Goal: Task Accomplishment & Management: Manage account settings

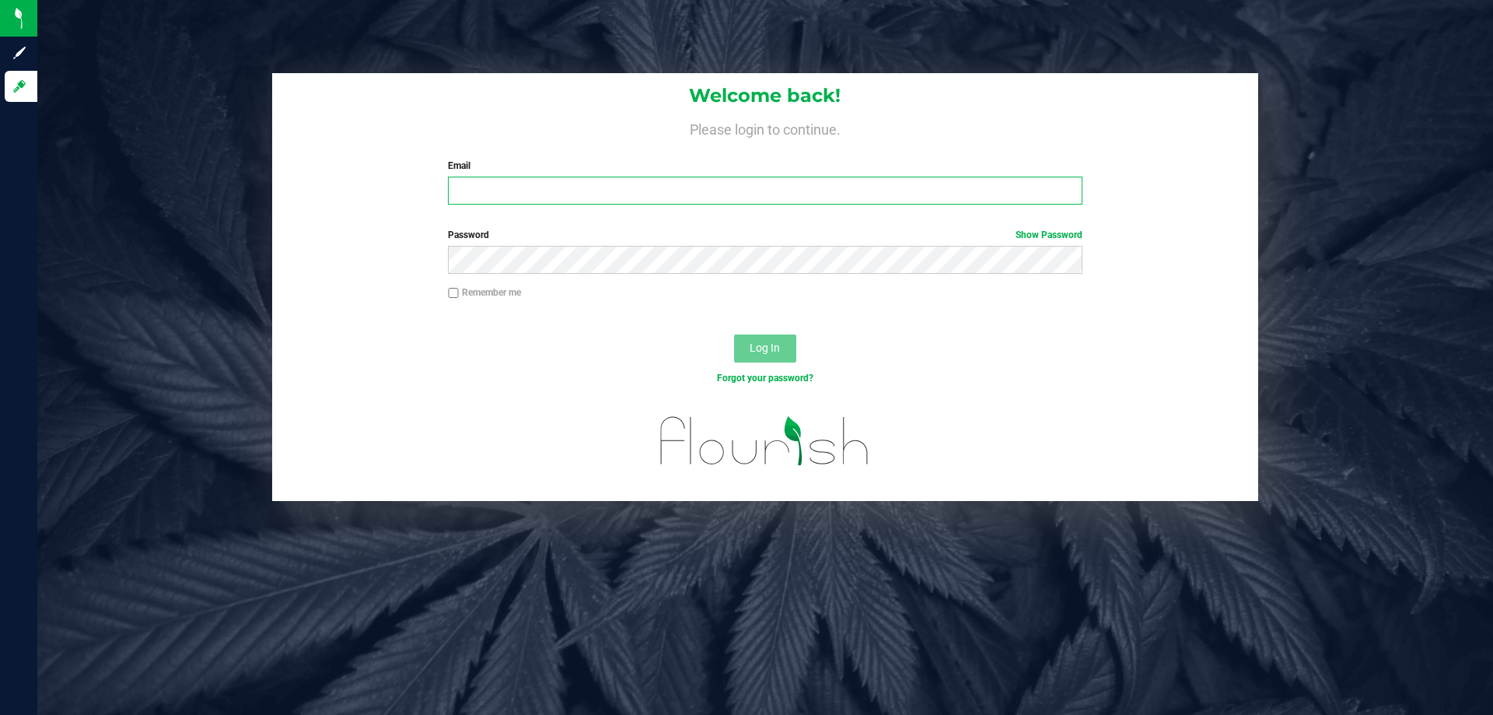
click at [621, 179] on input "Email" at bounding box center [765, 191] width 634 height 28
type input "pmicallef@Liveparallel.com"
click at [734, 334] on button "Log In" at bounding box center [765, 348] width 62 height 28
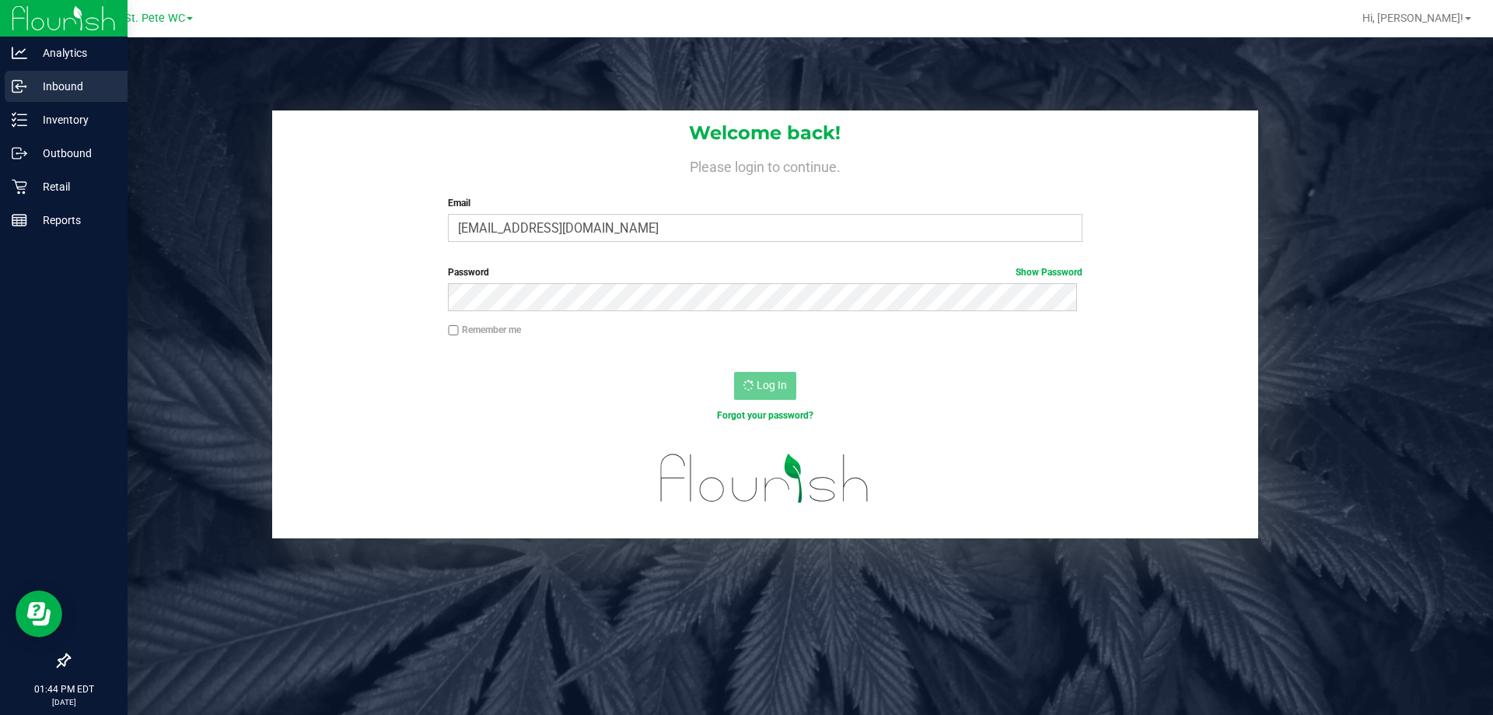
click at [33, 85] on p "Inbound" at bounding box center [73, 86] width 93 height 19
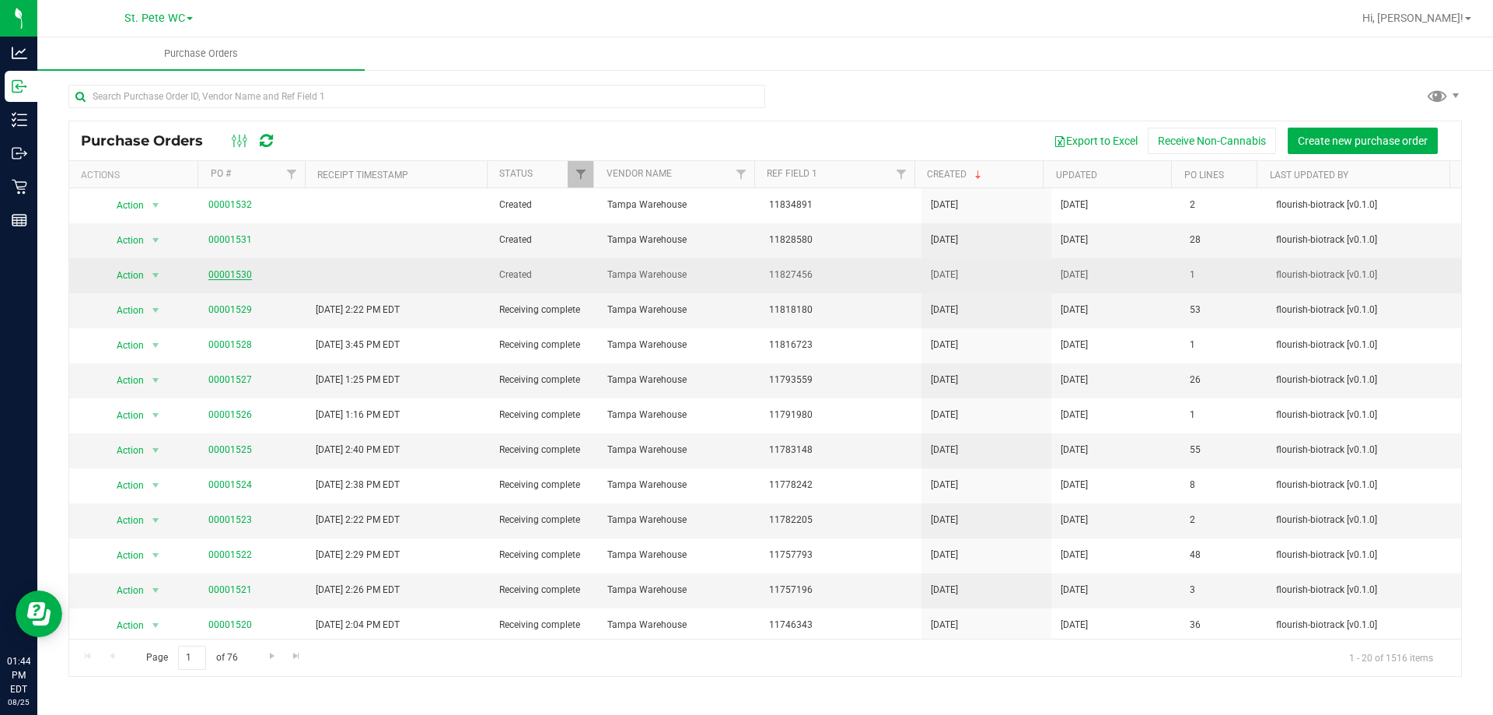
click at [240, 275] on link "00001530" at bounding box center [230, 274] width 44 height 11
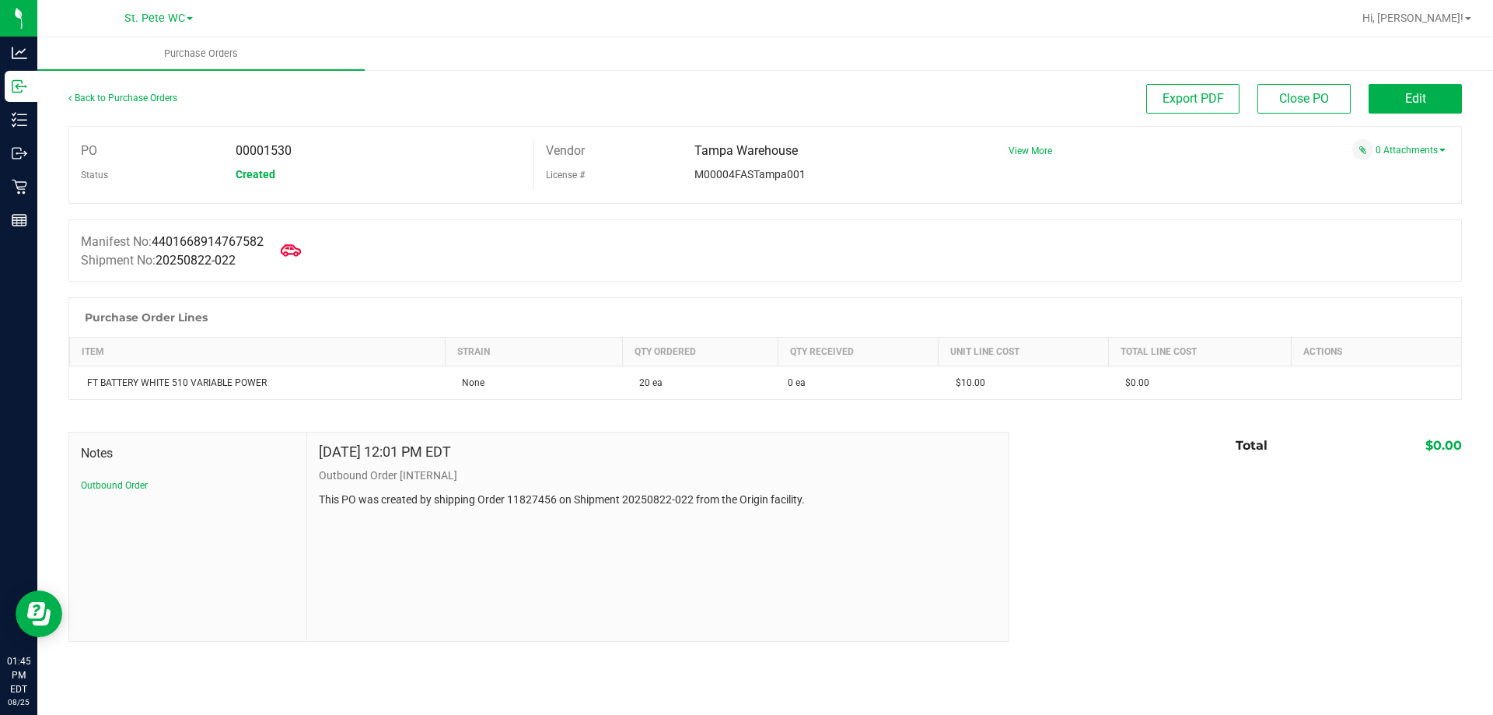
click at [304, 261] on span at bounding box center [291, 250] width 34 height 34
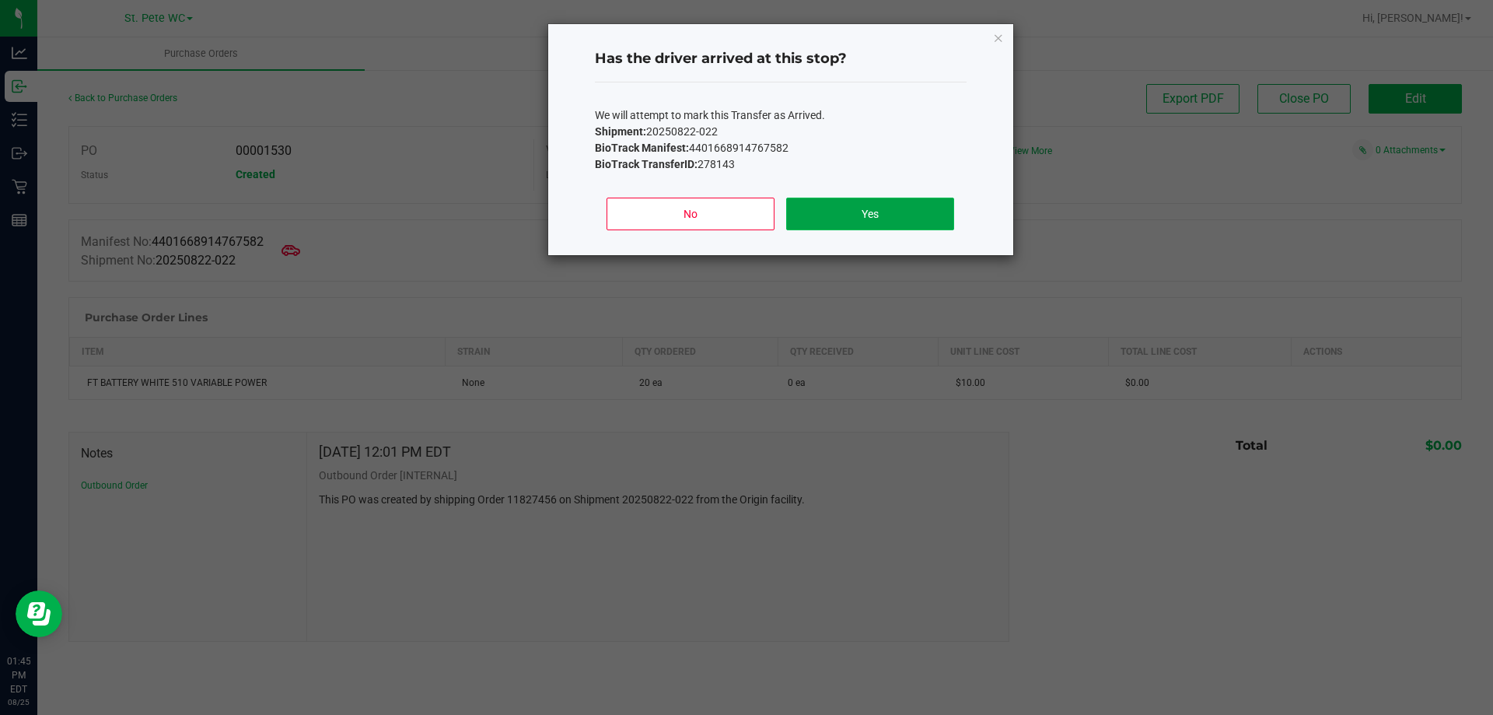
click at [814, 227] on button "Yes" at bounding box center [869, 214] width 167 height 33
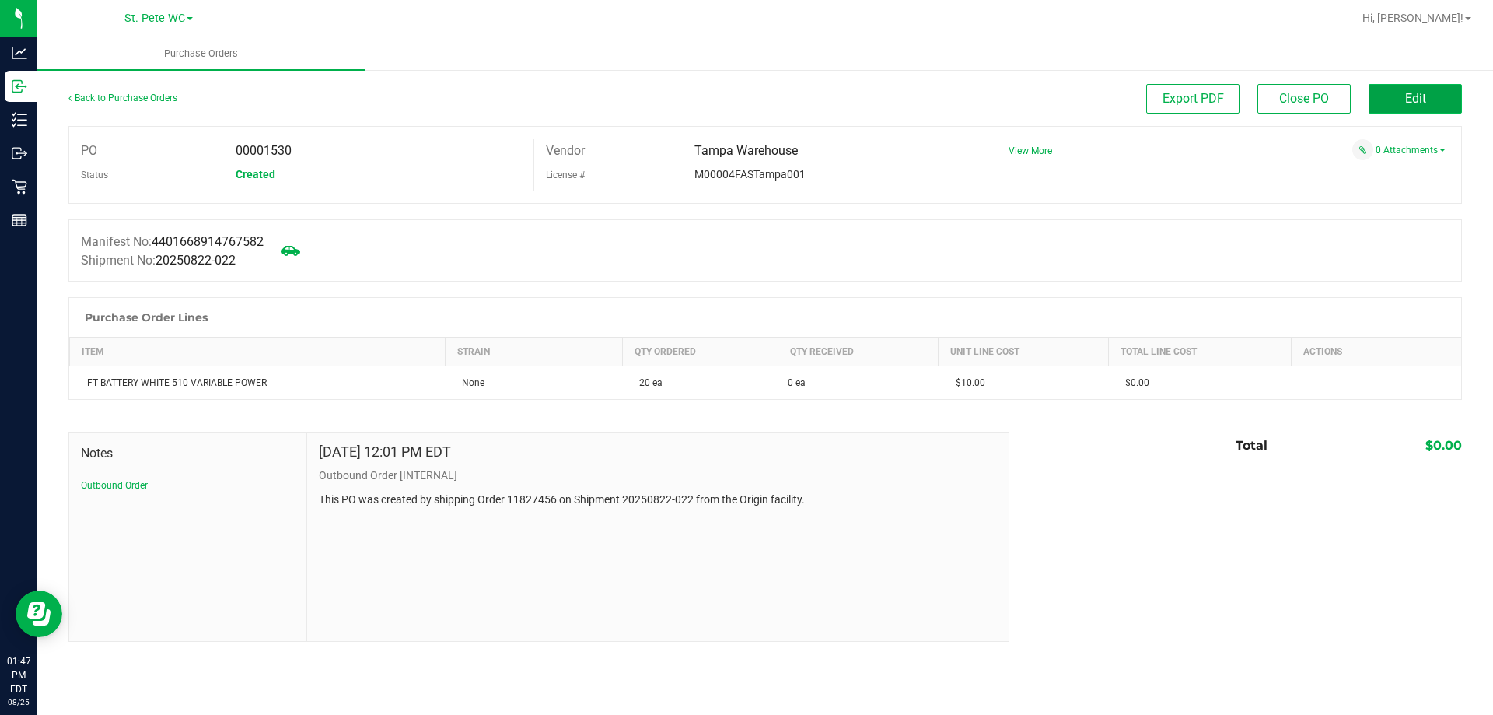
click at [1413, 107] on button "Edit" at bounding box center [1415, 99] width 93 height 30
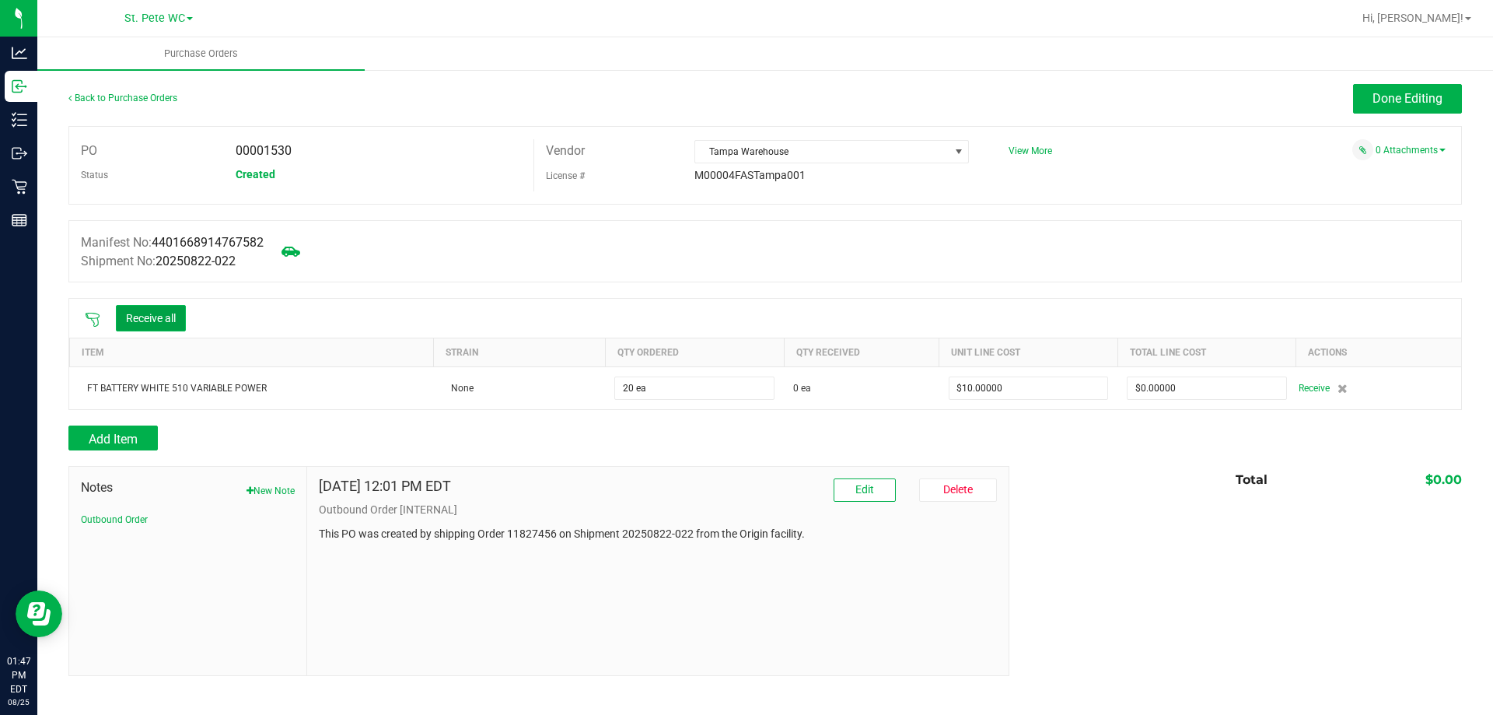
click at [138, 317] on button "Receive all" at bounding box center [151, 318] width 70 height 26
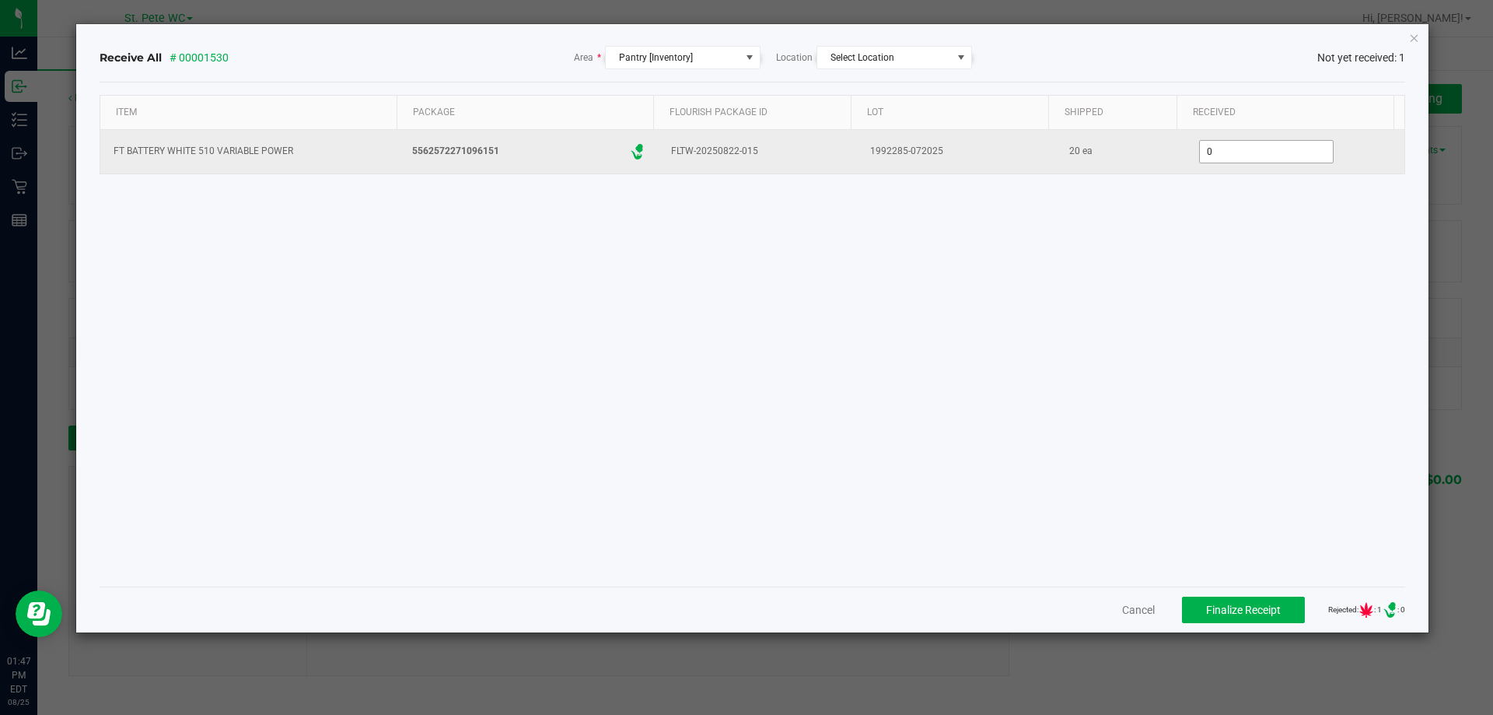
click at [1304, 153] on input "0" at bounding box center [1266, 152] width 133 height 22
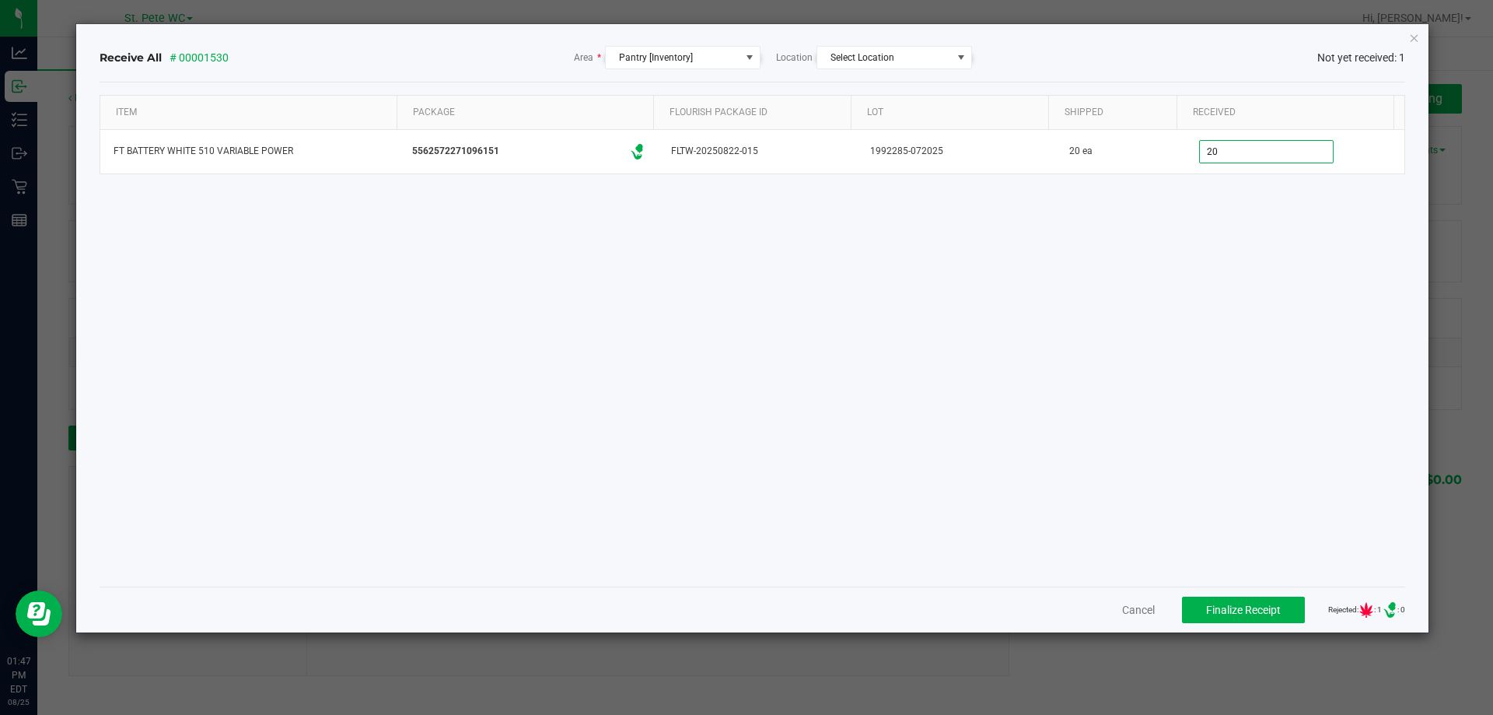
type input "20 ea"
click at [1073, 379] on div "Item Package Flourish Package ID Lot Shipped Received FT BATTERY WHITE 510 VARI…" at bounding box center [753, 334] width 1307 height 479
click at [1234, 601] on button "Finalize Receipt" at bounding box center [1243, 610] width 123 height 26
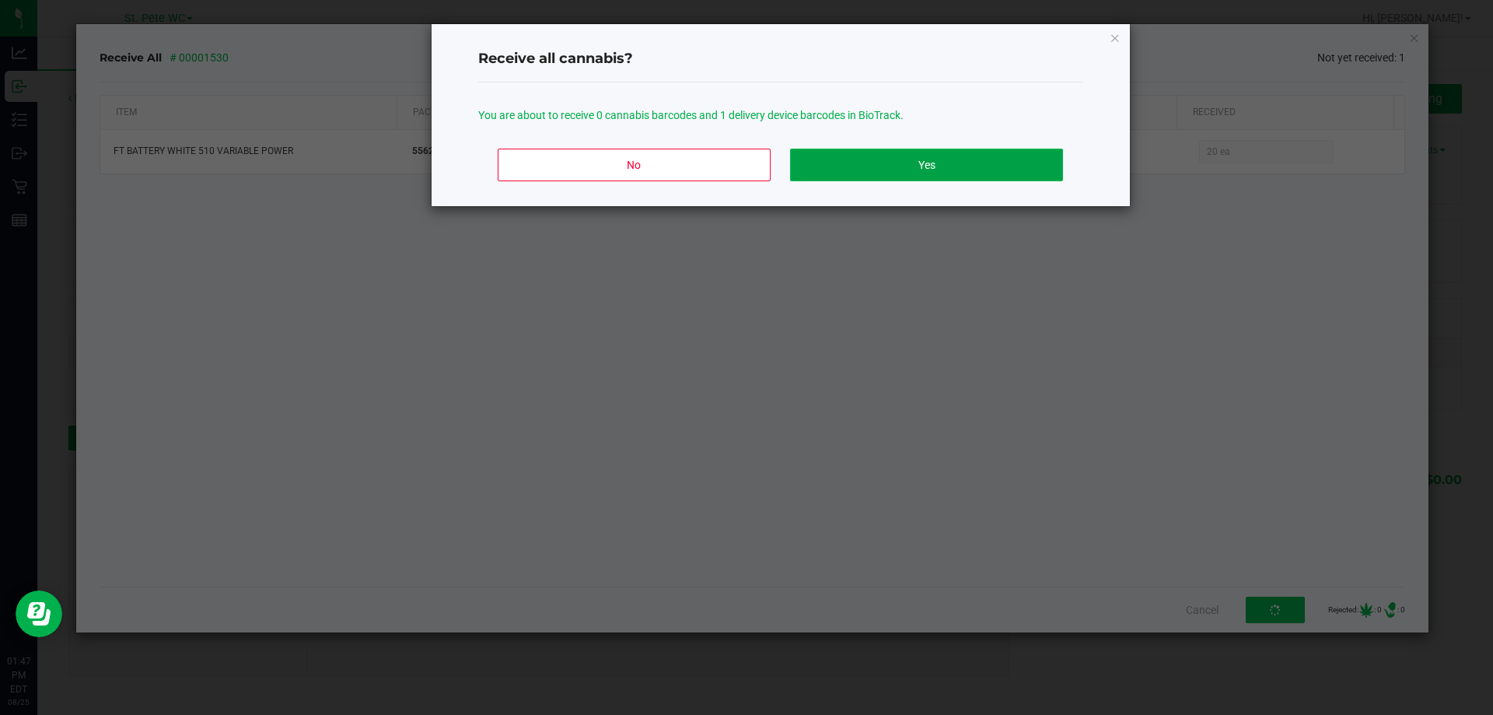
click at [936, 168] on button "Yes" at bounding box center [926, 165] width 272 height 33
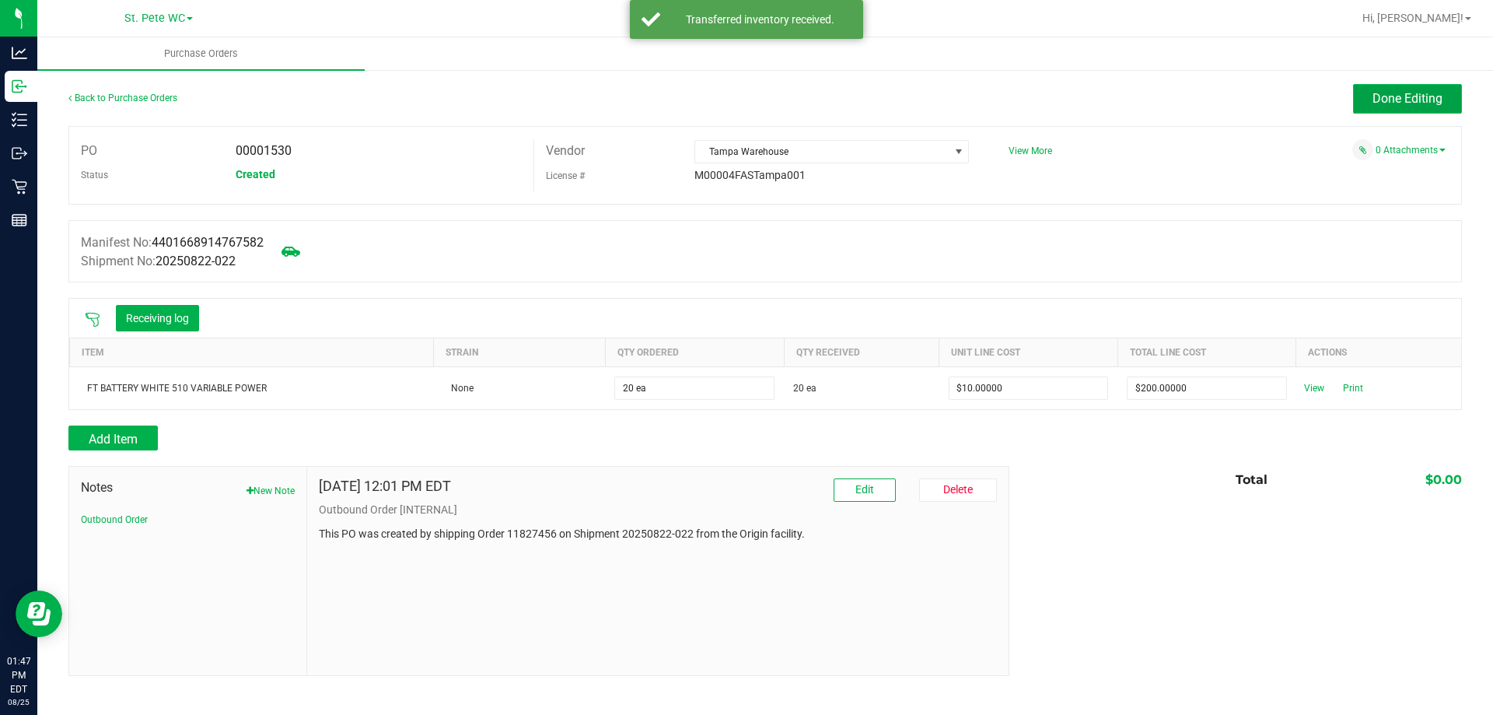
click at [1398, 84] on button "Done Editing" at bounding box center [1407, 99] width 109 height 30
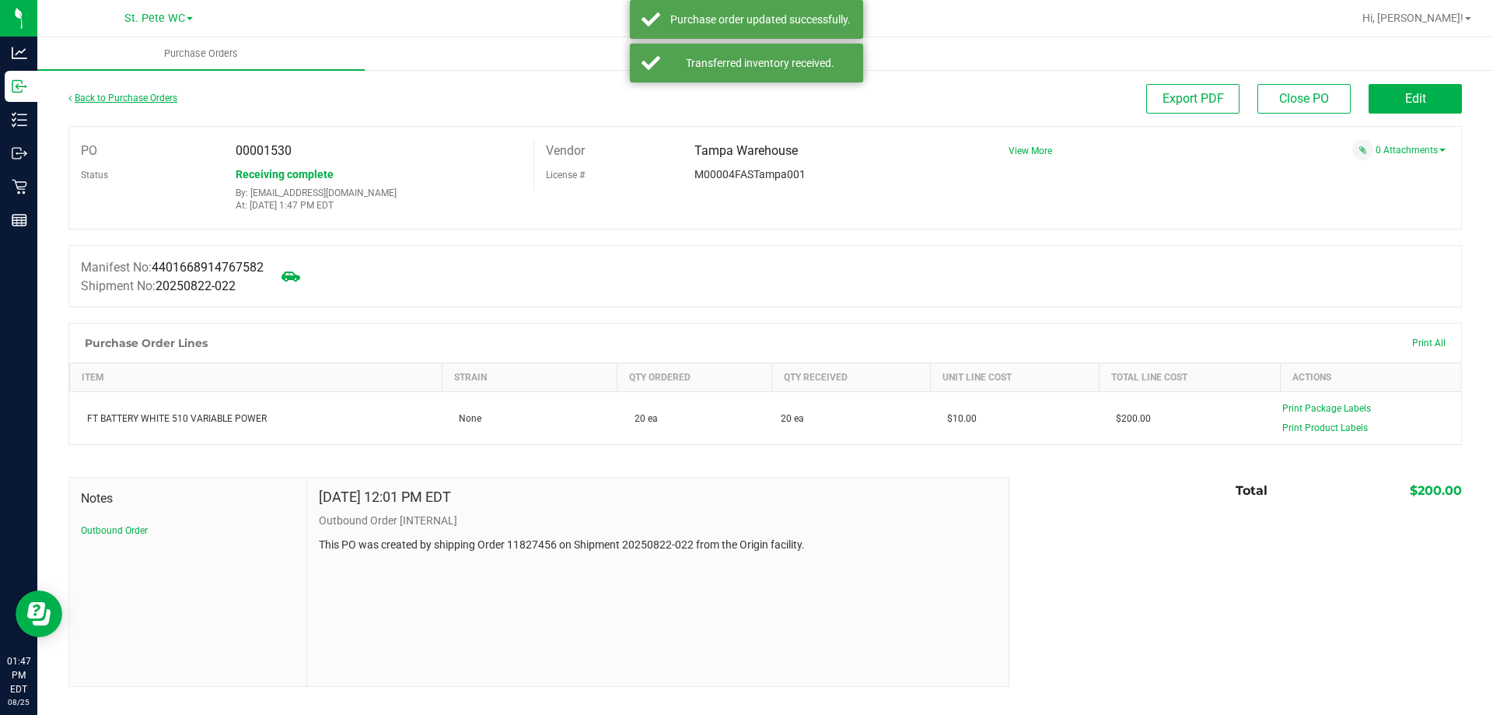
click at [106, 100] on link "Back to Purchase Orders" at bounding box center [122, 98] width 109 height 11
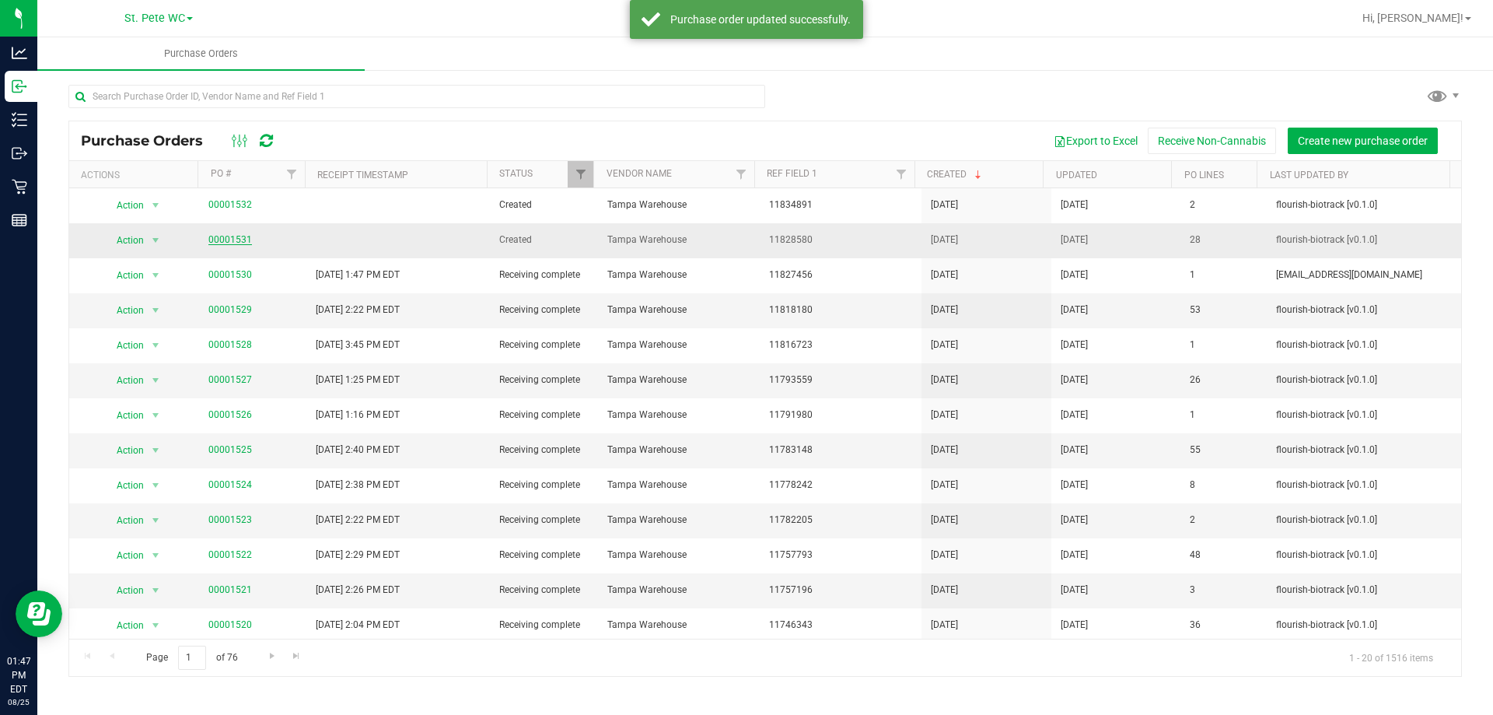
click at [222, 239] on link "00001531" at bounding box center [230, 239] width 44 height 11
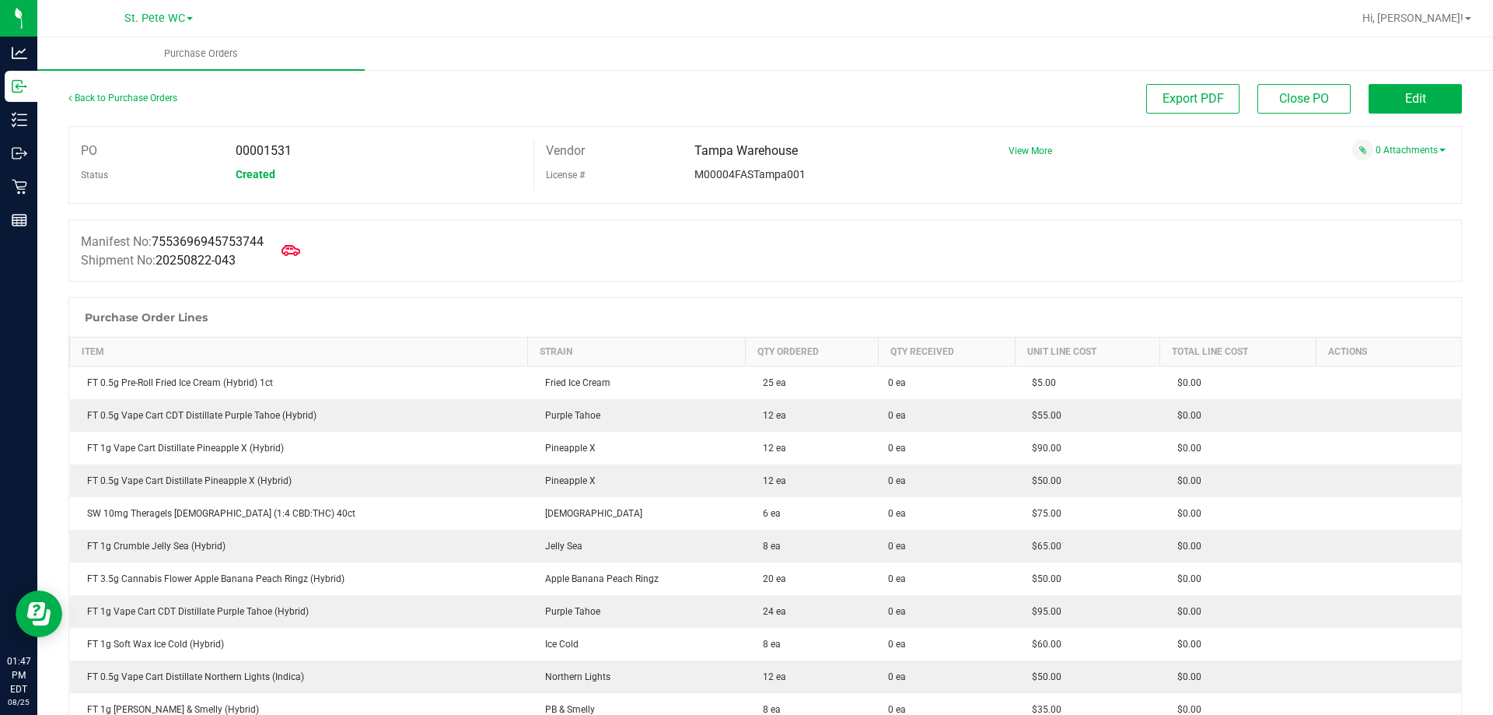
click at [118, 110] on div "Back to Purchase Orders" at bounding box center [242, 98] width 348 height 28
click at [118, 103] on link "Back to Purchase Orders" at bounding box center [122, 98] width 109 height 11
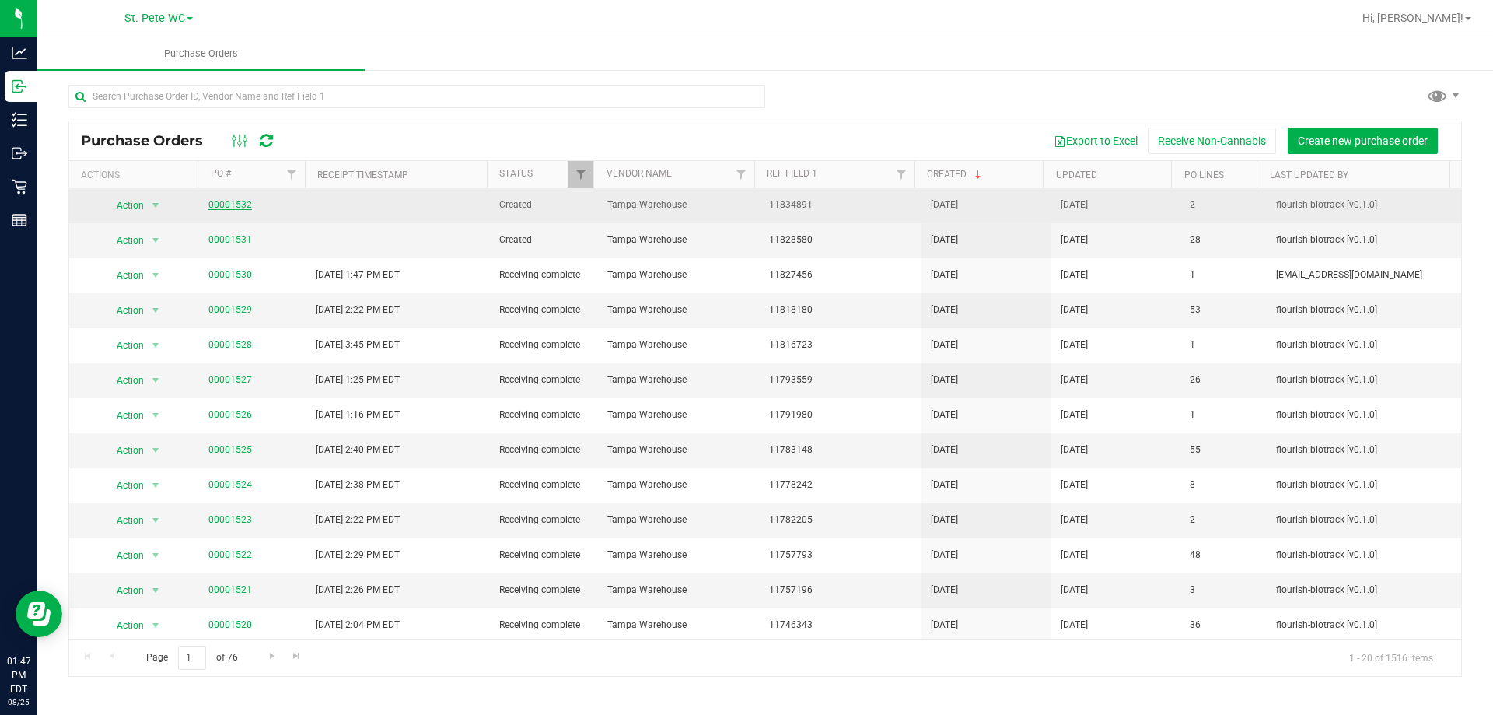
click at [225, 205] on link "00001532" at bounding box center [230, 204] width 44 height 11
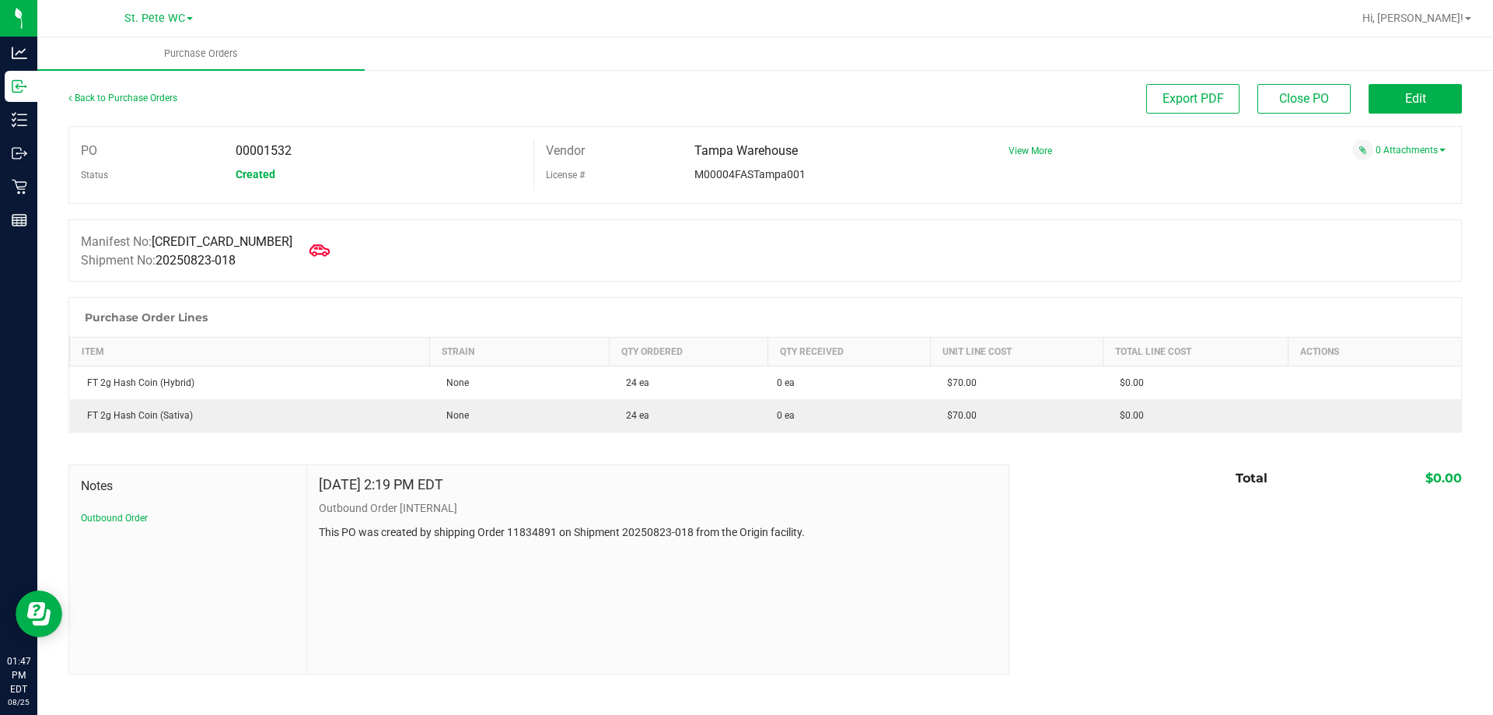
click at [310, 248] on icon at bounding box center [320, 250] width 20 height 20
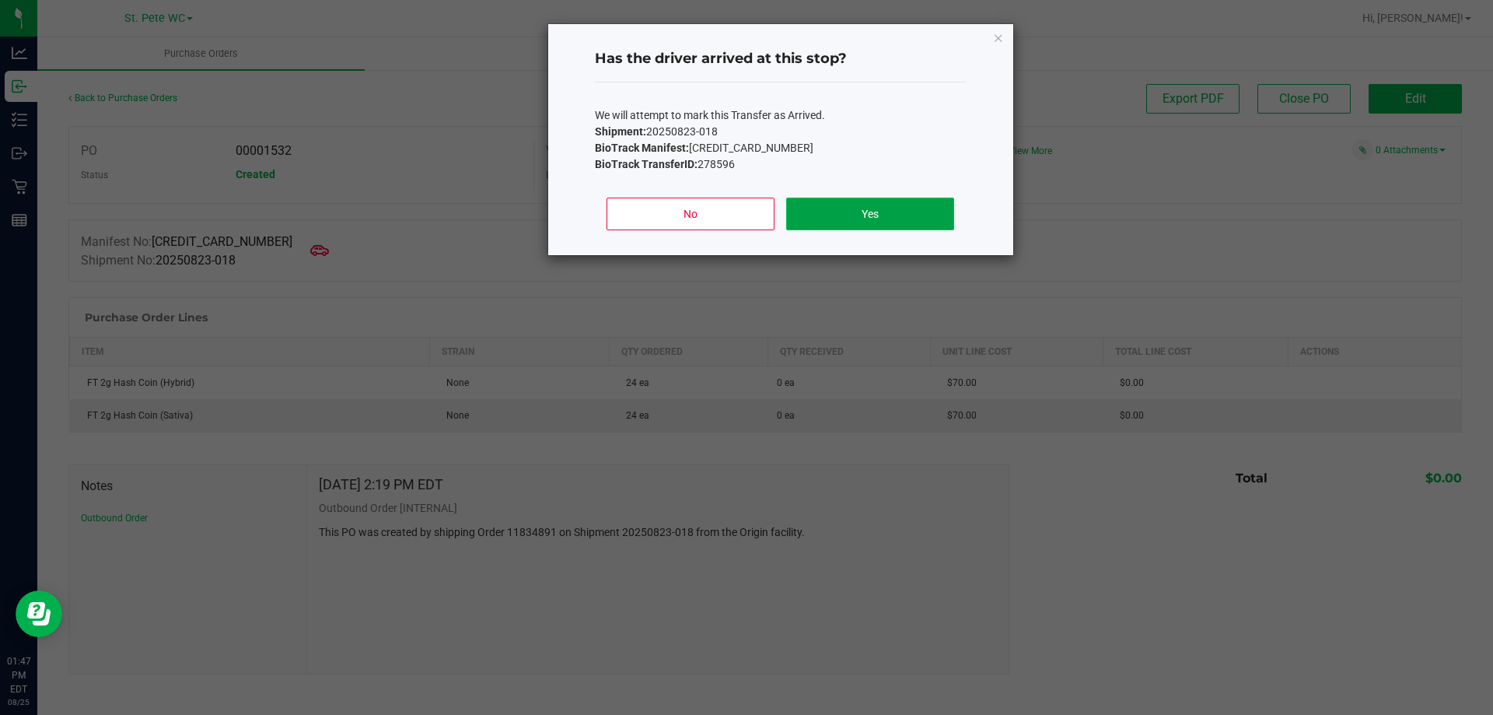
click at [842, 212] on button "Yes" at bounding box center [869, 214] width 167 height 33
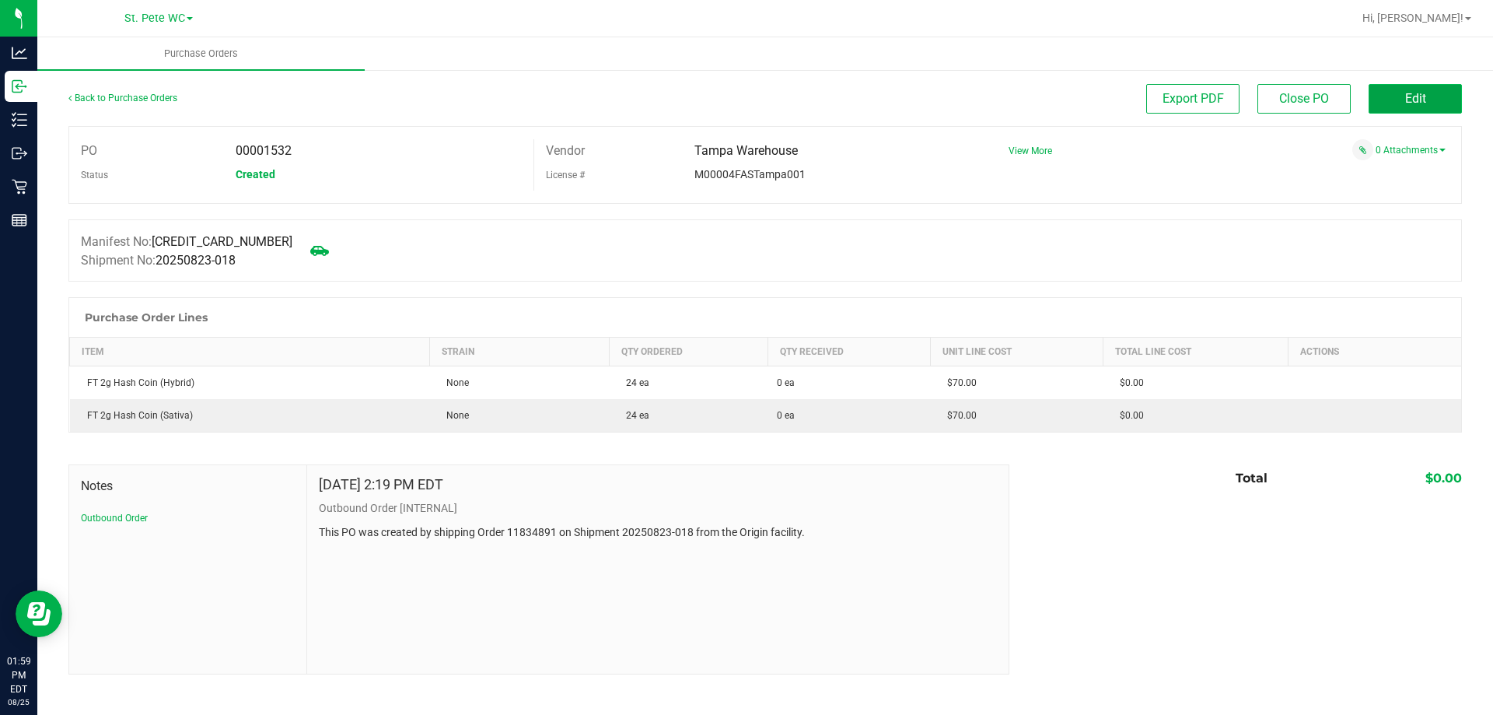
click at [1447, 111] on button "Edit" at bounding box center [1415, 99] width 93 height 30
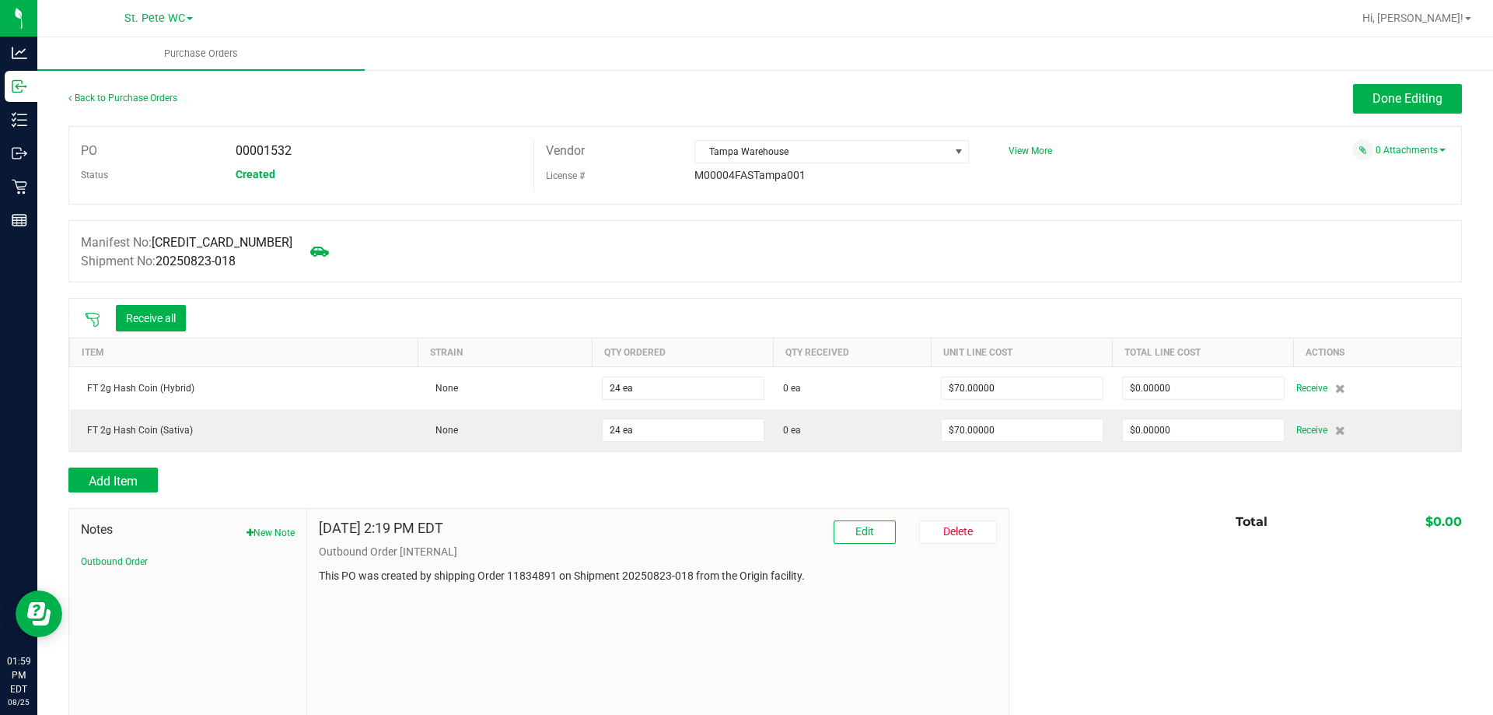
click at [93, 322] on icon at bounding box center [93, 320] width 16 height 16
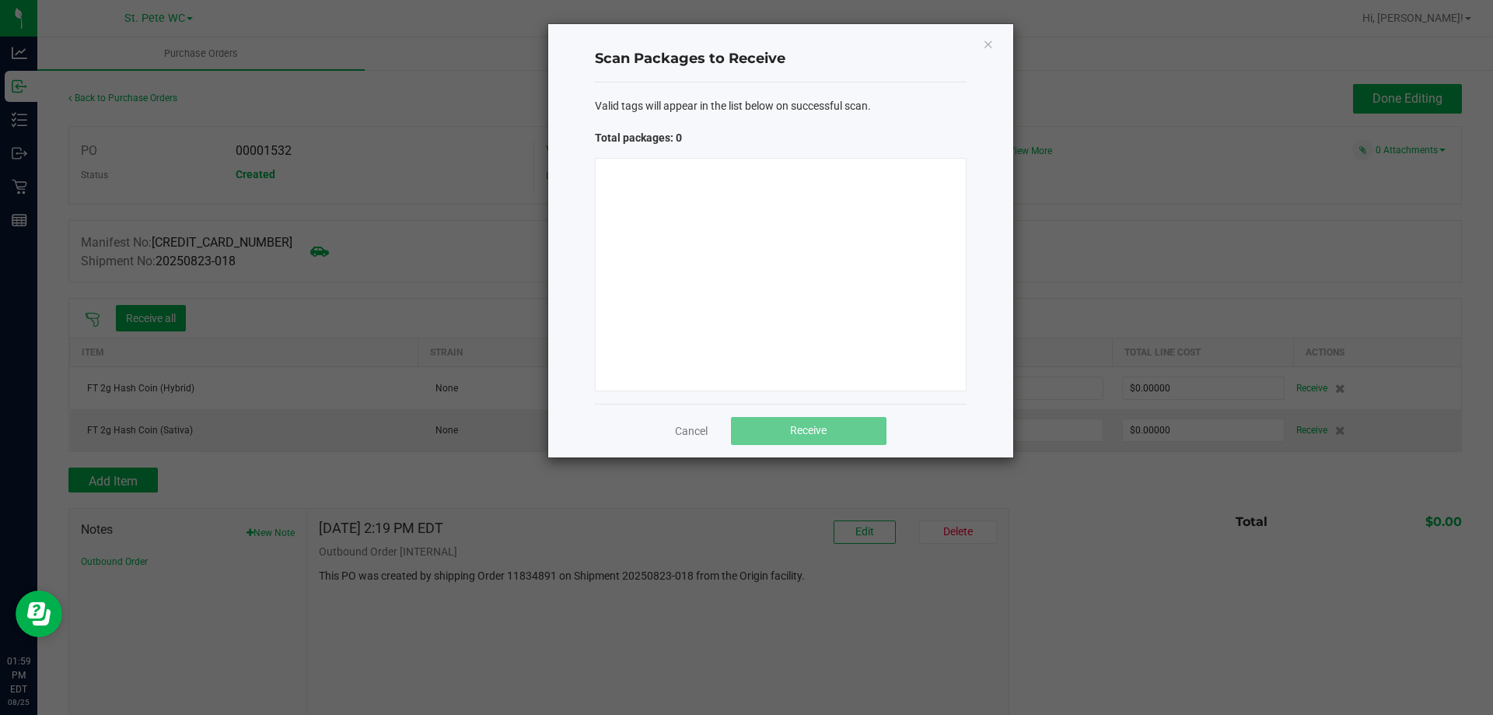
click at [782, 300] on div at bounding box center [781, 274] width 372 height 233
click at [698, 428] on link "Cancel" at bounding box center [691, 431] width 33 height 16
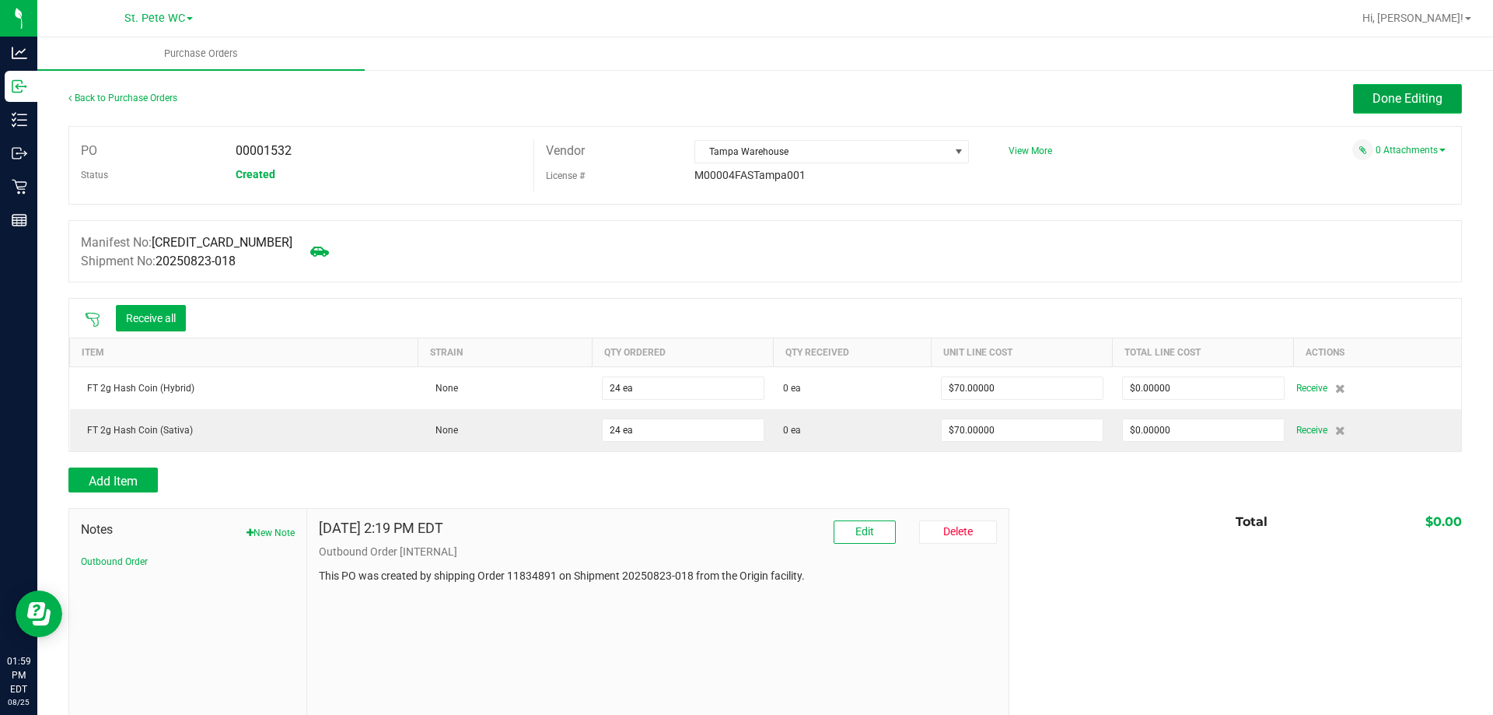
click at [1384, 99] on span "Done Editing" at bounding box center [1408, 98] width 70 height 15
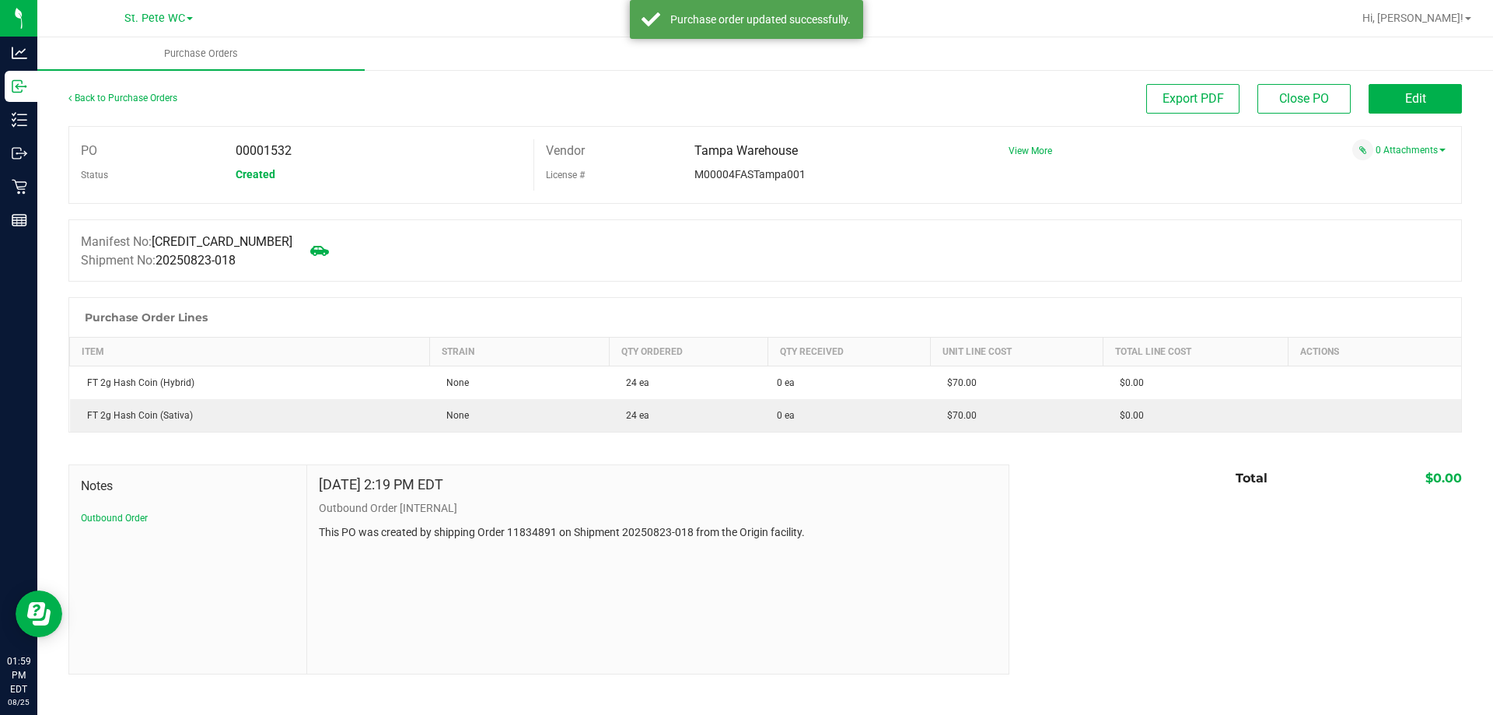
click at [103, 319] on h1 "Purchase Order Lines" at bounding box center [146, 317] width 123 height 12
click at [1423, 90] on button "Edit" at bounding box center [1415, 99] width 93 height 30
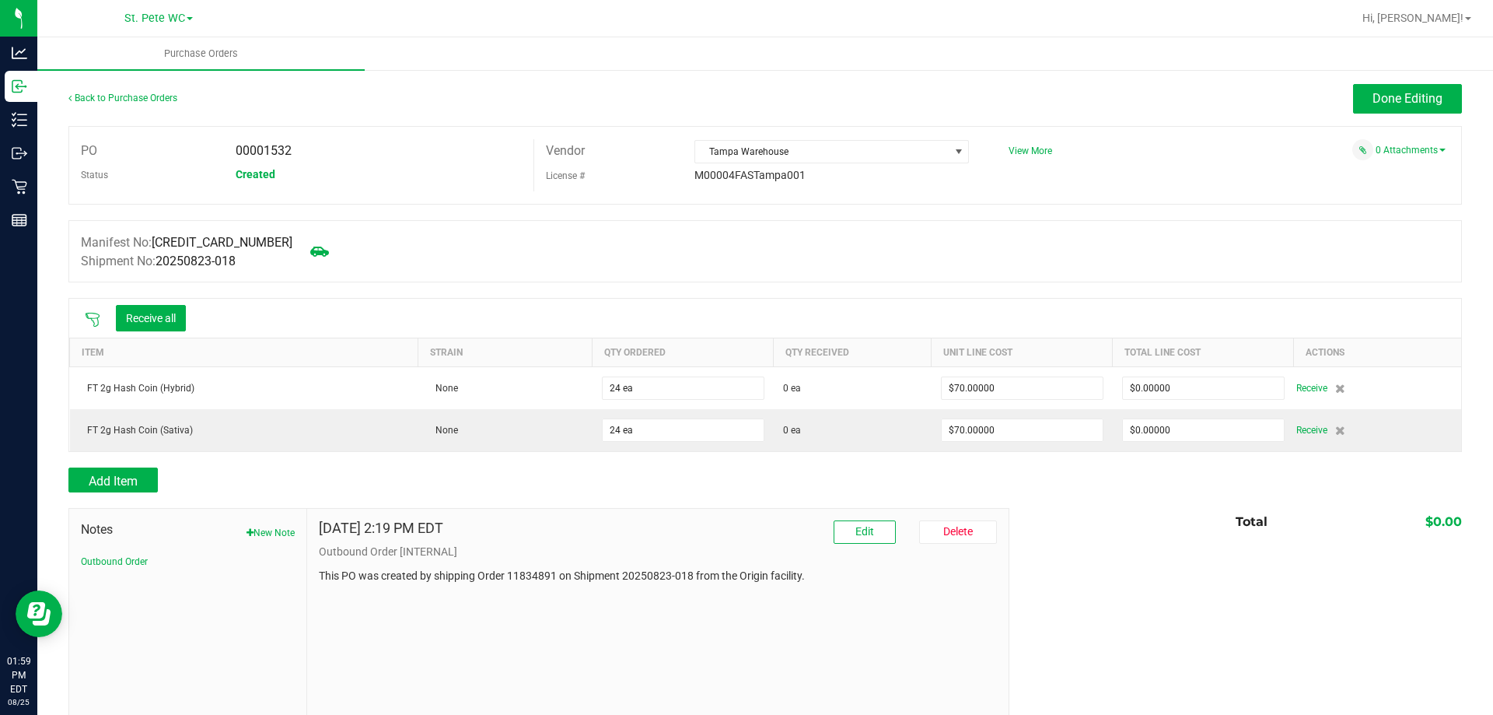
click at [95, 319] on icon at bounding box center [93, 320] width 16 height 16
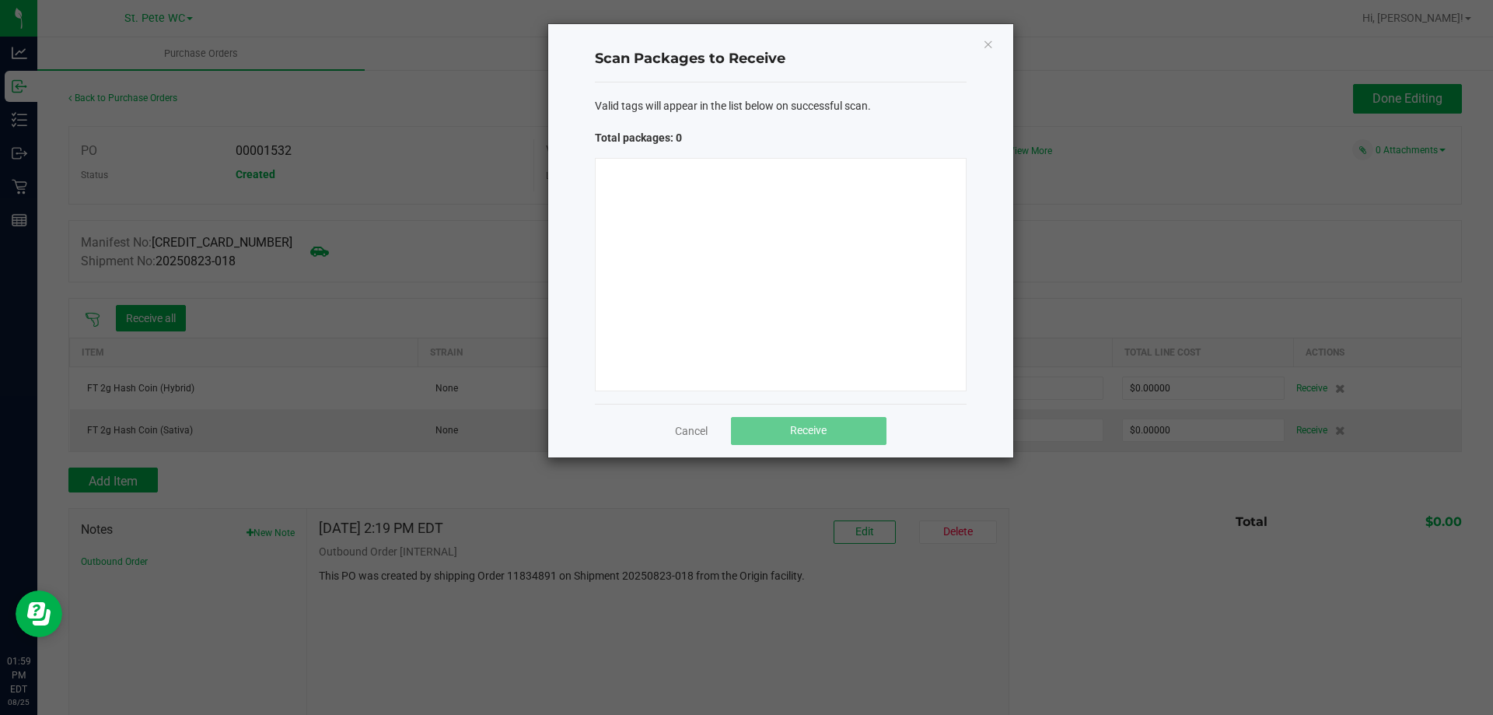
click at [699, 231] on div at bounding box center [781, 274] width 372 height 233
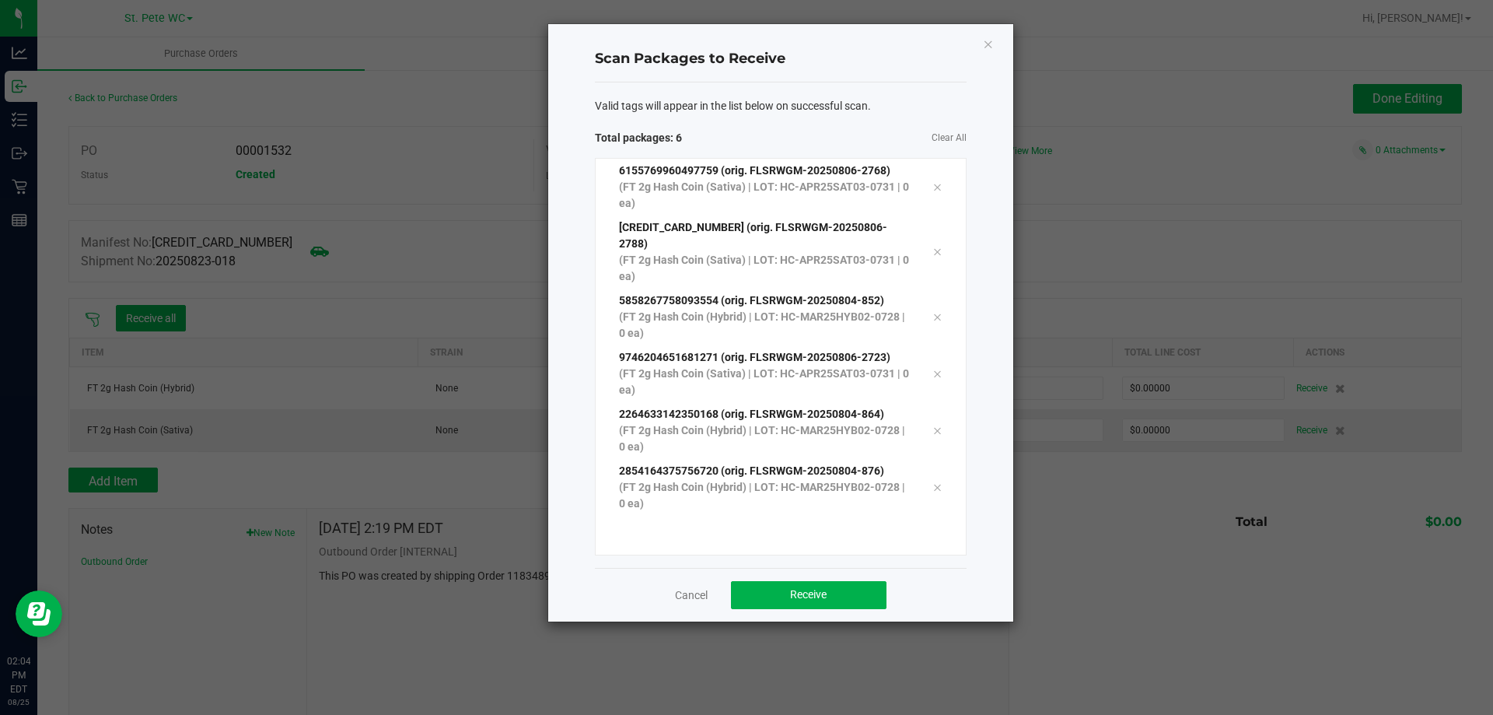
click at [828, 593] on div "Cancel Receive" at bounding box center [781, 595] width 372 height 54
click at [827, 588] on span "Receive" at bounding box center [808, 594] width 37 height 12
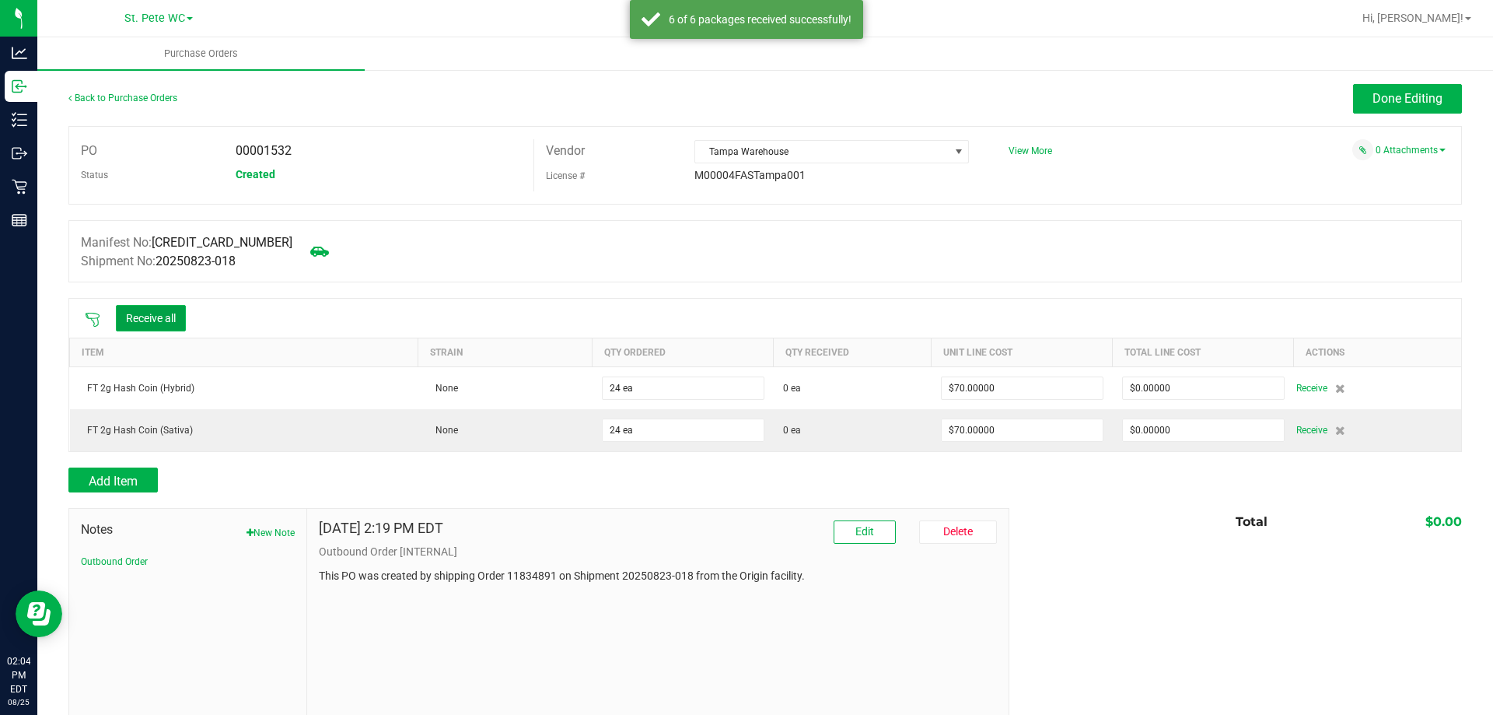
click at [168, 310] on button "Receive all" at bounding box center [151, 318] width 70 height 26
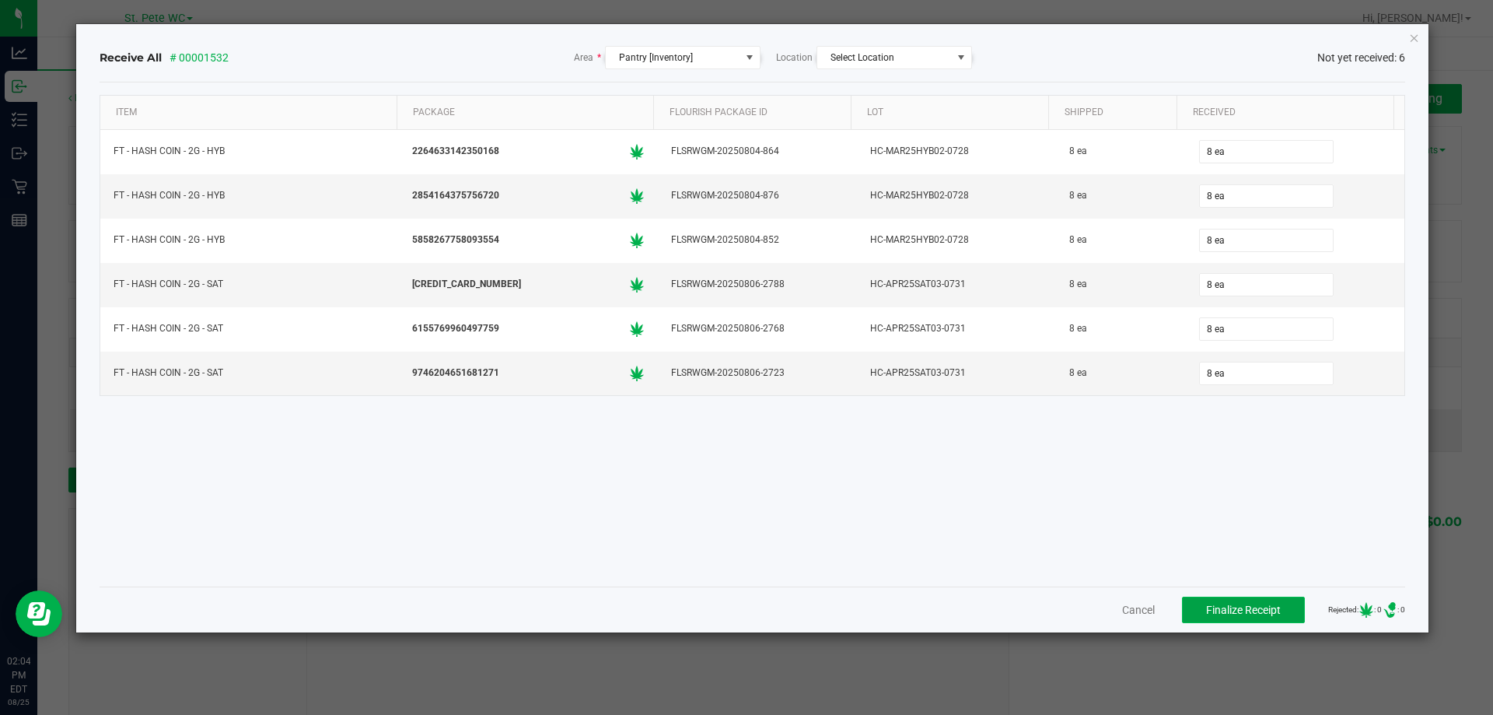
click at [1207, 604] on span "Finalize Receipt" at bounding box center [1243, 610] width 75 height 12
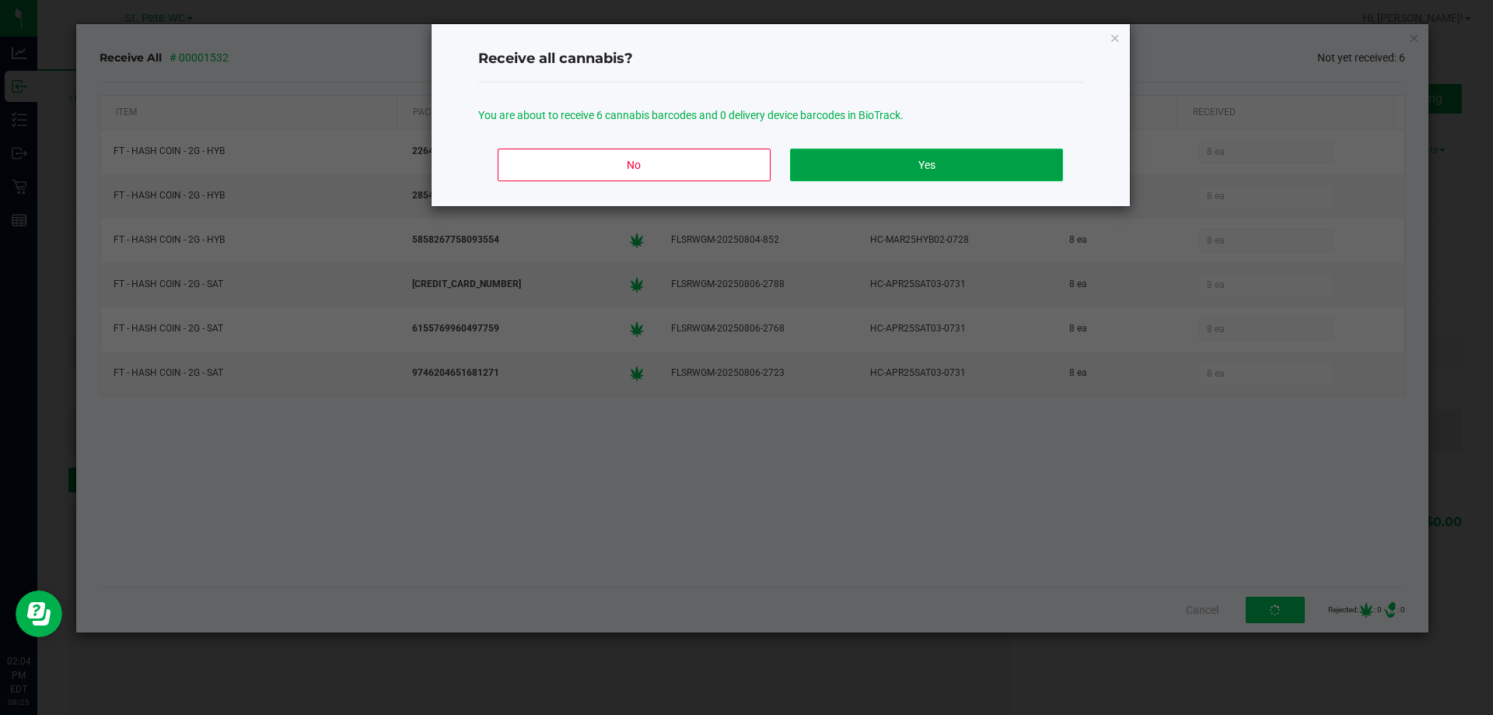
click at [863, 171] on button "Yes" at bounding box center [926, 165] width 272 height 33
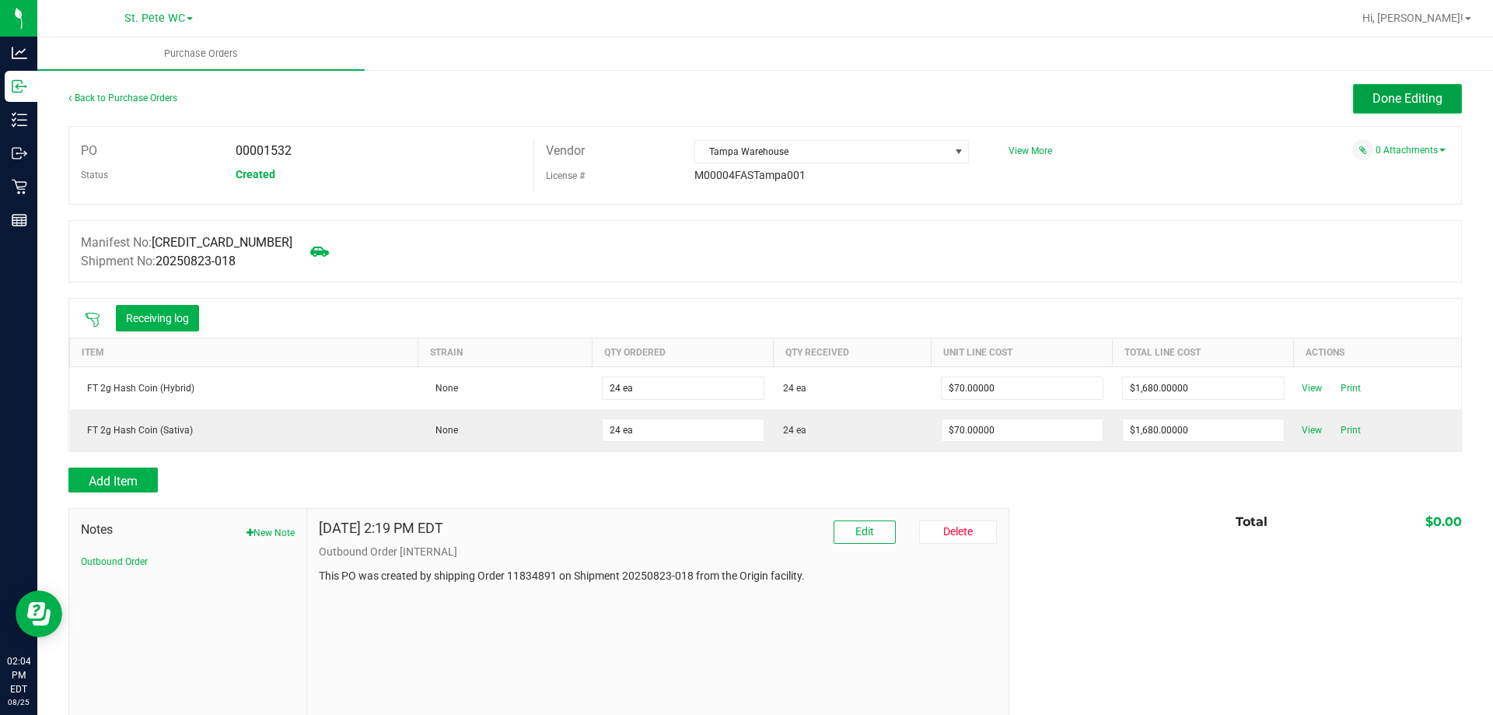
click at [1360, 102] on button "Done Editing" at bounding box center [1407, 99] width 109 height 30
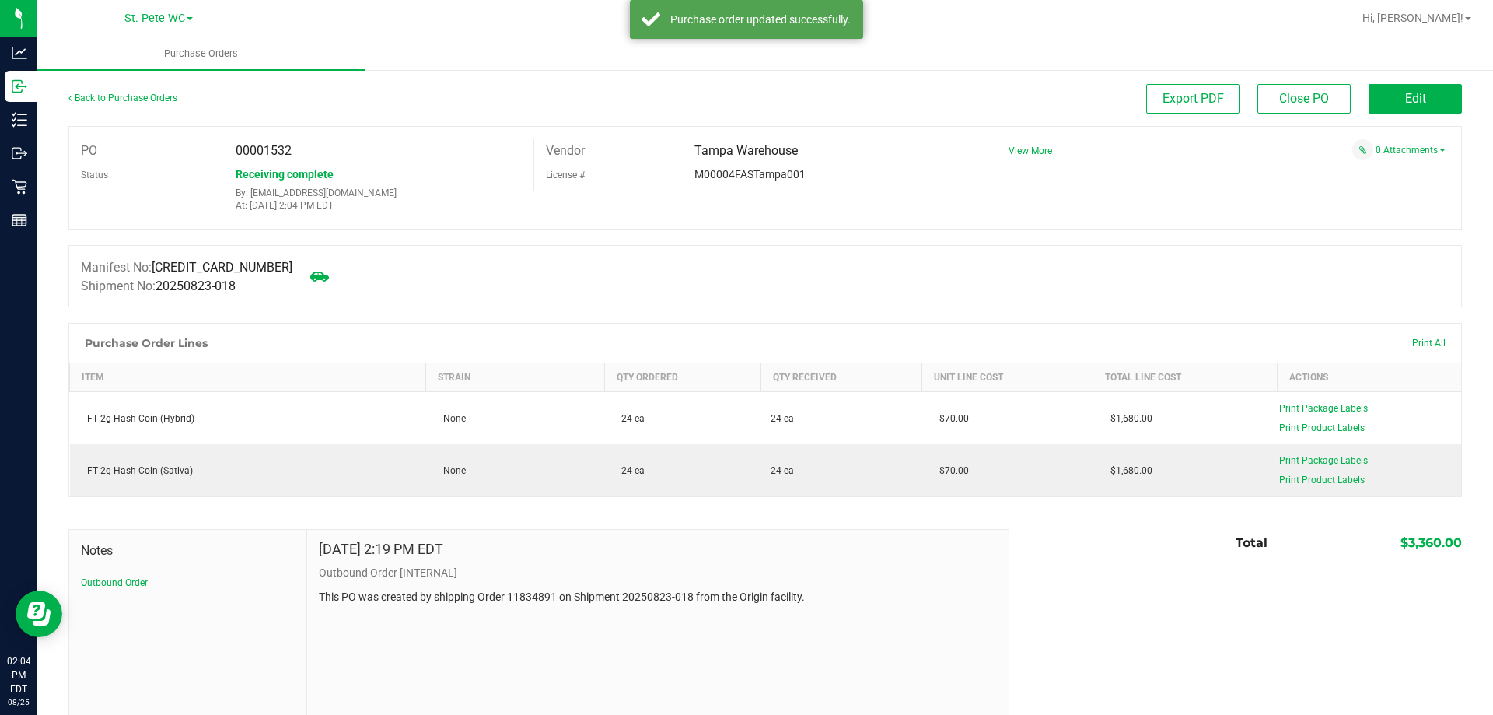
click at [156, 105] on div "Back to Purchase Orders" at bounding box center [242, 98] width 348 height 28
click at [156, 100] on link "Back to Purchase Orders" at bounding box center [122, 98] width 109 height 11
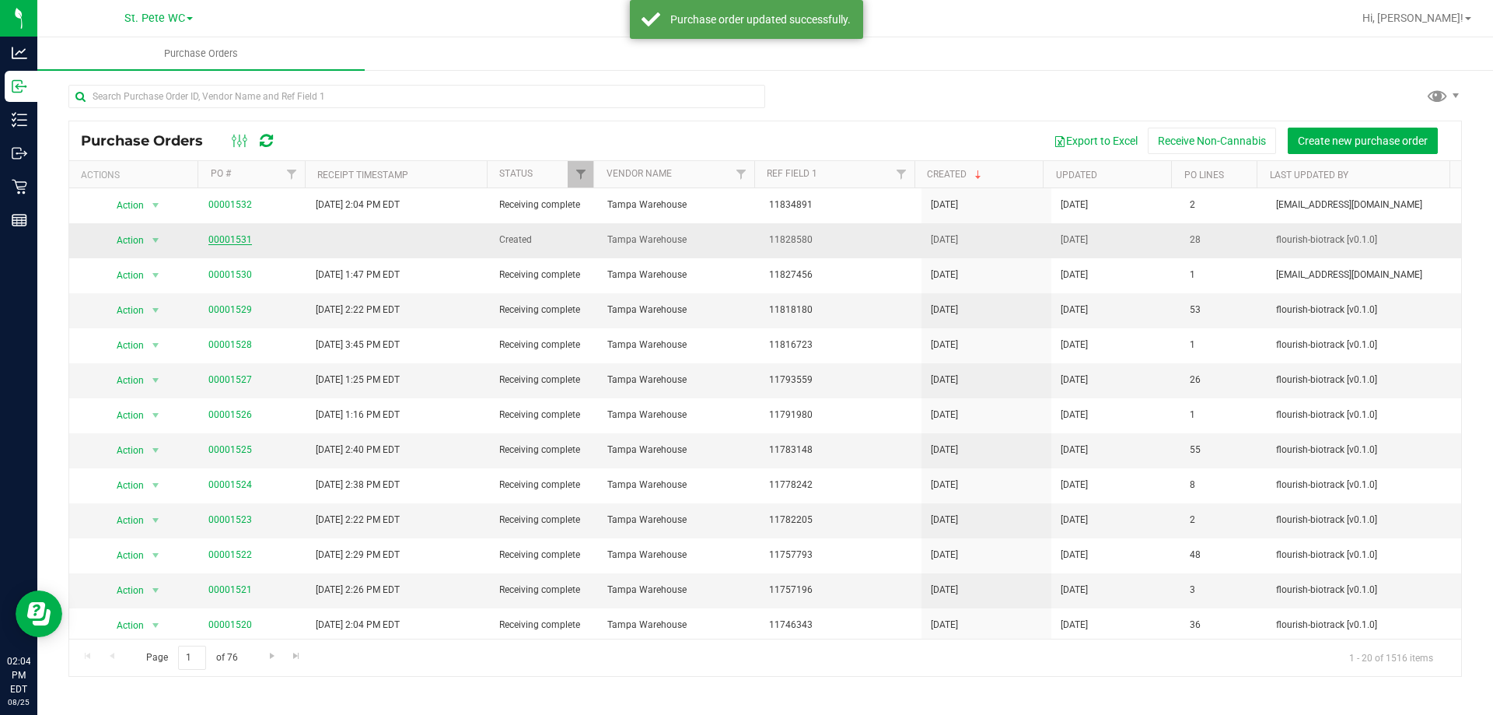
click at [226, 240] on link "00001531" at bounding box center [230, 239] width 44 height 11
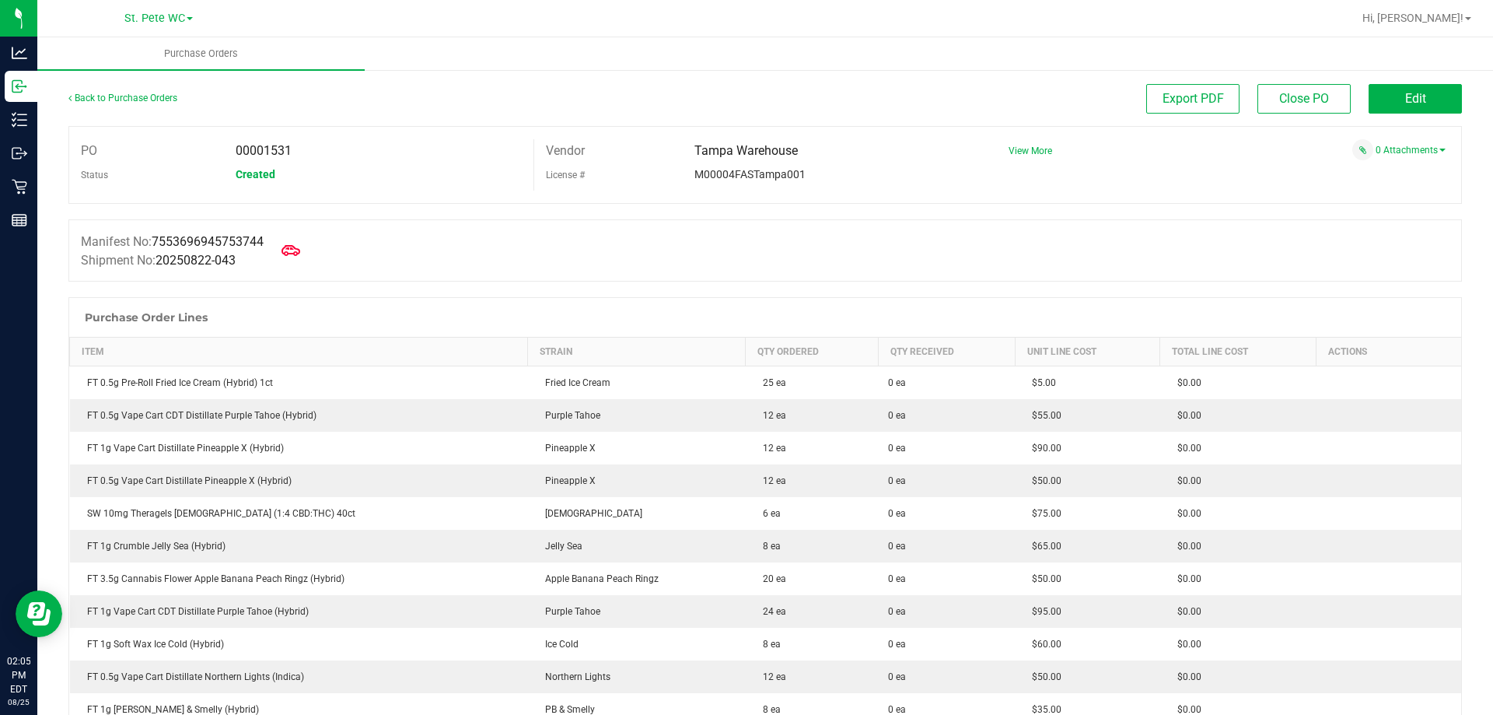
click at [1090, 246] on div "Manifest No: 7553696945753744 Shipment No: 20250822-043" at bounding box center [765, 250] width 1394 height 62
click at [298, 253] on icon at bounding box center [291, 250] width 20 height 20
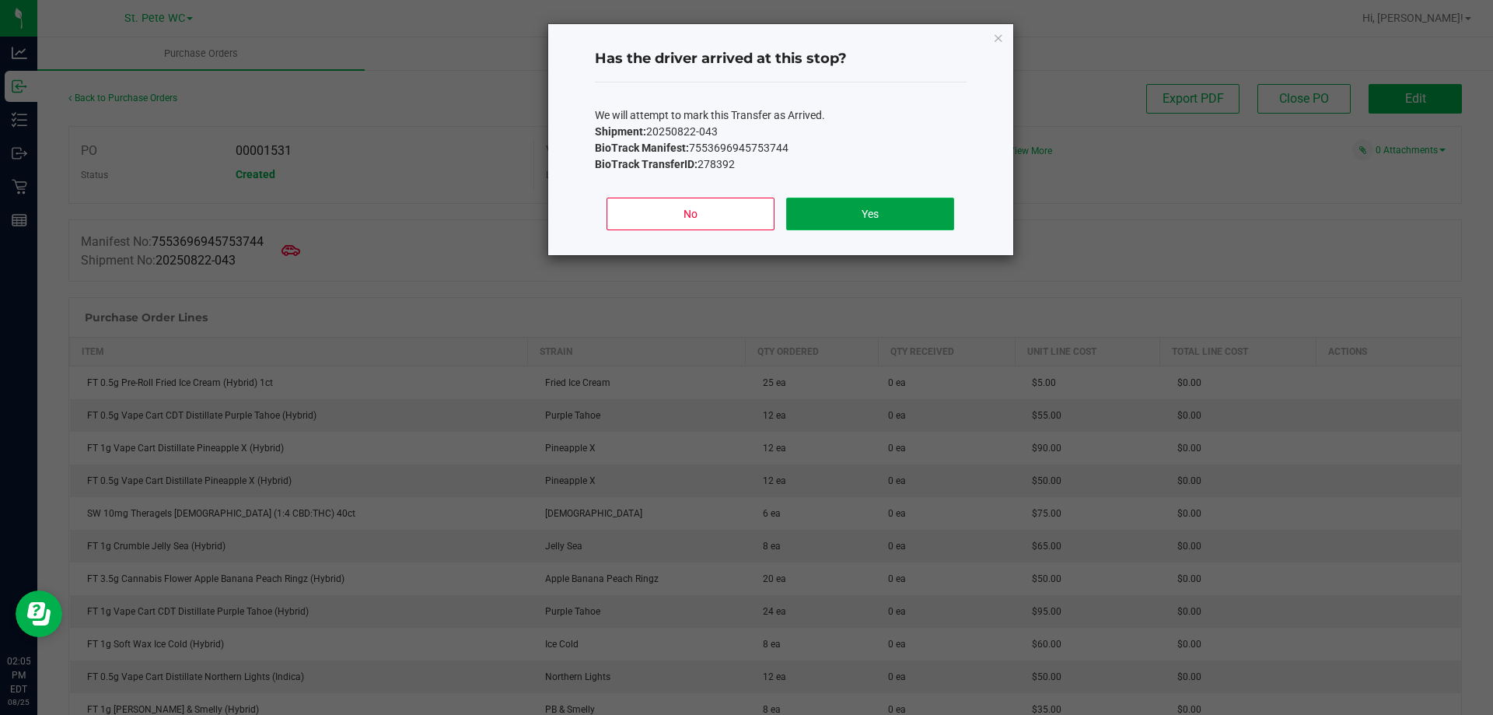
click at [820, 199] on button "Yes" at bounding box center [869, 214] width 167 height 33
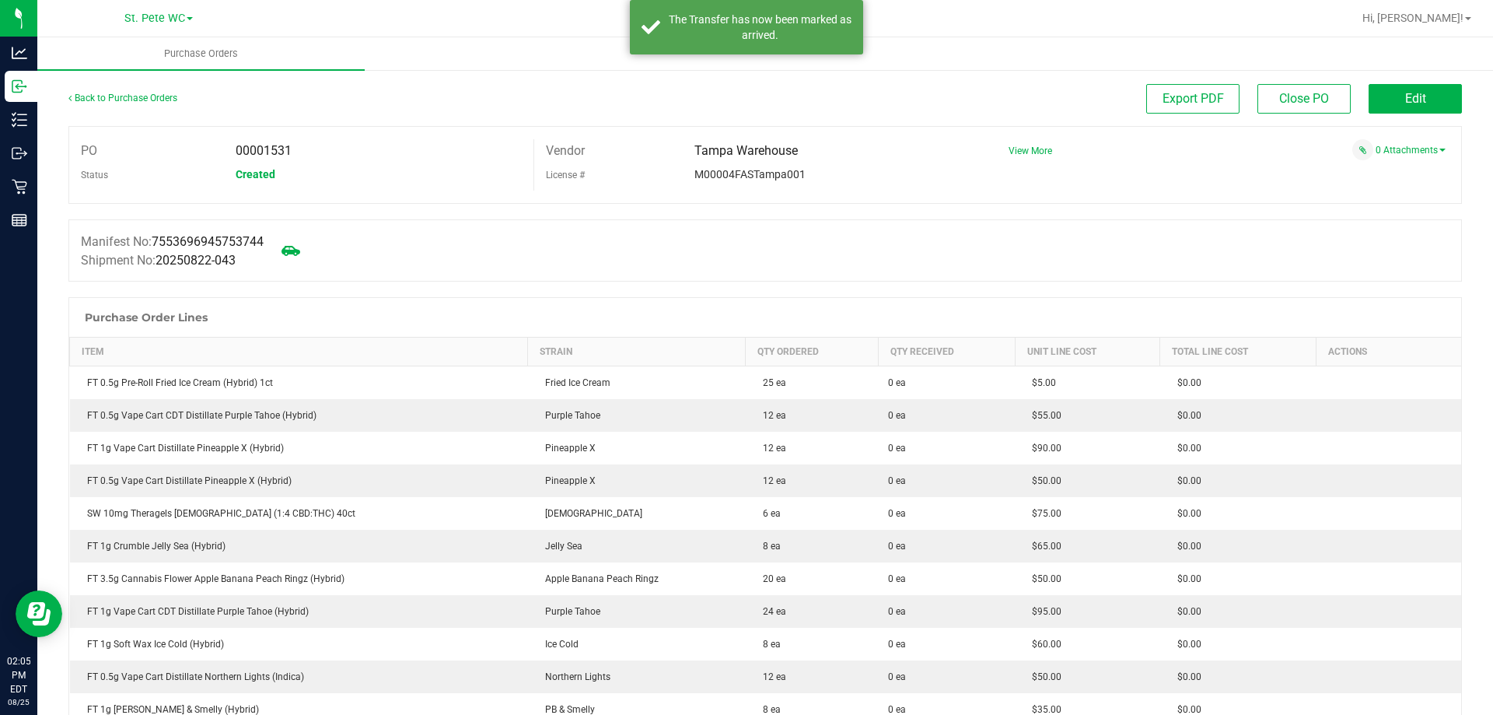
click at [888, 261] on div "Manifest No: 7553696945753744 Shipment No: 20250822-043" at bounding box center [765, 250] width 1394 height 62
click at [1369, 103] on button "Edit" at bounding box center [1415, 99] width 93 height 30
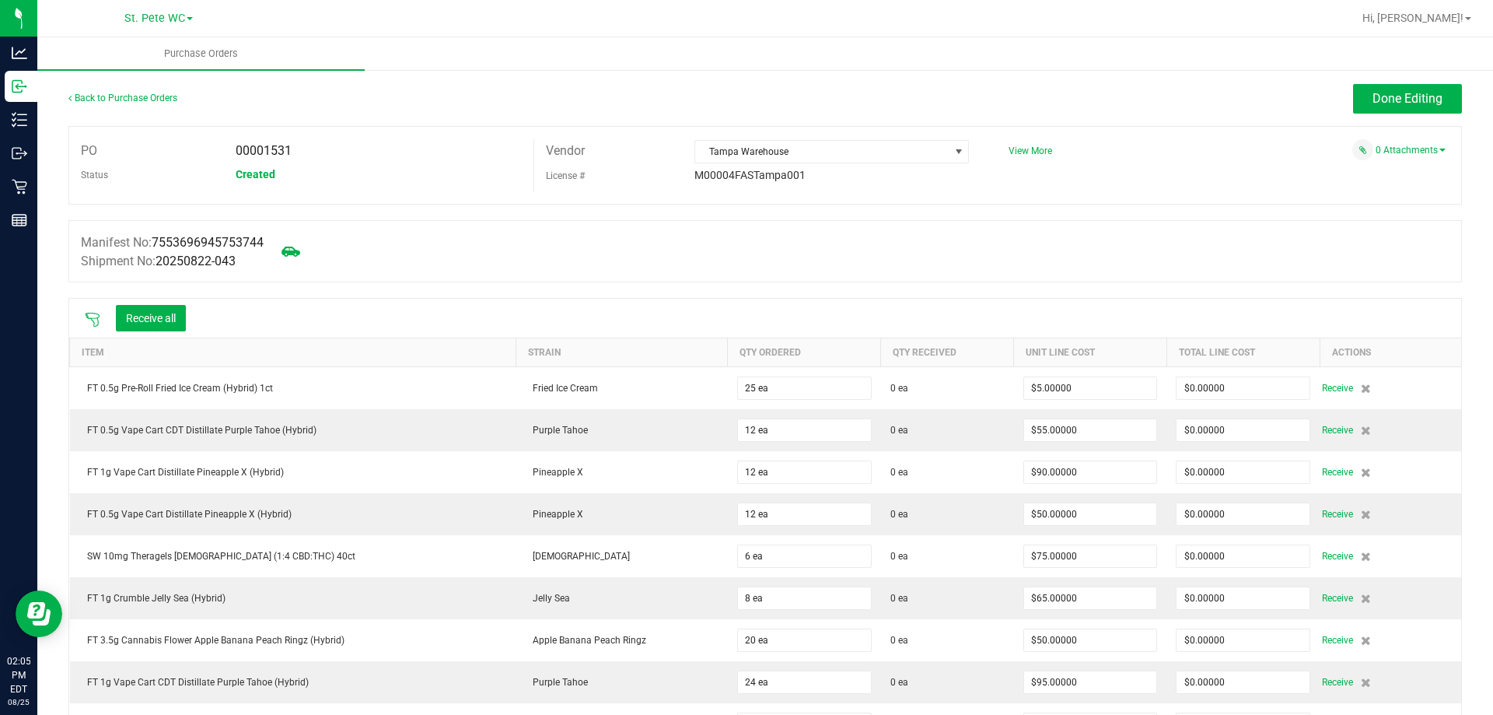
click at [99, 316] on icon at bounding box center [93, 320] width 16 height 16
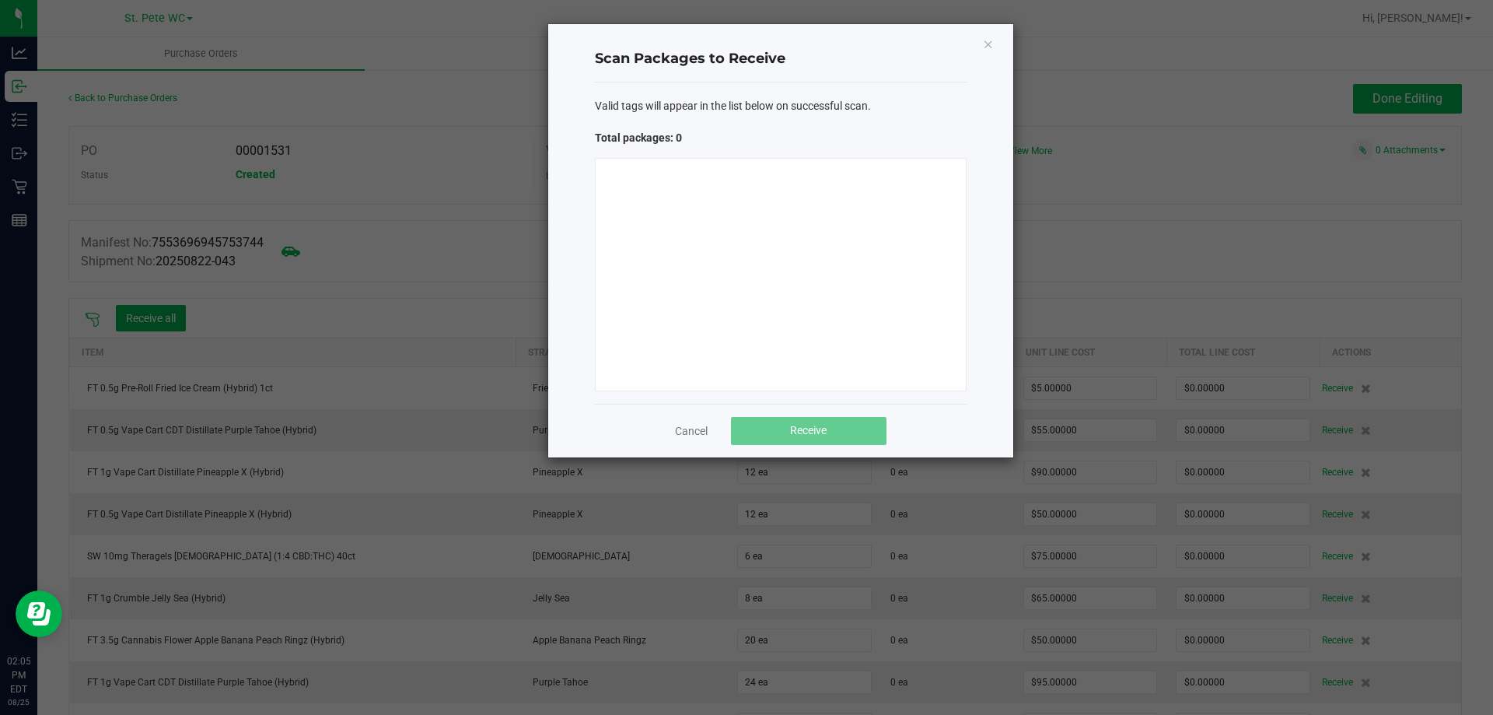
click at [825, 219] on div at bounding box center [781, 274] width 372 height 233
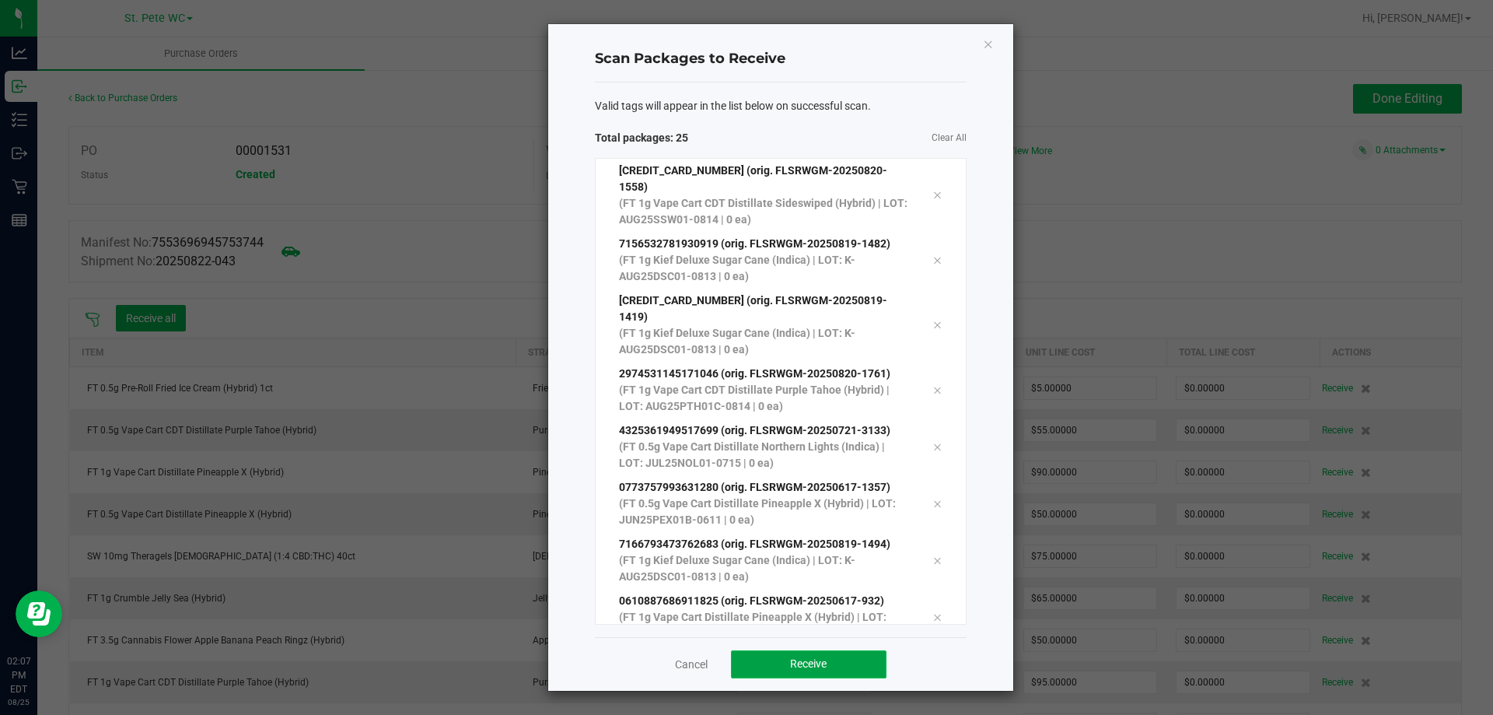
click at [845, 677] on button "Receive" at bounding box center [809, 664] width 156 height 28
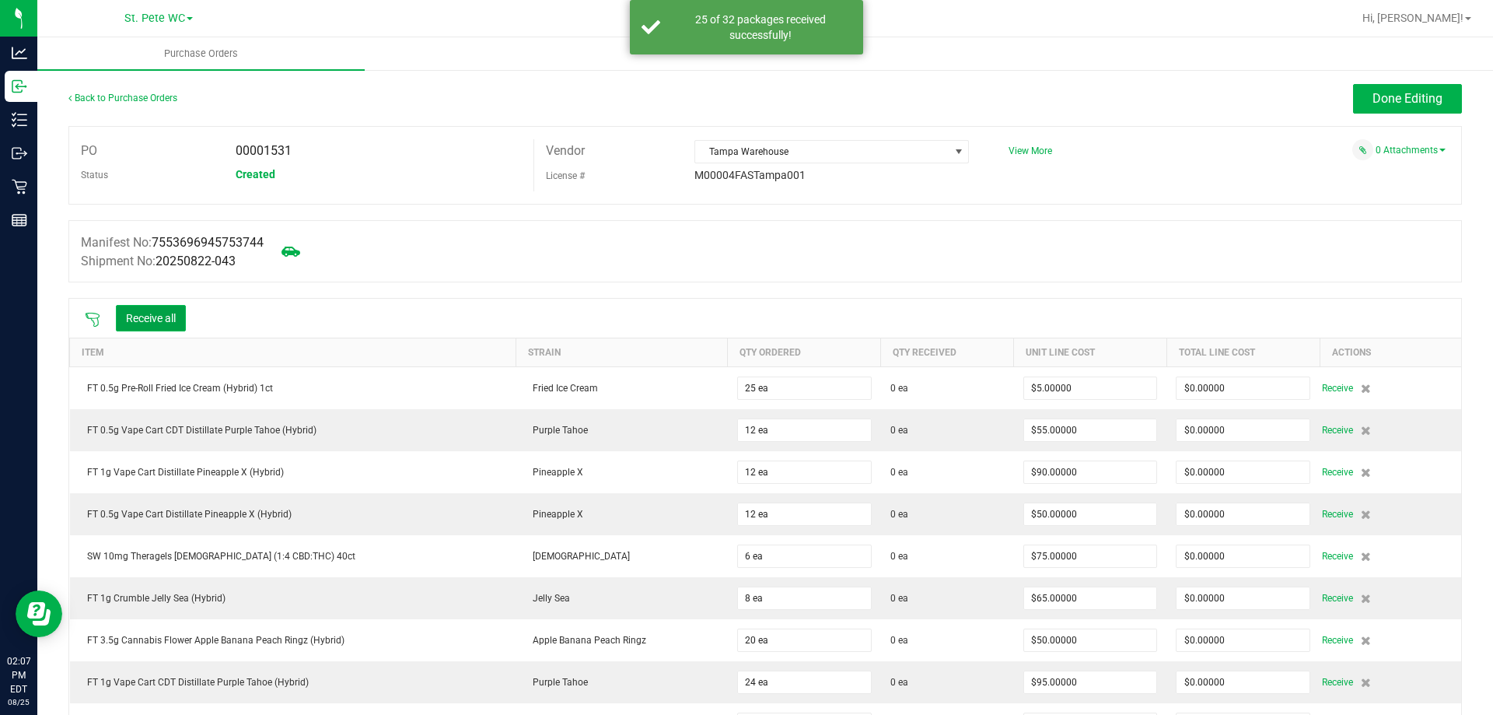
click at [152, 325] on button "Receive all" at bounding box center [151, 318] width 70 height 26
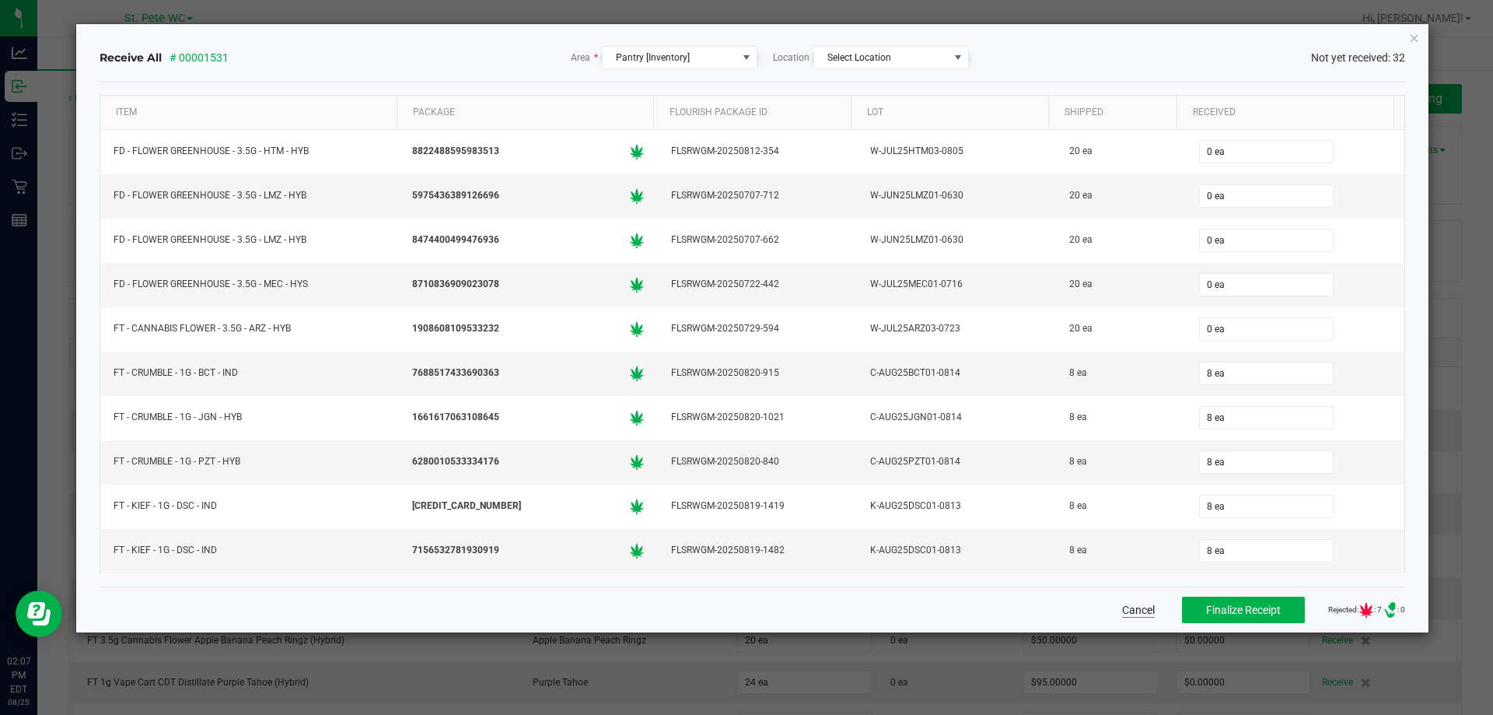
click at [1122, 615] on button "Cancel" at bounding box center [1138, 610] width 33 height 16
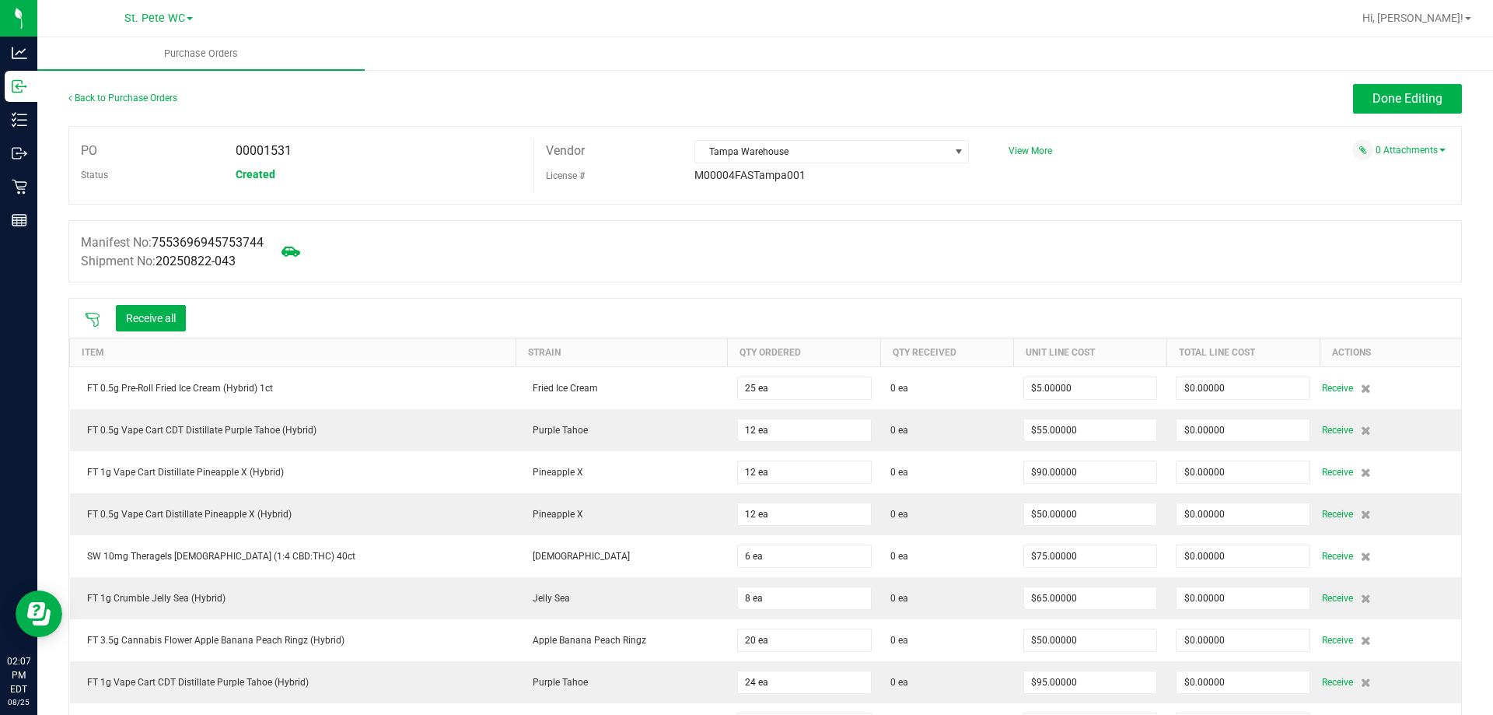
click at [99, 320] on icon at bounding box center [93, 320] width 16 height 16
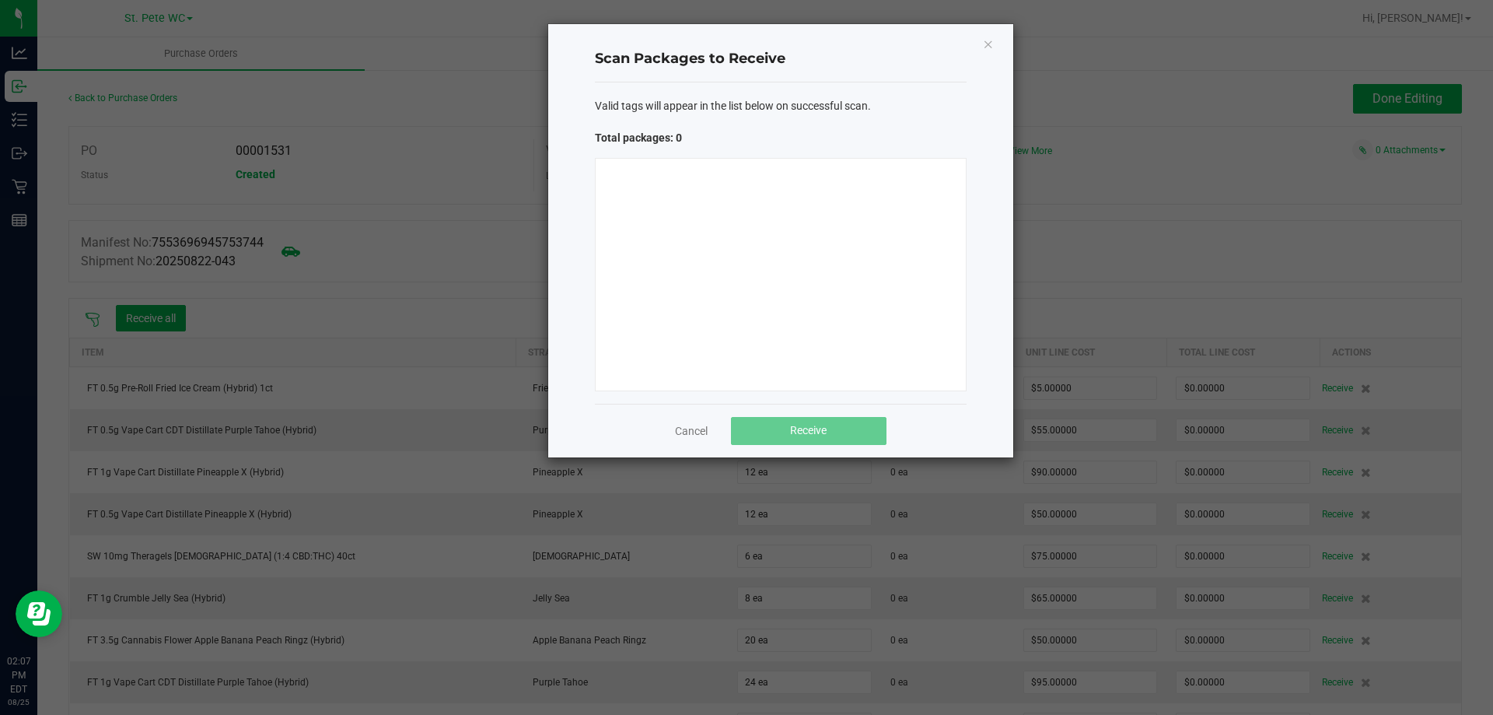
drag, startPoint x: 670, startPoint y: 251, endPoint x: 689, endPoint y: 195, distance: 59.0
click at [672, 249] on div at bounding box center [781, 274] width 372 height 233
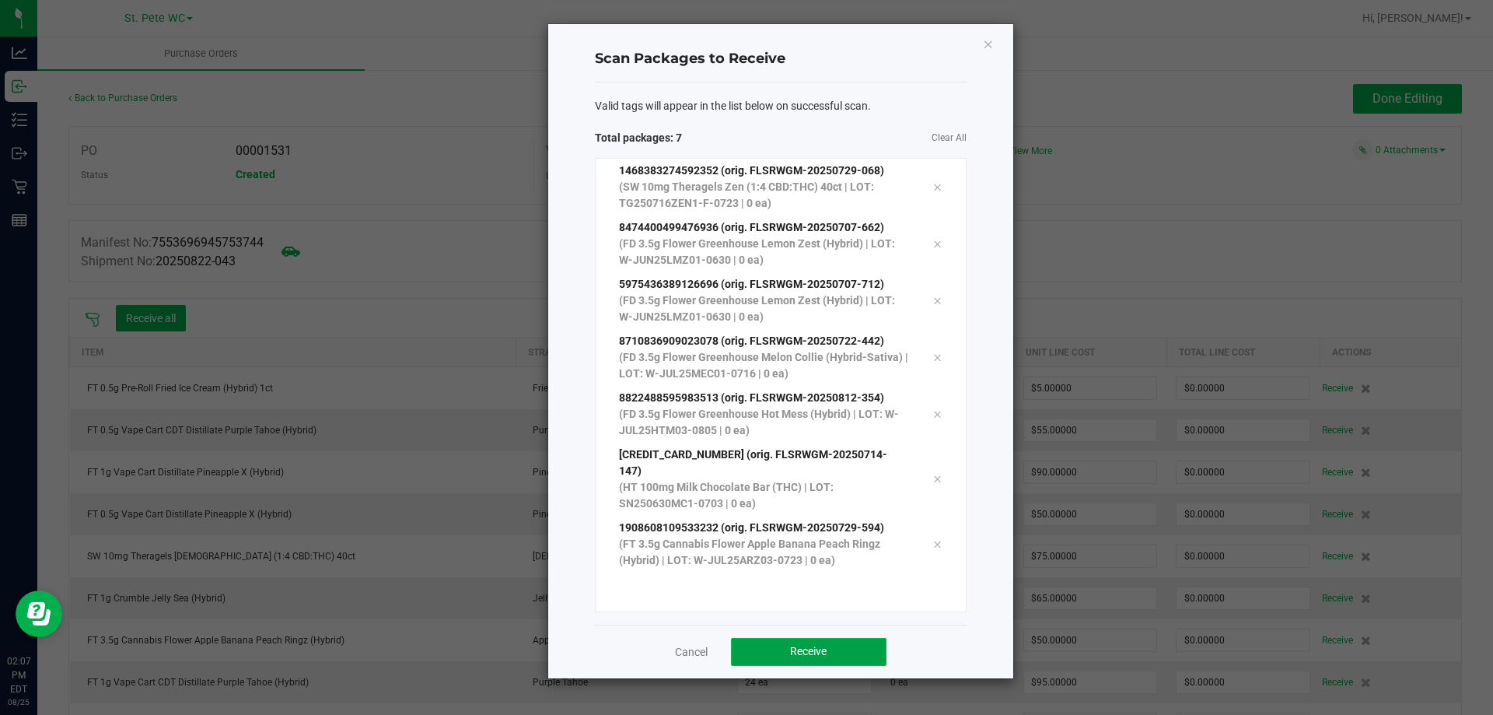
click at [840, 643] on button "Receive" at bounding box center [809, 652] width 156 height 28
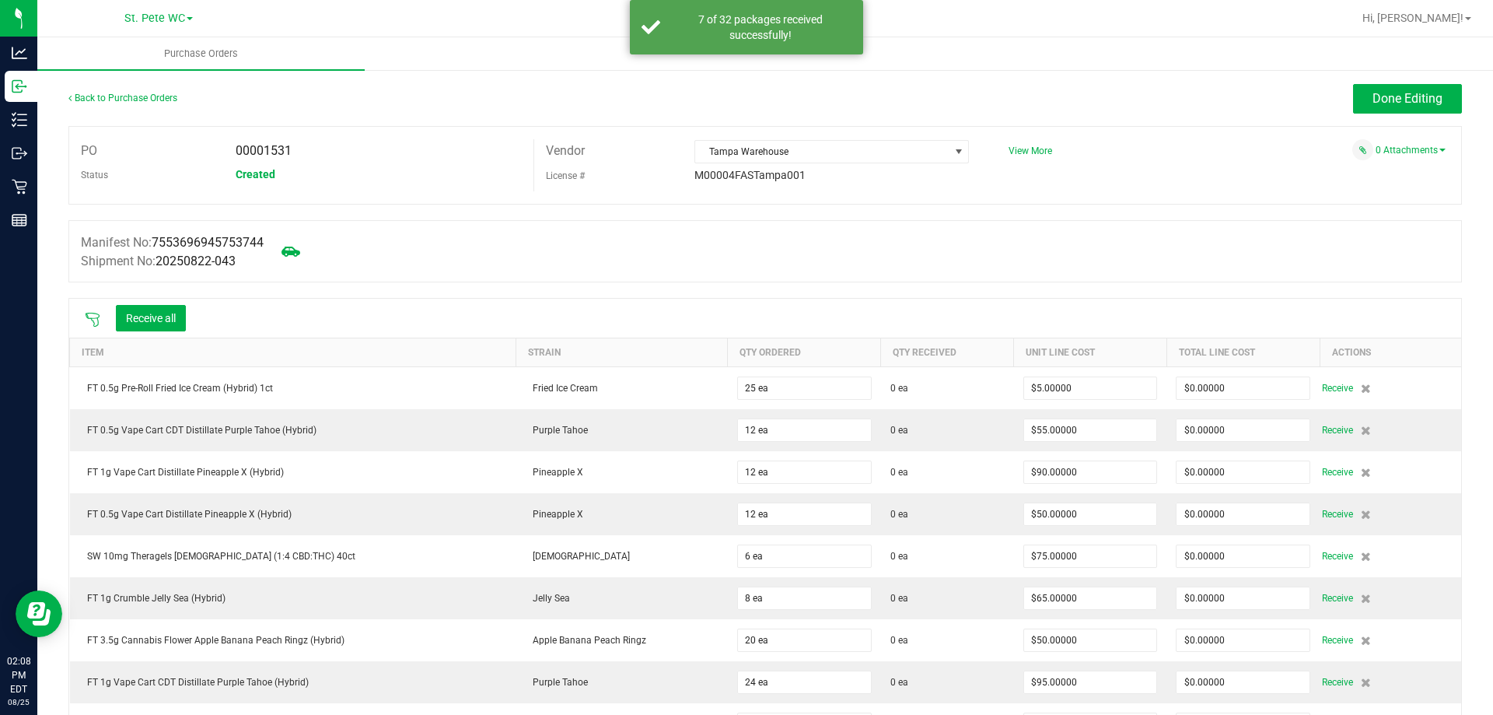
click at [96, 313] on icon at bounding box center [93, 320] width 16 height 16
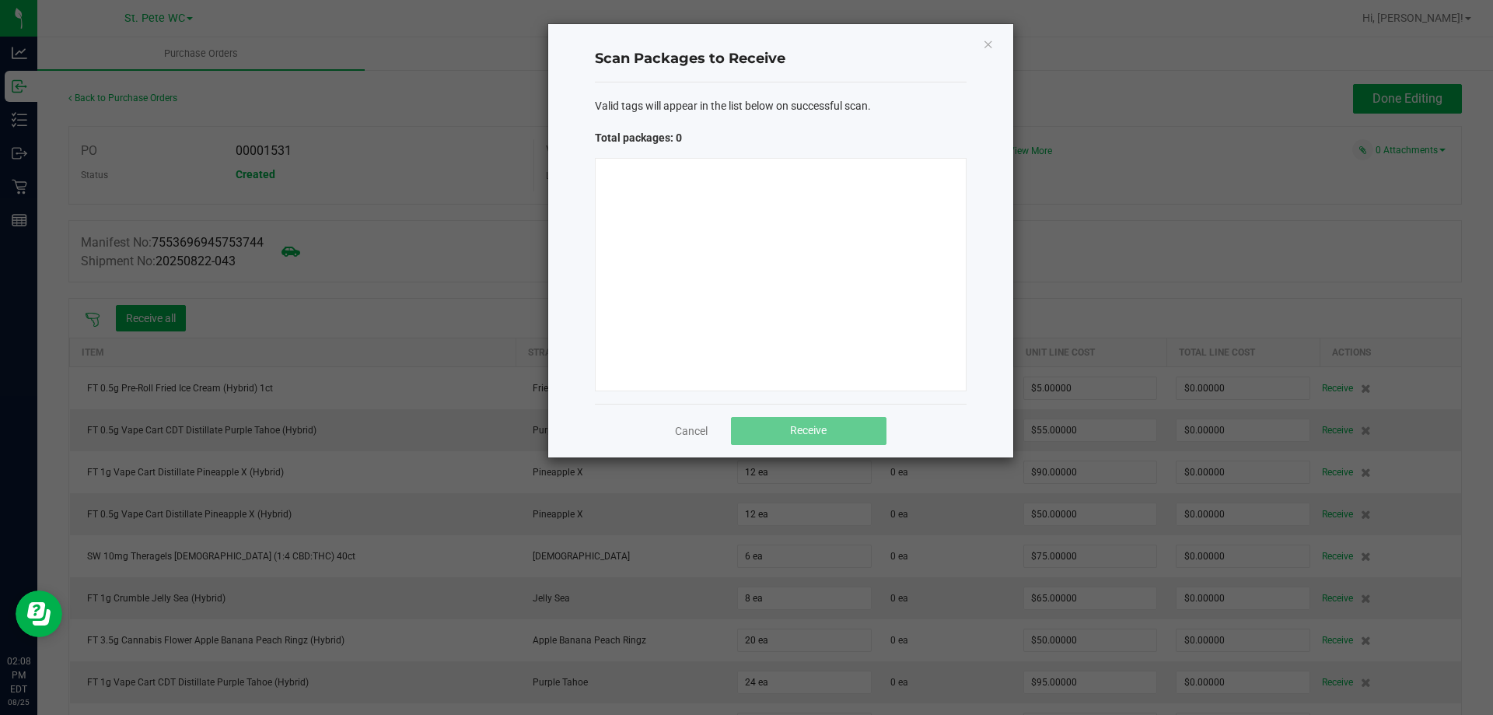
click at [668, 411] on div "Cancel Receive" at bounding box center [781, 431] width 372 height 54
click at [669, 425] on div "Cancel Receive" at bounding box center [781, 431] width 372 height 54
click at [681, 428] on link "Cancel" at bounding box center [691, 431] width 33 height 16
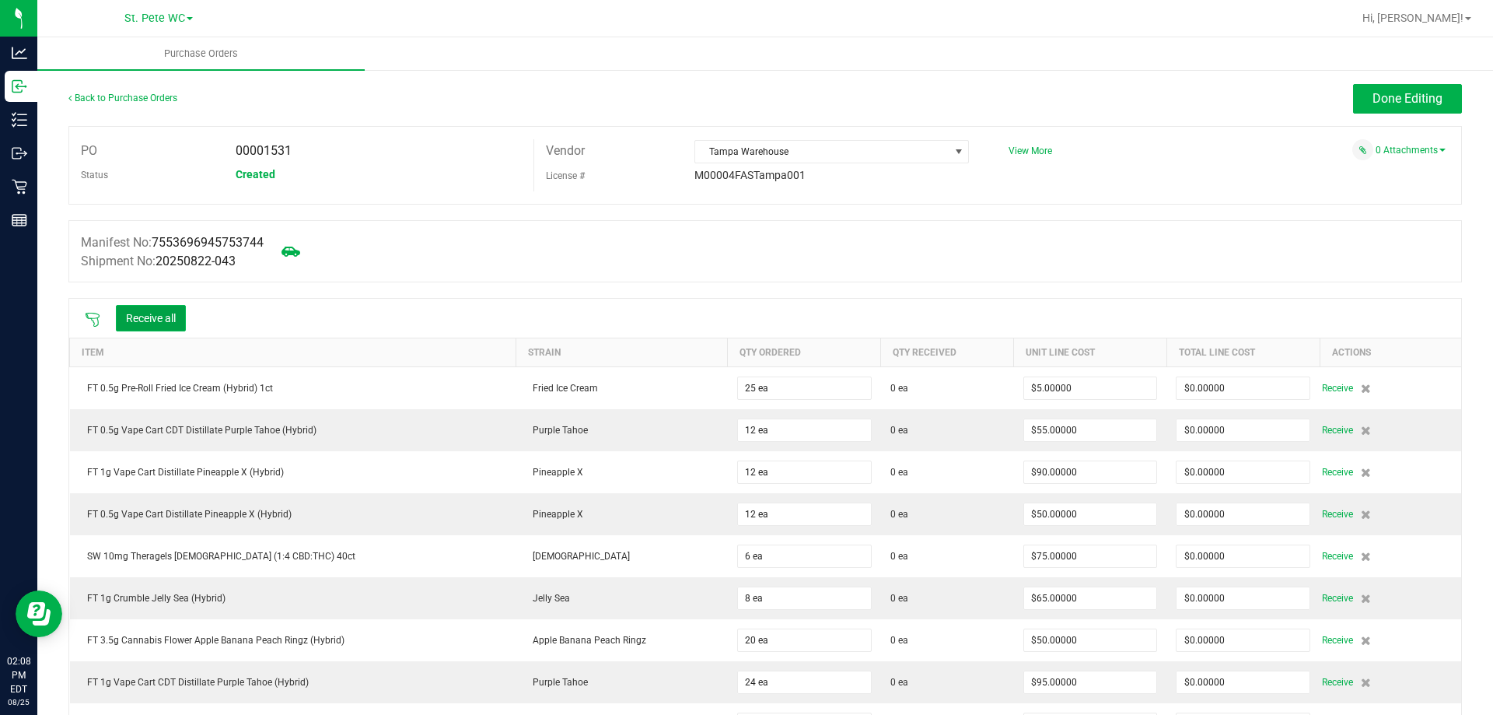
click at [170, 320] on button "Receive all" at bounding box center [151, 318] width 70 height 26
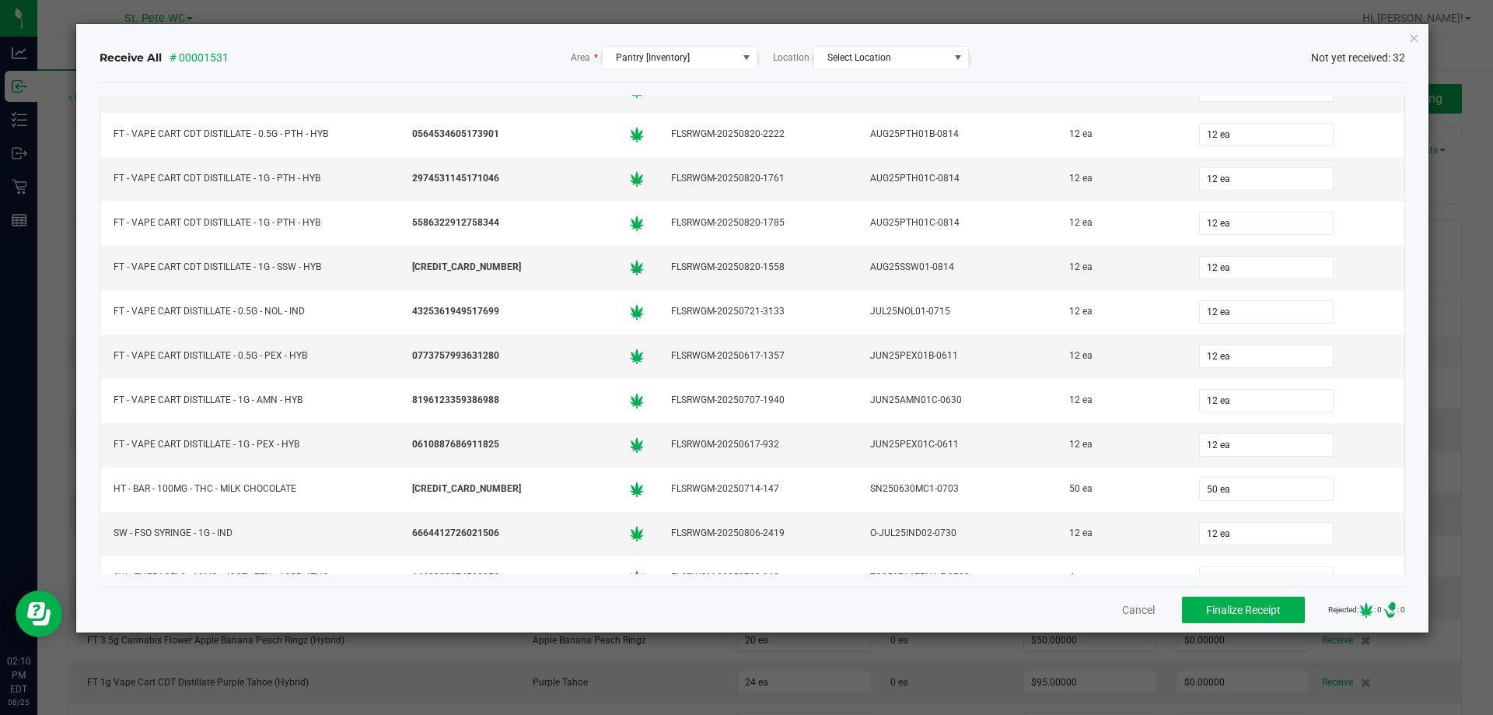
scroll to position [975, 0]
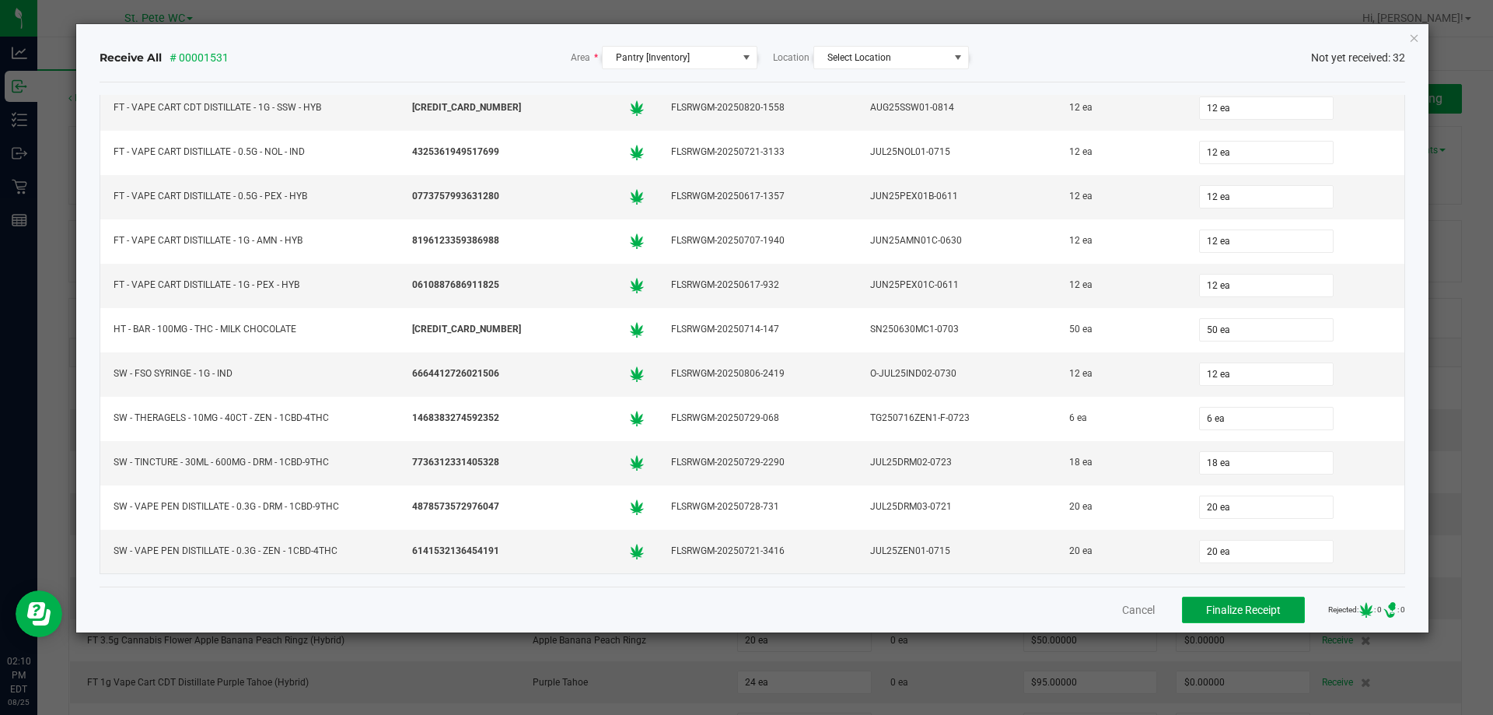
click at [1206, 606] on span "Finalize Receipt" at bounding box center [1243, 610] width 75 height 12
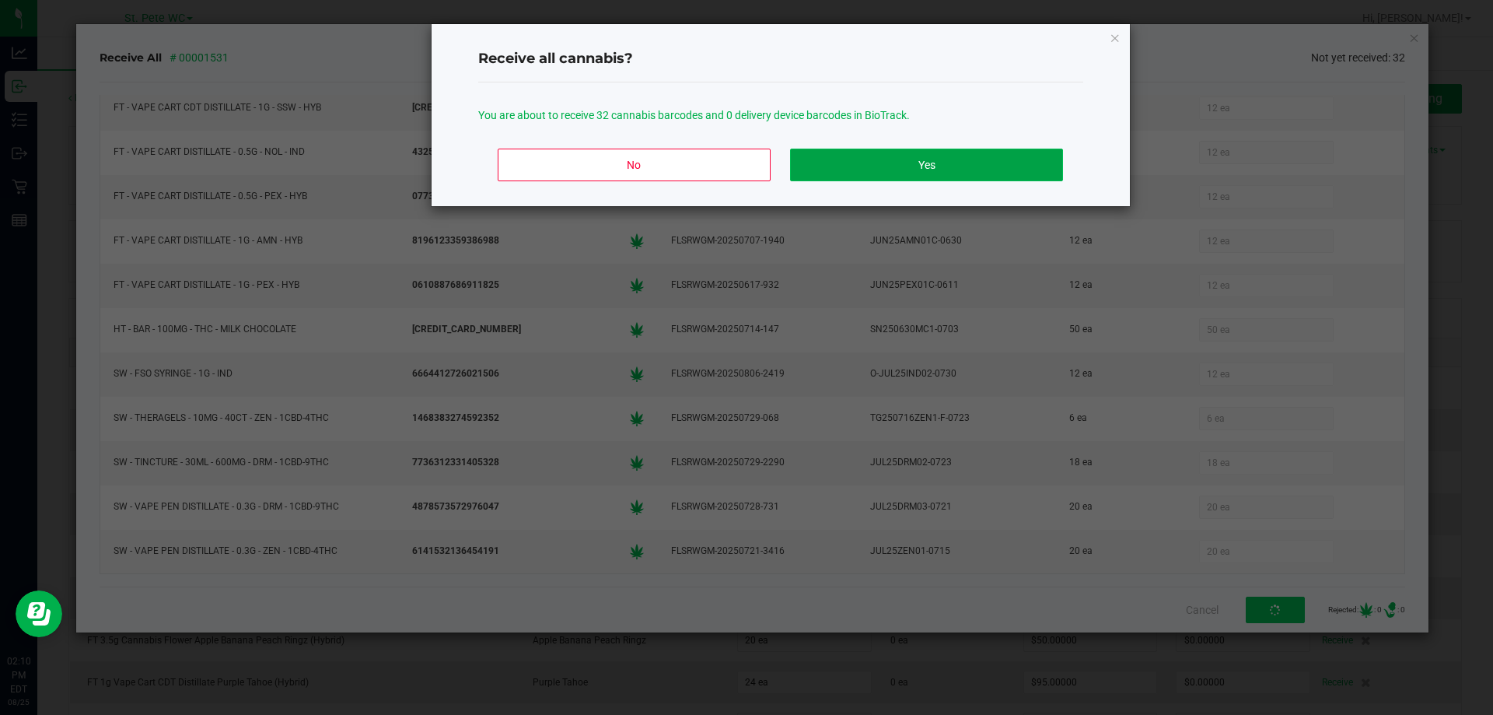
click at [856, 170] on button "Yes" at bounding box center [926, 165] width 272 height 33
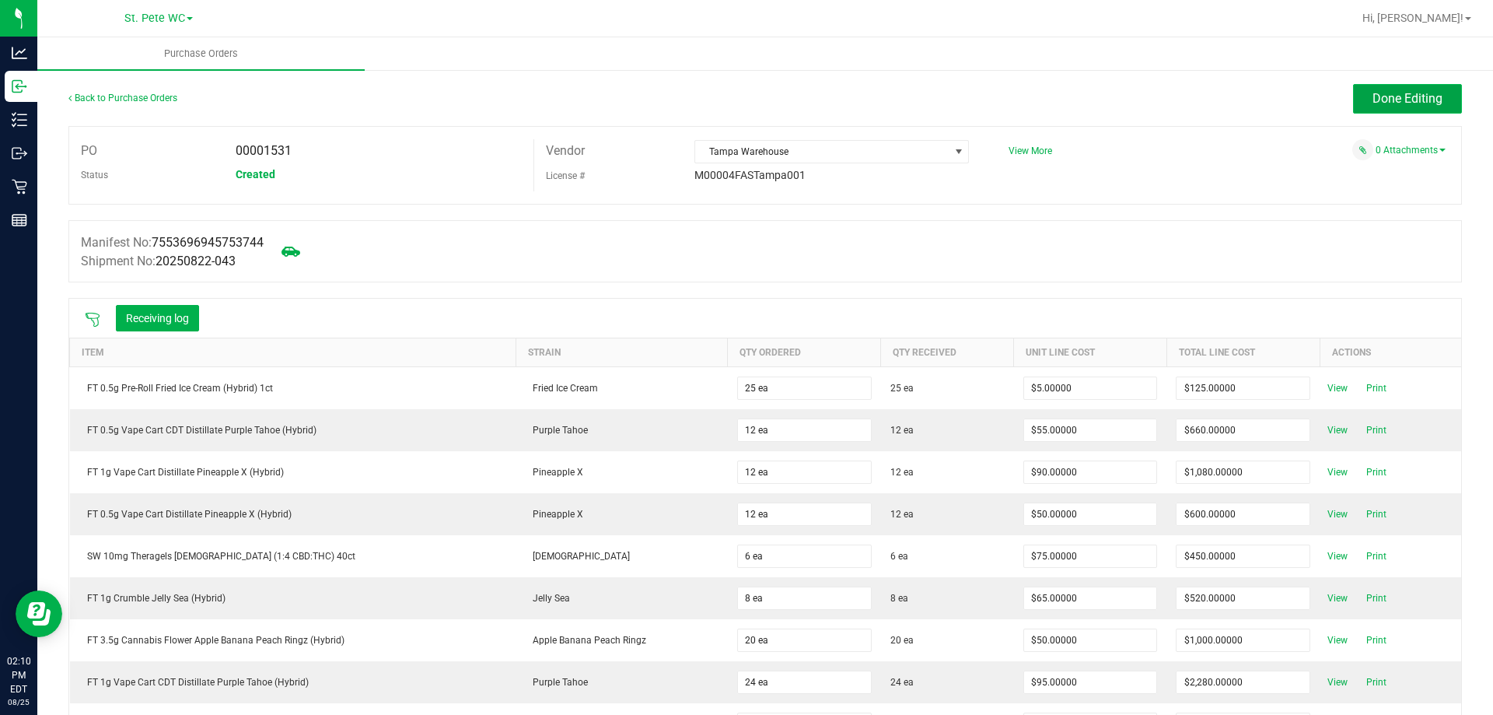
click at [1373, 90] on button "Done Editing" at bounding box center [1407, 99] width 109 height 30
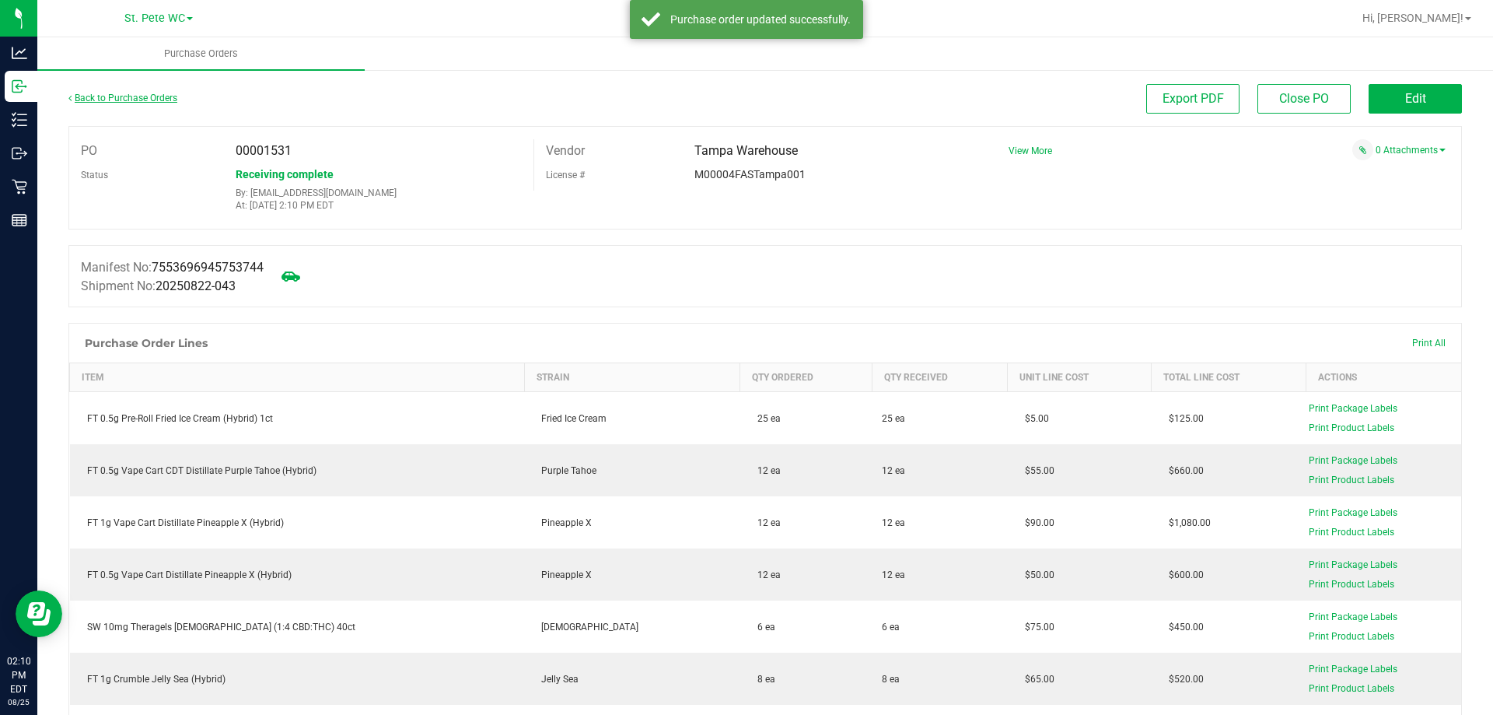
click at [143, 103] on link "Back to Purchase Orders" at bounding box center [122, 98] width 109 height 11
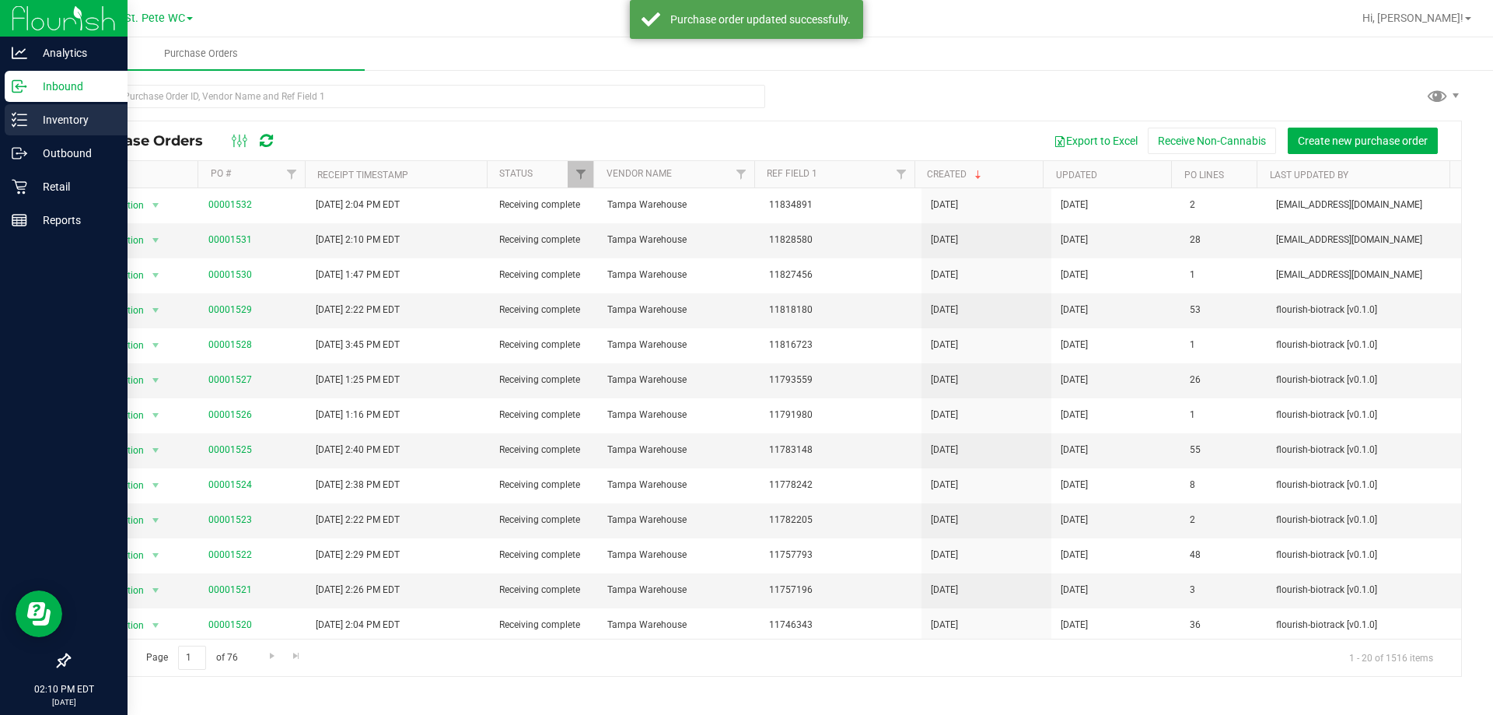
click at [26, 135] on link "Inventory" at bounding box center [64, 120] width 128 height 33
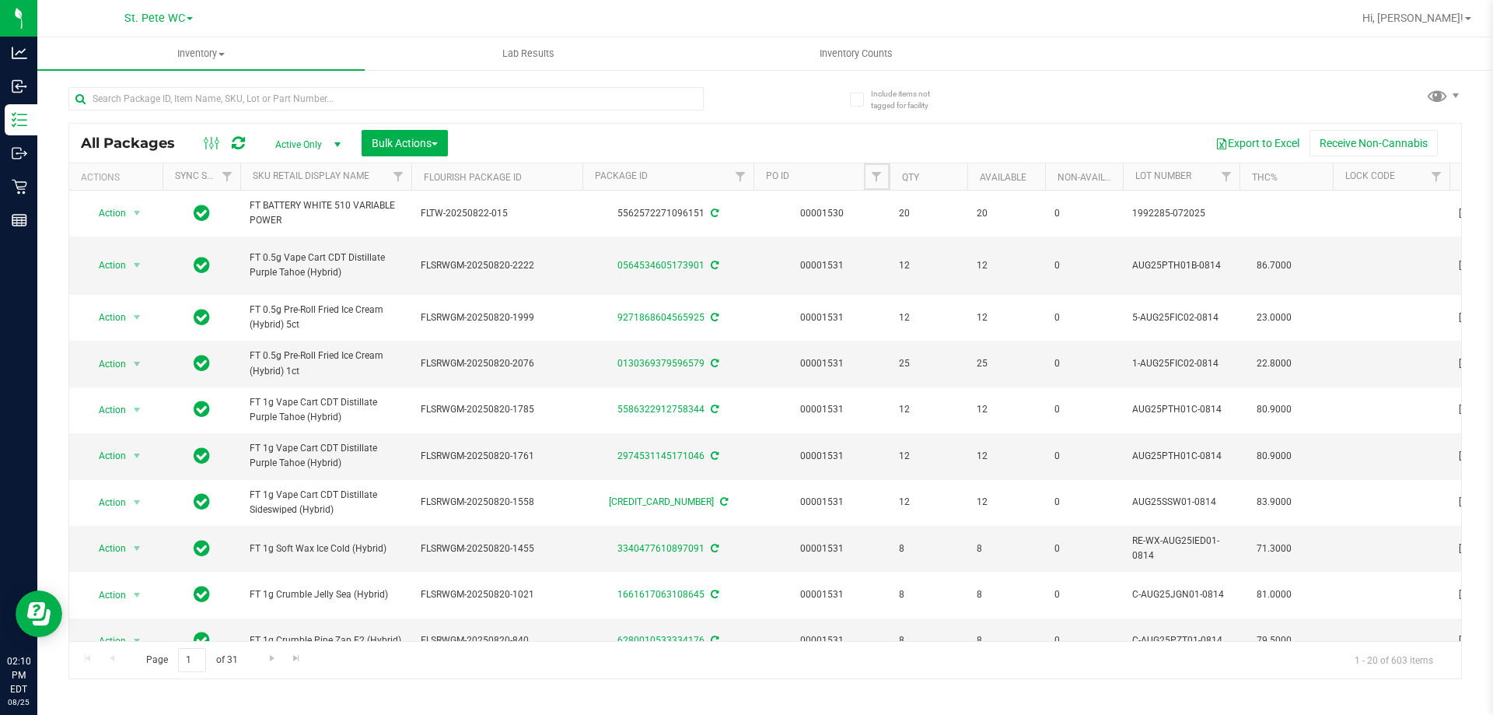
click at [874, 177] on span "Filter" at bounding box center [876, 176] width 12 height 12
type input "1531"
click at [873, 235] on button "Filter" at bounding box center [910, 252] width 75 height 34
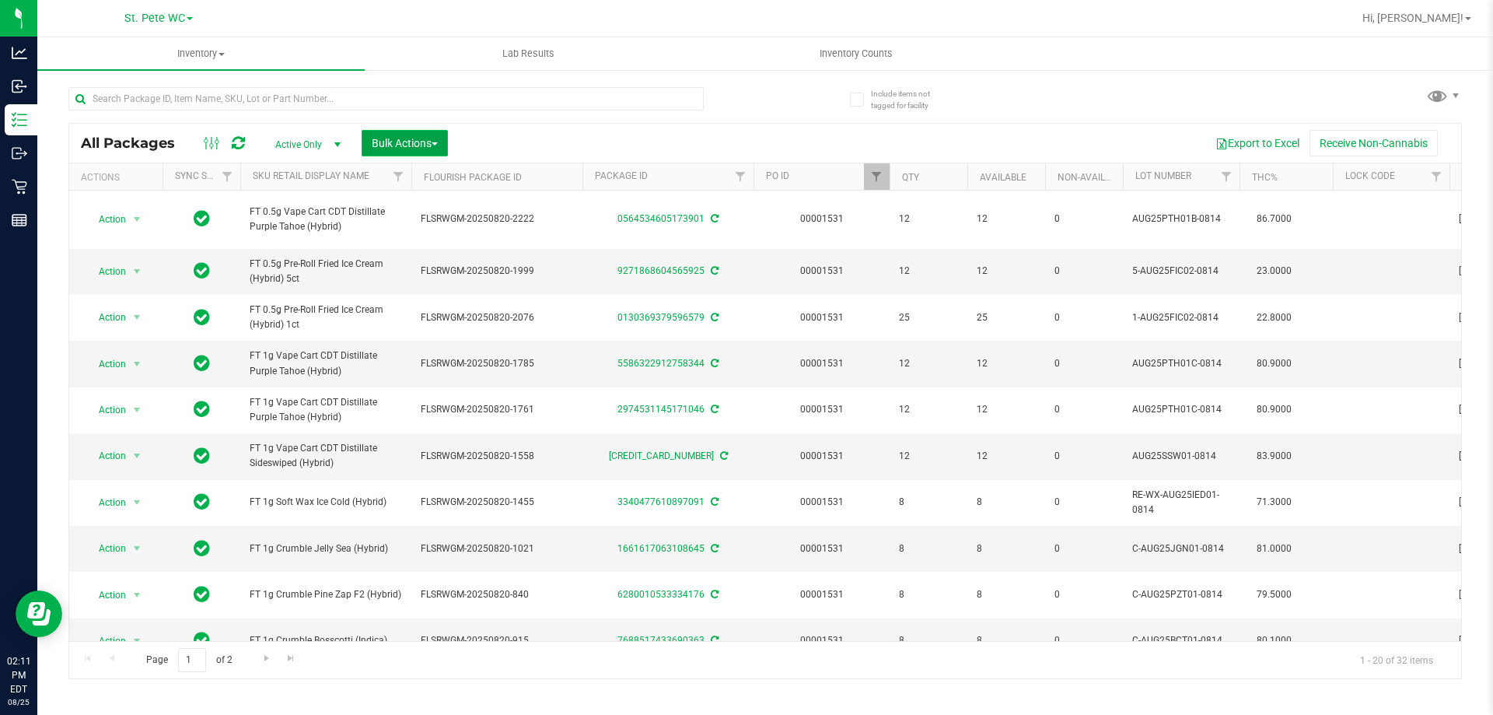
click at [429, 137] on span "Bulk Actions" at bounding box center [405, 143] width 66 height 12
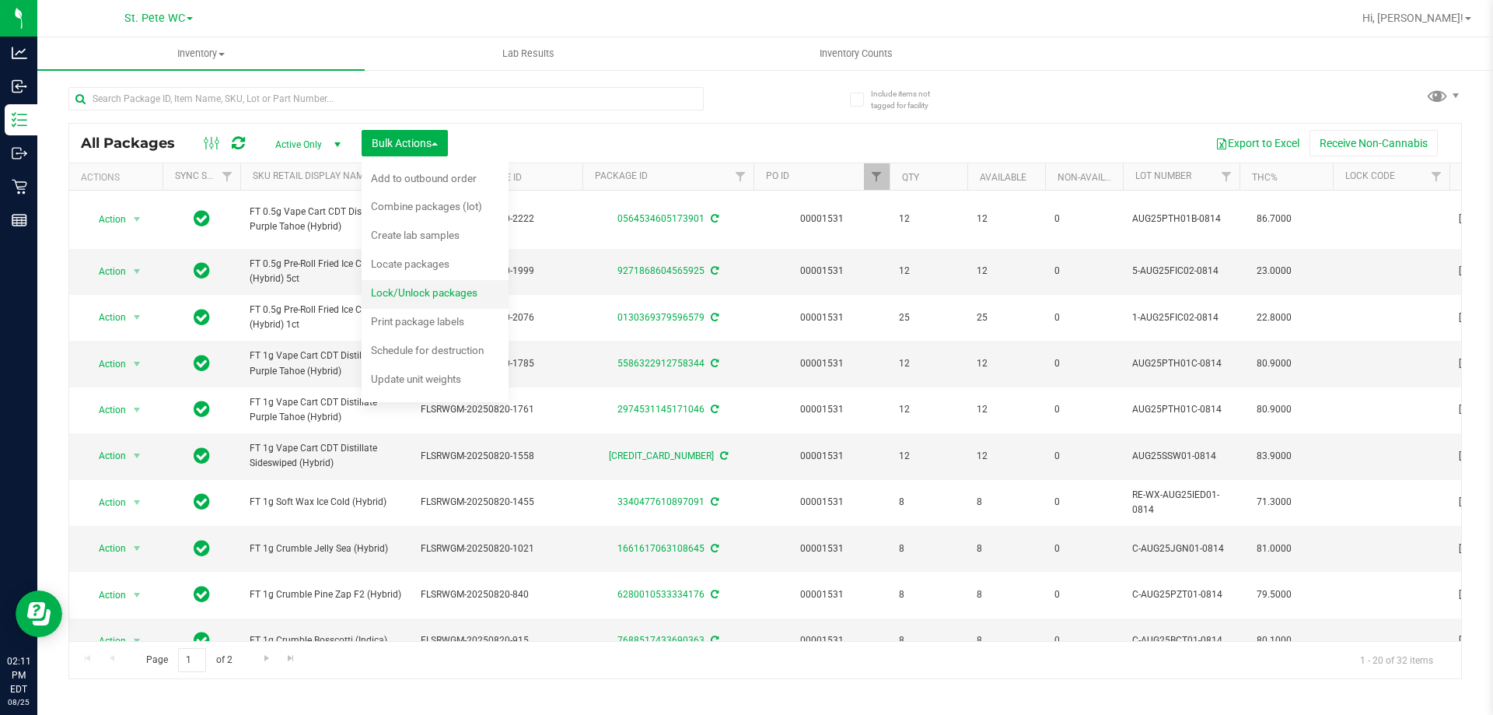
click at [402, 299] on div "Lock/Unlock packages" at bounding box center [435, 294] width 128 height 25
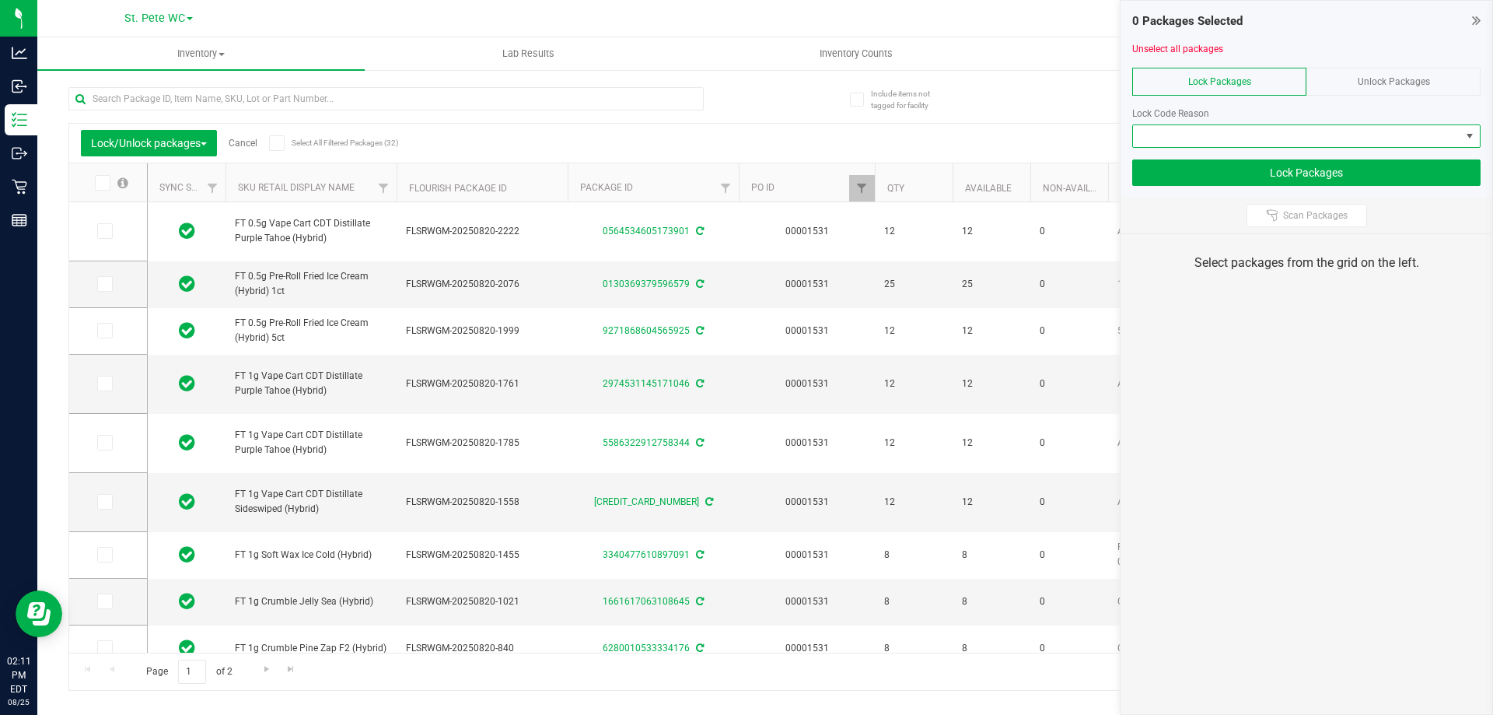
click at [1171, 125] on span at bounding box center [1296, 136] width 327 height 22
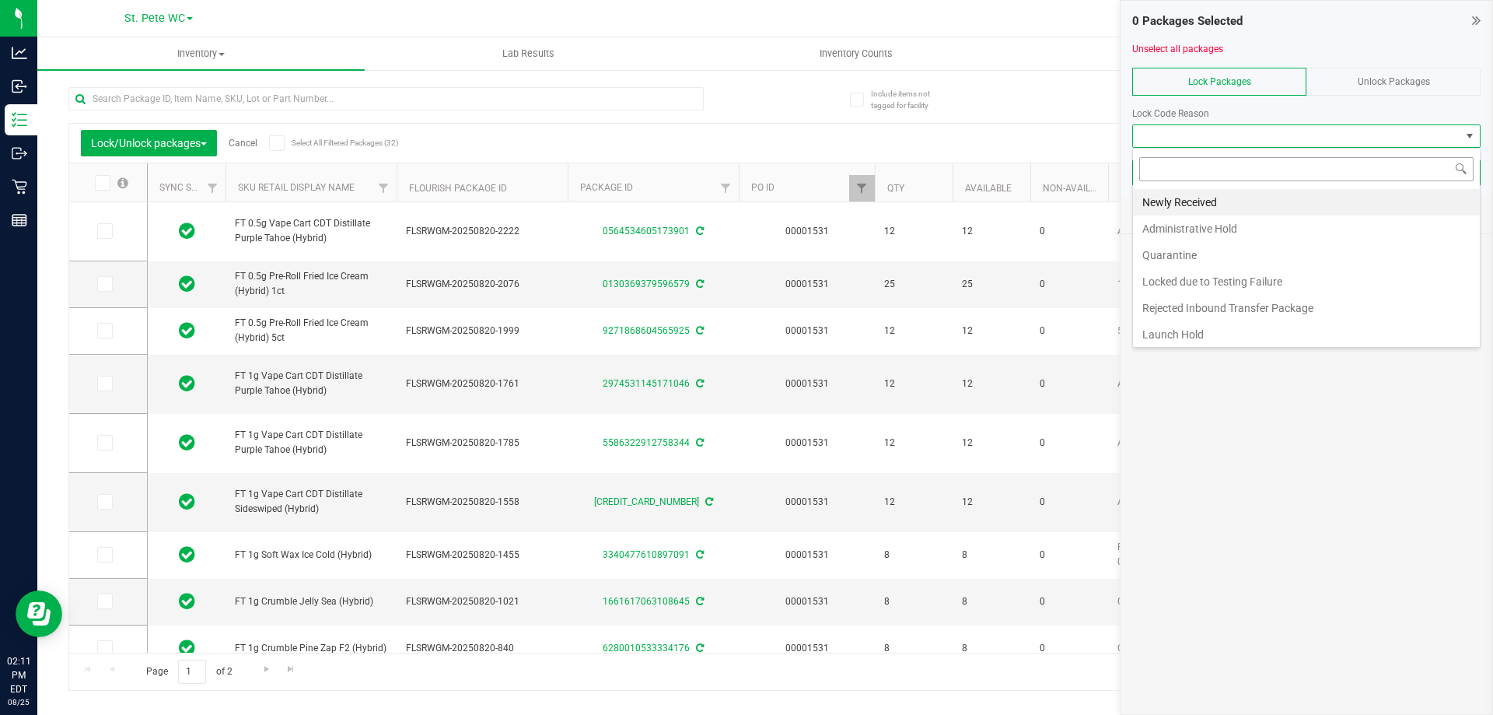
scroll to position [23, 348]
click at [1183, 334] on li "Launch Hold" at bounding box center [1306, 334] width 347 height 26
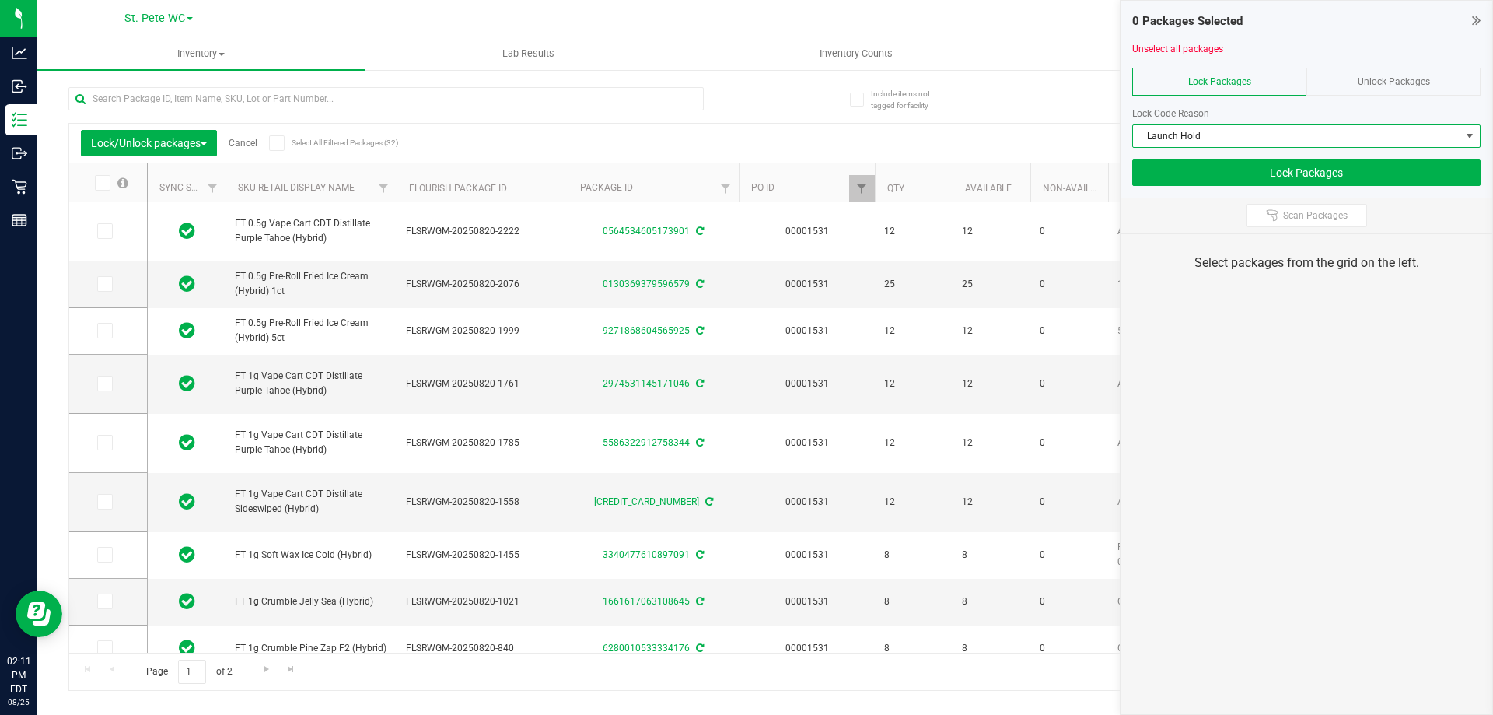
click at [277, 135] on span at bounding box center [277, 143] width 16 height 16
click at [0, 0] on input "Select All Filtered Packages (32)" at bounding box center [0, 0] width 0 height 0
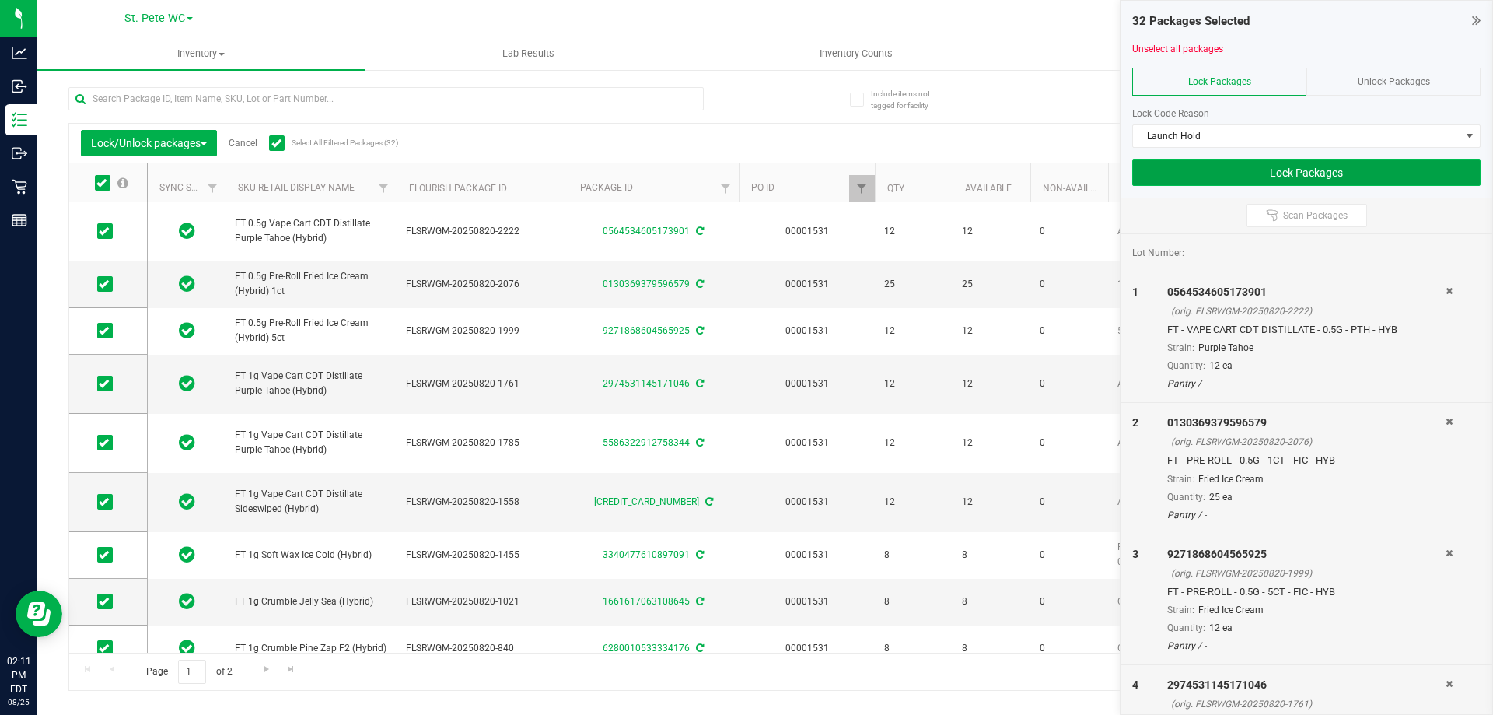
click at [1283, 175] on button "Lock Packages" at bounding box center [1306, 172] width 348 height 26
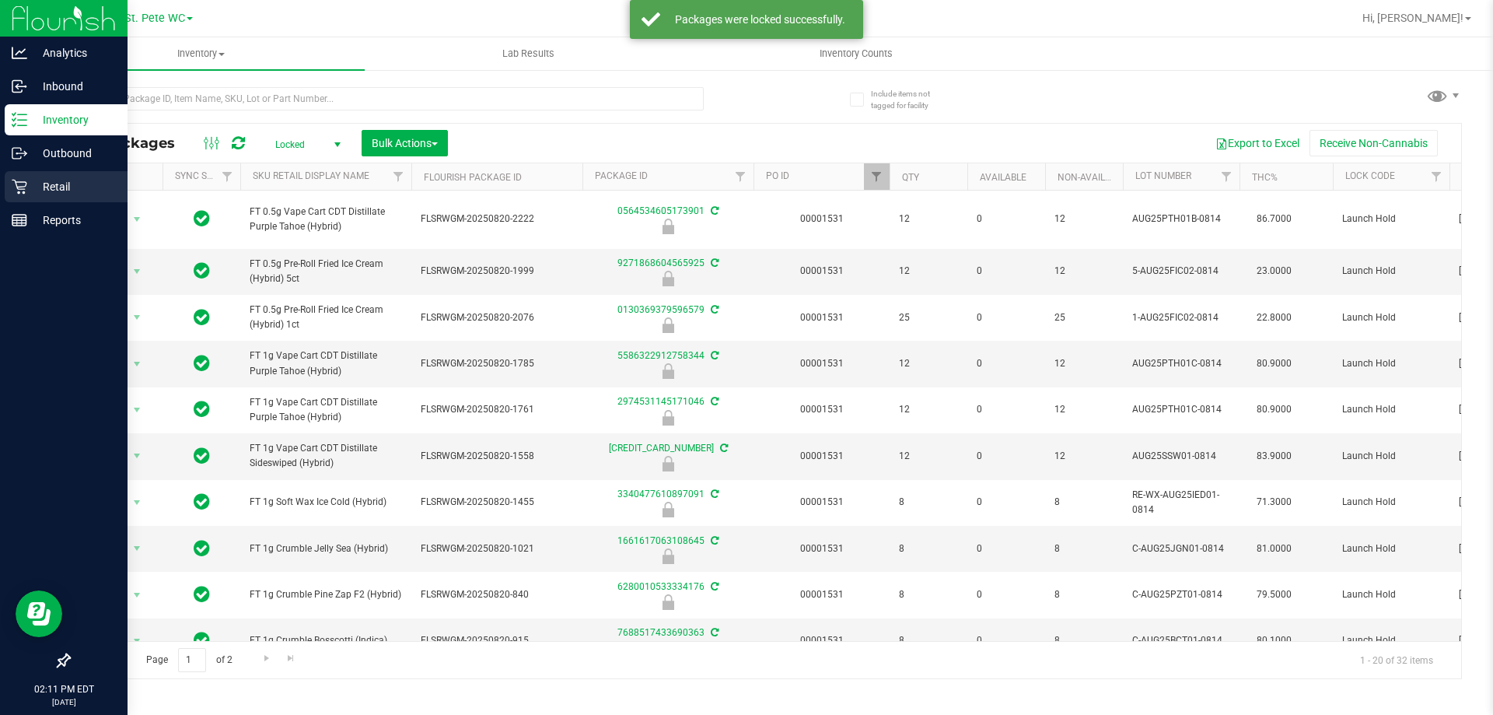
click at [46, 182] on p "Retail" at bounding box center [73, 186] width 93 height 19
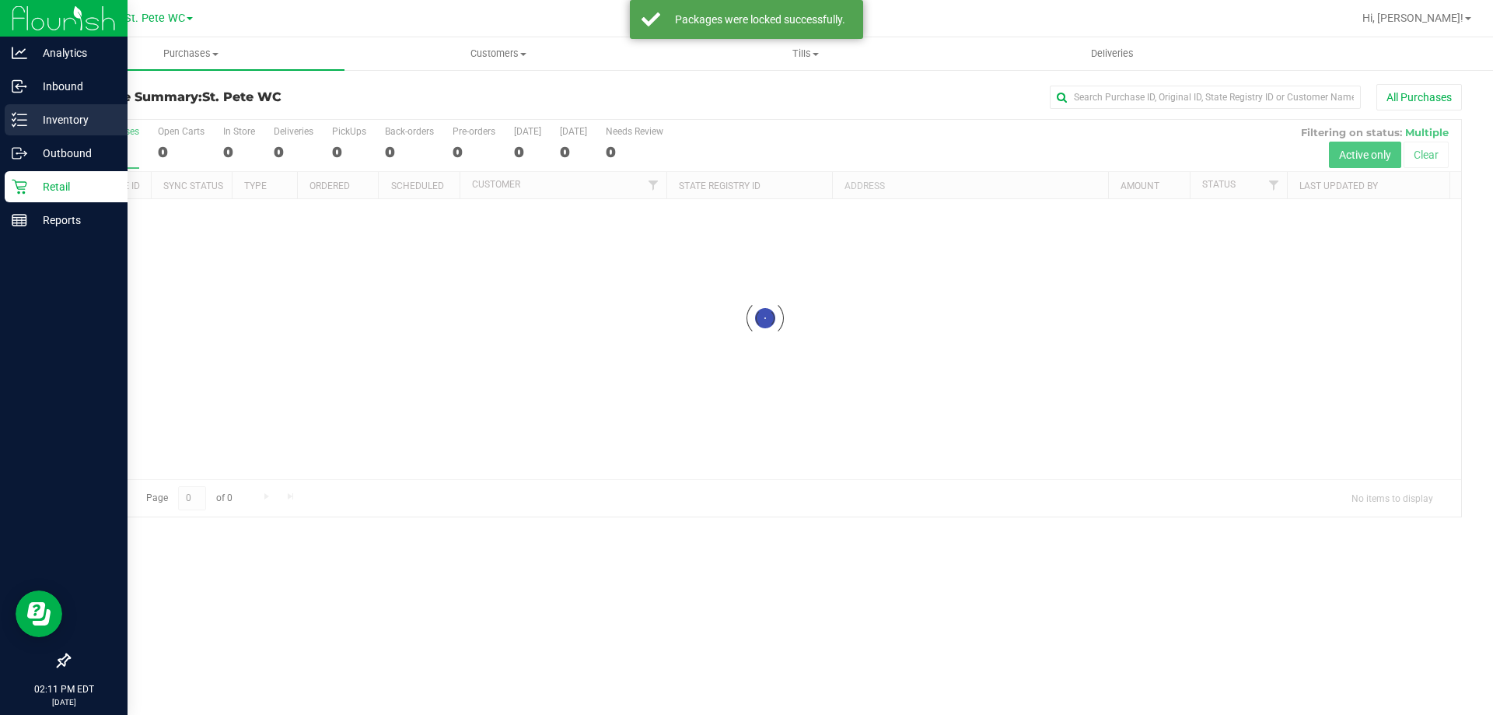
click at [75, 126] on p "Inventory" at bounding box center [73, 119] width 93 height 19
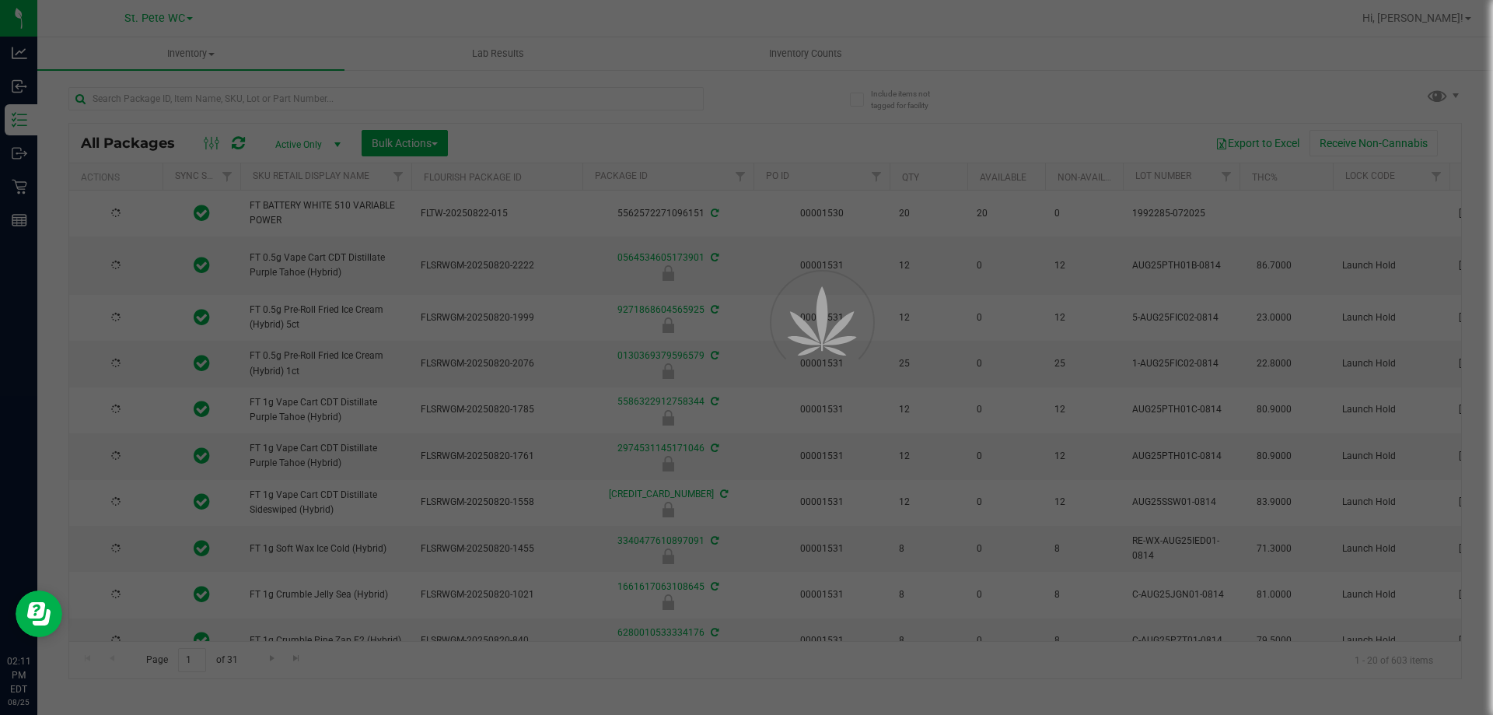
click at [239, 104] on div at bounding box center [746, 357] width 1493 height 715
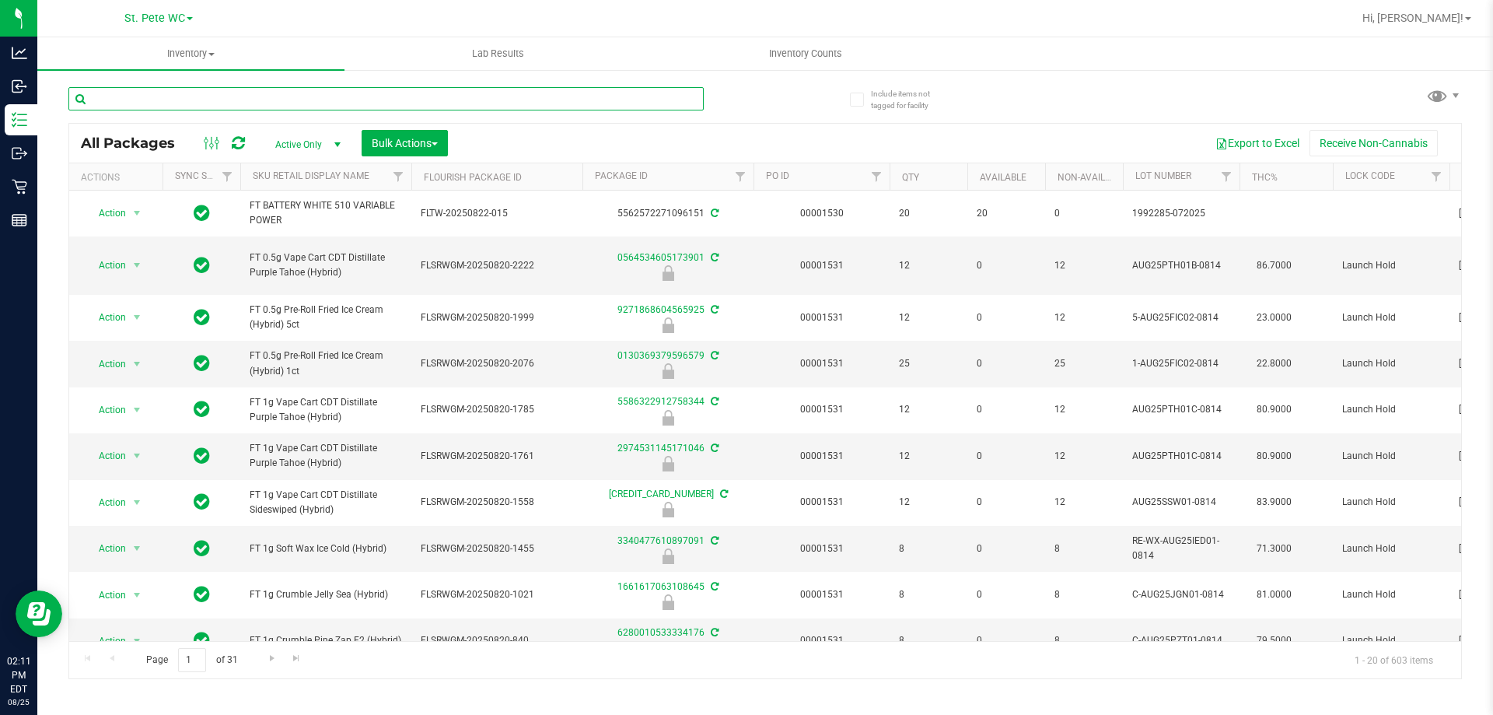
click at [257, 103] on input "text" at bounding box center [385, 98] width 635 height 23
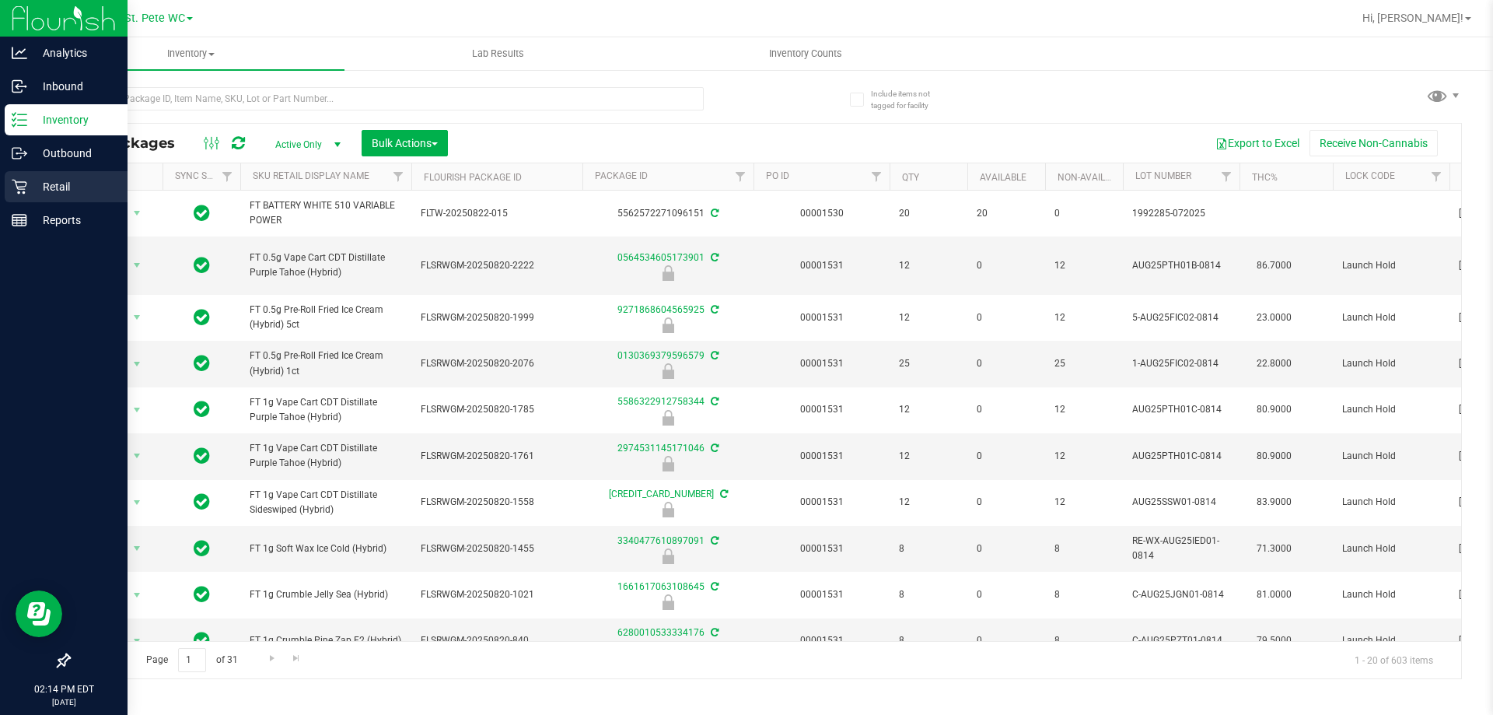
click at [27, 176] on div "Retail" at bounding box center [66, 186] width 123 height 31
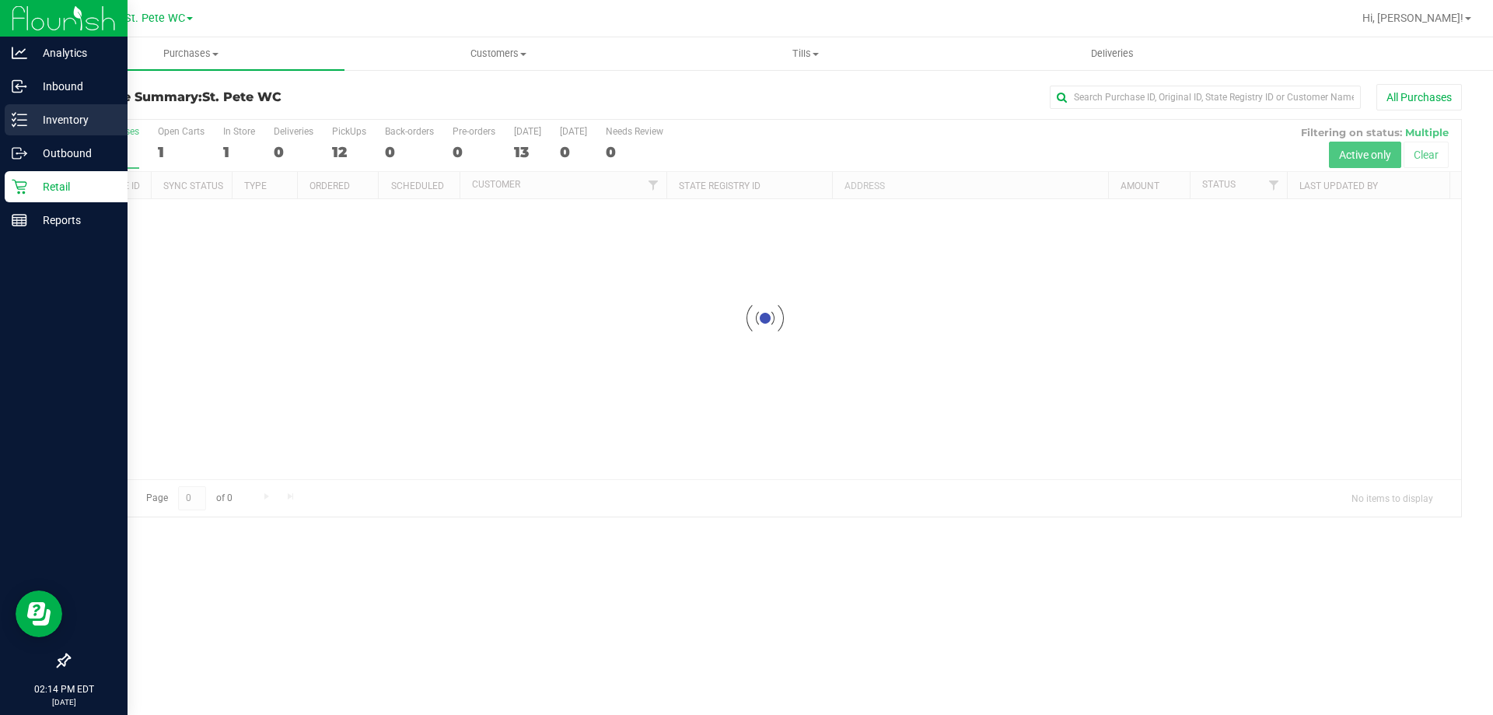
click at [65, 126] on p "Inventory" at bounding box center [73, 119] width 93 height 19
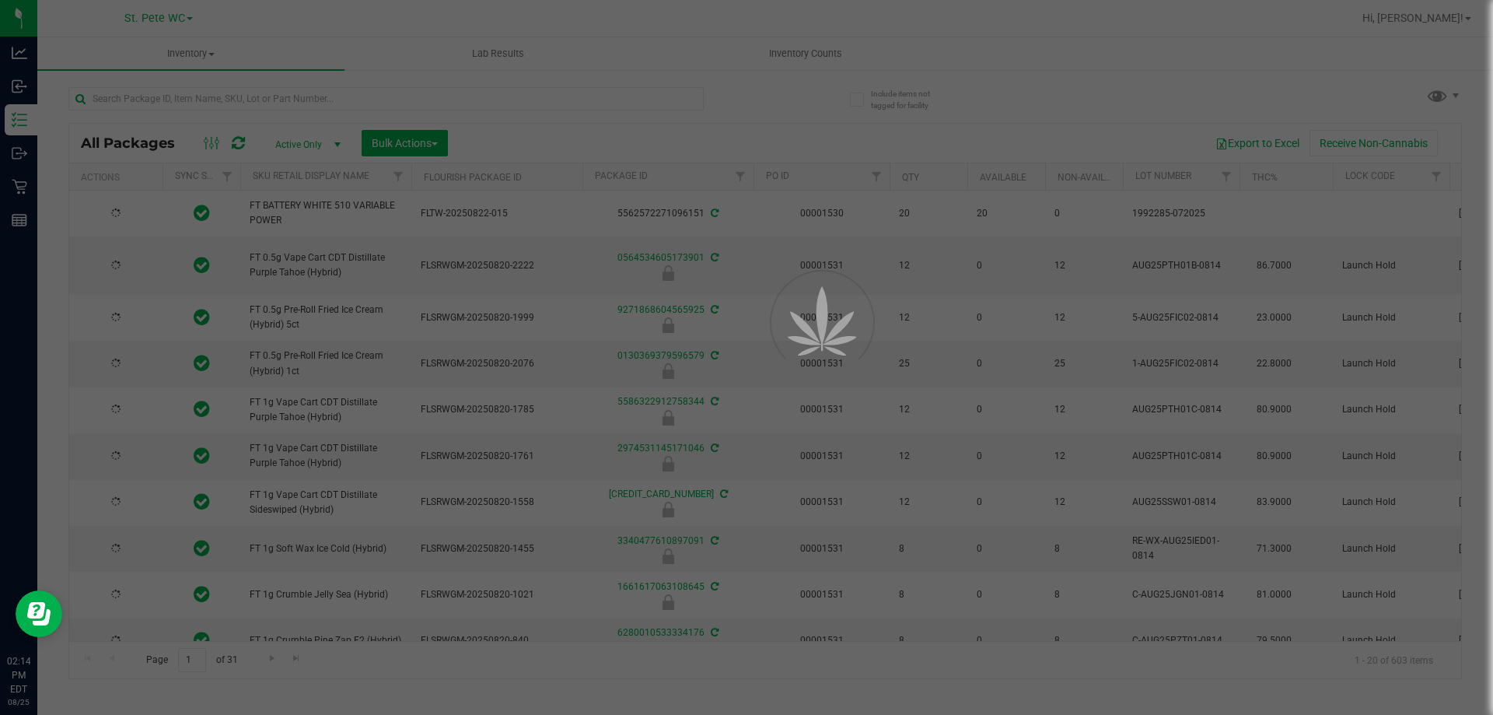
click at [269, 100] on div at bounding box center [746, 357] width 1493 height 715
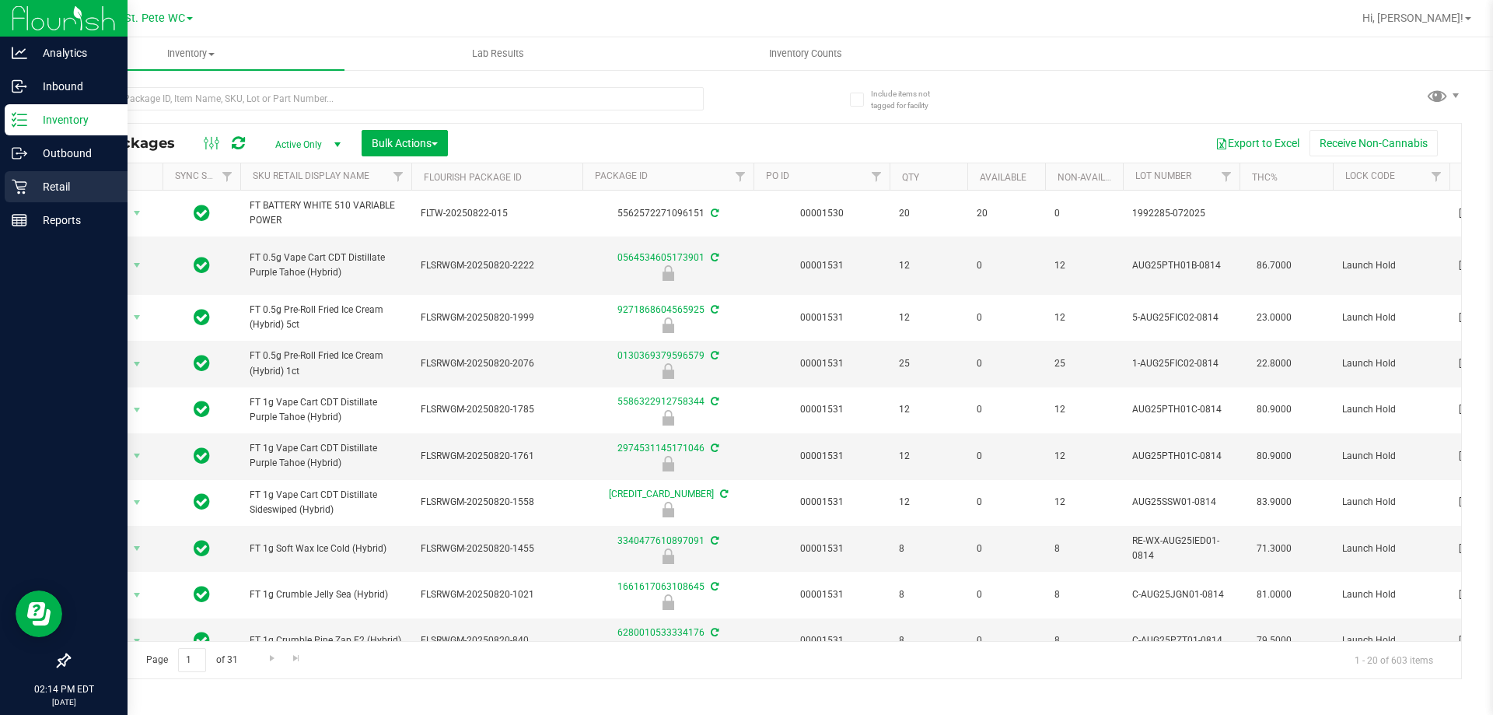
click at [86, 186] on p "Retail" at bounding box center [73, 186] width 93 height 19
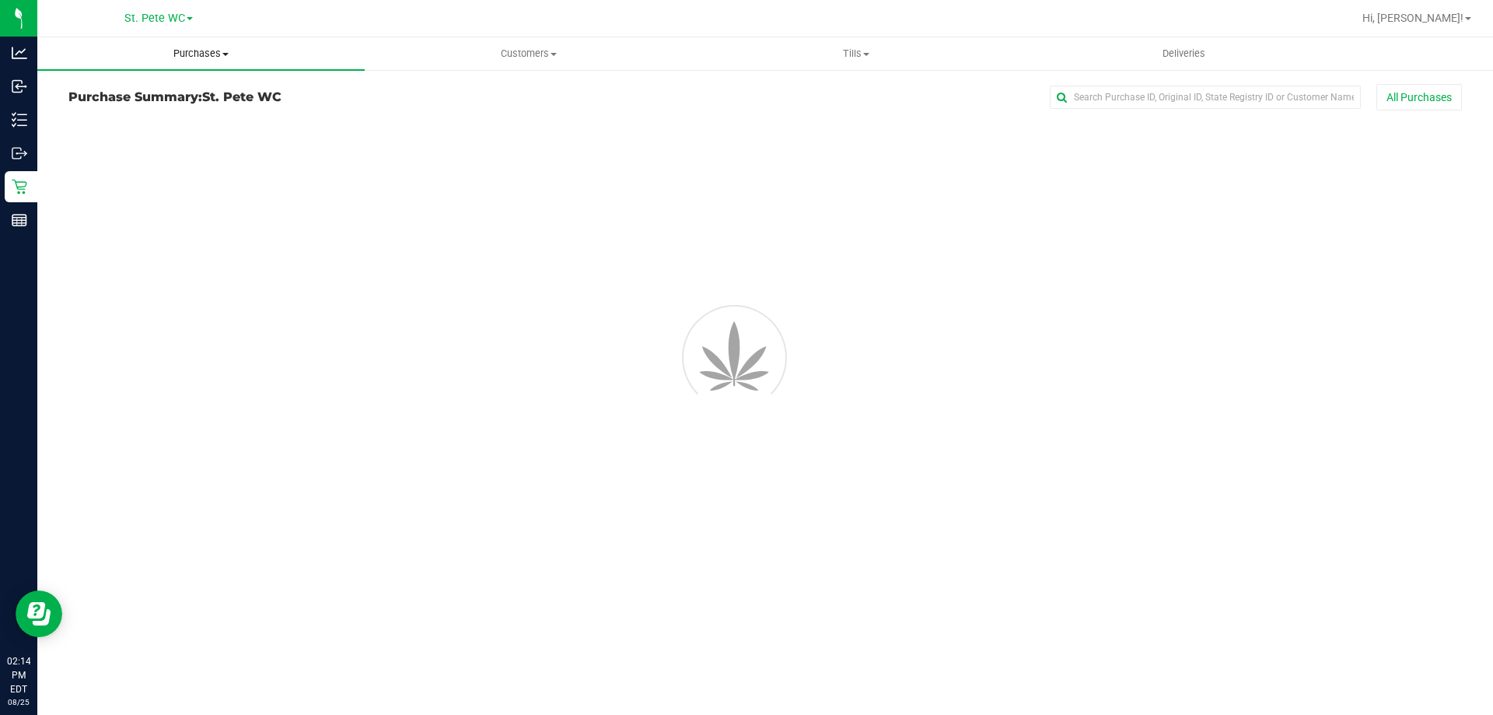
click at [191, 63] on uib-tab-heading "Purchases Summary of purchases Fulfillment All purchases" at bounding box center [200, 53] width 327 height 33
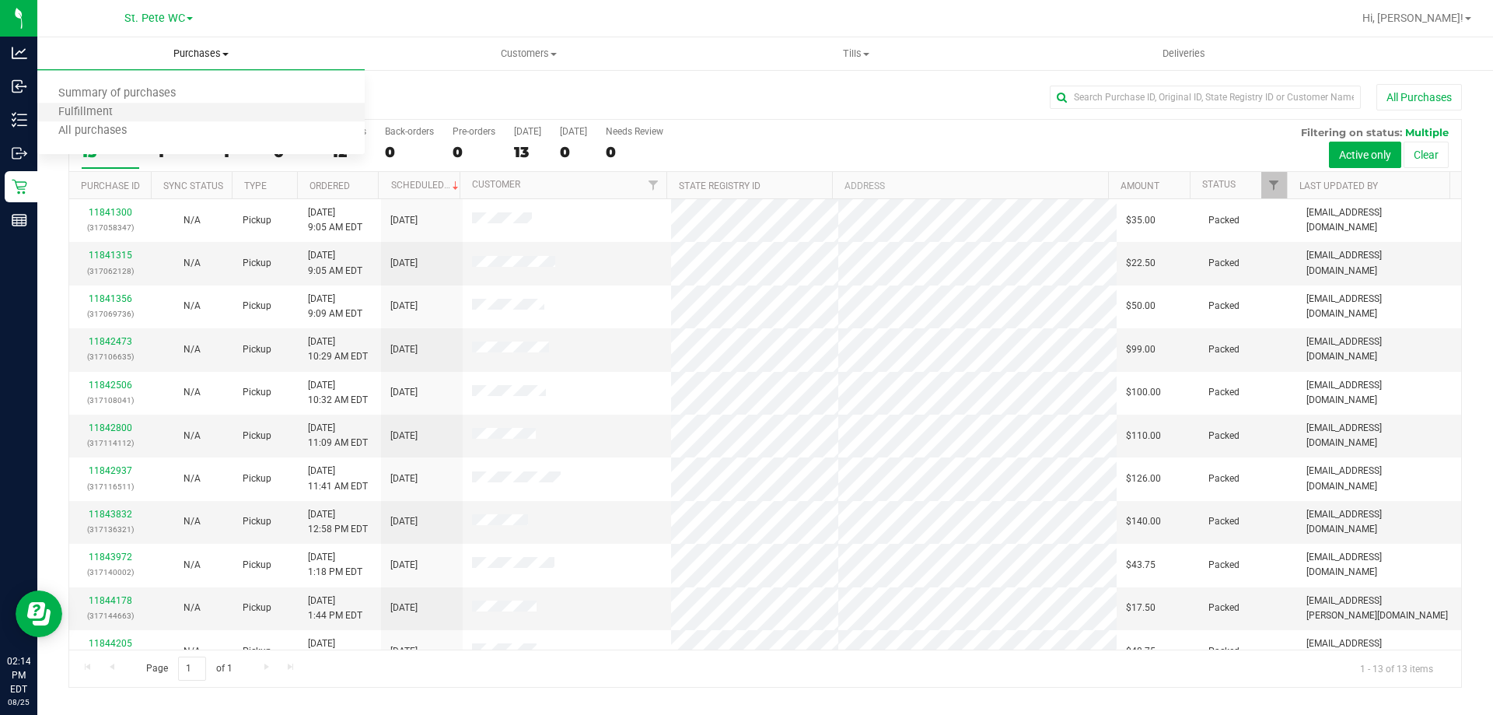
click at [164, 119] on li "Fulfillment" at bounding box center [200, 112] width 327 height 19
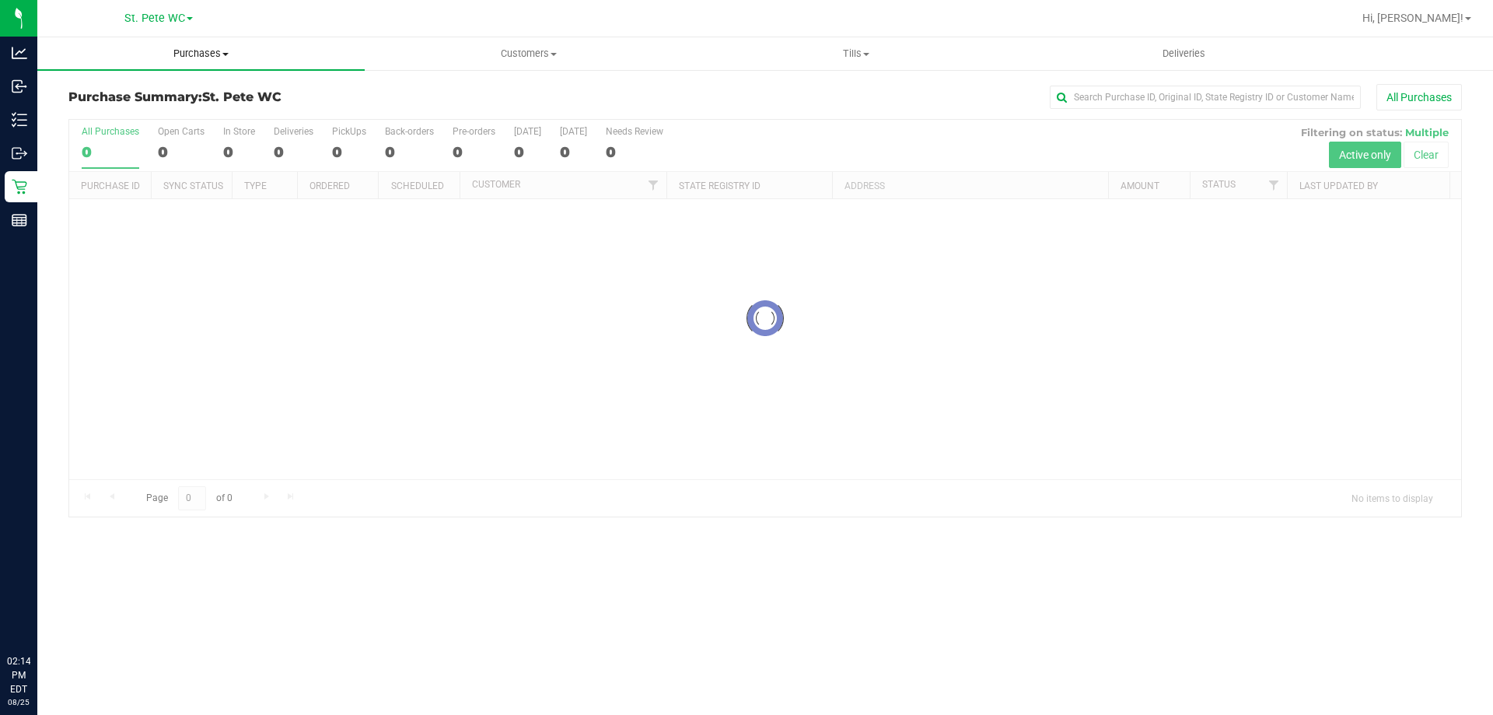
click at [186, 62] on uib-tab-heading "Purchases Summary of purchases Fulfillment All purchases" at bounding box center [200, 53] width 327 height 33
click at [146, 107] on li "Fulfillment" at bounding box center [200, 112] width 327 height 19
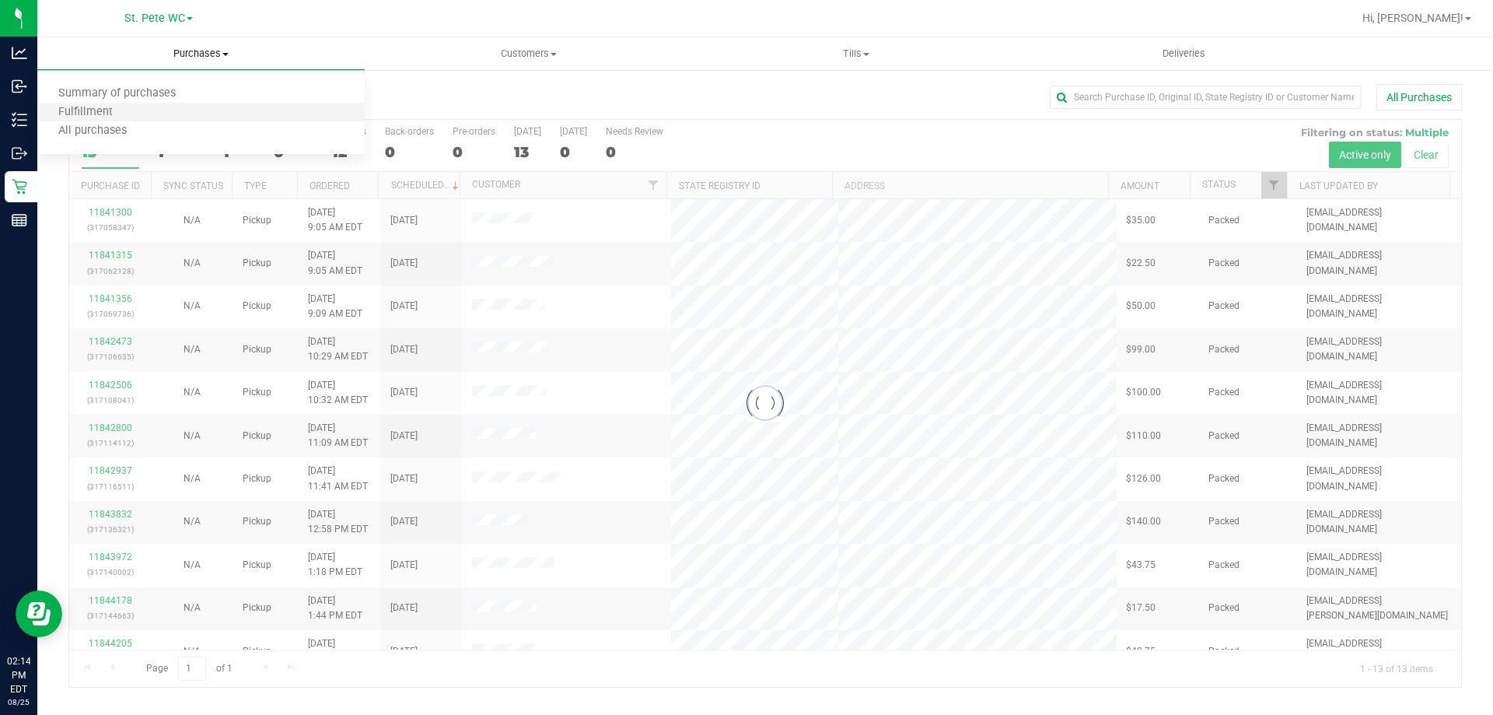
click at [146, 107] on li "Fulfillment" at bounding box center [200, 112] width 327 height 19
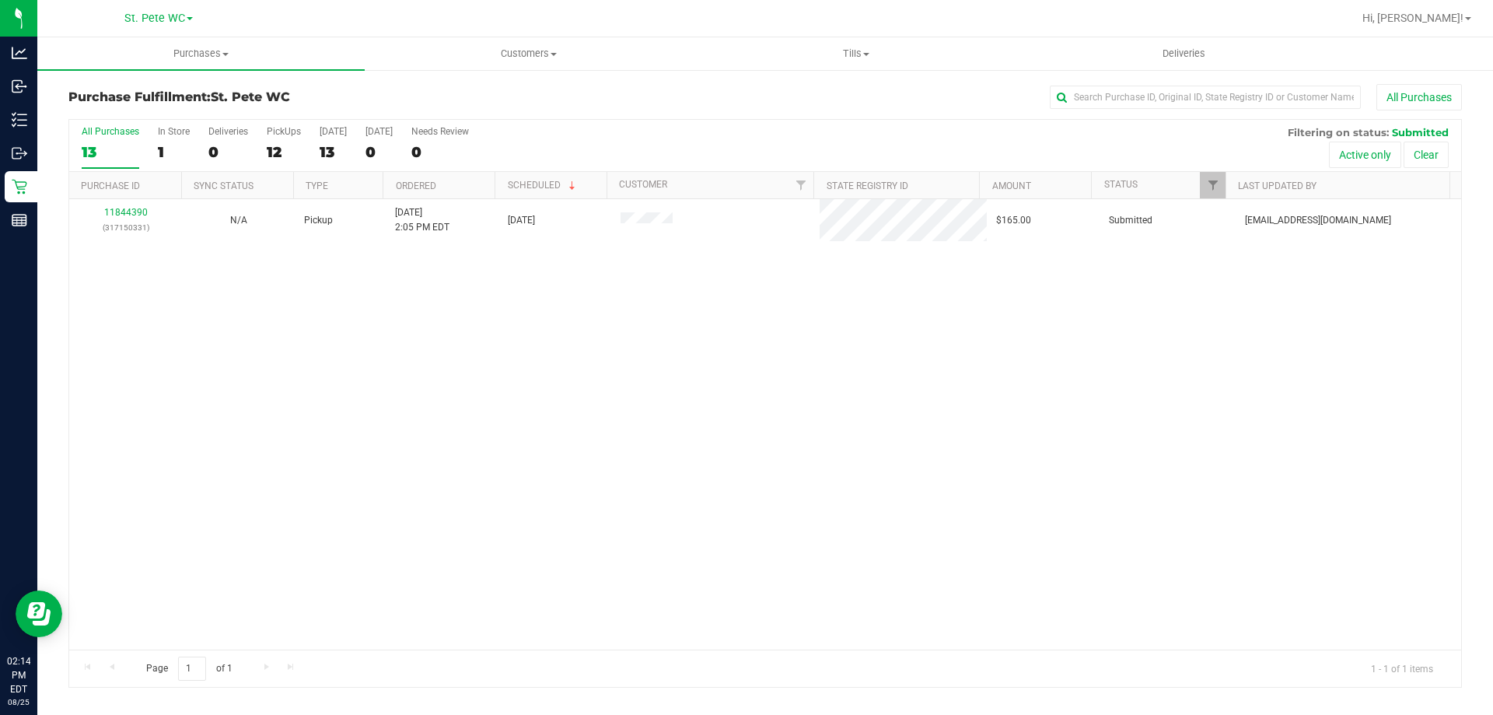
click at [427, 318] on div "11844390 (317150331) N/A Pickup 8/25/2025 2:05 PM EDT 8/25/2025 $165.00 Submitt…" at bounding box center [765, 424] width 1392 height 450
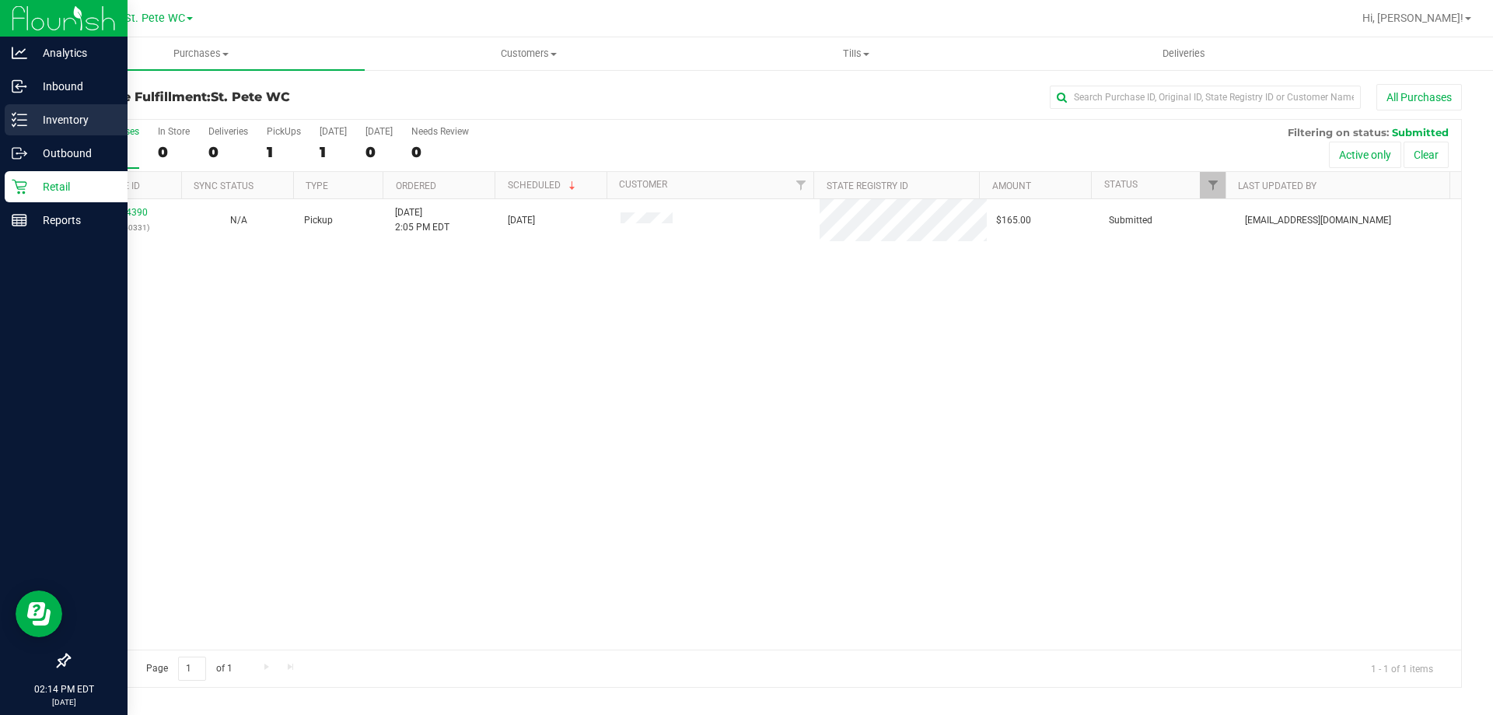
click at [25, 135] on div "Inventory" at bounding box center [66, 119] width 123 height 31
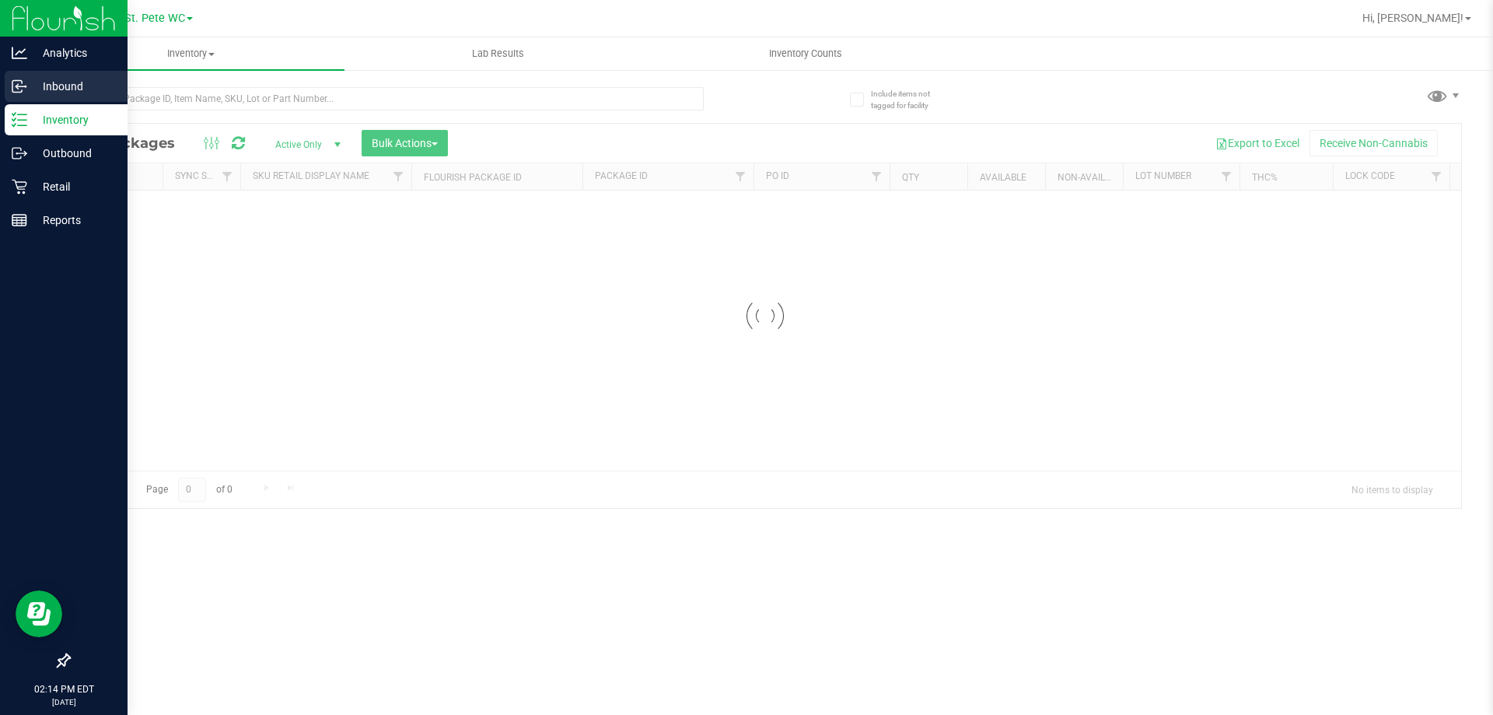
click at [53, 85] on p "Inbound" at bounding box center [73, 86] width 93 height 19
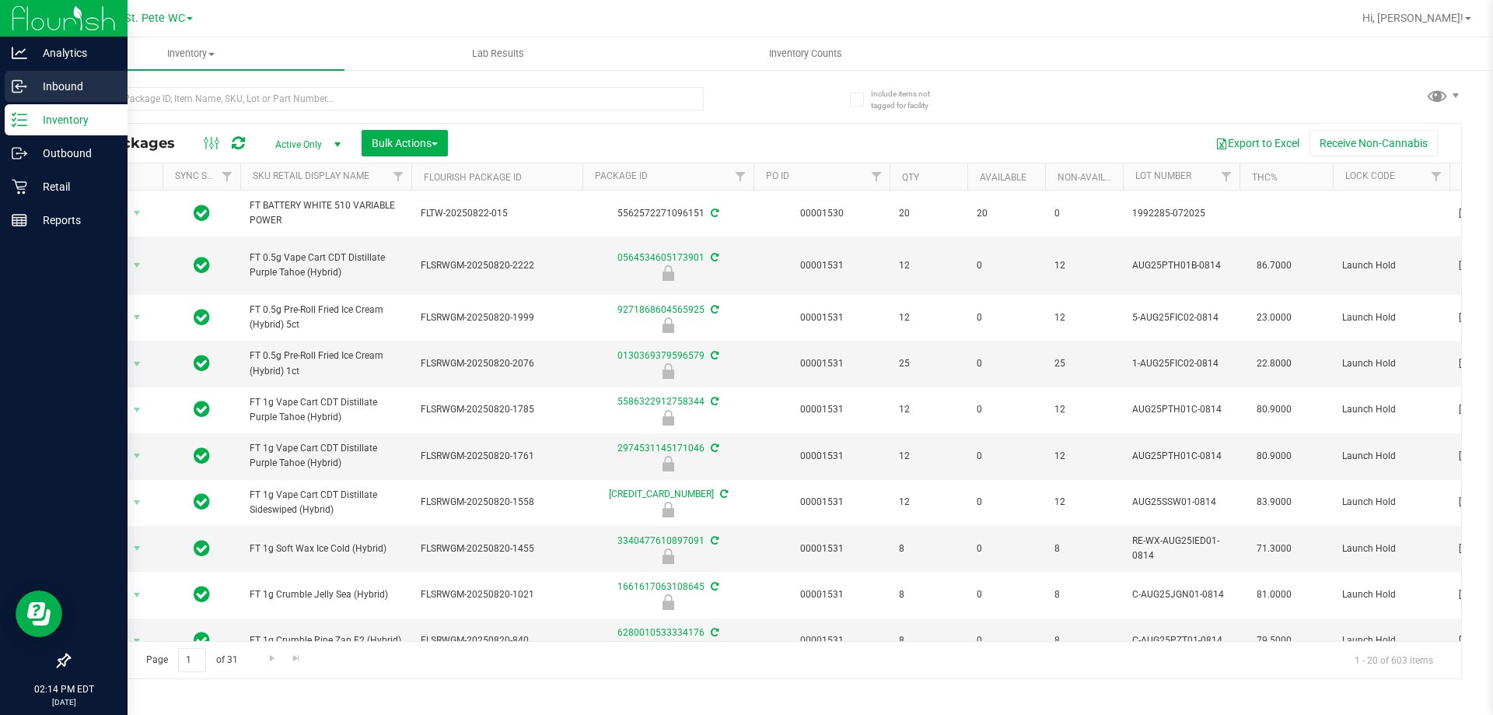
click at [53, 85] on p "Inbound" at bounding box center [73, 86] width 93 height 19
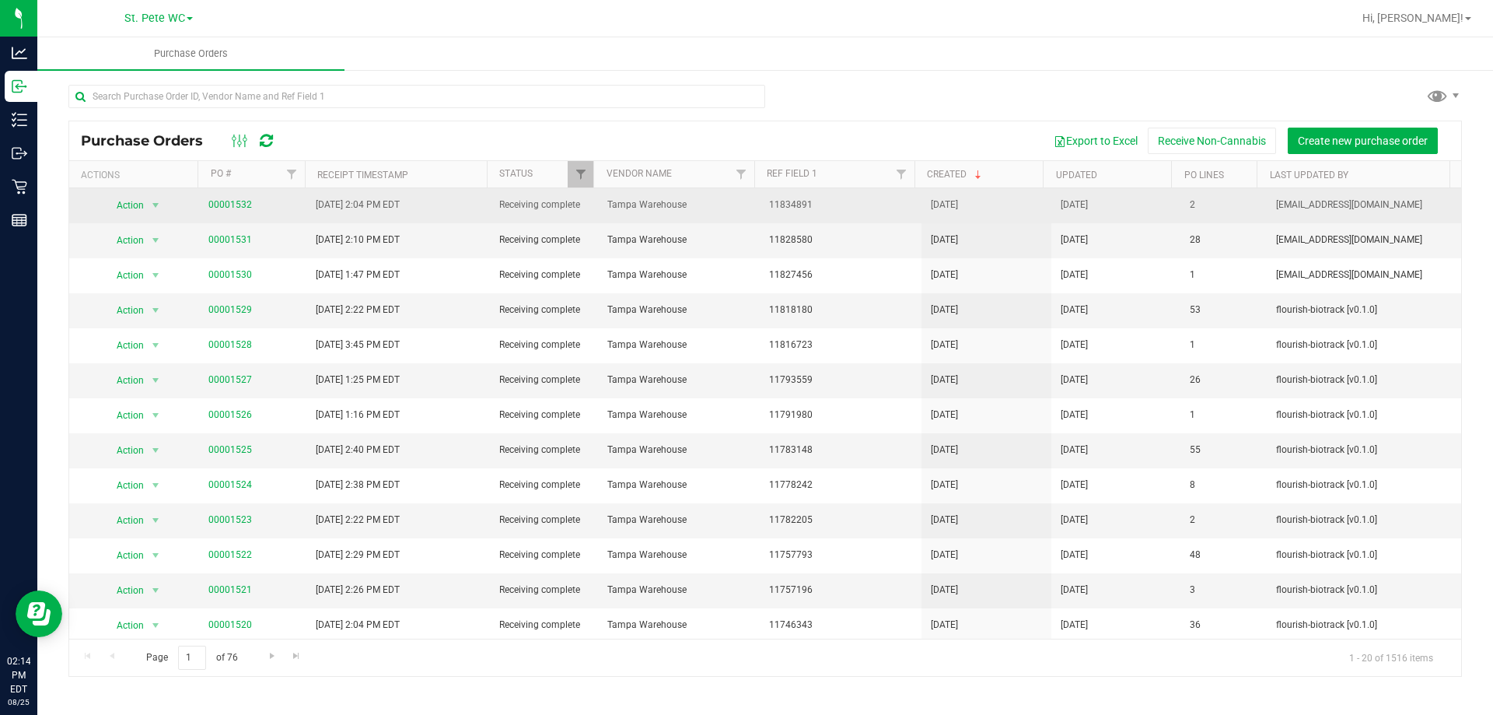
click at [220, 198] on span "00001532" at bounding box center [230, 205] width 44 height 15
click at [221, 200] on link "00001532" at bounding box center [230, 204] width 44 height 11
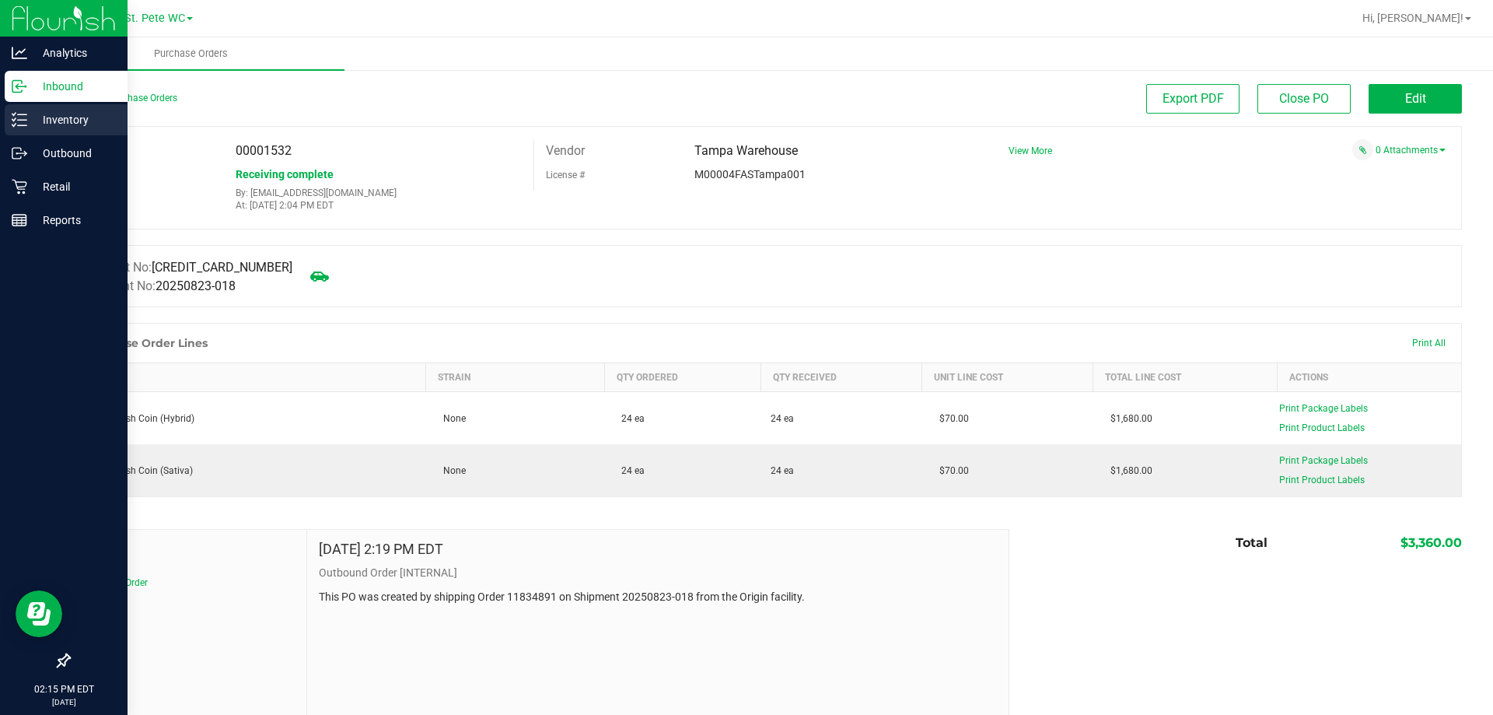
click at [22, 122] on icon at bounding box center [20, 120] width 16 height 16
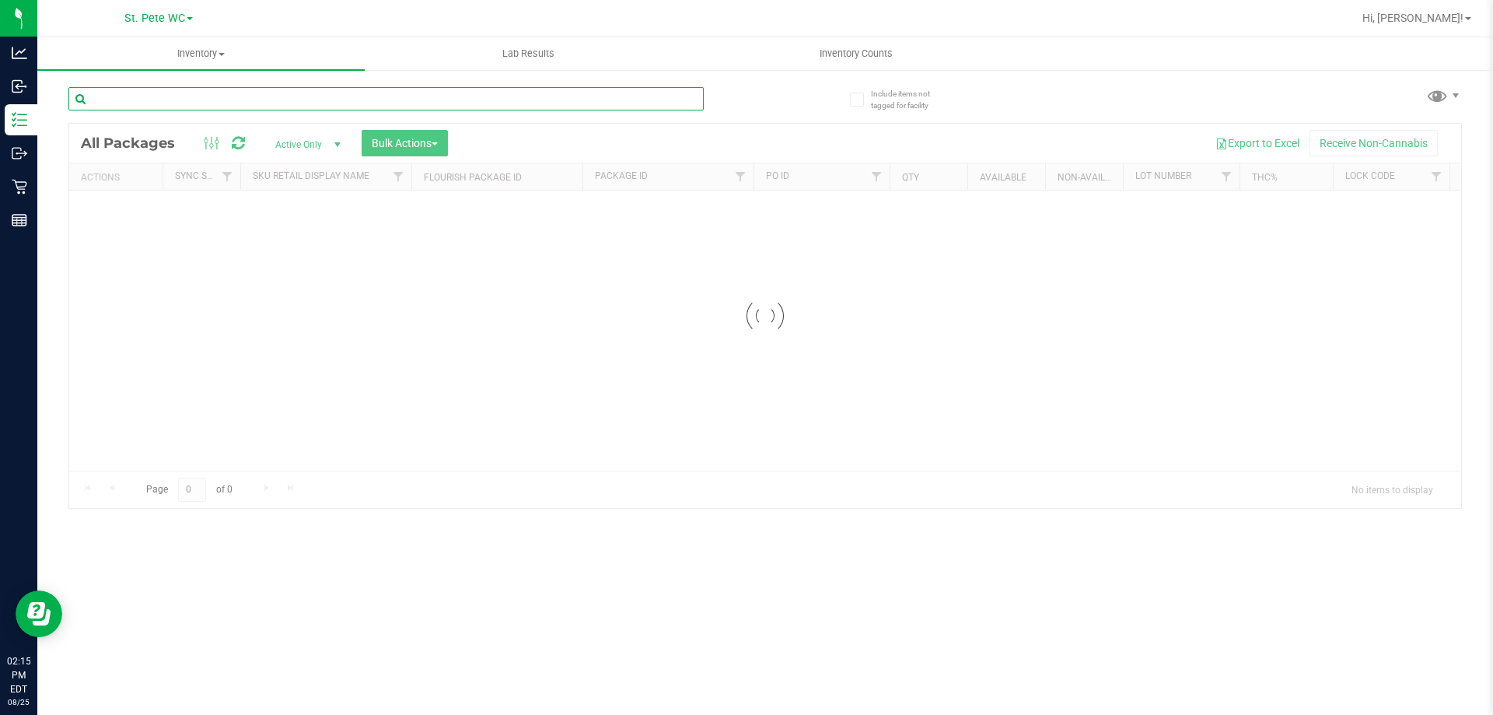
click at [209, 103] on input "text" at bounding box center [385, 98] width 635 height 23
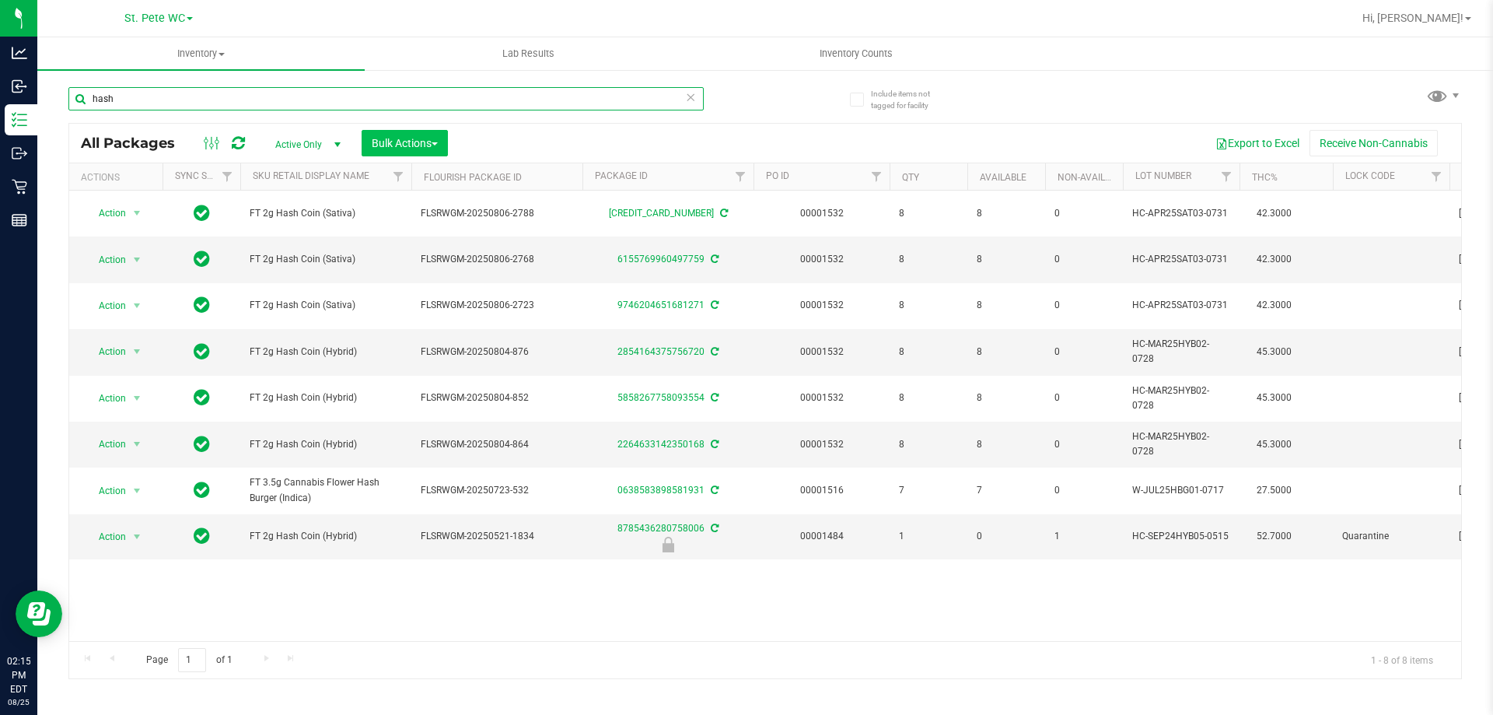
type input "hash"
click at [377, 158] on div "All Packages Active Only Active Only Lab Samples Locked All External Internal B…" at bounding box center [765, 143] width 1392 height 39
click at [380, 154] on button "Bulk Actions" at bounding box center [405, 143] width 86 height 26
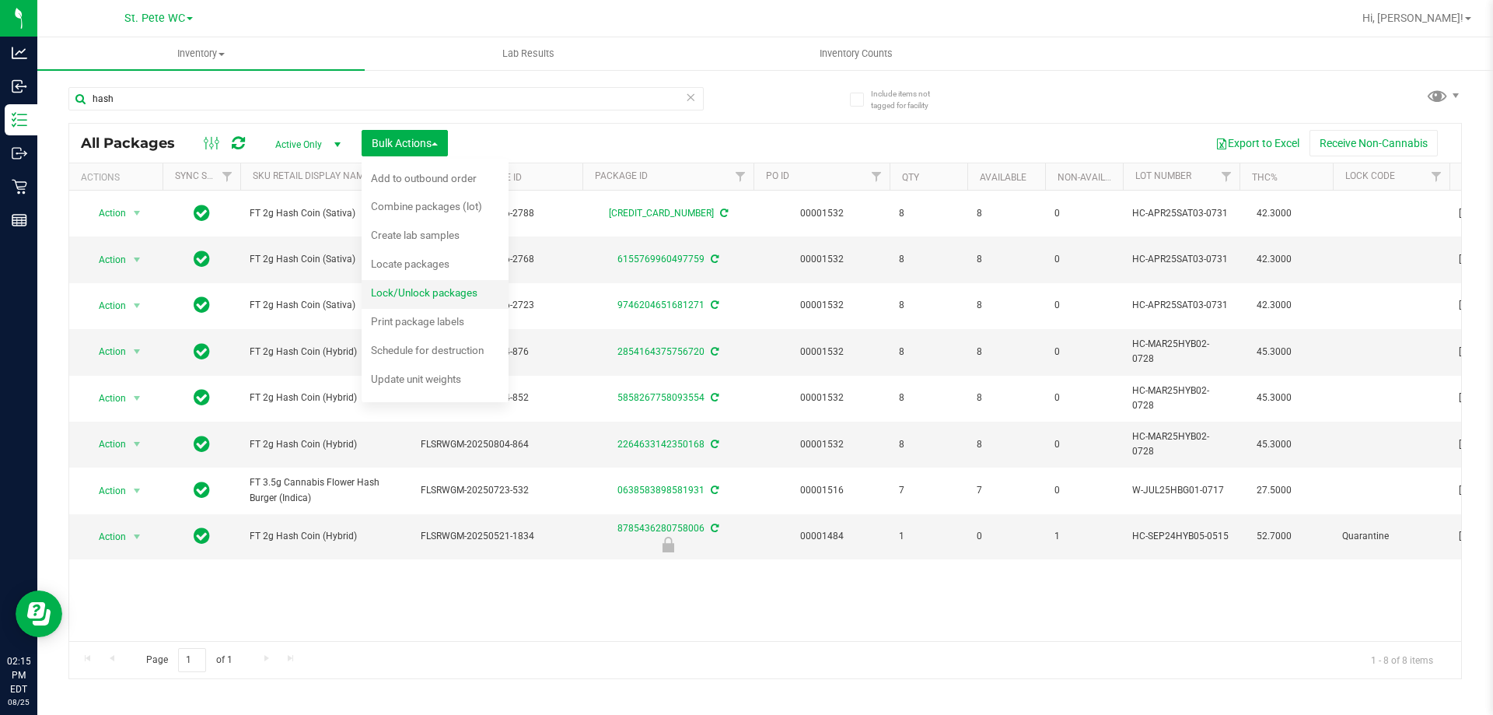
click at [409, 293] on span "Lock/Unlock packages" at bounding box center [424, 292] width 107 height 12
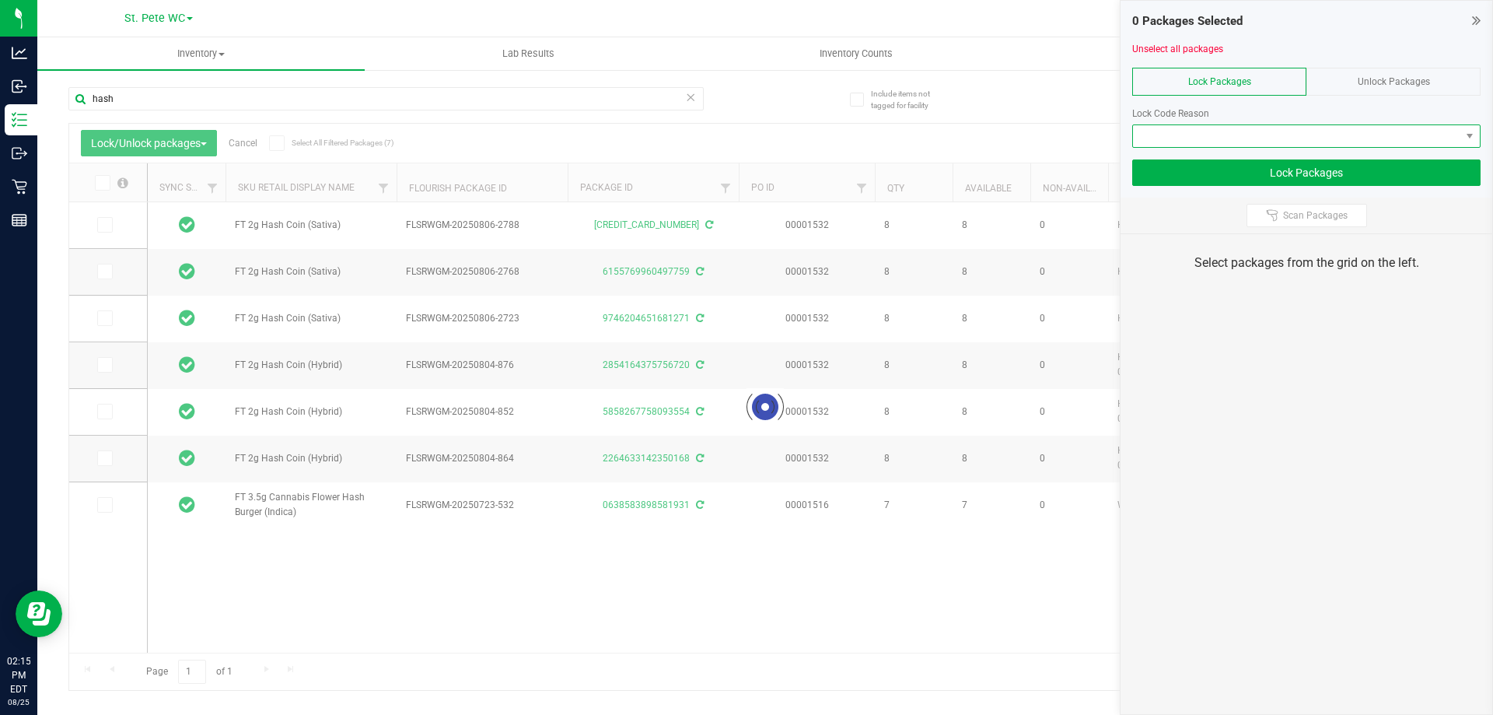
click at [1197, 135] on span at bounding box center [1296, 136] width 327 height 22
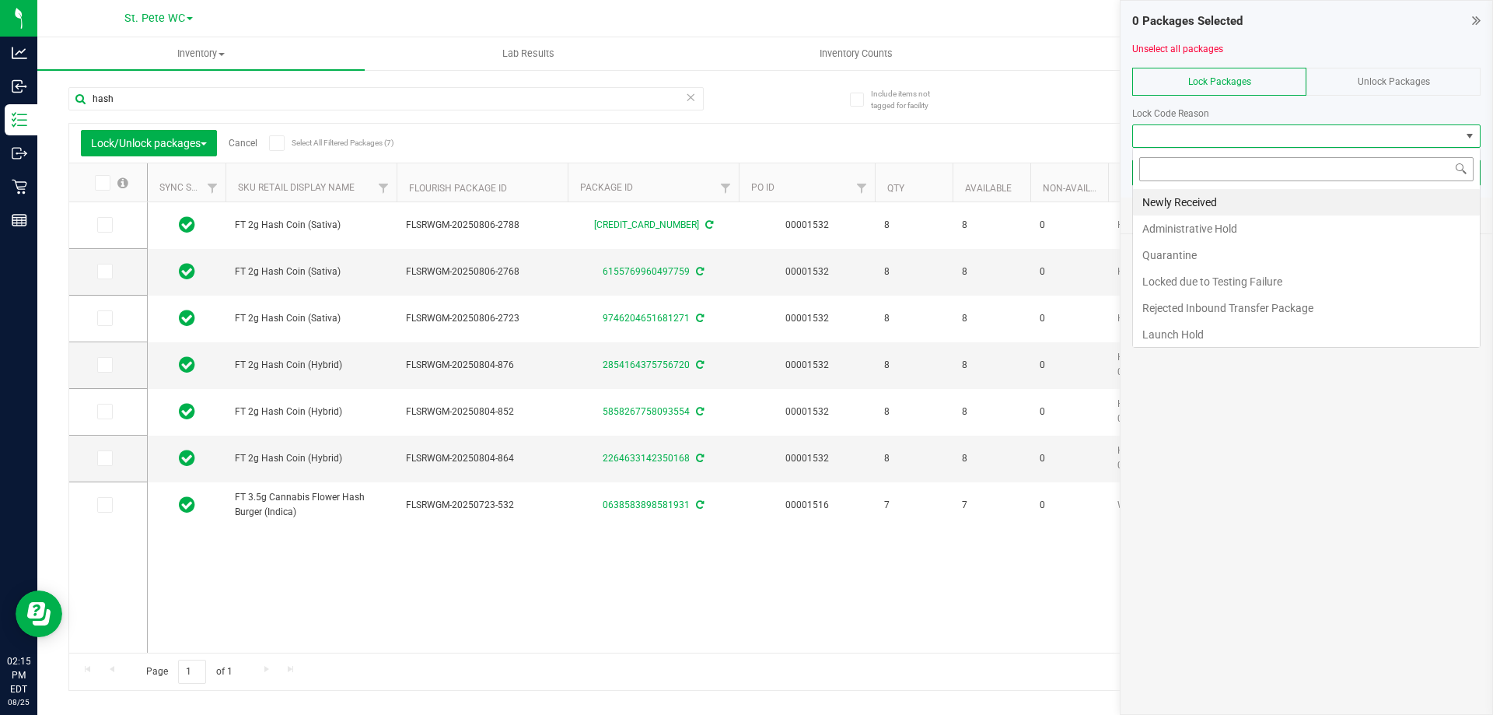
scroll to position [23, 348]
click at [1195, 327] on li "Launch Hold" at bounding box center [1306, 334] width 347 height 26
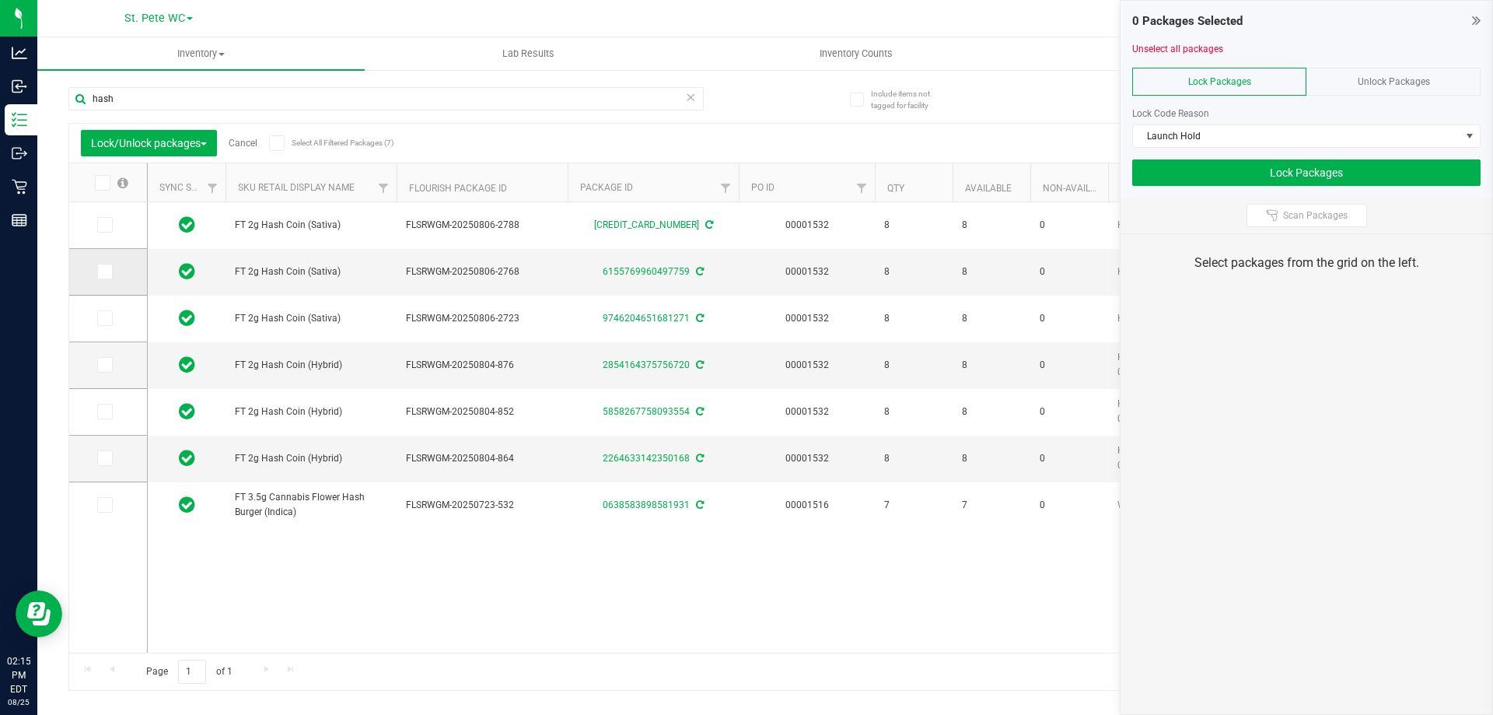
click at [104, 271] on icon at bounding box center [104, 271] width 10 height 0
click at [0, 0] on input "checkbox" at bounding box center [0, 0] width 0 height 0
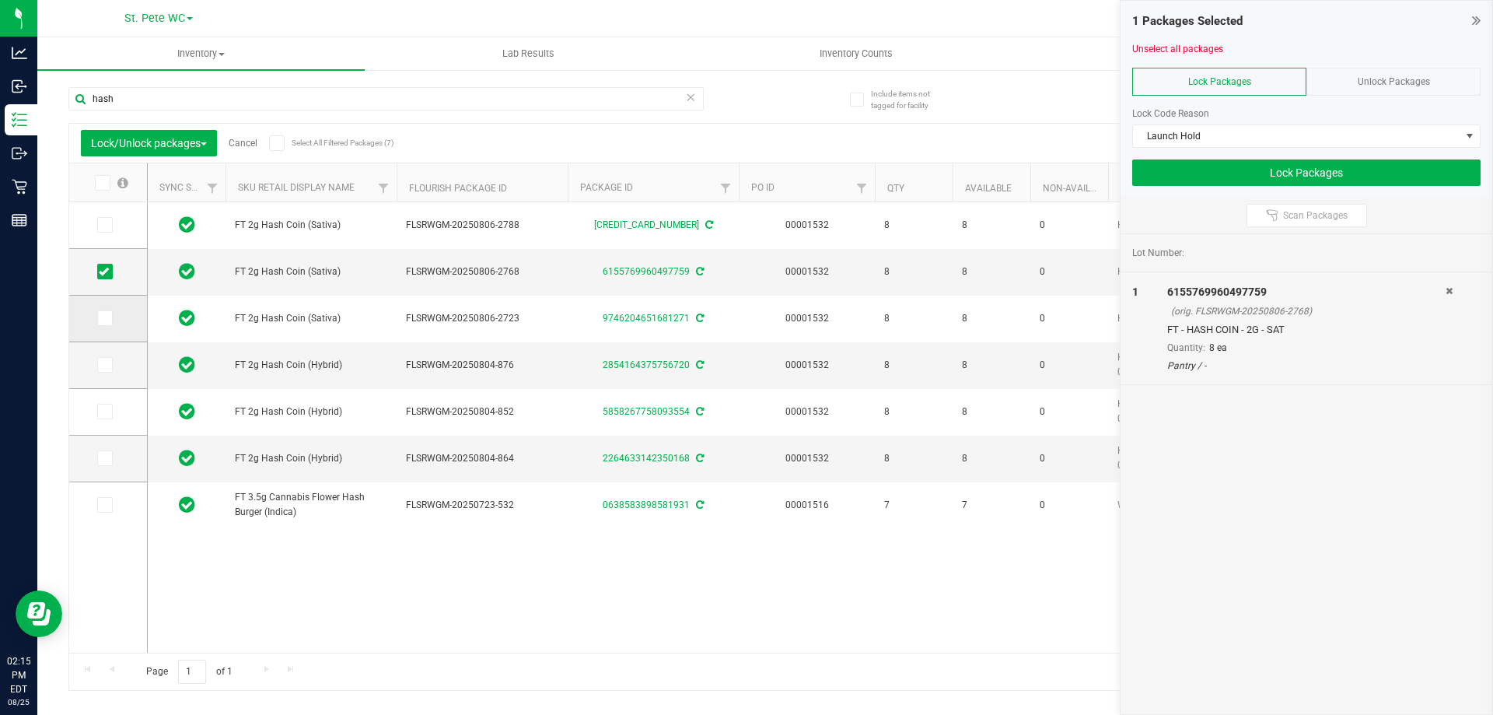
click at [106, 318] on icon at bounding box center [104, 318] width 10 height 0
click at [0, 0] on input "checkbox" at bounding box center [0, 0] width 0 height 0
click at [103, 365] on icon at bounding box center [104, 365] width 10 height 0
click at [0, 0] on input "checkbox" at bounding box center [0, 0] width 0 height 0
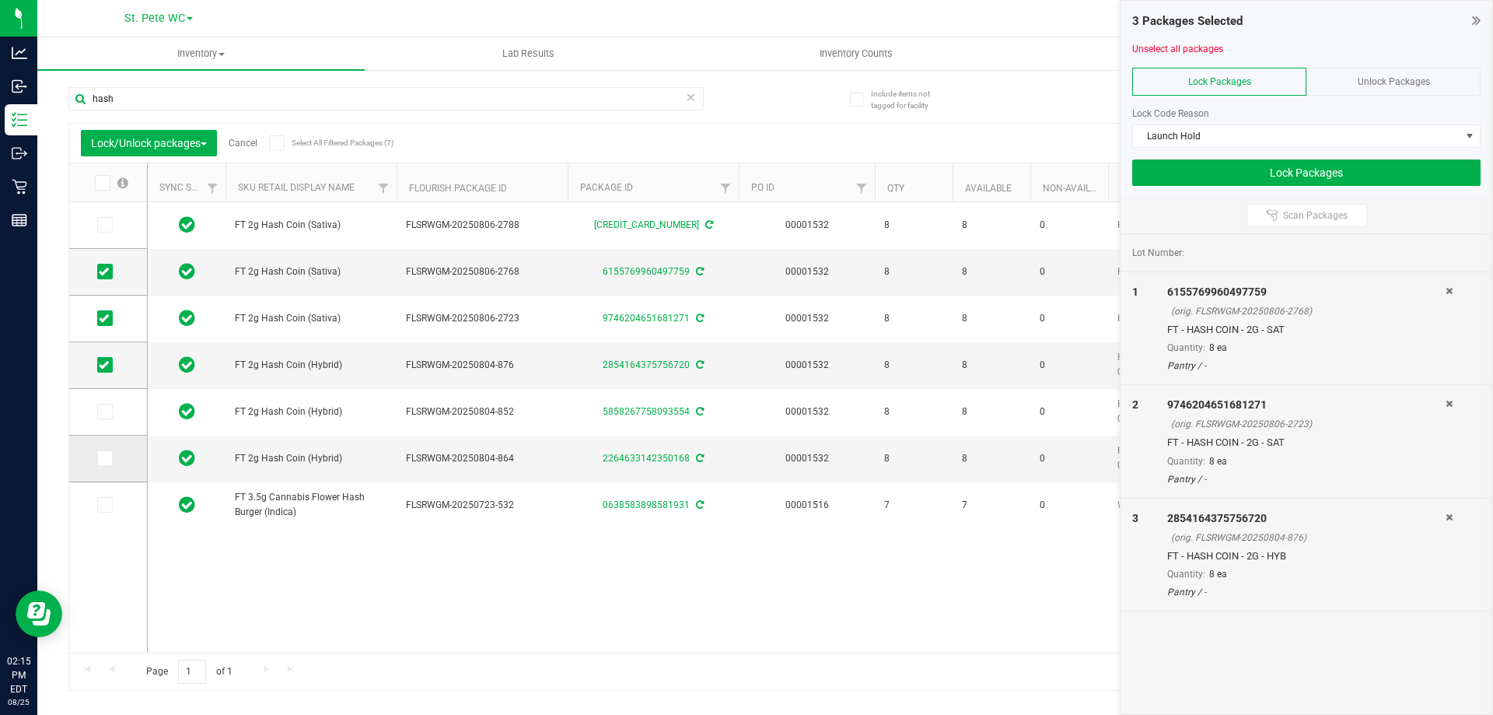
click at [108, 458] on icon at bounding box center [104, 458] width 10 height 0
click at [0, 0] on input "checkbox" at bounding box center [0, 0] width 0 height 0
click at [1349, 193] on div "4 Packages Selected Unselect all packages Lock Packages Unlock Packages Lock Co…" at bounding box center [1307, 99] width 372 height 197
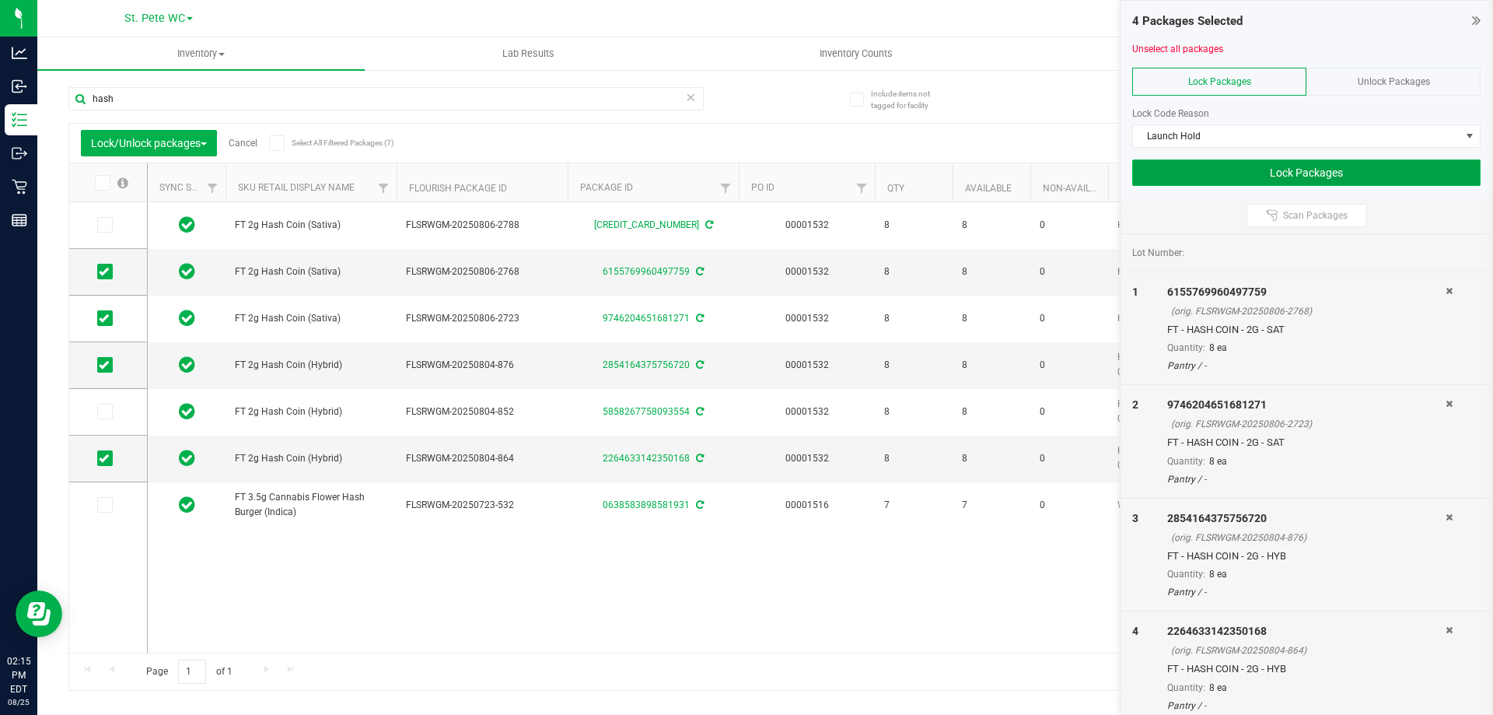
click at [1342, 177] on button "Lock Packages" at bounding box center [1306, 172] width 348 height 26
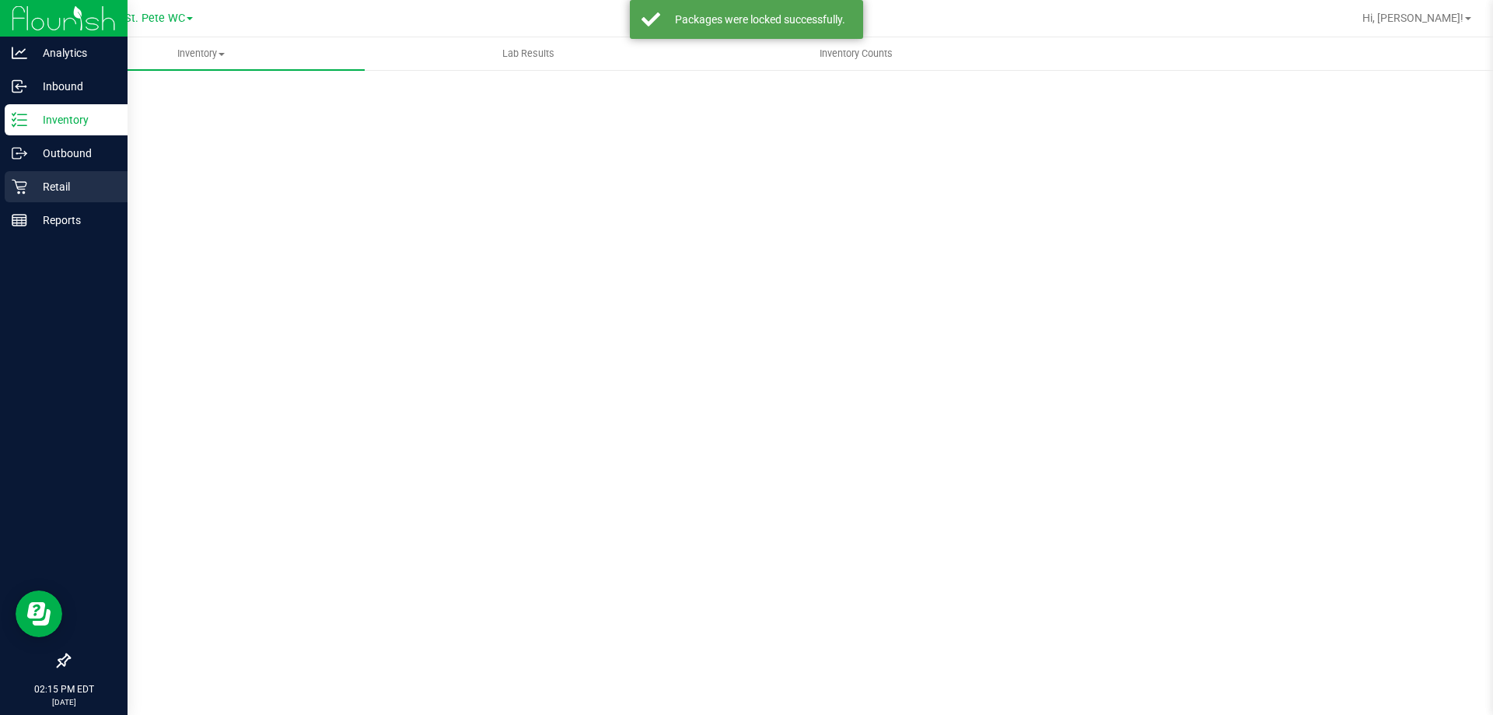
click at [12, 184] on icon at bounding box center [20, 187] width 16 height 16
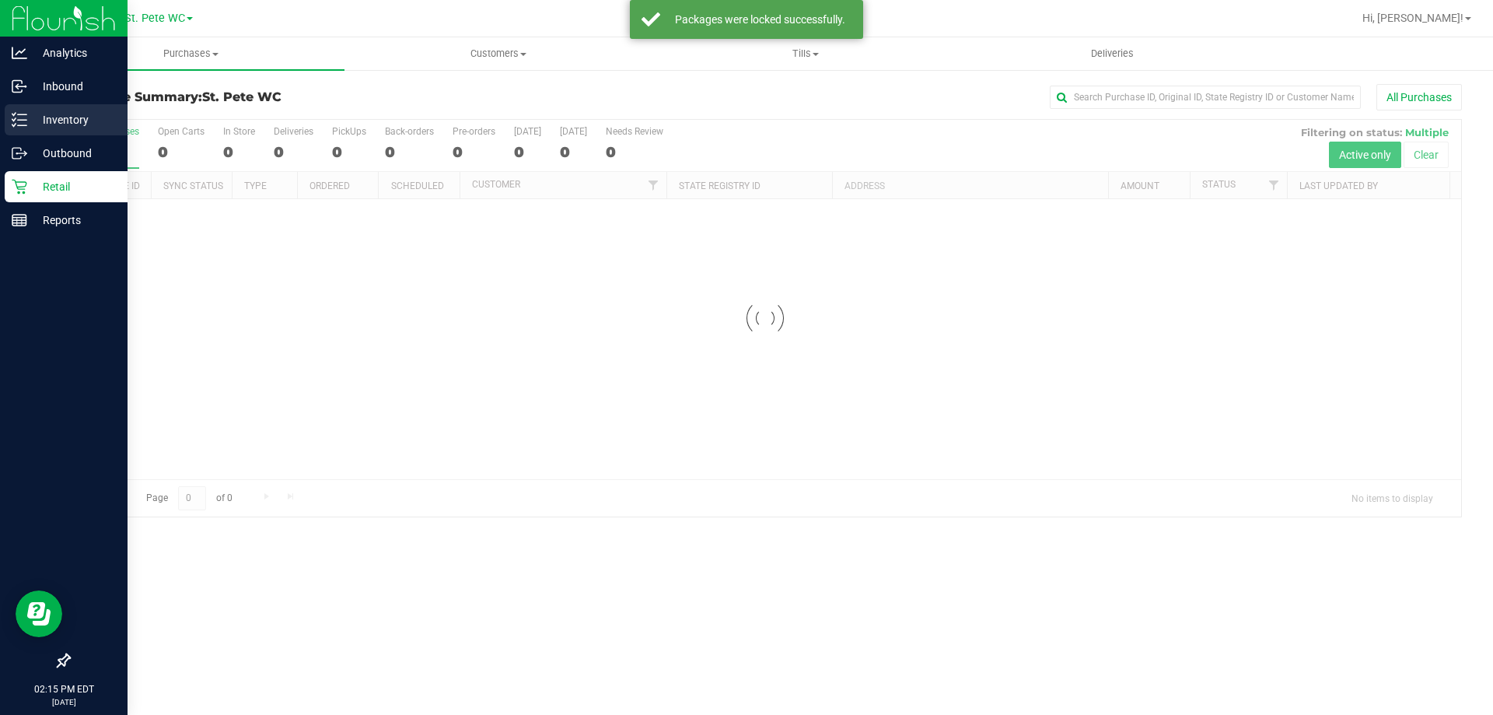
click at [19, 123] on icon at bounding box center [20, 120] width 16 height 16
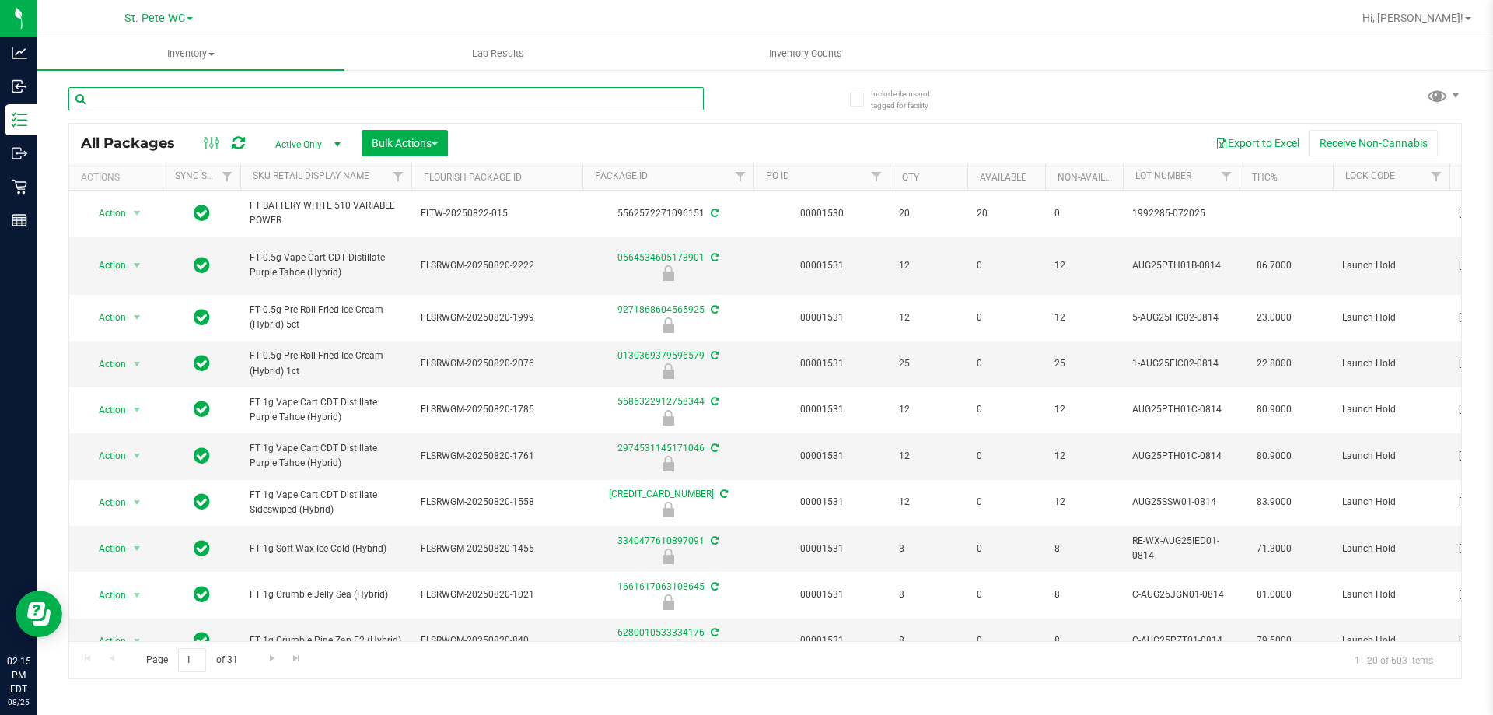
click at [275, 89] on input "text" at bounding box center [385, 98] width 635 height 23
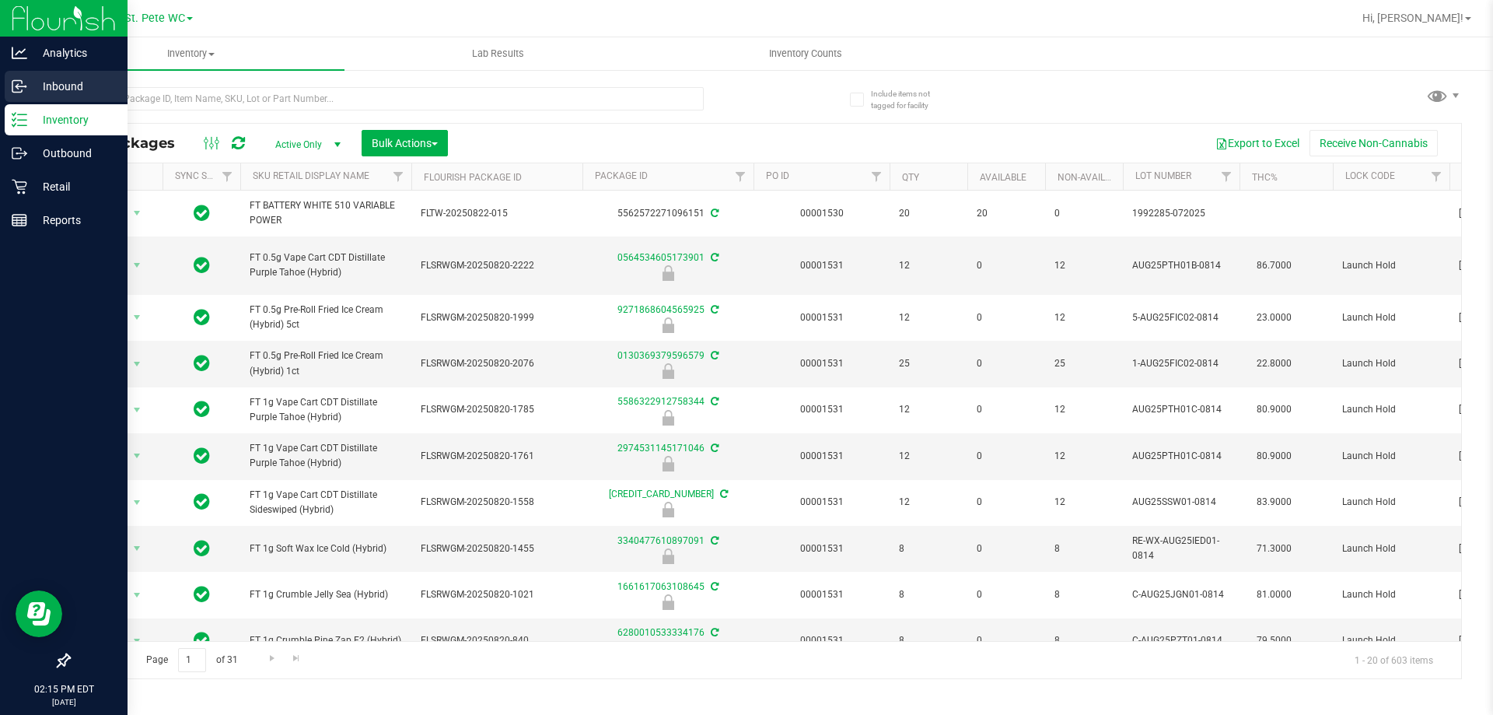
click at [35, 103] on link "Inbound" at bounding box center [64, 87] width 128 height 33
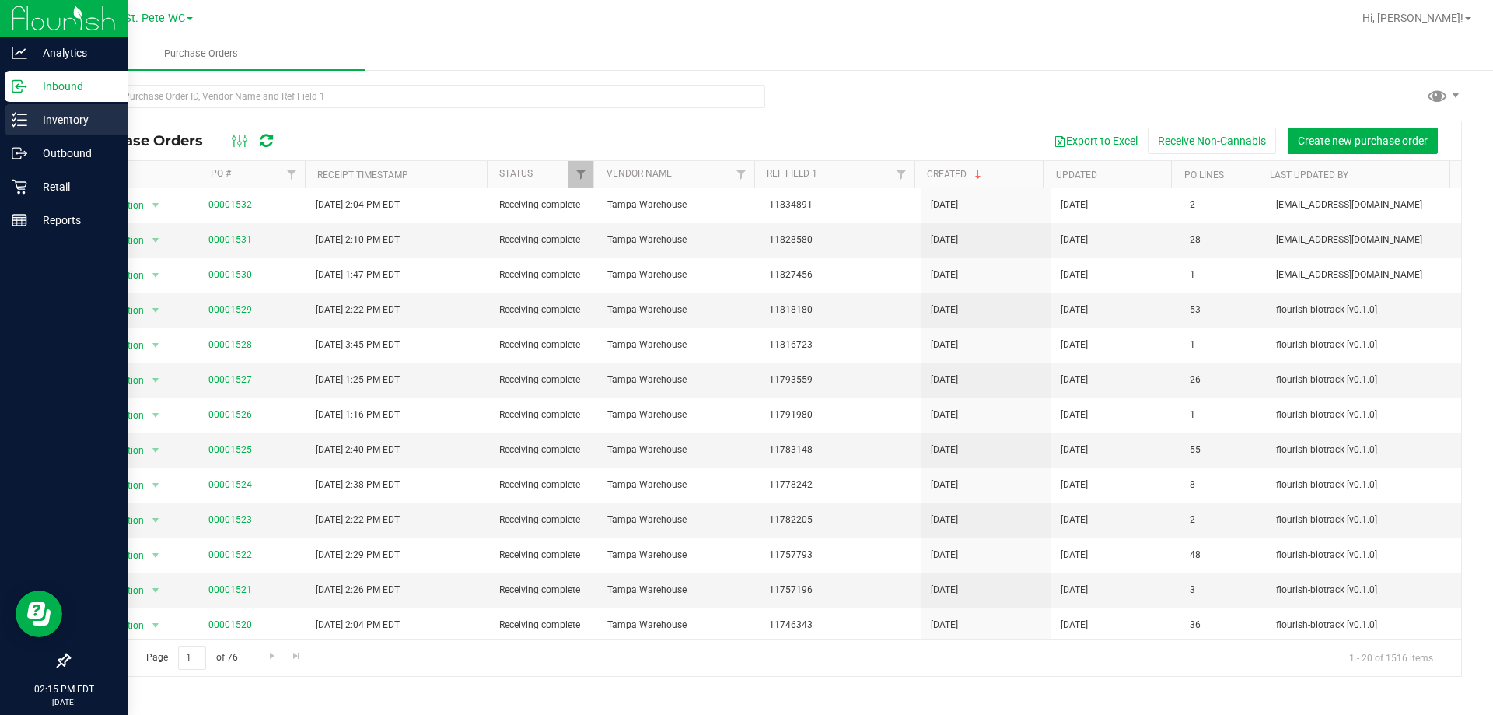
click at [51, 120] on p "Inventory" at bounding box center [73, 119] width 93 height 19
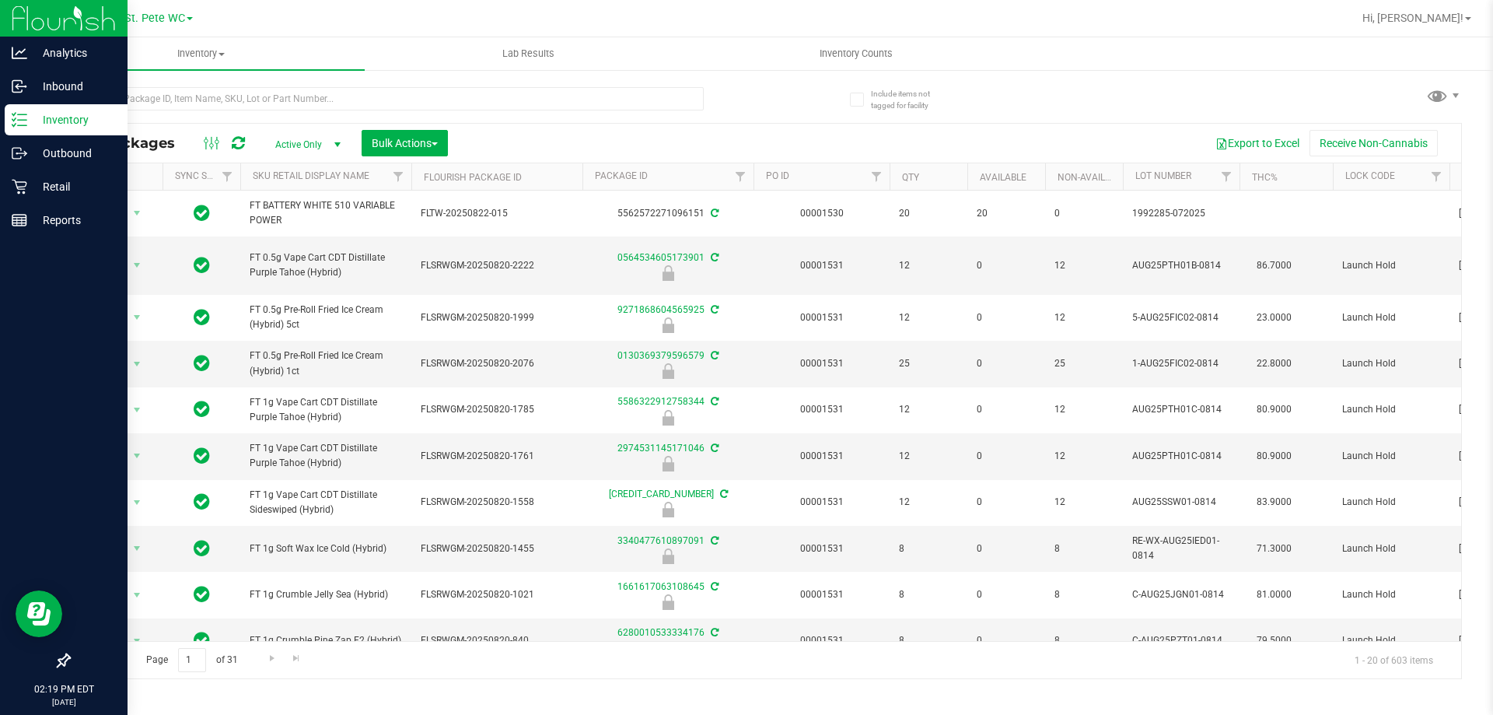
click at [57, 125] on p "Inventory" at bounding box center [73, 119] width 93 height 19
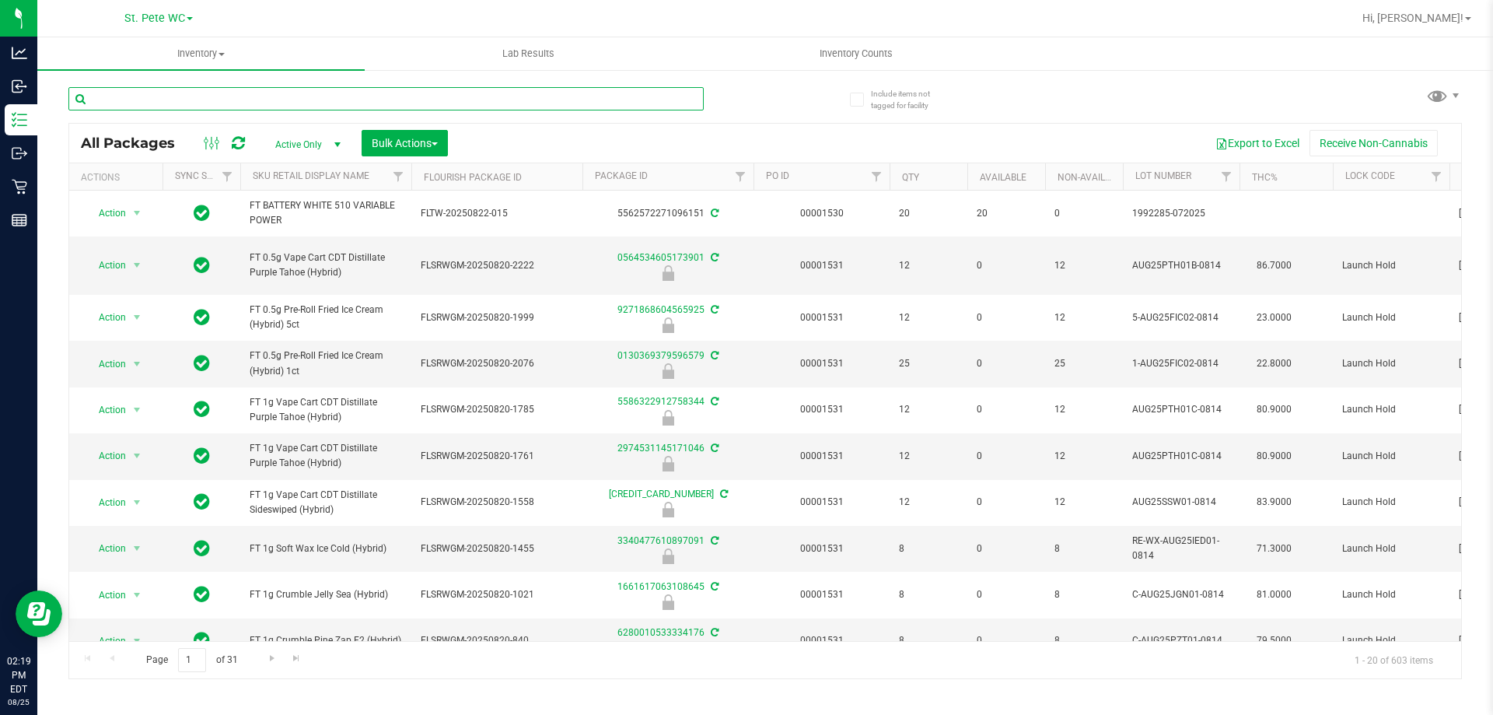
click at [202, 101] on input "text" at bounding box center [385, 98] width 635 height 23
type input "6280010533334176"
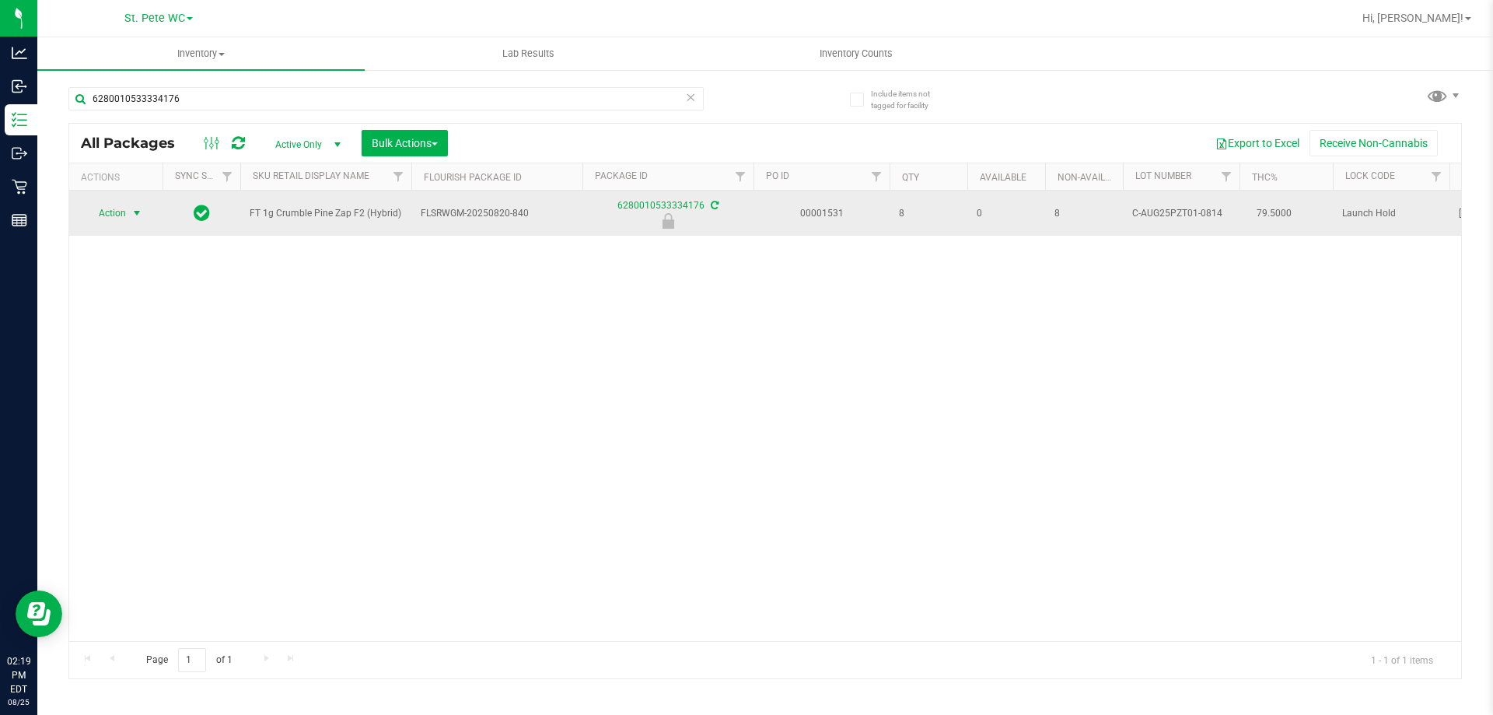
click at [134, 217] on span "select" at bounding box center [137, 213] width 12 height 12
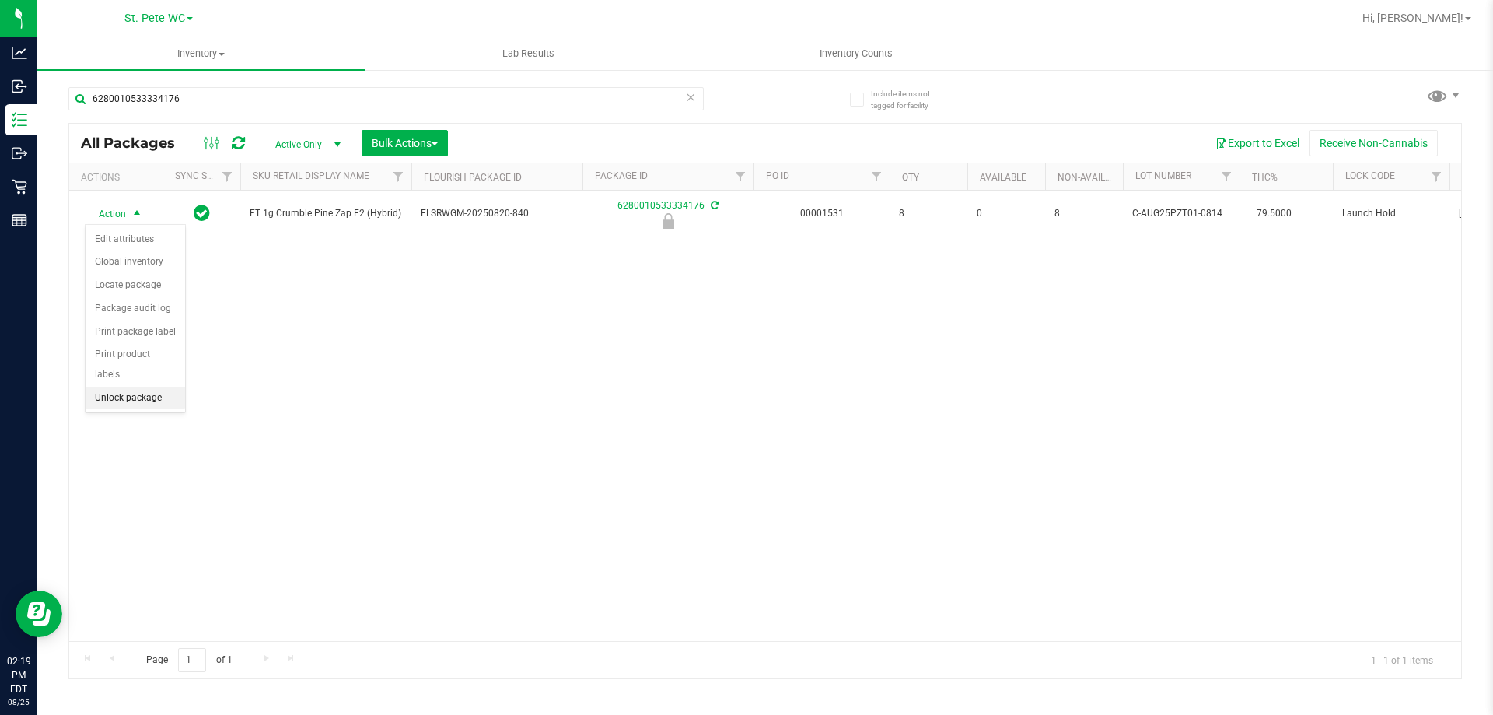
click at [137, 387] on li "Unlock package" at bounding box center [136, 398] width 100 height 23
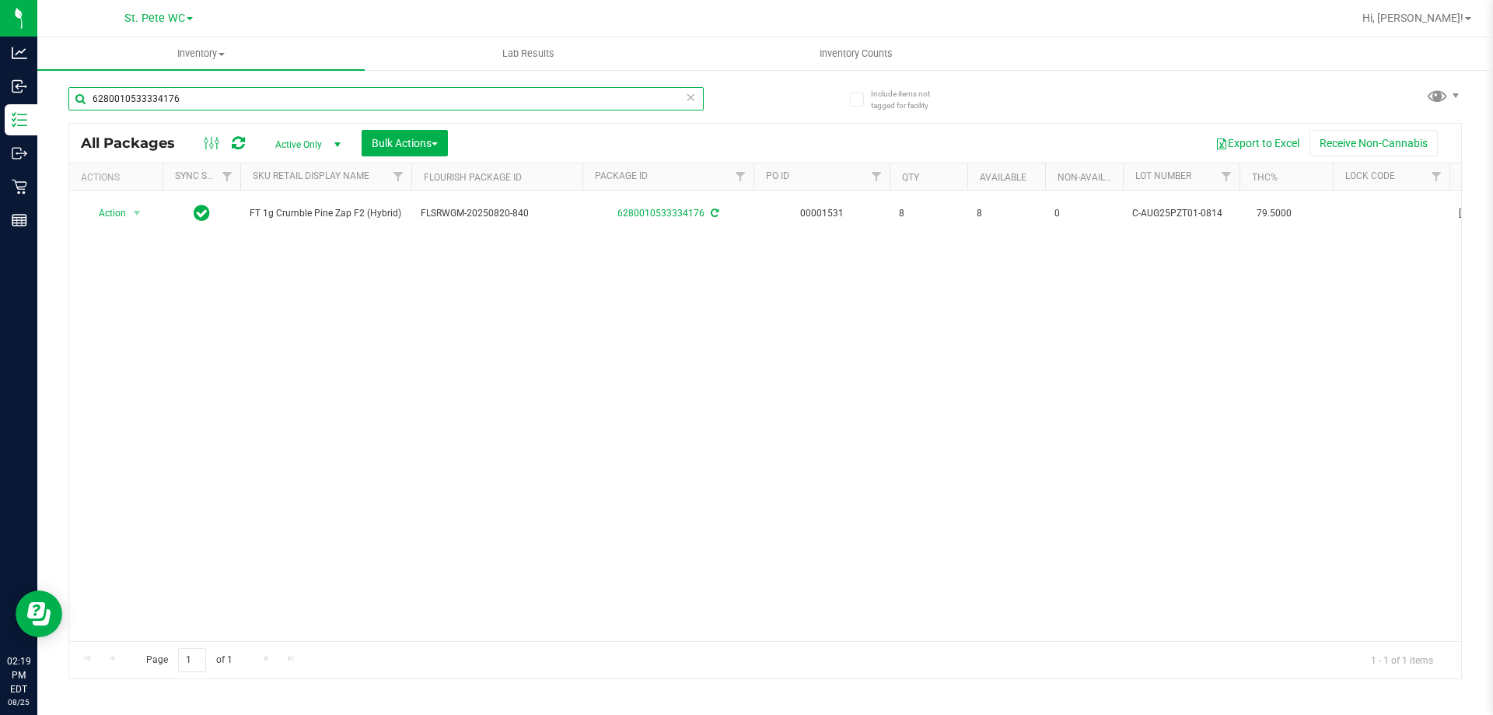
click at [251, 103] on input "6280010533334176" at bounding box center [385, 98] width 635 height 23
type input "1661617063108645"
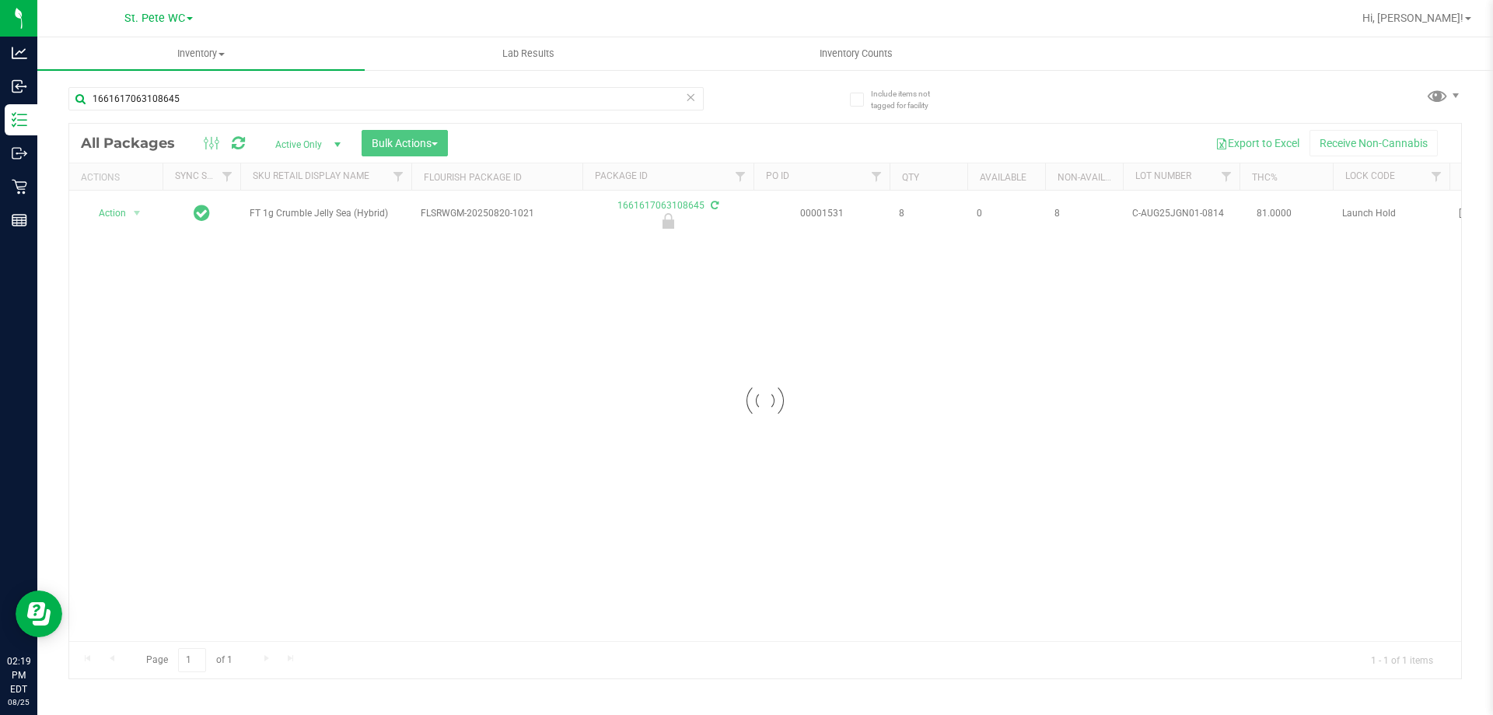
click at [110, 213] on div at bounding box center [765, 401] width 1392 height 555
click at [121, 213] on span "Action" at bounding box center [106, 213] width 42 height 22
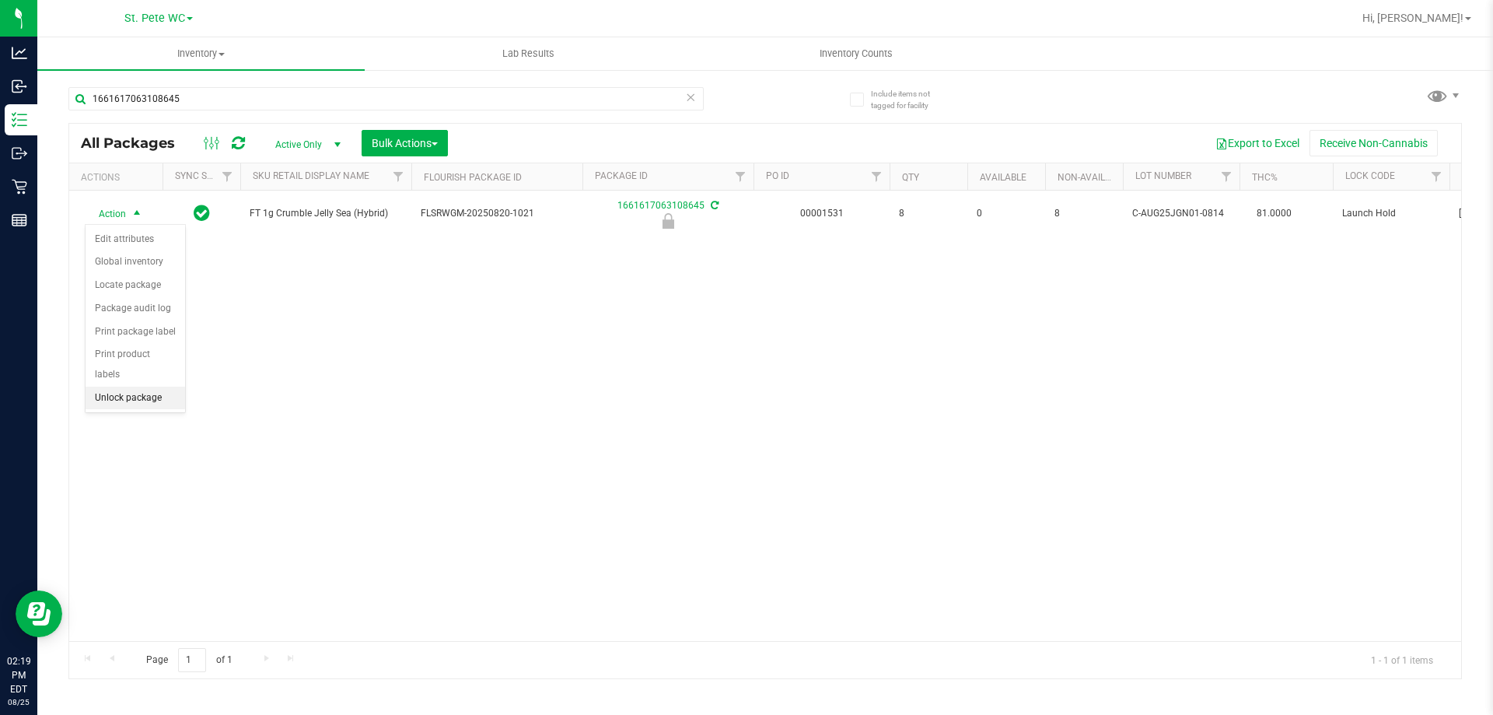
click at [97, 387] on li "Unlock package" at bounding box center [136, 398] width 100 height 23
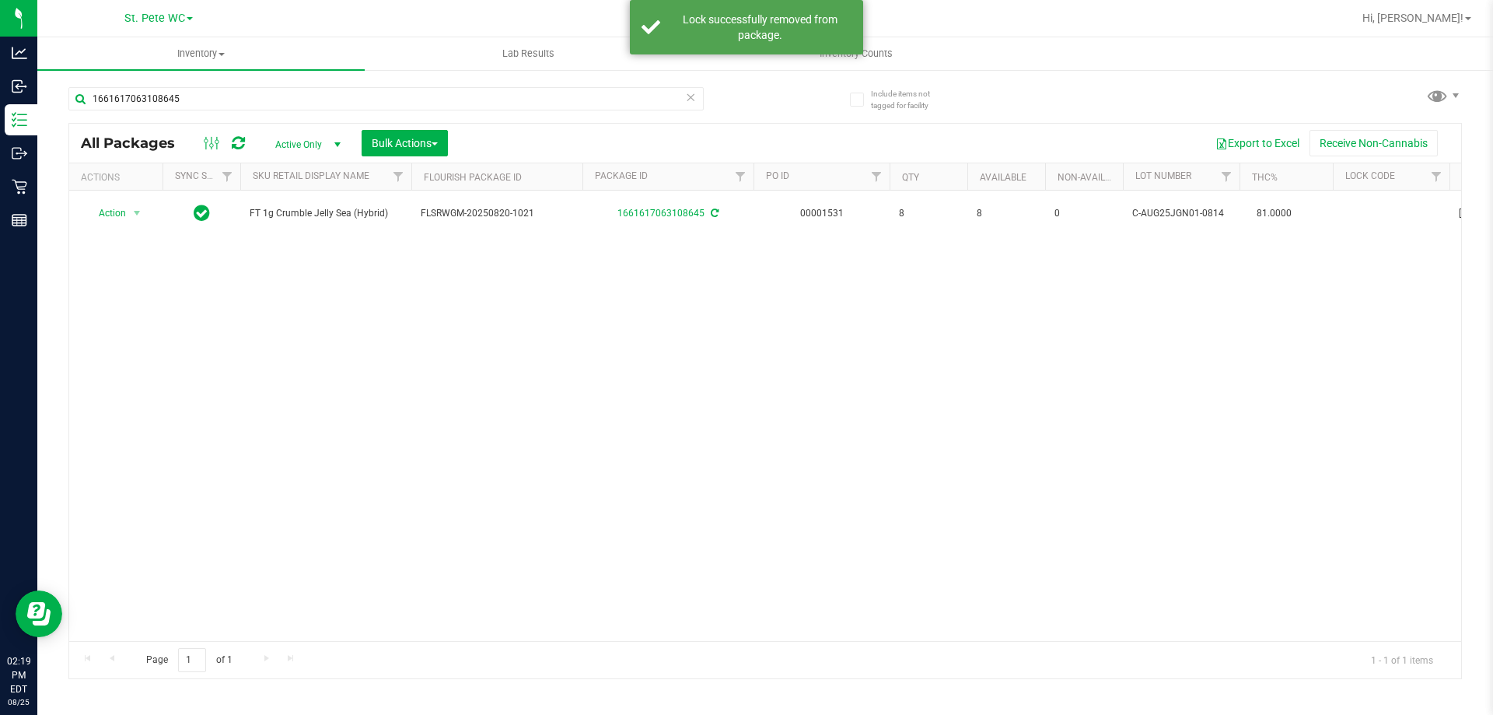
click at [224, 111] on div "1661617063108645" at bounding box center [385, 105] width 635 height 36
click at [224, 103] on input "1661617063108645" at bounding box center [385, 98] width 635 height 23
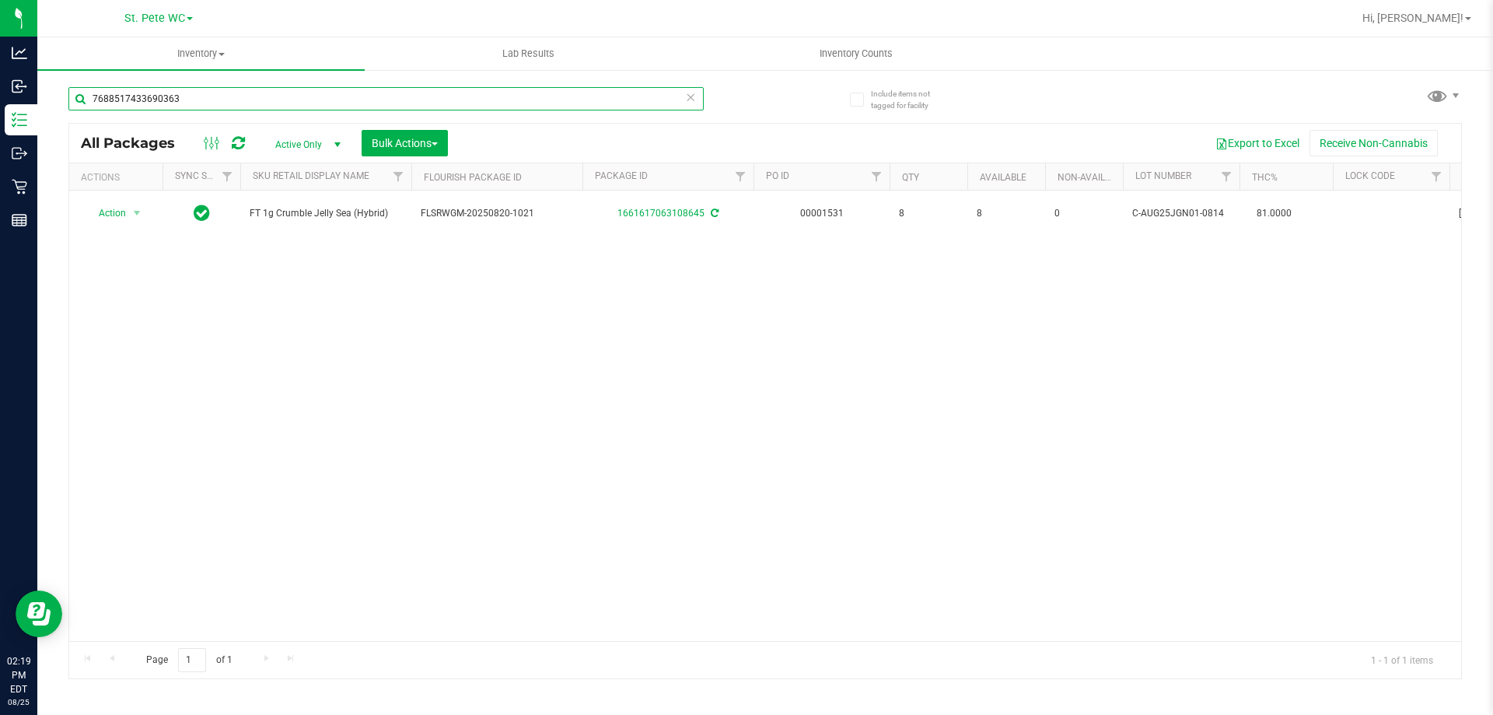
type input "7688517433690363"
click at [115, 214] on span "Action" at bounding box center [106, 213] width 42 height 22
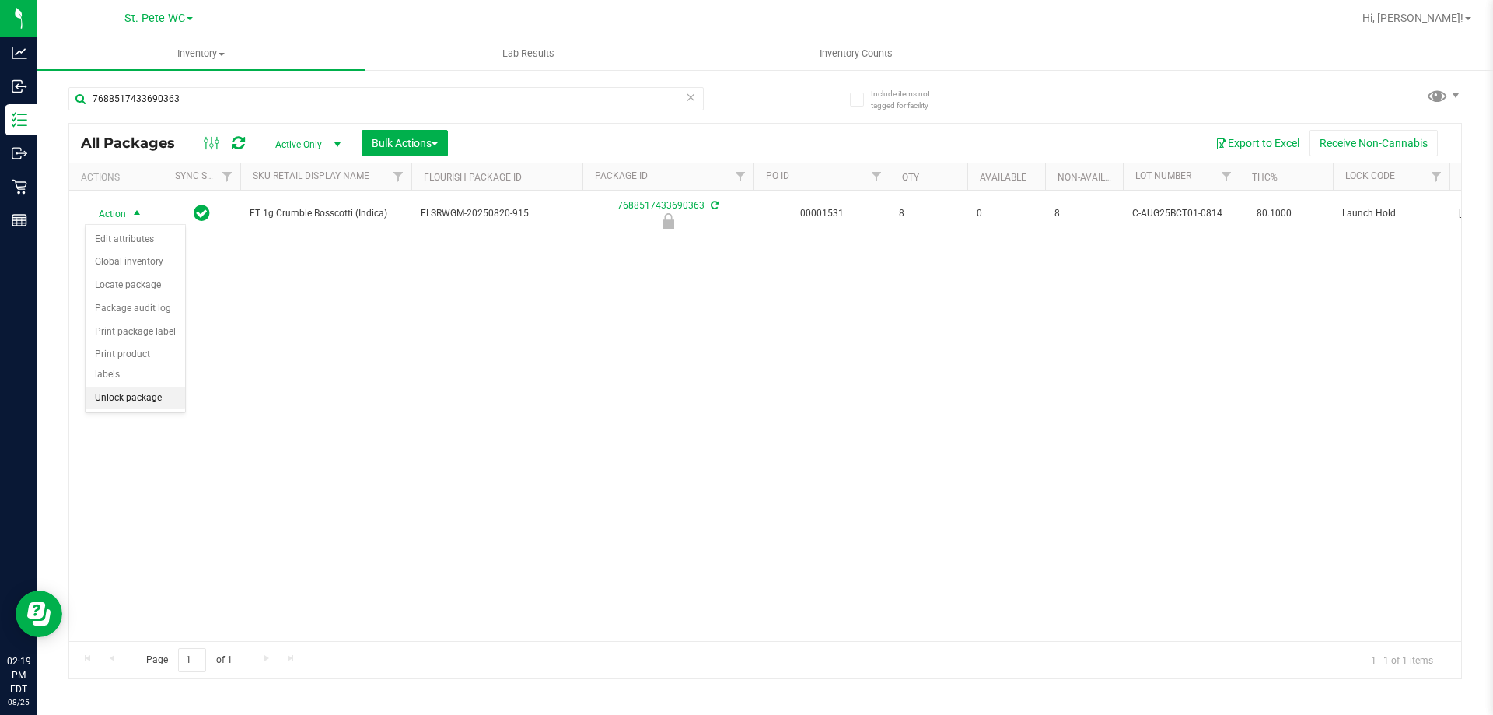
click at [116, 387] on li "Unlock package" at bounding box center [136, 398] width 100 height 23
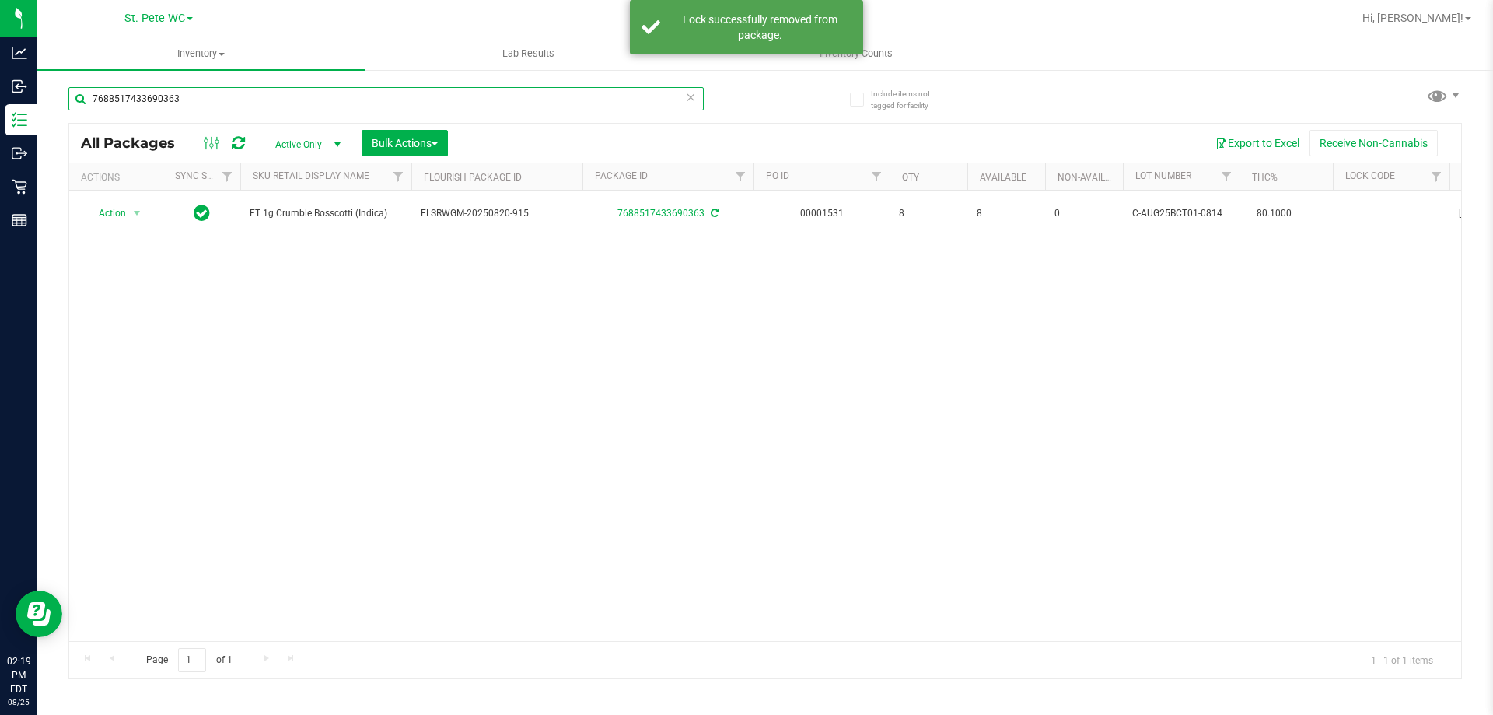
click at [256, 91] on input "7688517433690363" at bounding box center [385, 98] width 635 height 23
type input "3340477610897091"
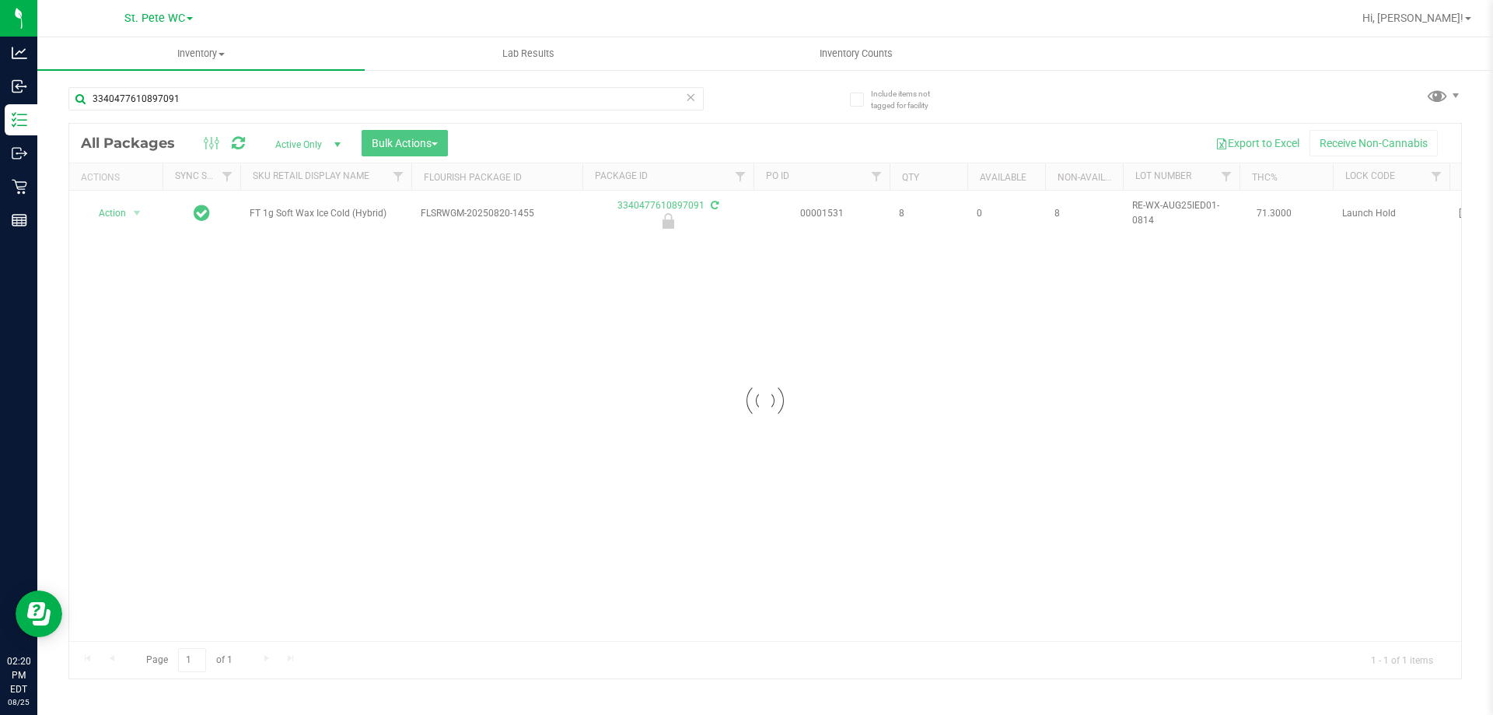
click at [135, 214] on div at bounding box center [765, 401] width 1392 height 555
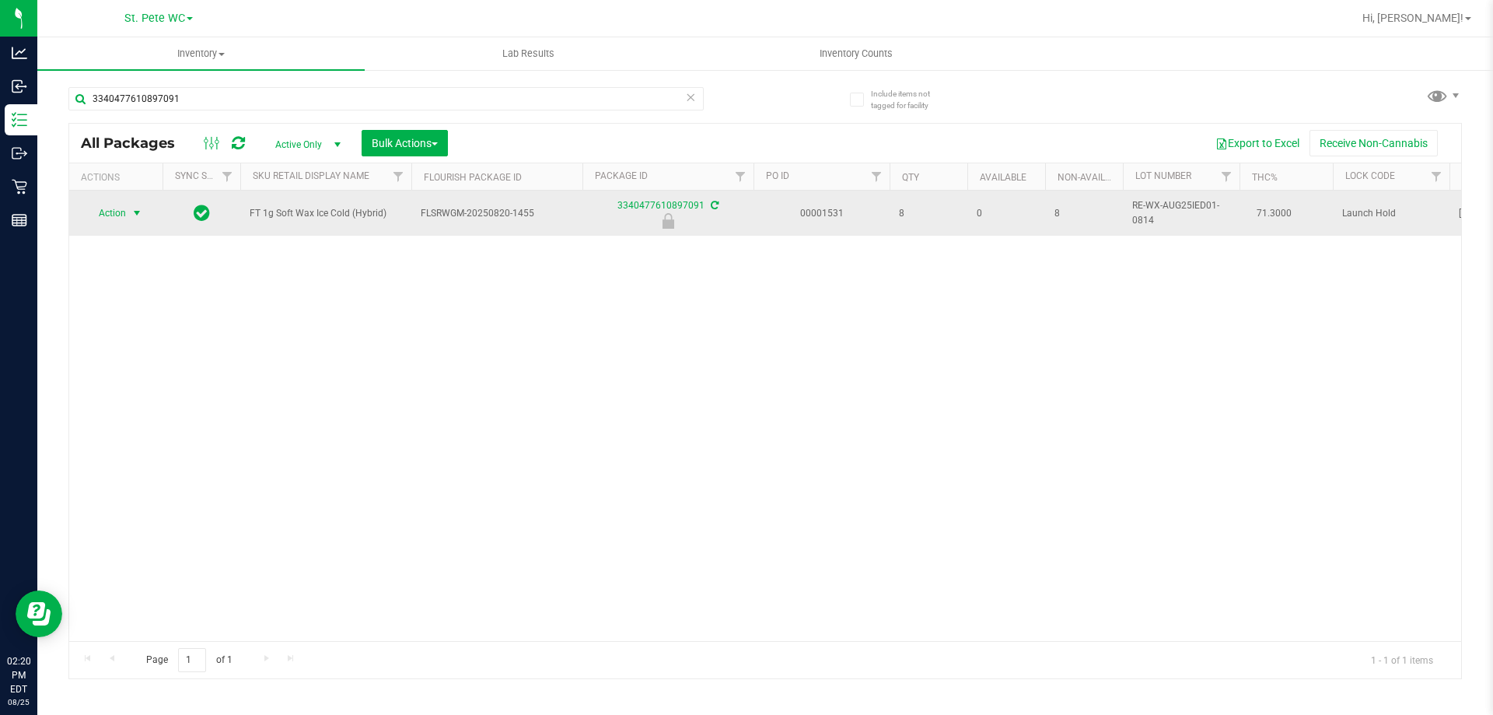
click at [134, 214] on span "select" at bounding box center [137, 213] width 12 height 12
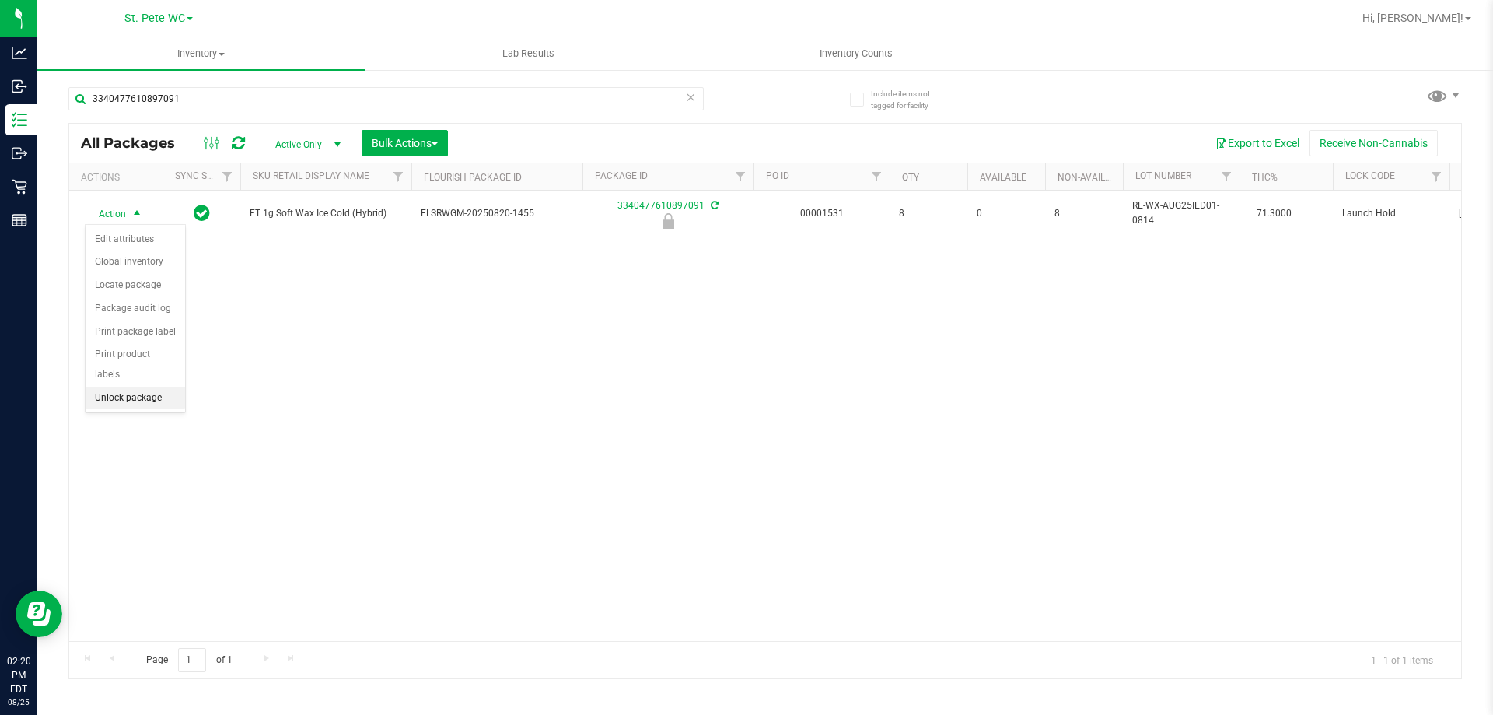
click at [135, 387] on li "Unlock package" at bounding box center [136, 398] width 100 height 23
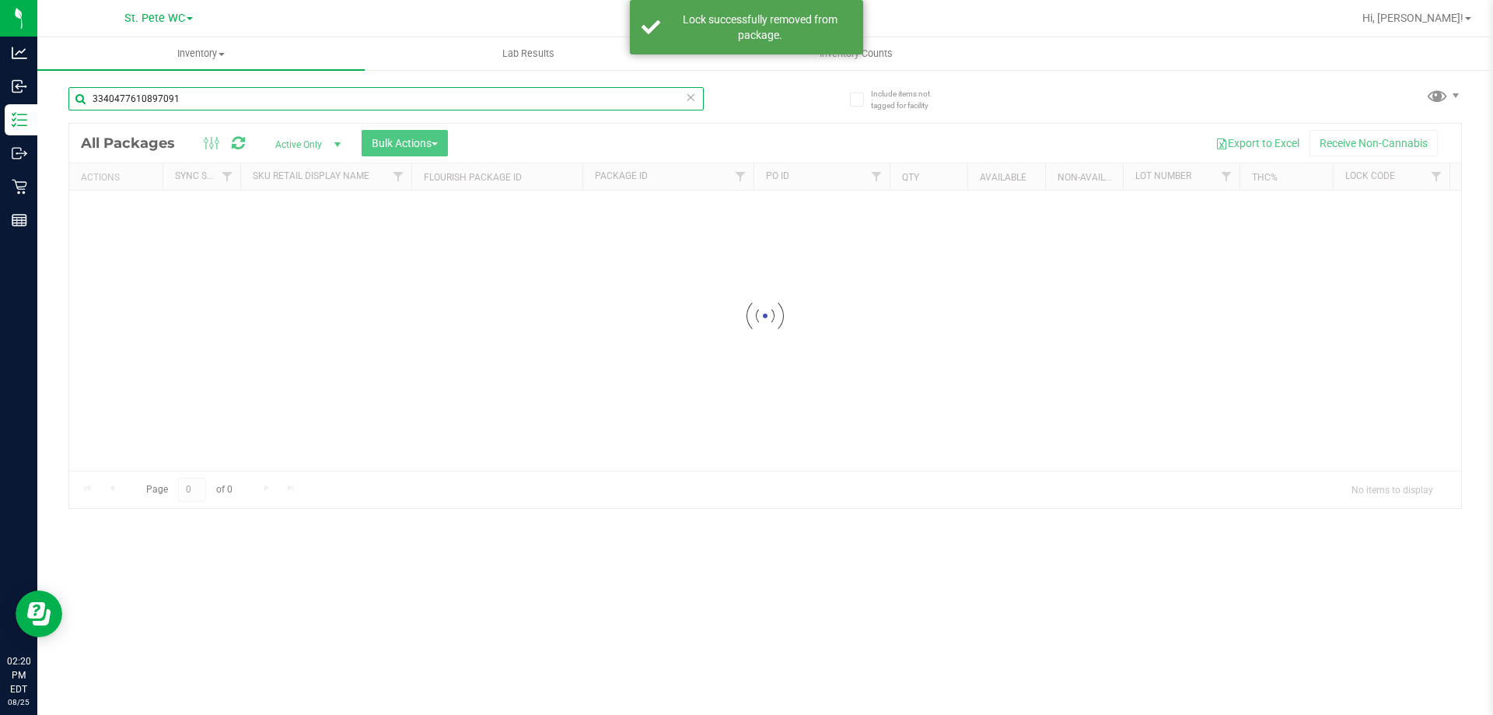
click at [229, 94] on input "3340477610897091" at bounding box center [385, 98] width 635 height 23
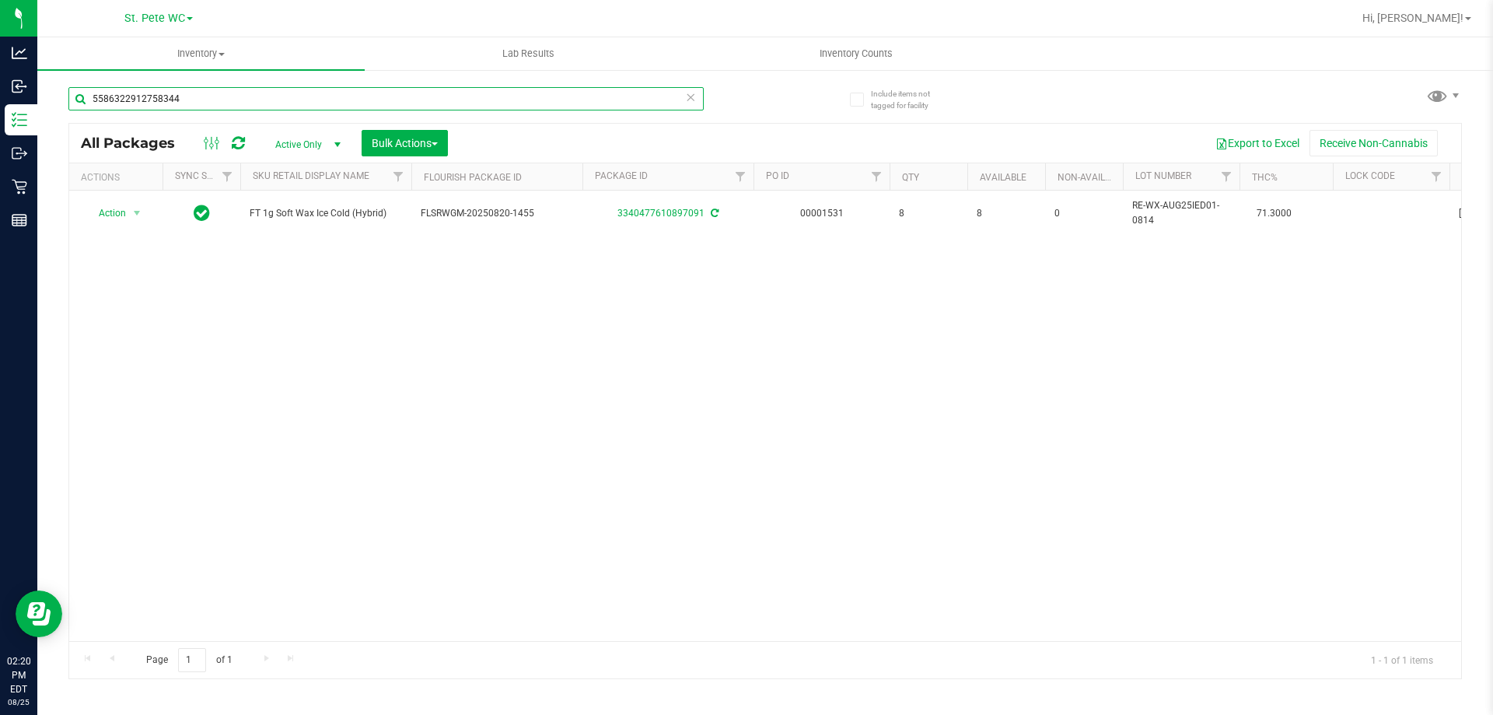
type input "5586322912758344"
click at [121, 218] on span "Action" at bounding box center [106, 213] width 42 height 22
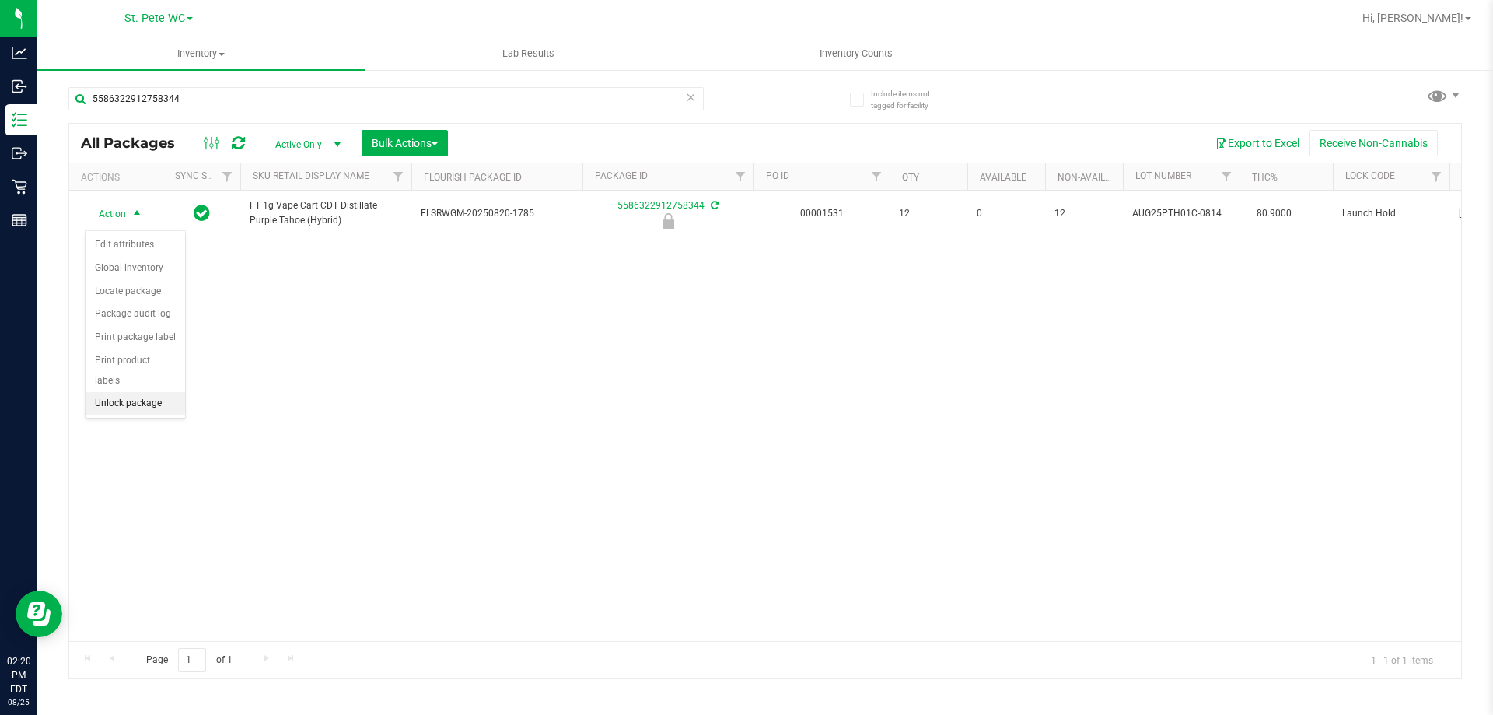
click at [141, 392] on li "Unlock package" at bounding box center [136, 403] width 100 height 23
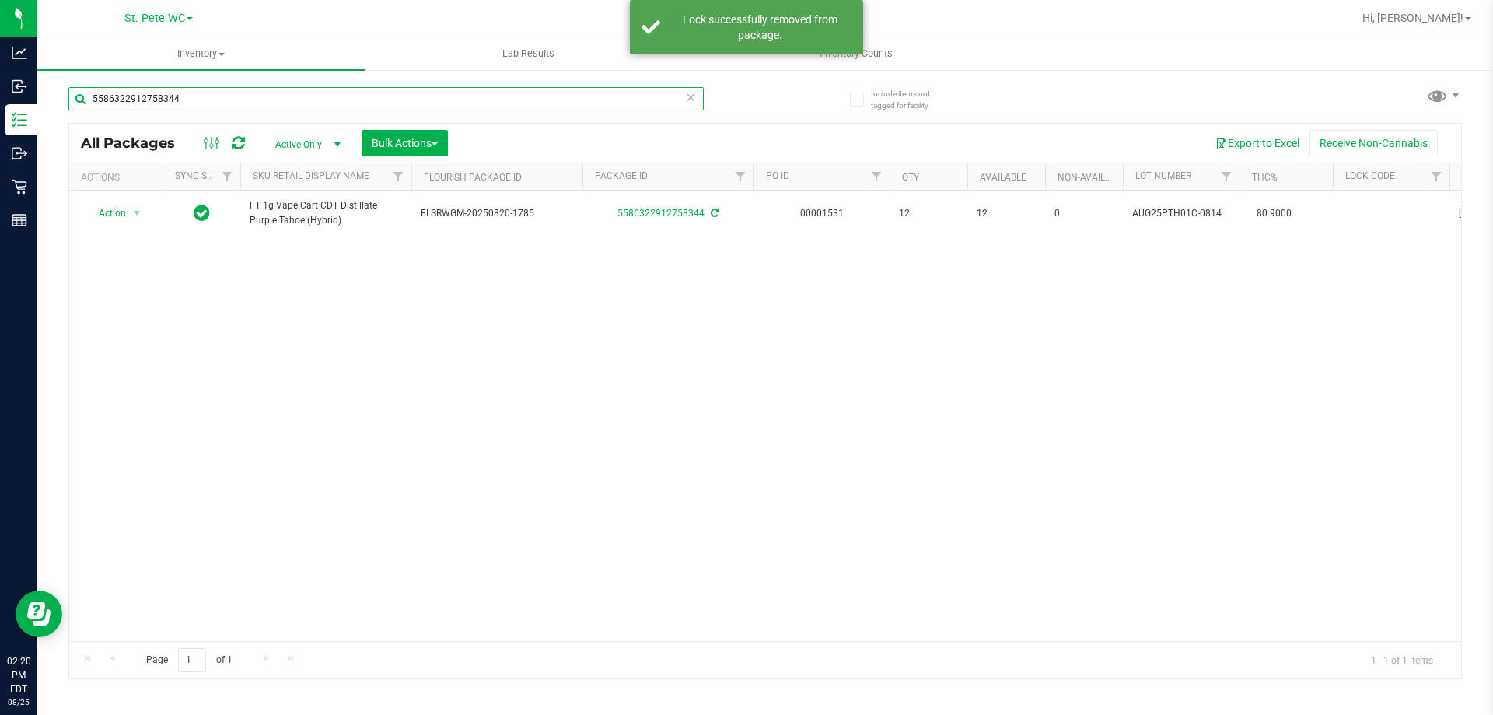
click at [210, 107] on input "5586322912758344" at bounding box center [385, 98] width 635 height 23
type input "0130369379596579"
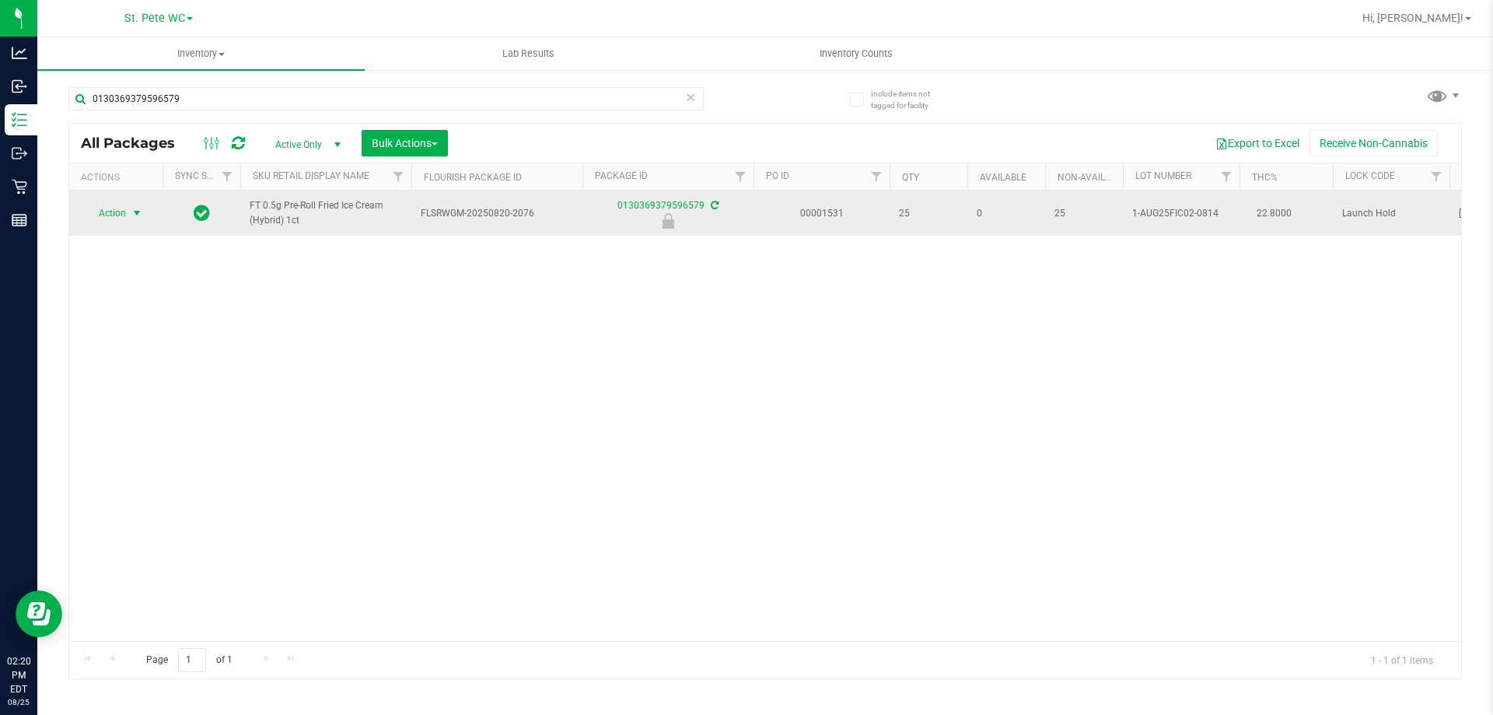
click at [120, 210] on span "Action" at bounding box center [106, 213] width 42 height 22
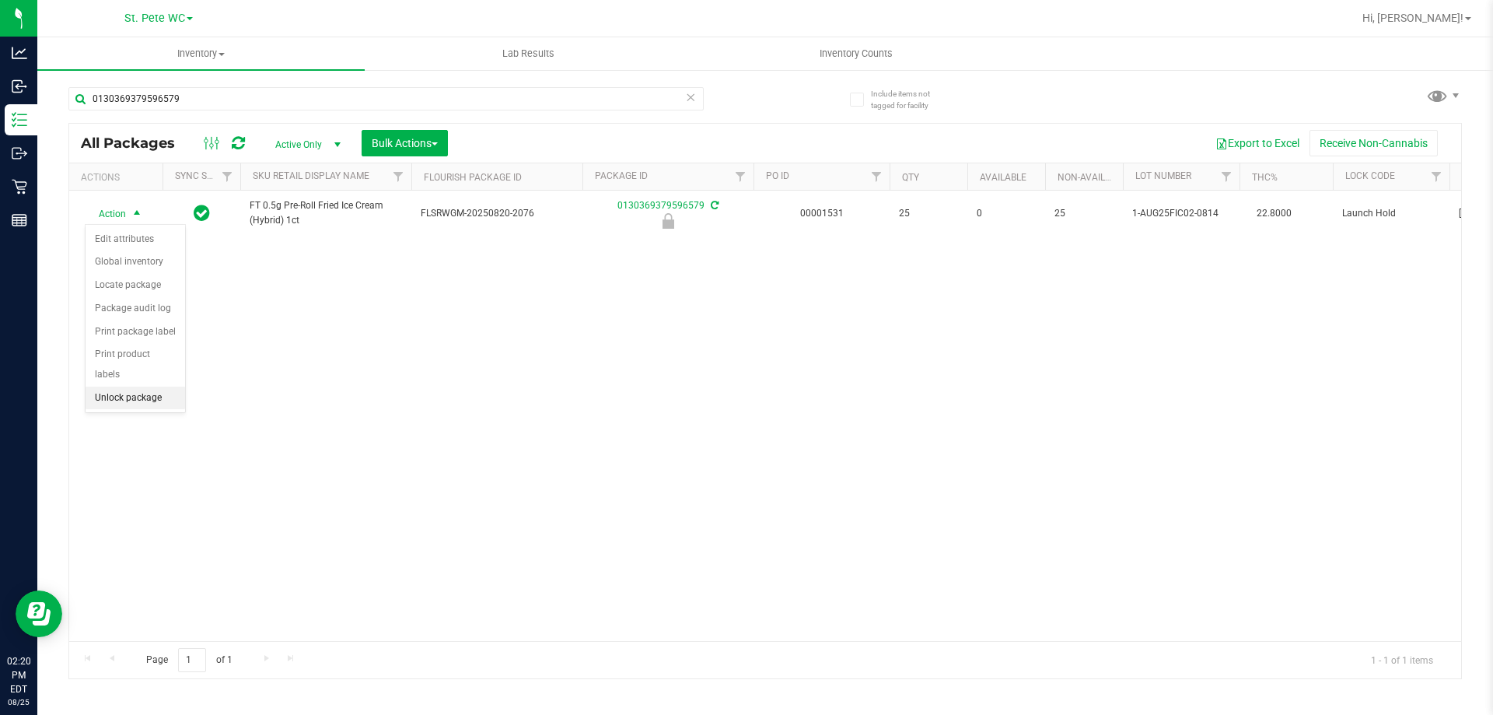
click at [128, 387] on li "Unlock package" at bounding box center [136, 398] width 100 height 23
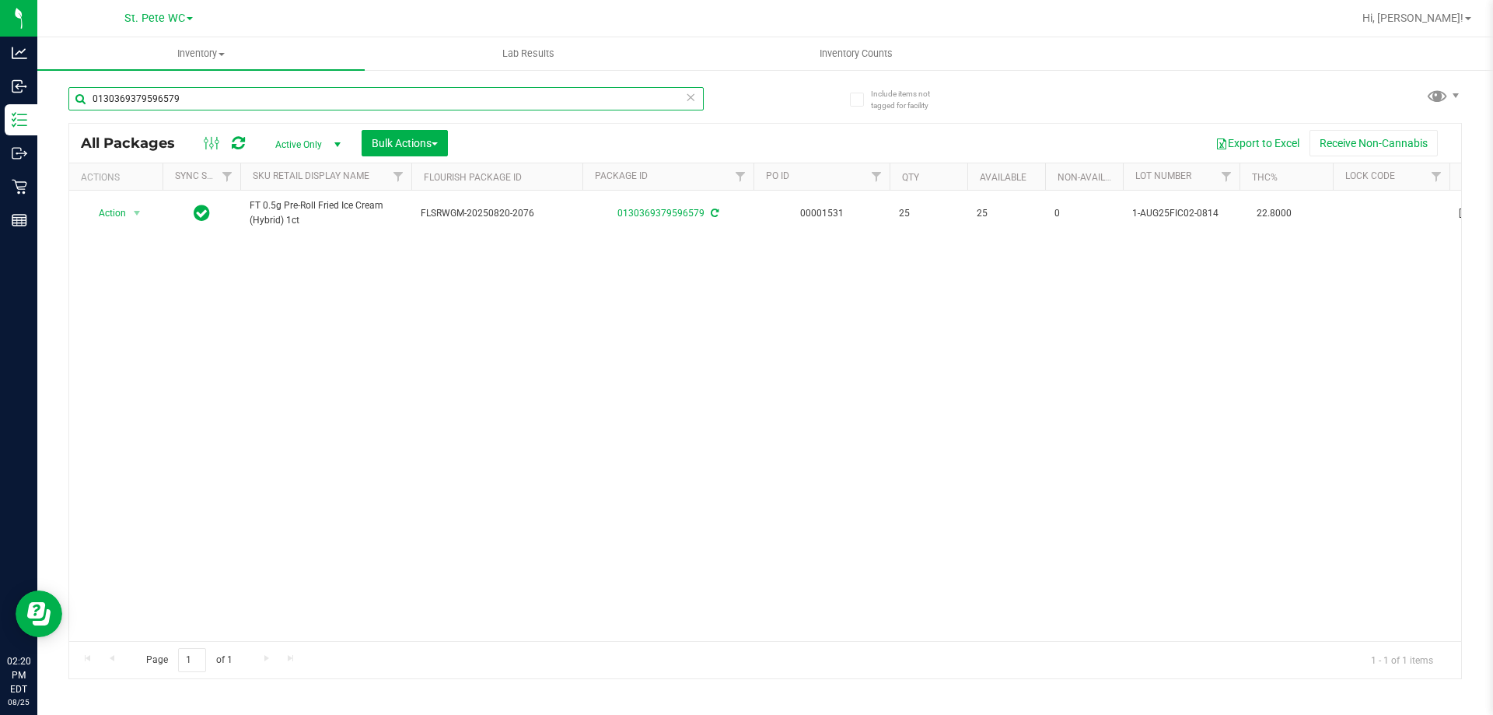
click at [215, 105] on input "0130369379596579" at bounding box center [385, 98] width 635 height 23
type input "[CREDIT_CARD_NUMBER]"
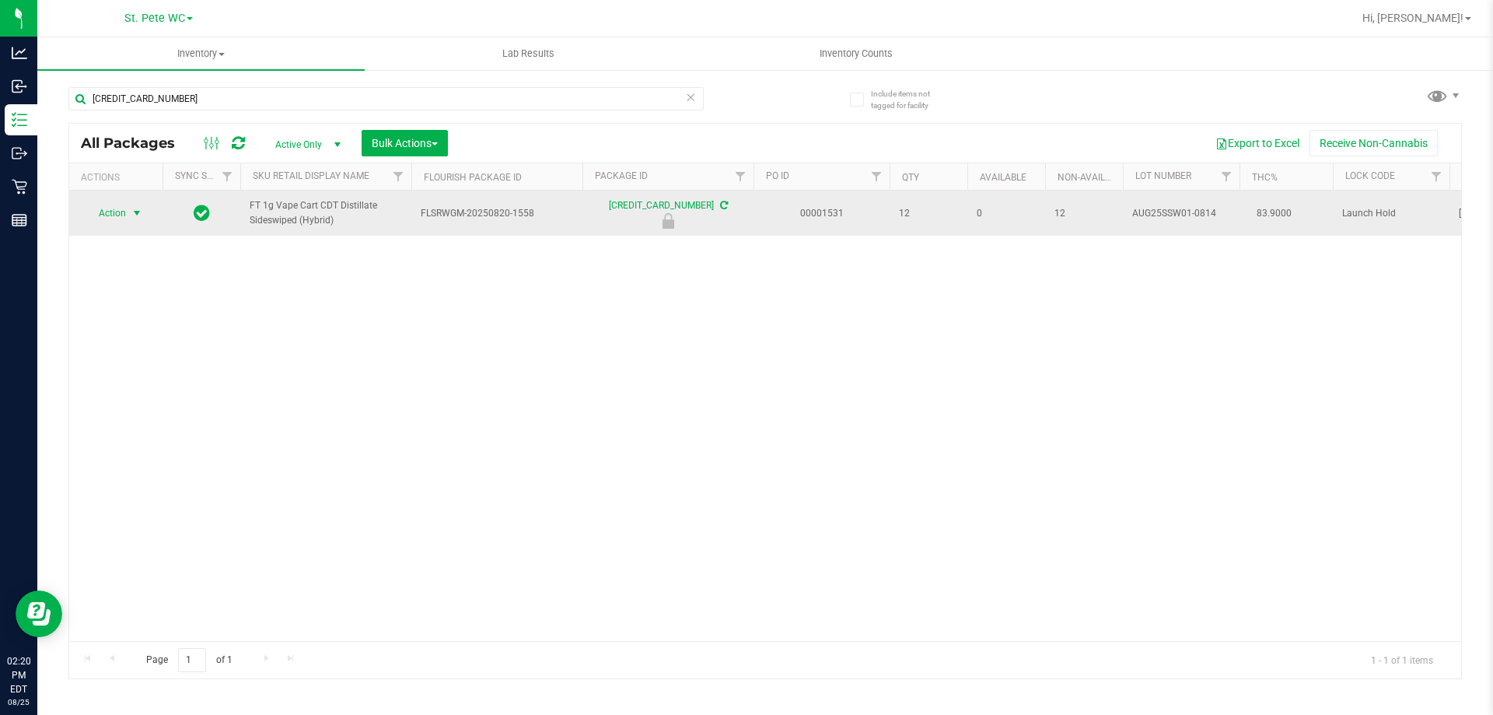
click at [139, 219] on span "select" at bounding box center [137, 213] width 12 height 12
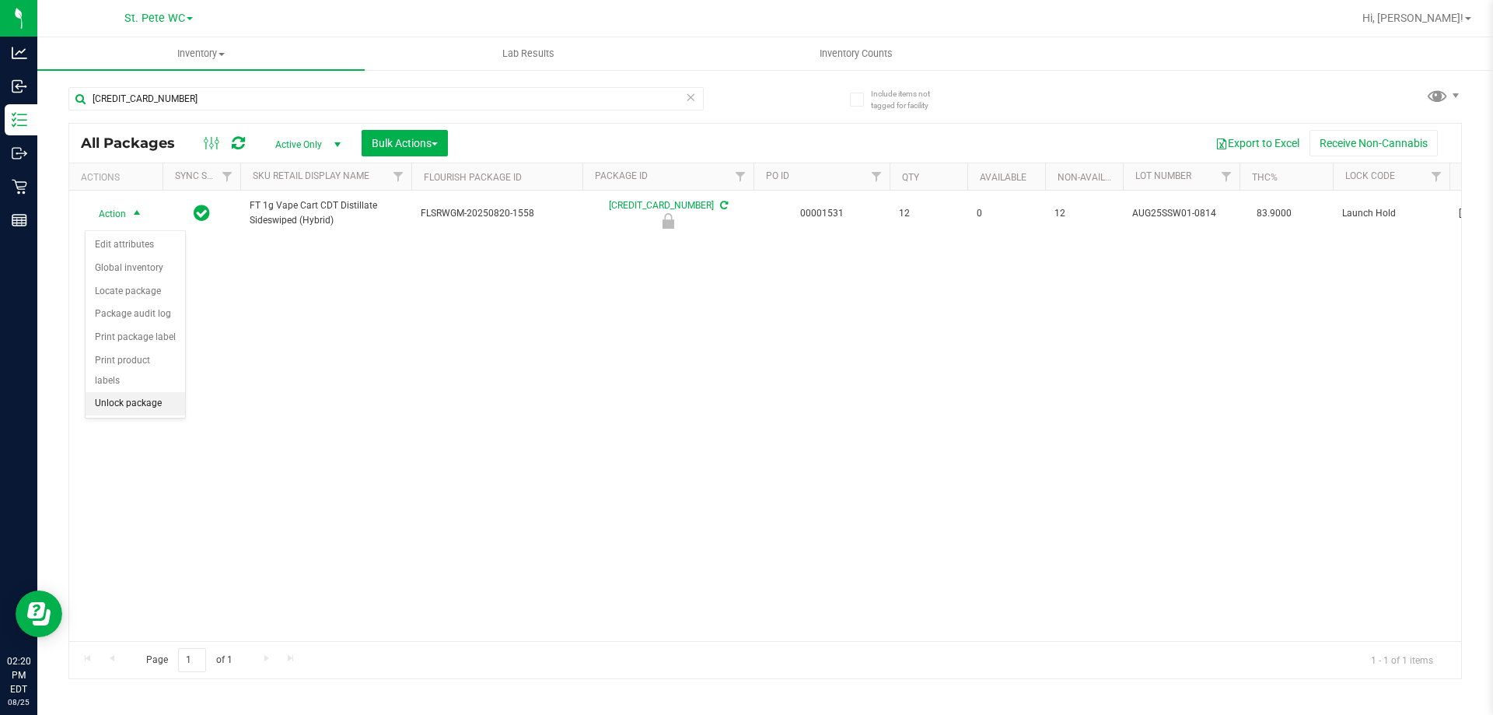
click at [133, 392] on li "Unlock package" at bounding box center [136, 403] width 100 height 23
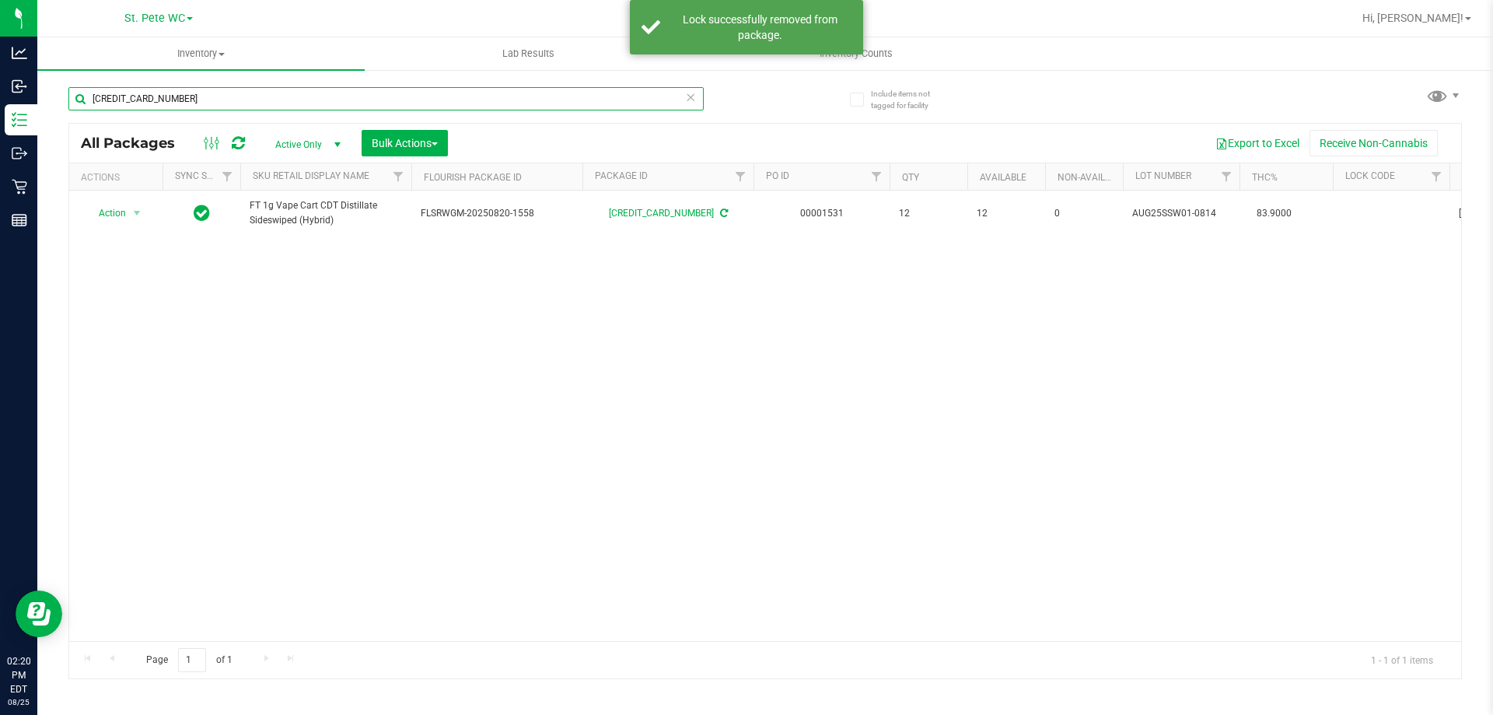
click at [243, 100] on input "[CREDIT_CARD_NUMBER]" at bounding box center [385, 98] width 635 height 23
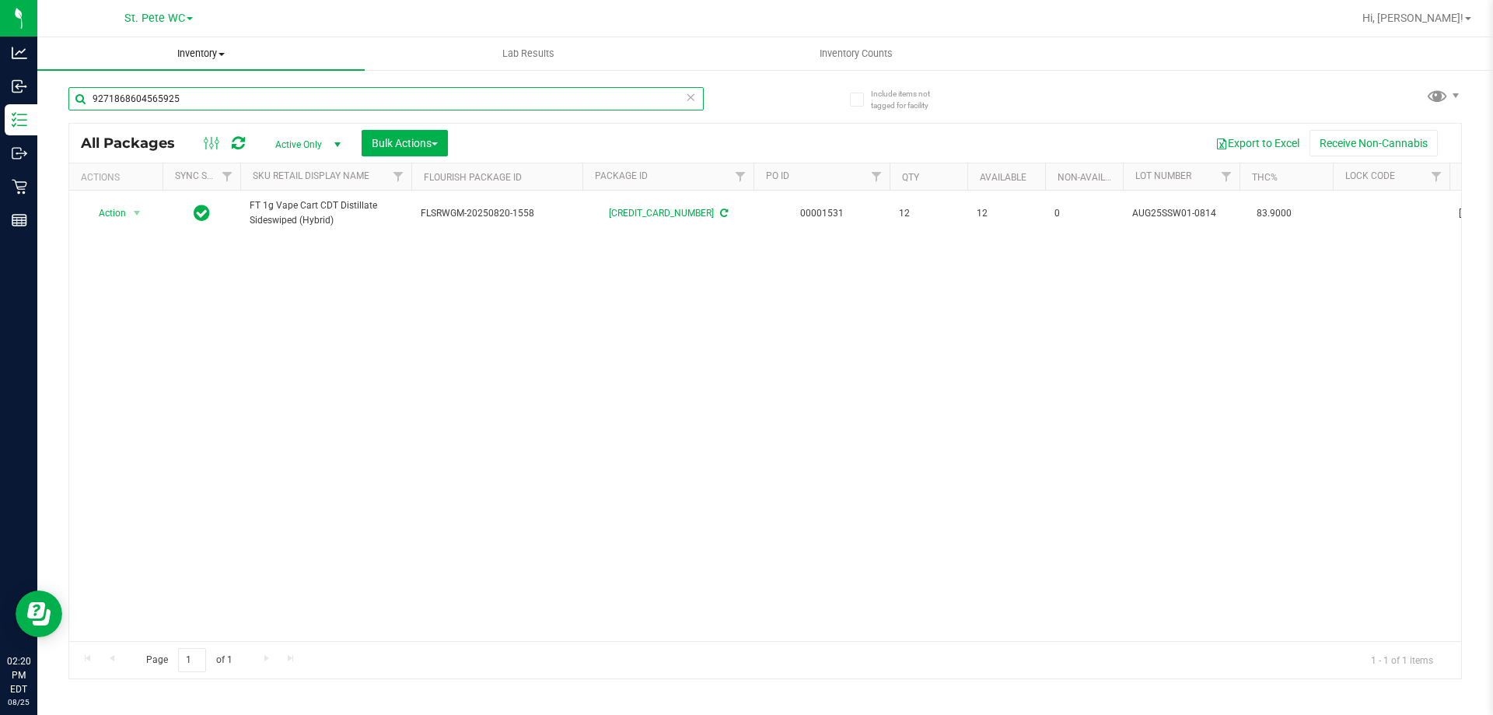
type input "9271868604565925"
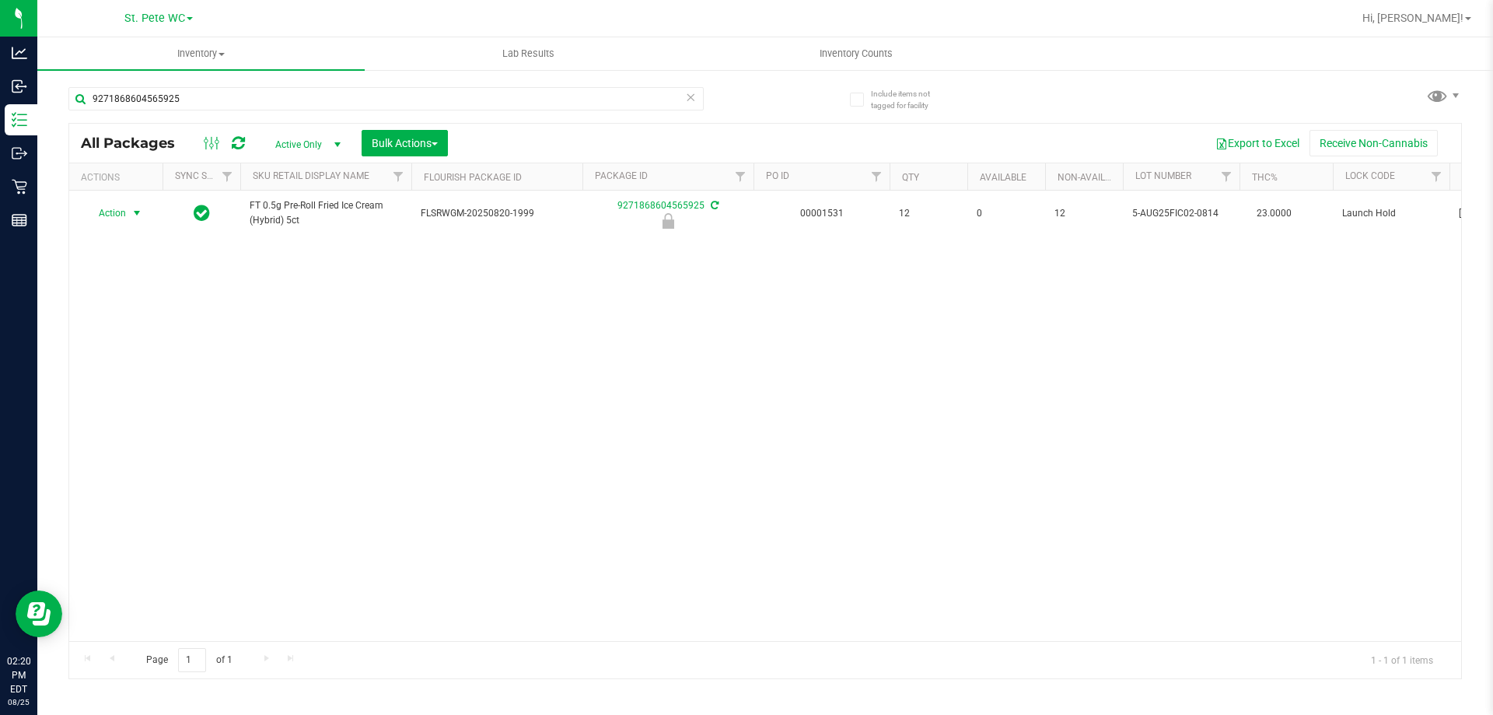
click at [124, 219] on span "Action" at bounding box center [106, 213] width 42 height 22
click at [140, 387] on li "Unlock package" at bounding box center [136, 398] width 100 height 23
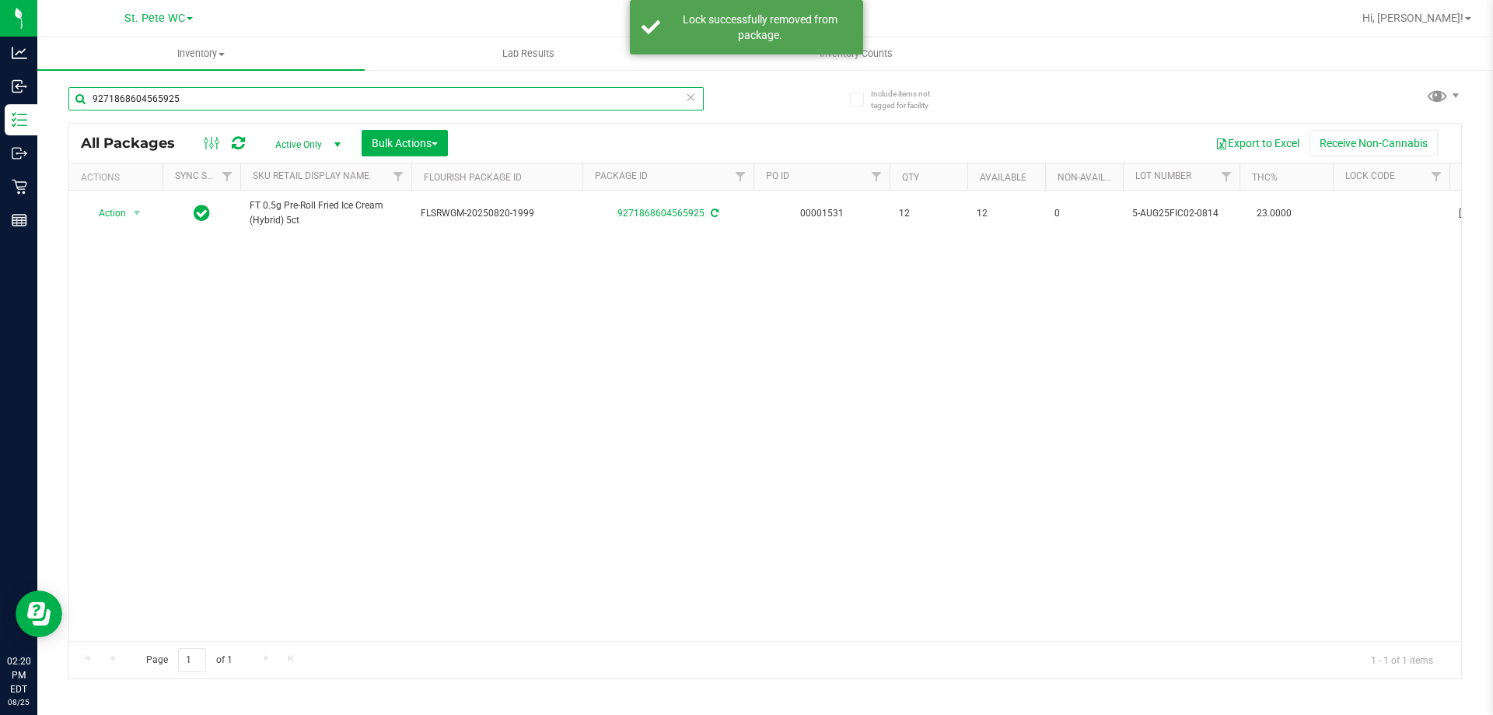
click at [246, 106] on input "9271868604565925" at bounding box center [385, 98] width 635 height 23
drag, startPoint x: 246, startPoint y: 106, endPoint x: 230, endPoint y: 21, distance: 86.2
click at [247, 89] on input "9271868604565925" at bounding box center [385, 98] width 635 height 23
type input "0564534605173901"
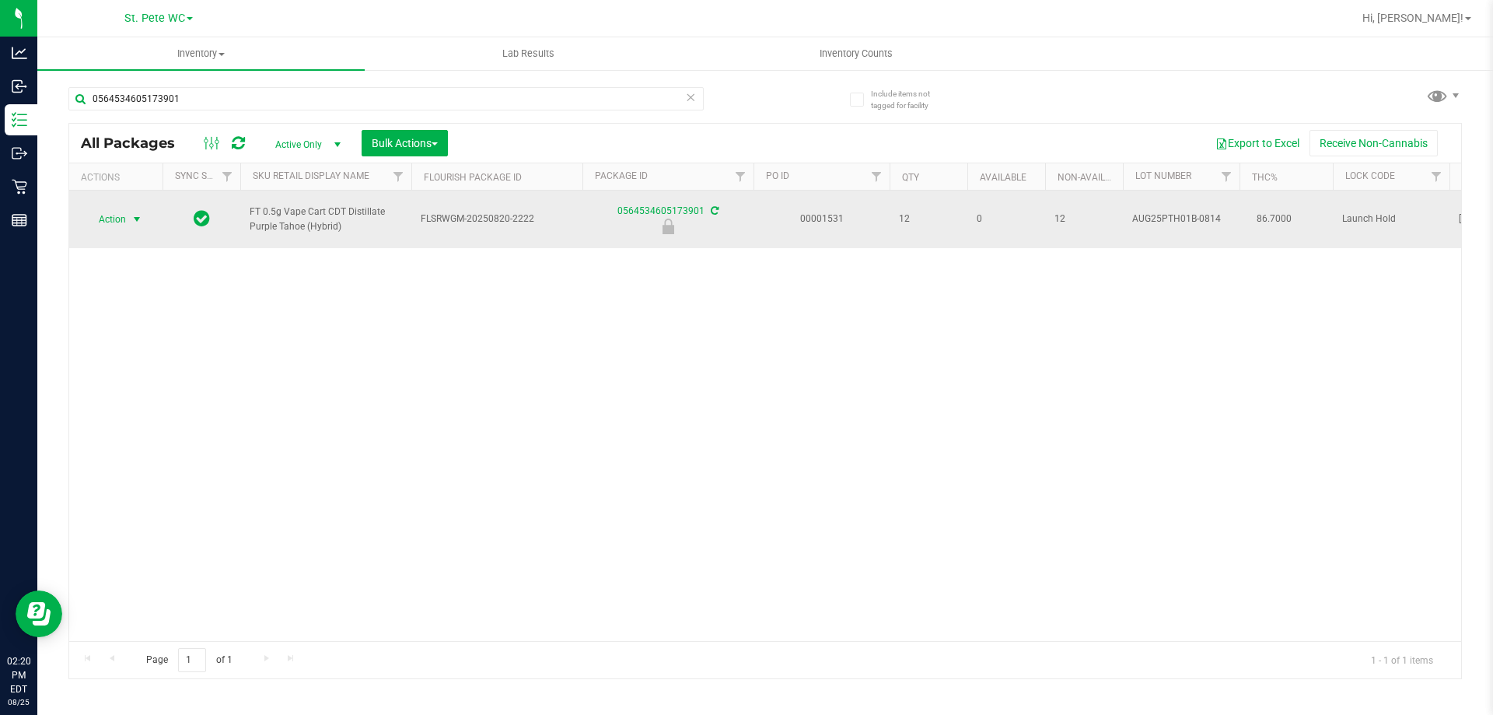
click at [117, 215] on span "Action" at bounding box center [106, 219] width 42 height 22
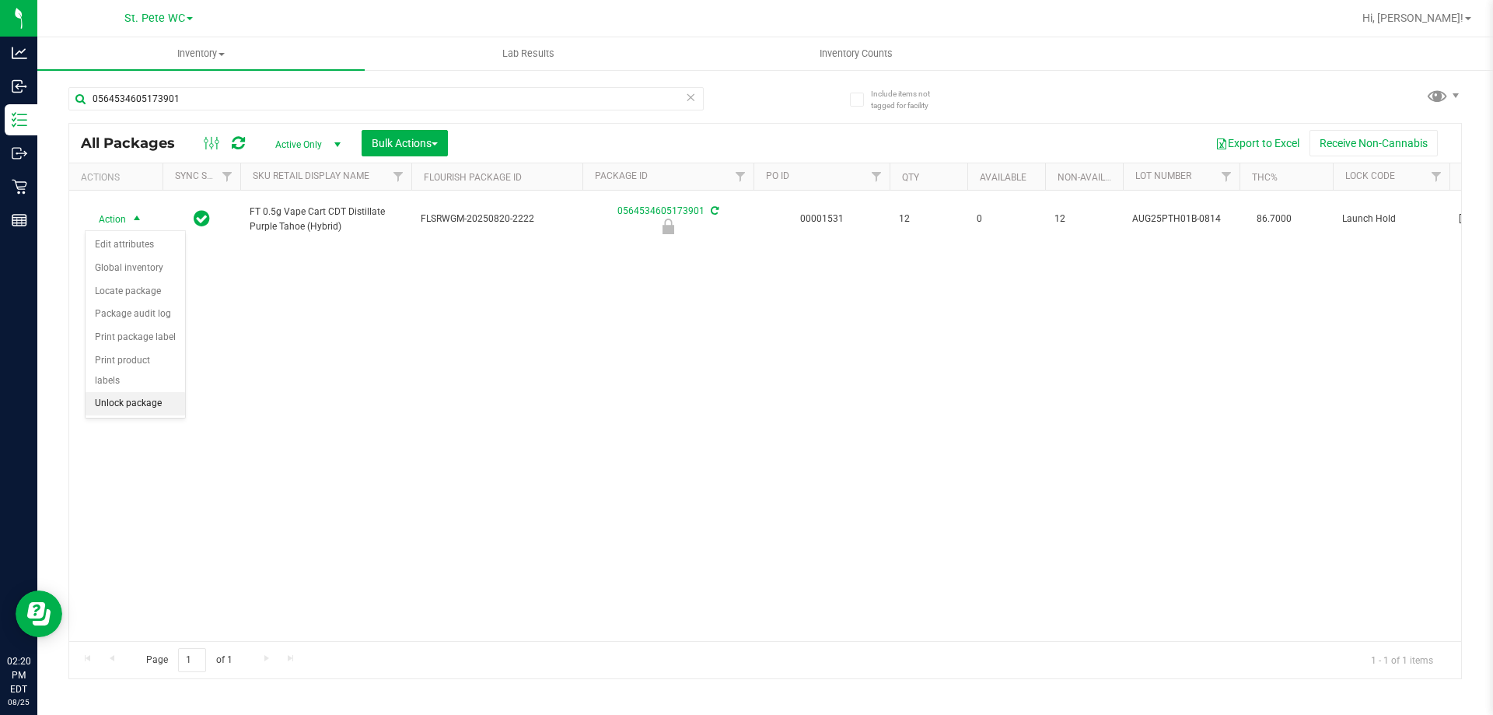
click at [135, 392] on li "Unlock package" at bounding box center [136, 403] width 100 height 23
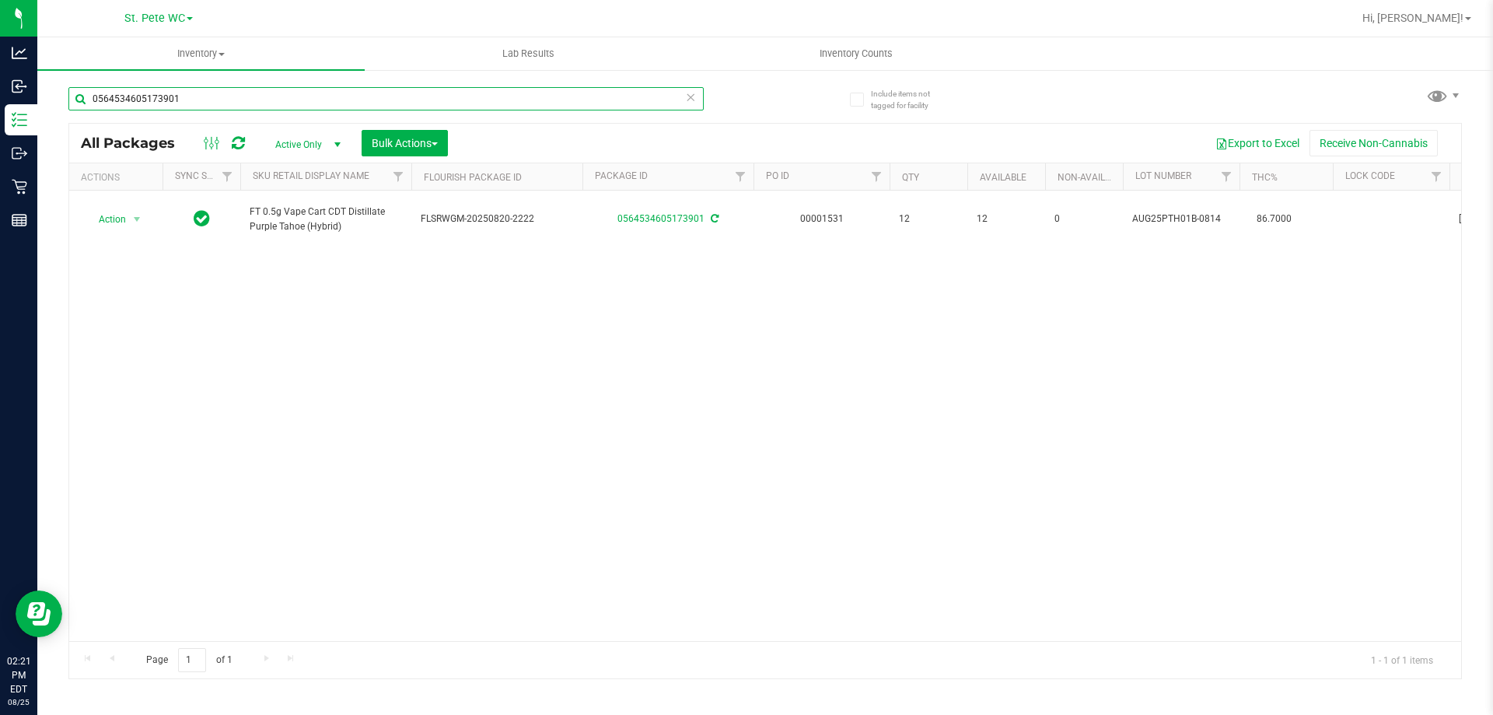
click at [231, 106] on input "0564534605173901" at bounding box center [385, 98] width 635 height 23
type input "9808379947731141"
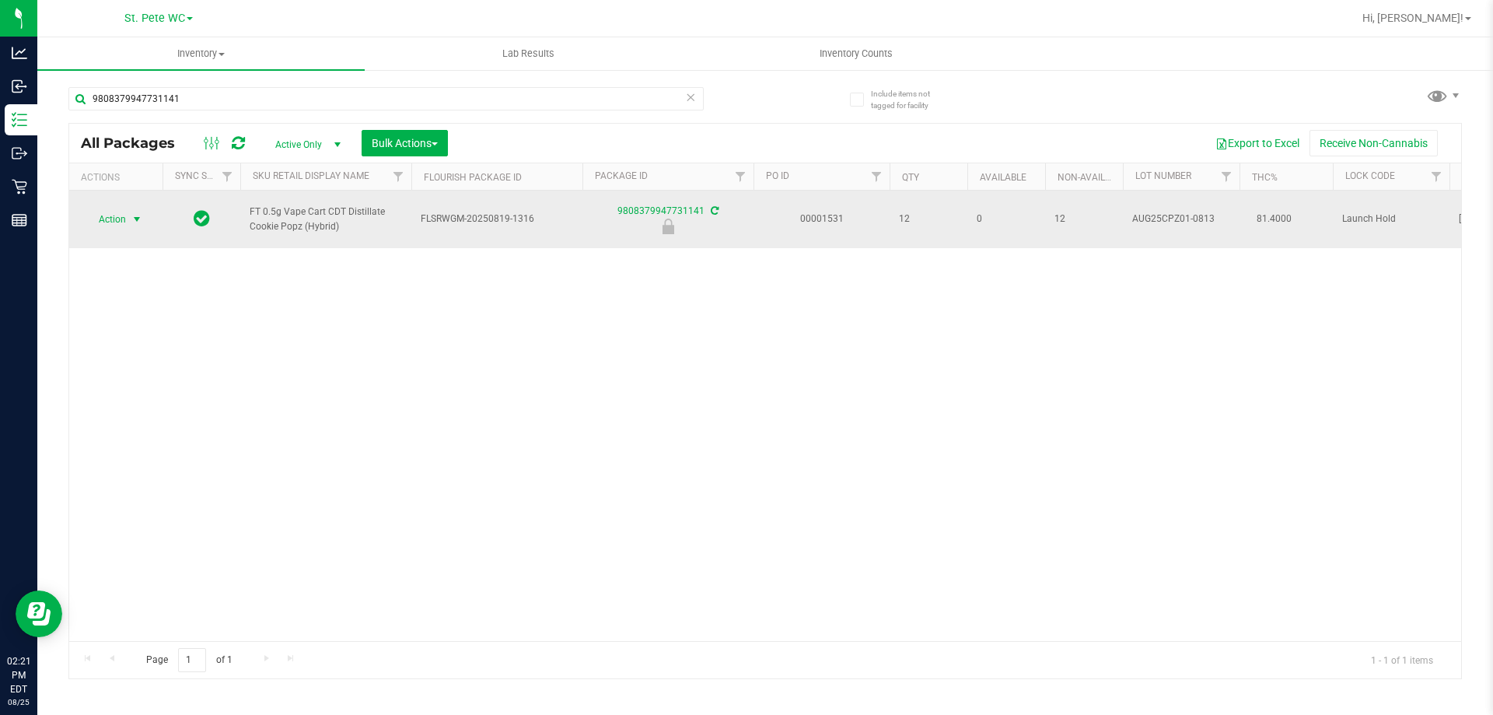
click at [113, 223] on span "Action" at bounding box center [106, 219] width 42 height 22
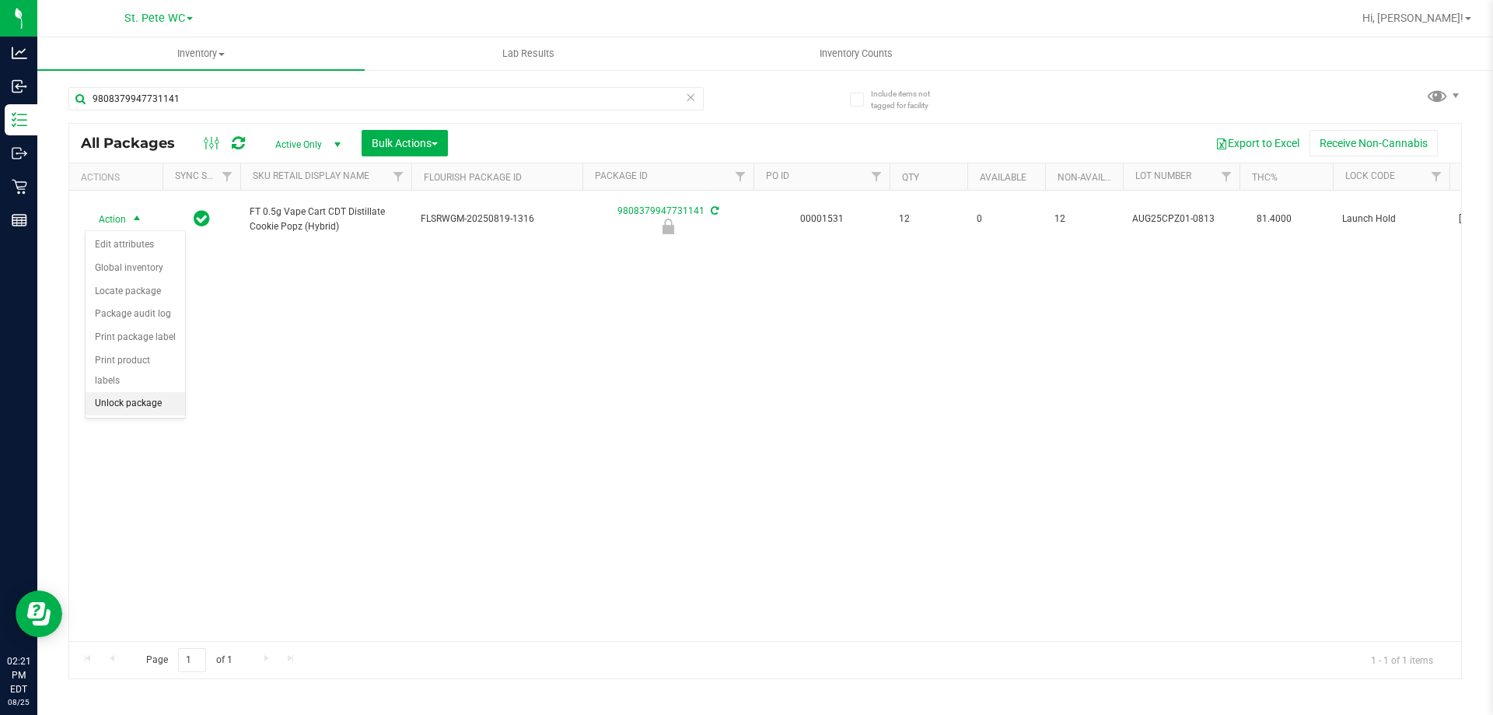
click at [117, 392] on li "Unlock package" at bounding box center [136, 403] width 100 height 23
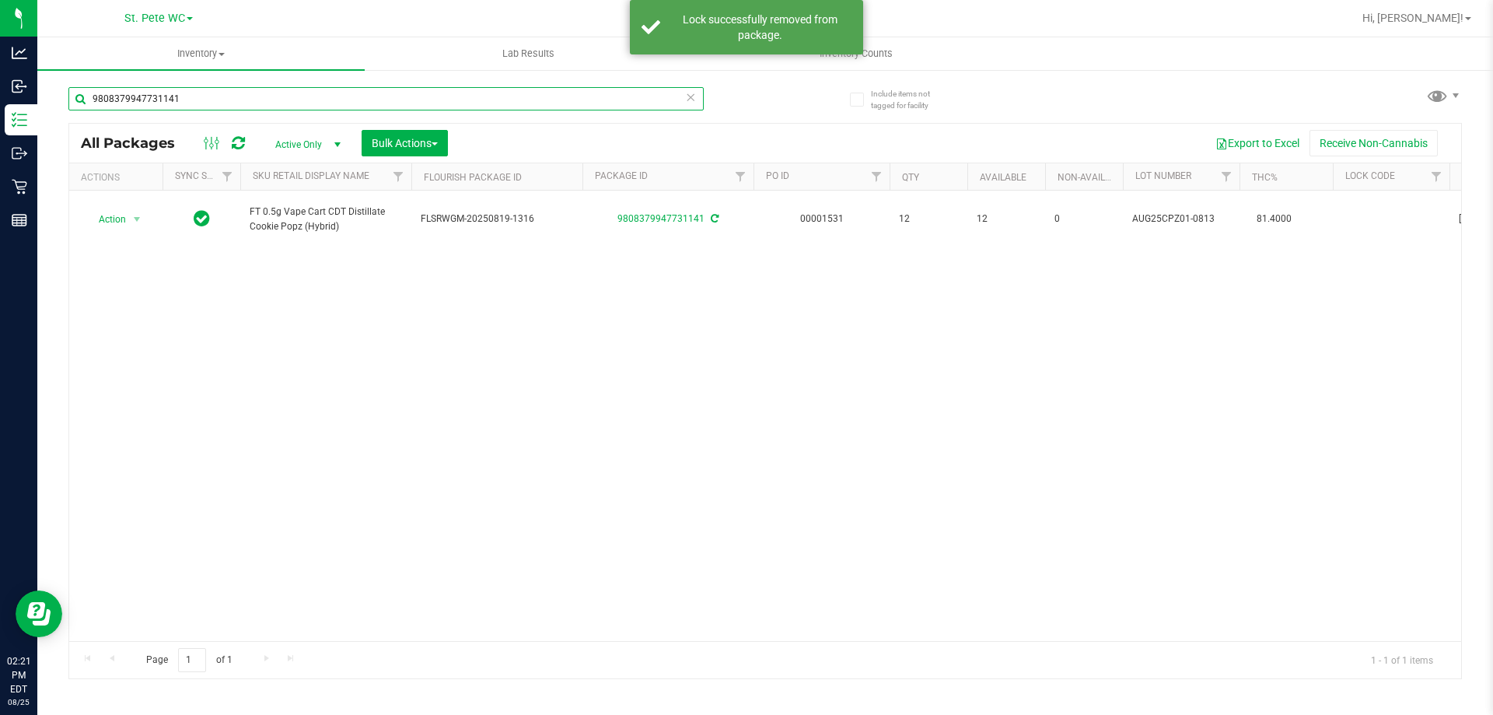
click at [406, 102] on input "9808379947731141" at bounding box center [385, 98] width 635 height 23
type input "6582329722658951"
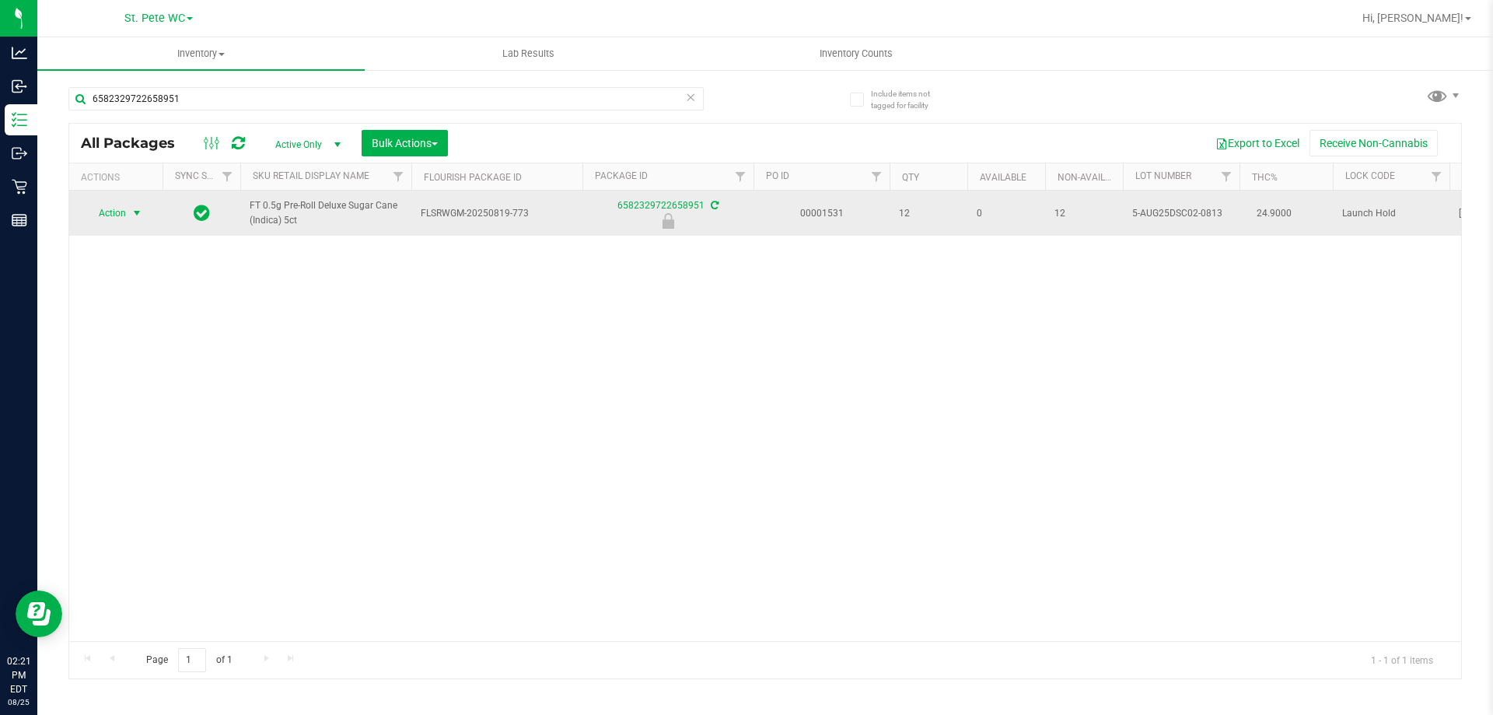
click at [138, 219] on span "select" at bounding box center [137, 213] width 12 height 12
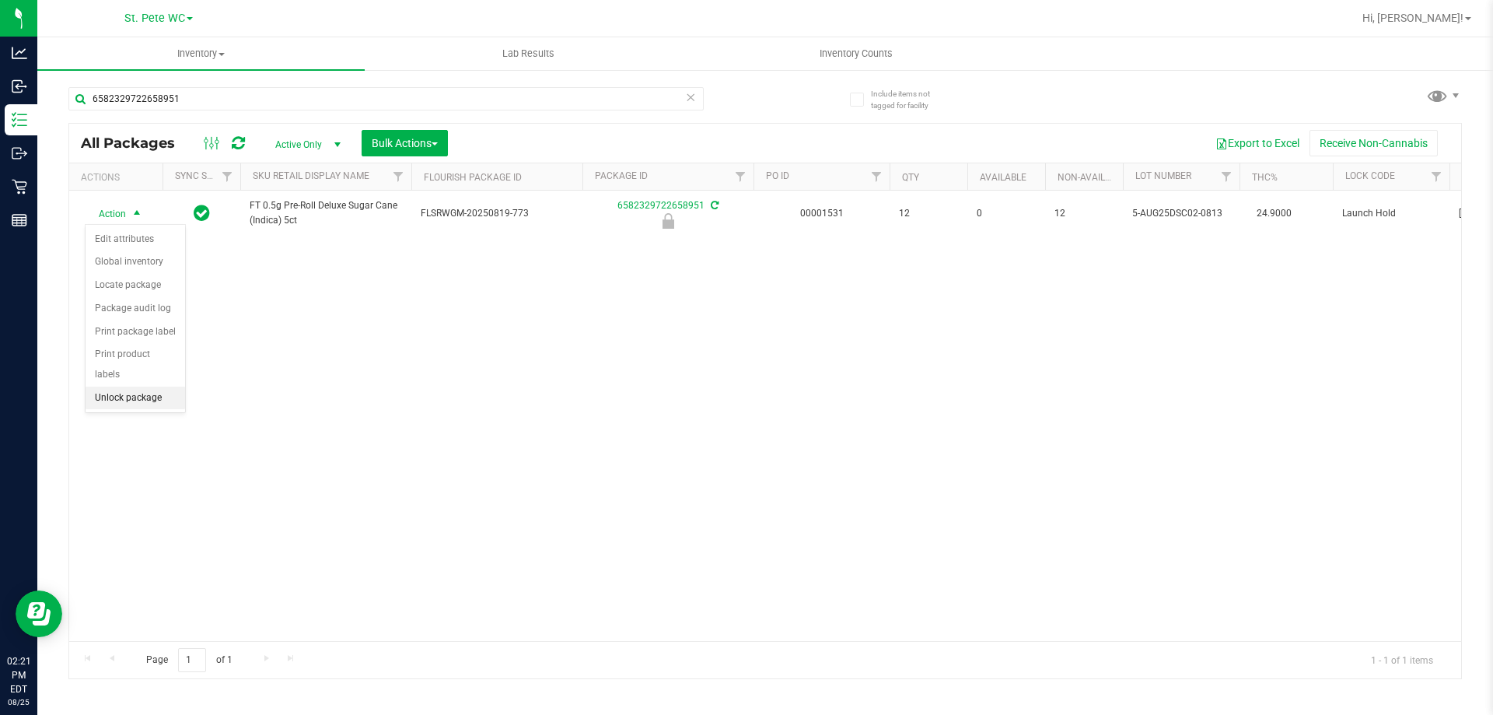
click at [126, 387] on li "Unlock package" at bounding box center [136, 398] width 100 height 23
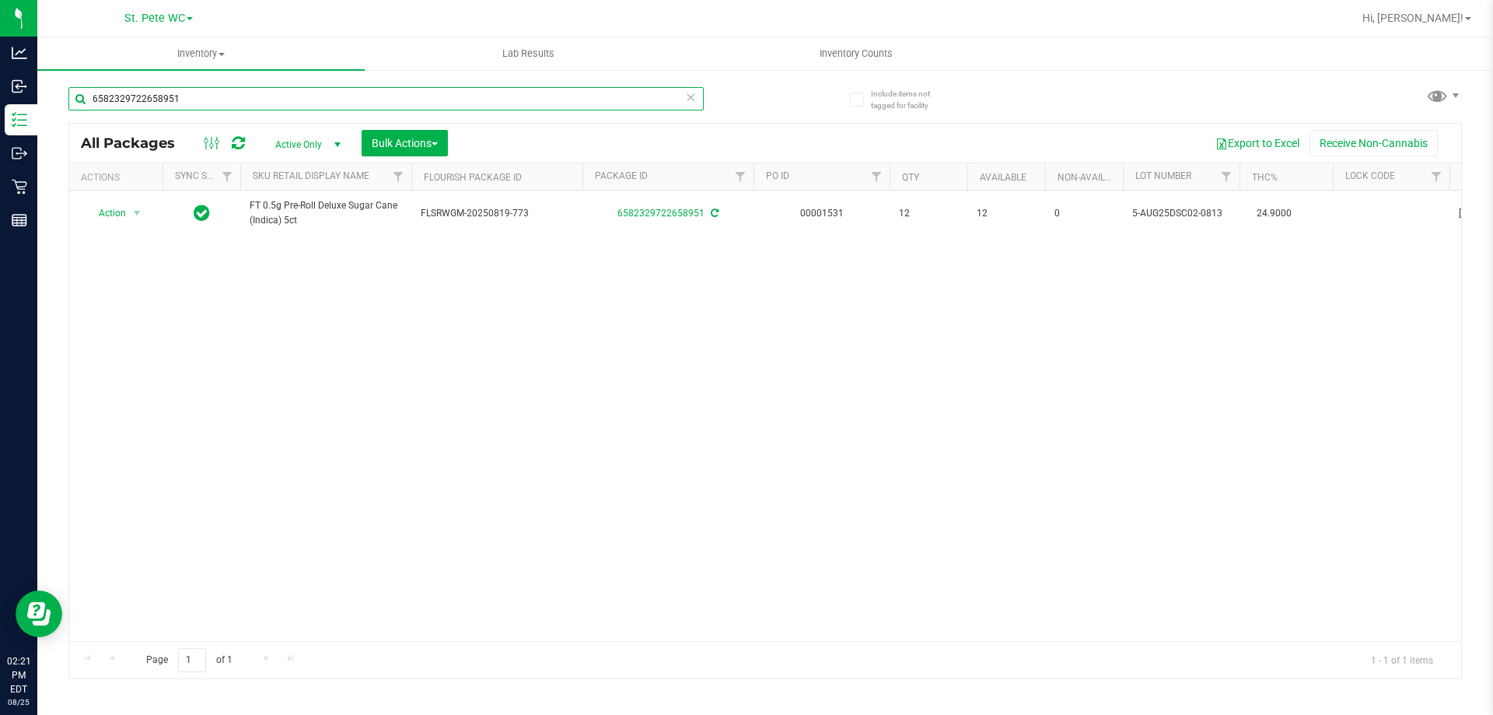
click at [223, 99] on input "6582329722658951" at bounding box center [385, 98] width 635 height 23
type input "6264216764517372"
click at [128, 216] on span "select" at bounding box center [137, 213] width 19 height 22
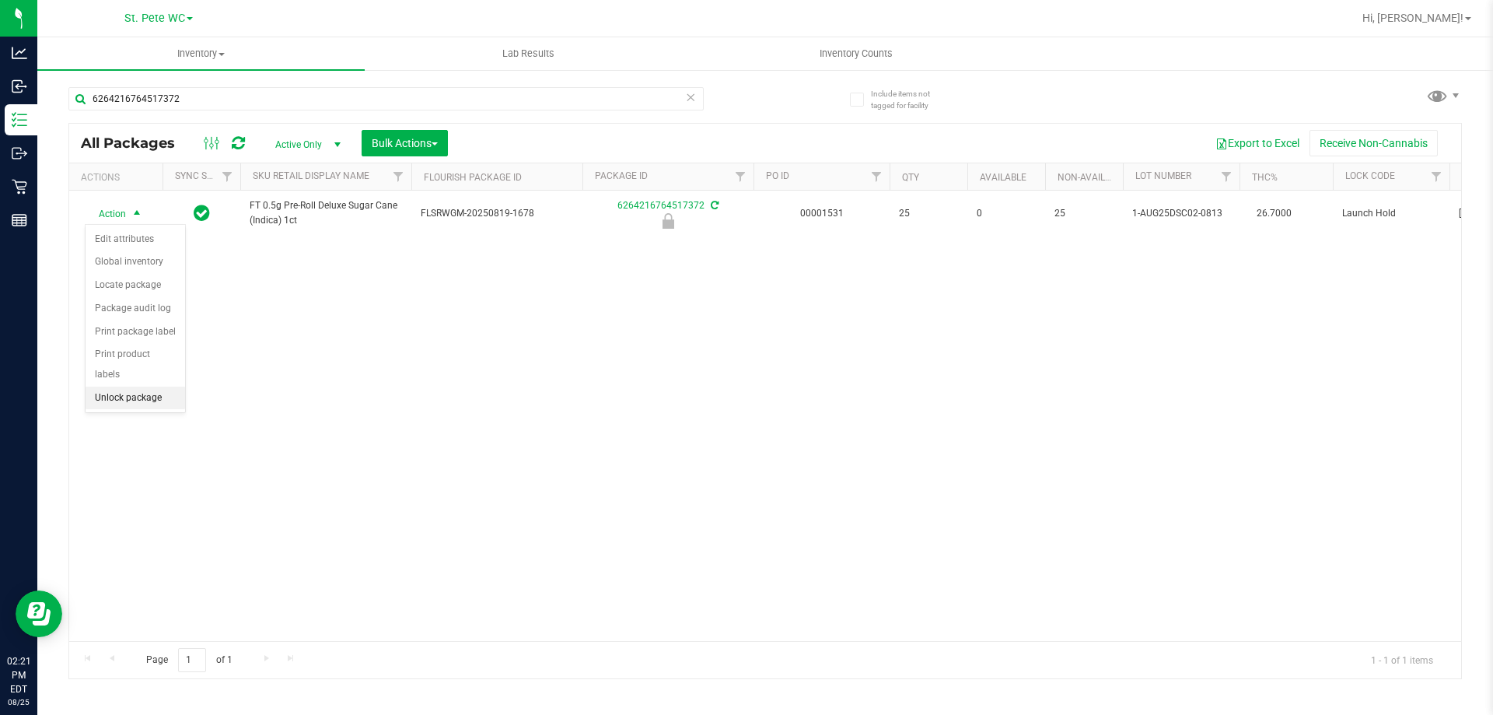
click at [114, 387] on li "Unlock package" at bounding box center [136, 398] width 100 height 23
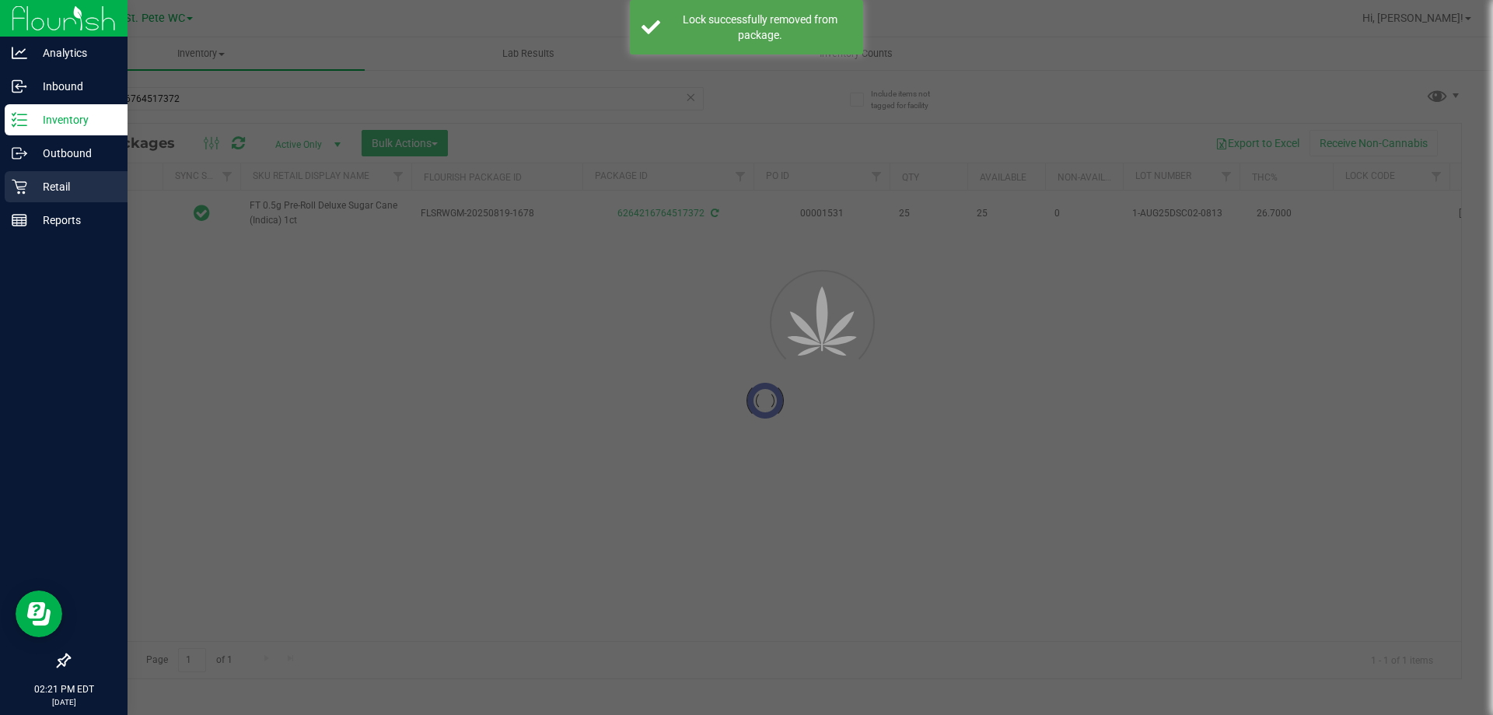
click at [24, 201] on div "Retail" at bounding box center [66, 186] width 123 height 31
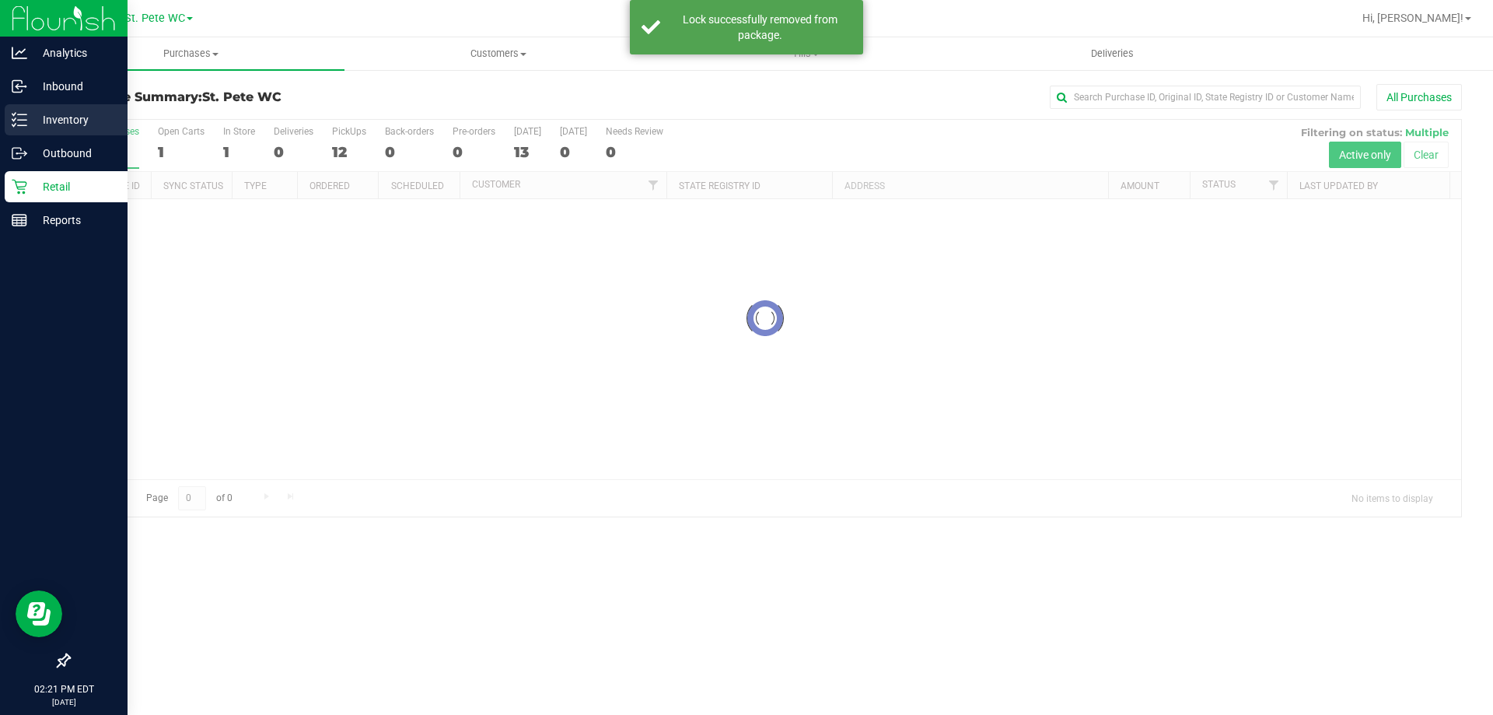
click at [44, 128] on p "Inventory" at bounding box center [73, 119] width 93 height 19
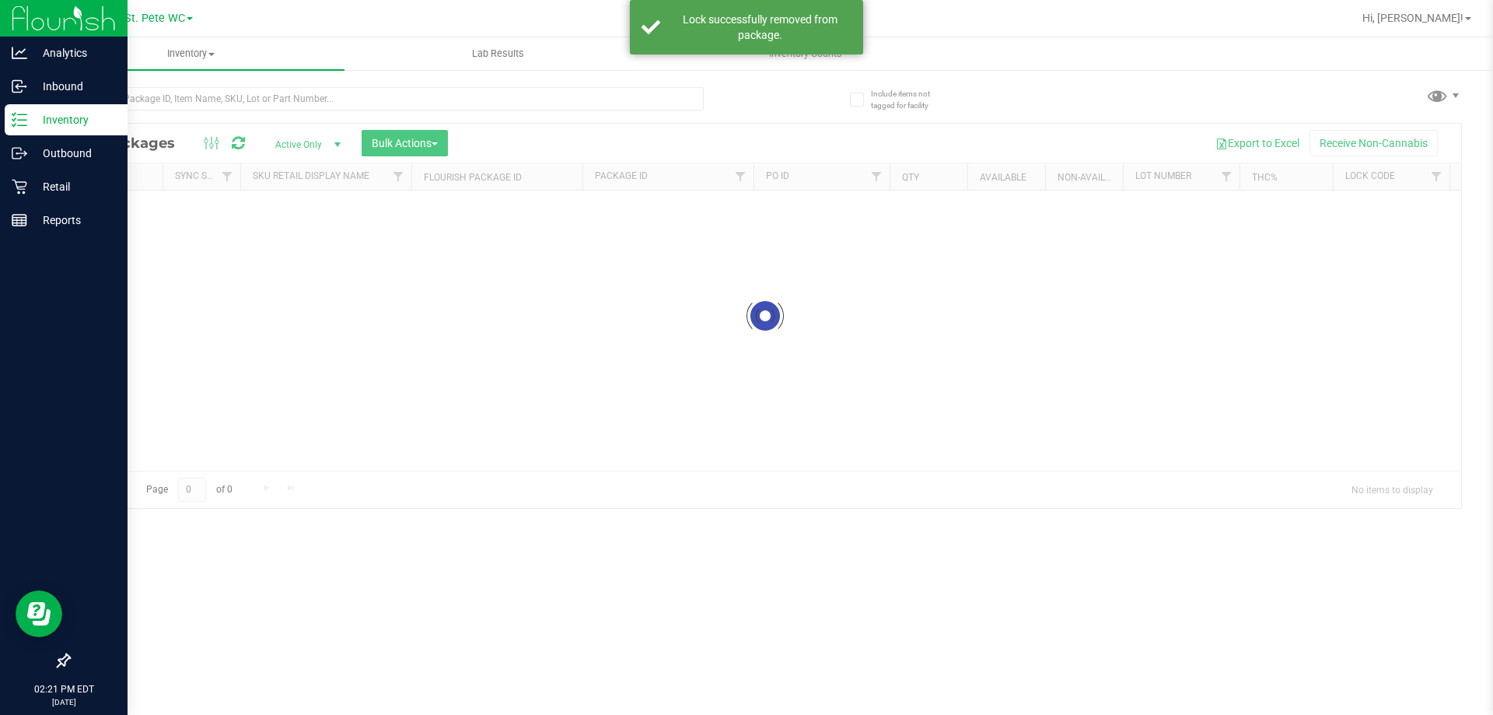
click at [44, 128] on p "Inventory" at bounding box center [73, 119] width 93 height 19
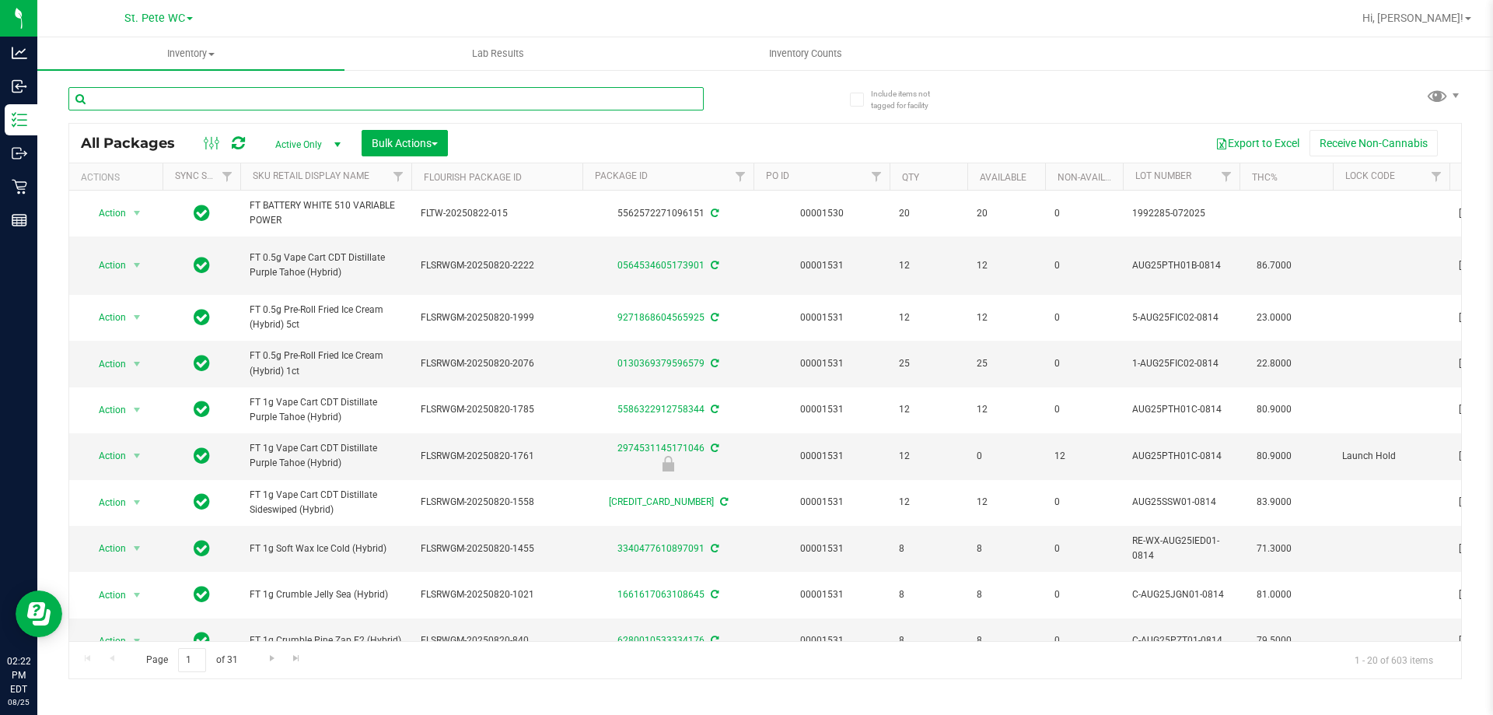
click at [184, 98] on input "text" at bounding box center [385, 98] width 635 height 23
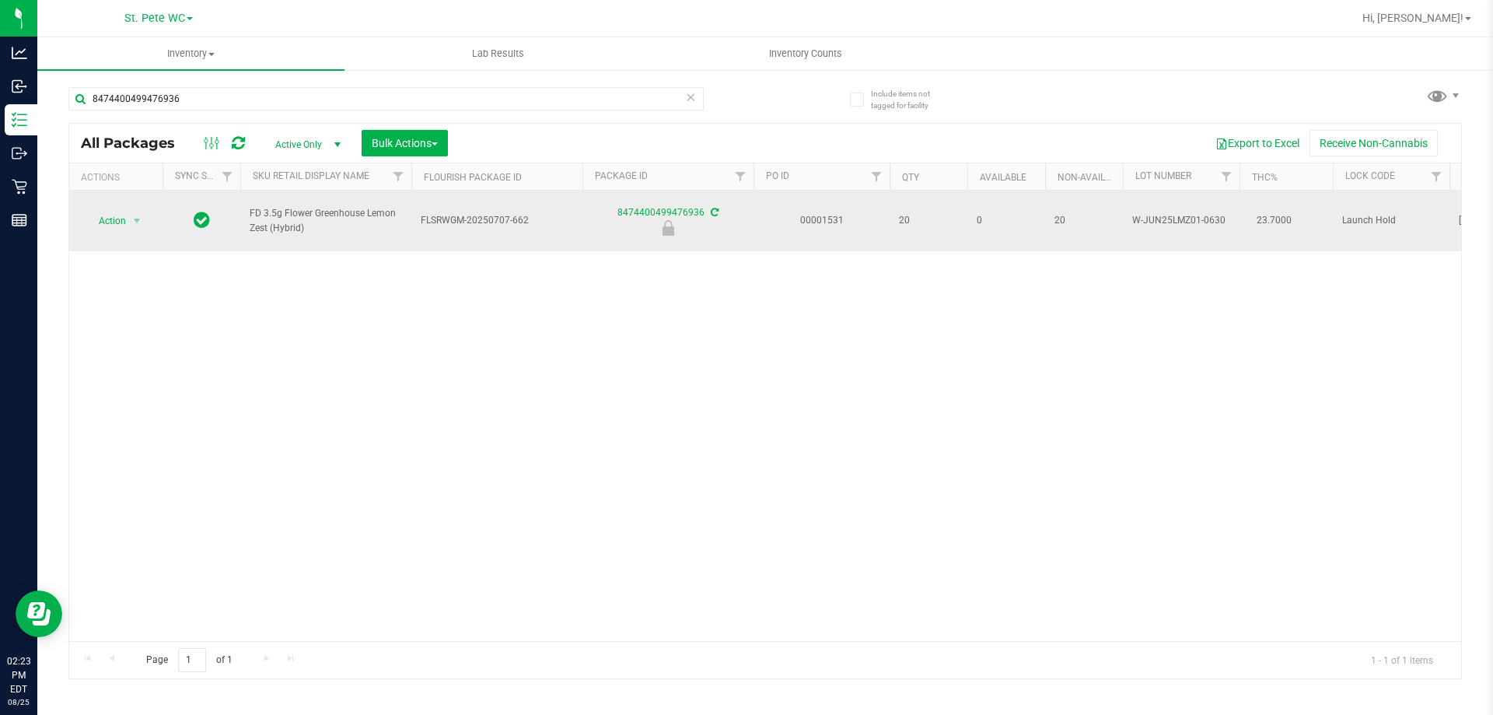
click at [315, 206] on span "FD 3.5g Flower Greenhouse Lemon Zest (Hybrid)" at bounding box center [326, 221] width 152 height 30
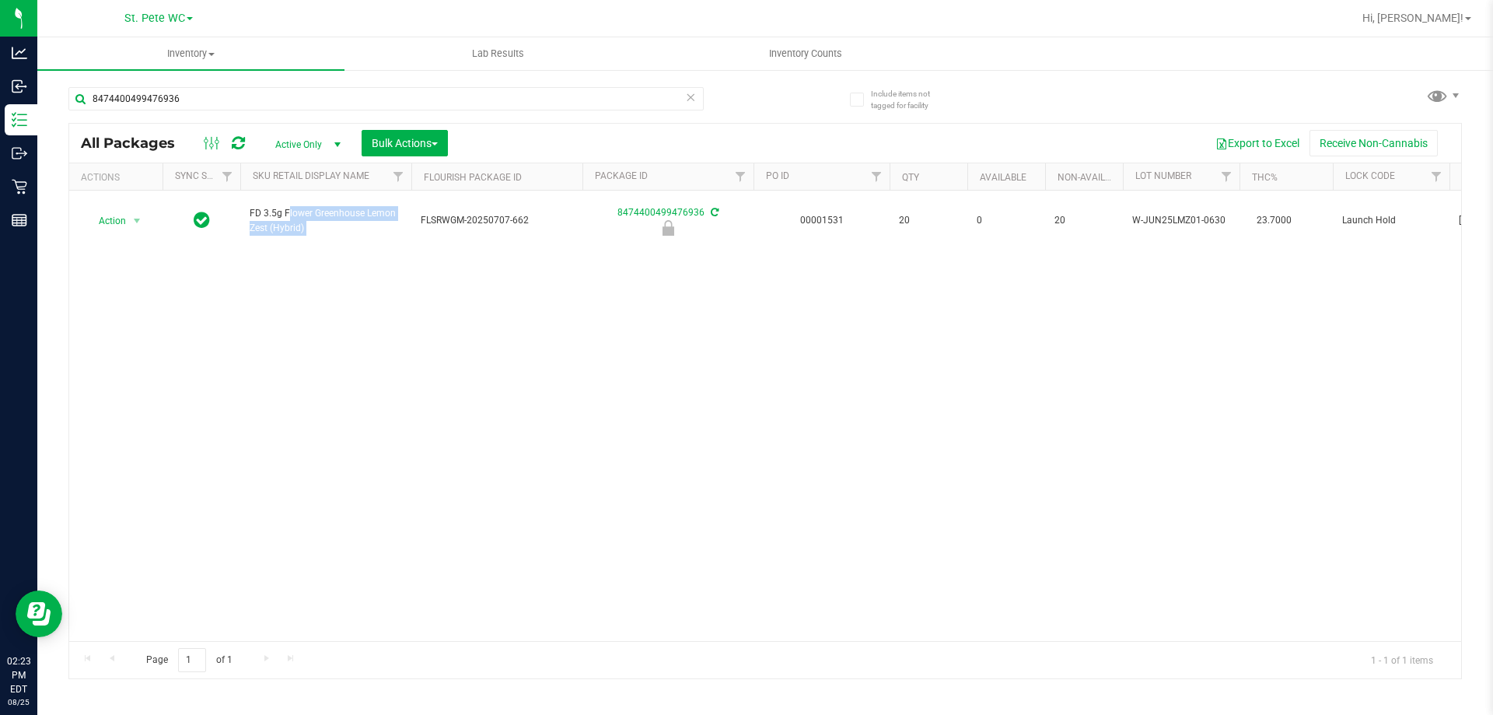
copy tr "FD 3.5g Flower Greenhouse Lemon Zest (Hybrid)"
click at [314, 103] on input "8474400499476936" at bounding box center [385, 98] width 635 height 23
paste input "FD 3.5g Flower Greenhouse Lemon Zest (Hybrid)"
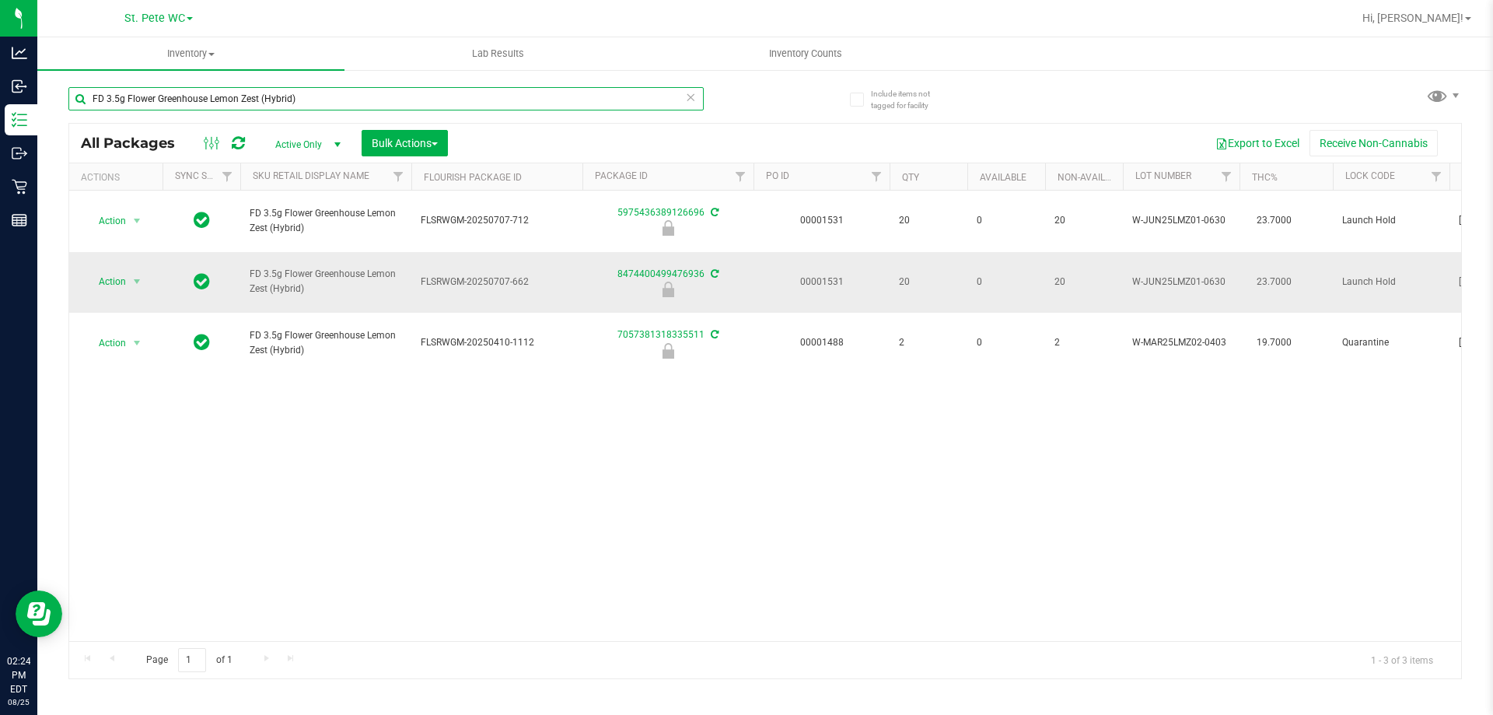
type input "FD 3.5g Flower Greenhouse Lemon Zest (Hybrid)"
click at [120, 271] on span "Action" at bounding box center [106, 282] width 42 height 22
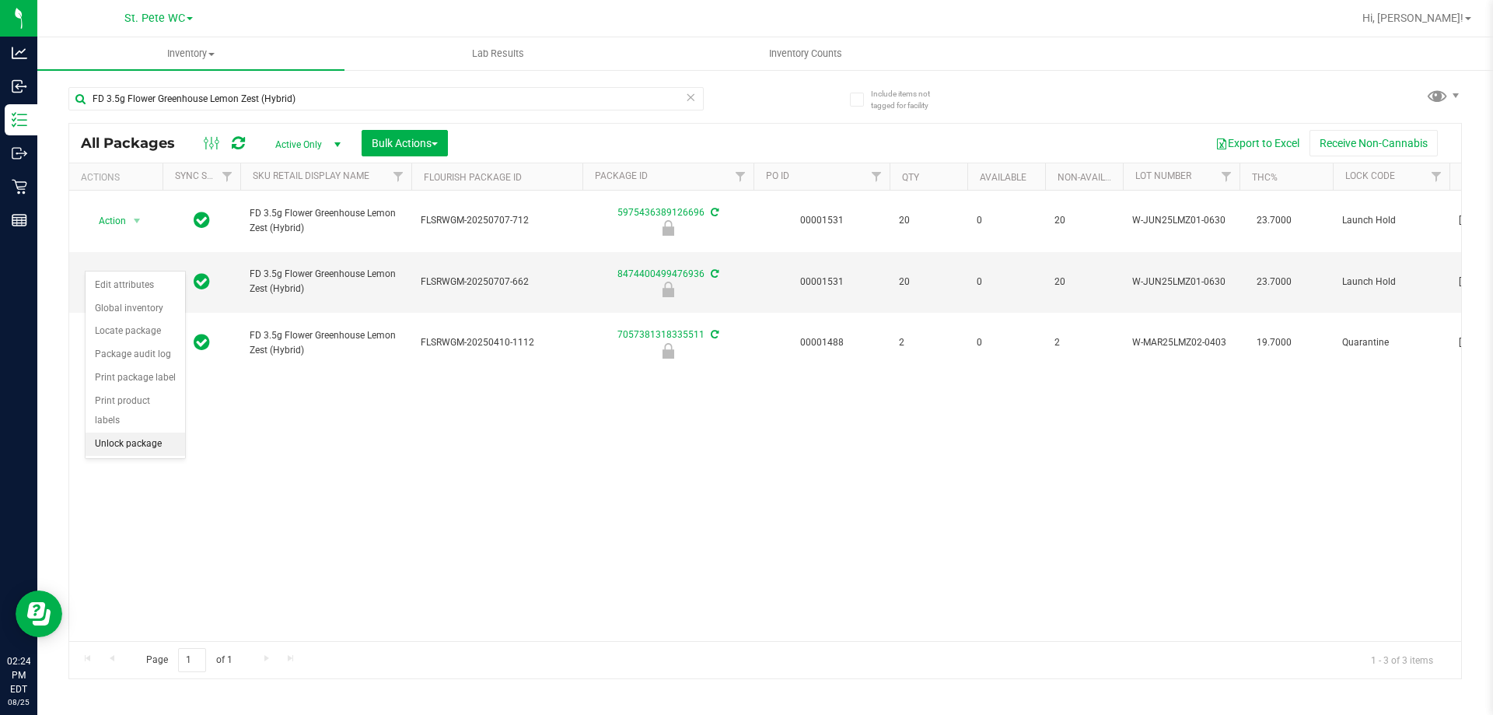
click at [138, 432] on li "Unlock package" at bounding box center [136, 443] width 100 height 23
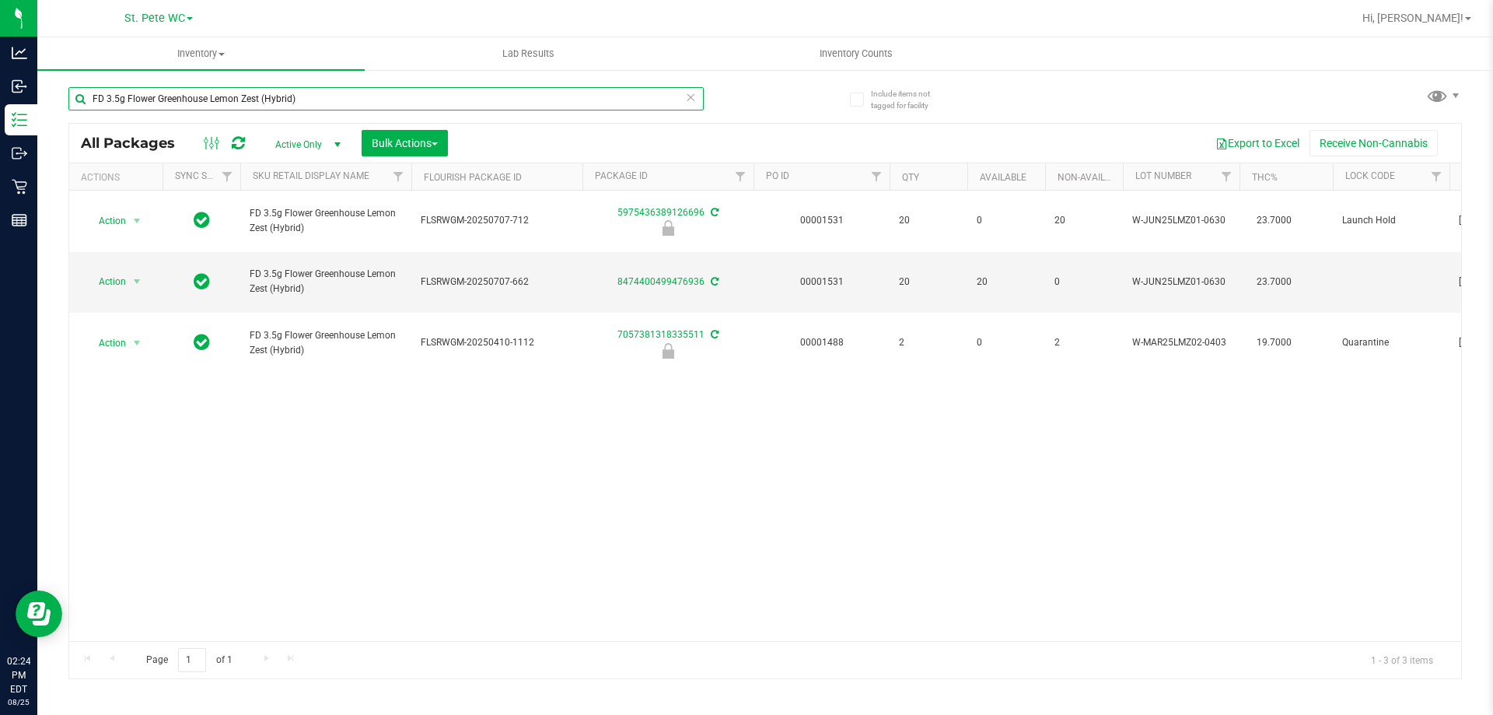
click at [313, 89] on input "FD 3.5g Flower Greenhouse Lemon Zest (Hybrid)" at bounding box center [385, 98] width 635 height 23
click at [376, 385] on div "Action Action Edit attributes Global inventory Locate package Package audit log…" at bounding box center [765, 416] width 1392 height 450
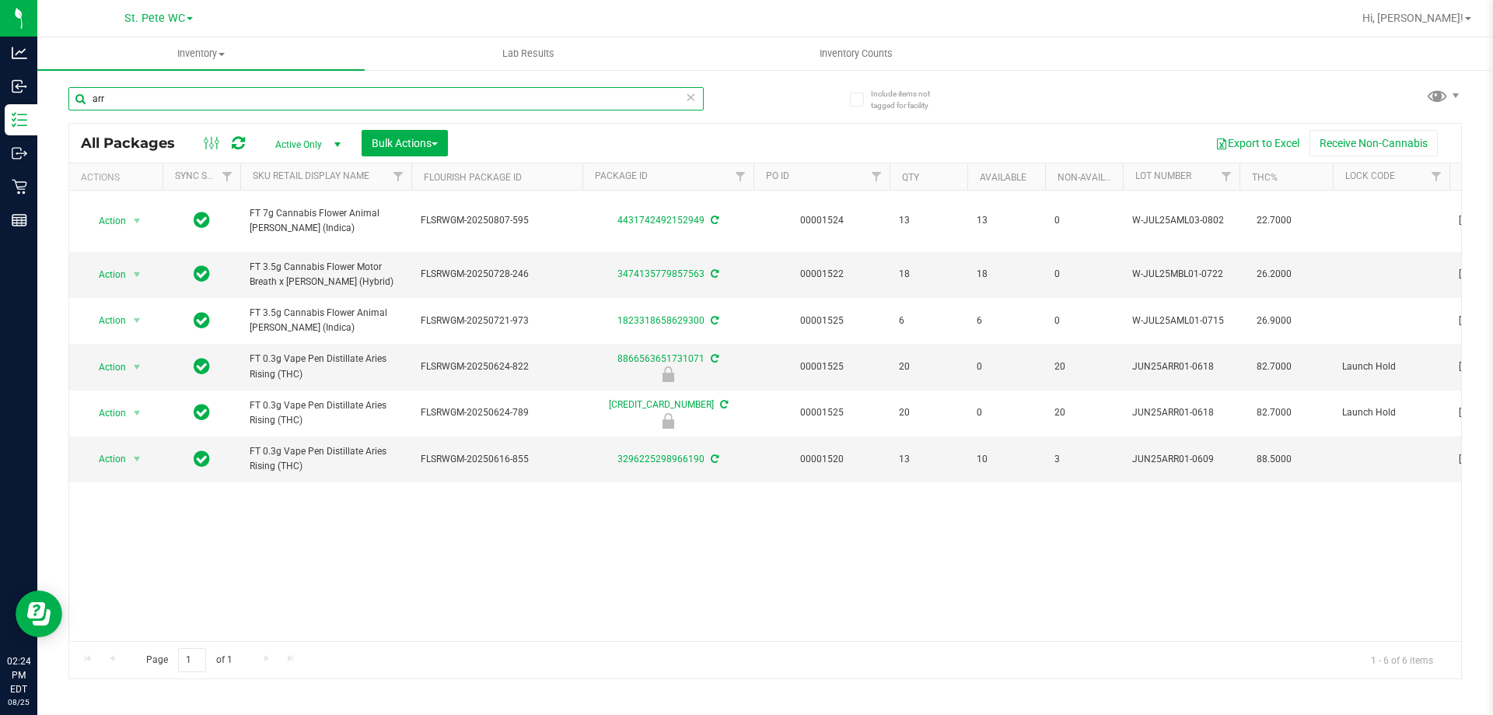
click at [347, 93] on input "arr" at bounding box center [385, 98] width 635 height 23
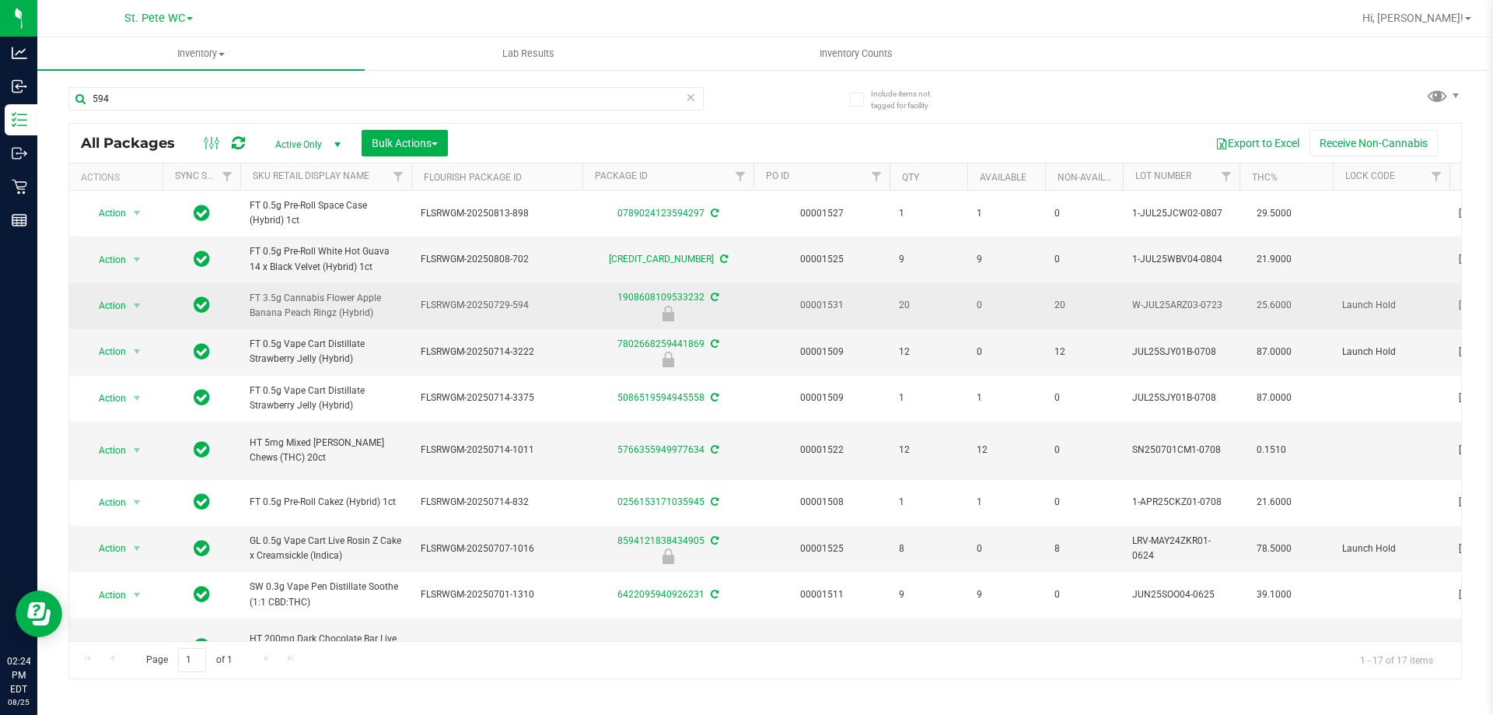
click at [327, 300] on span "FT 3.5g Cannabis Flower Apple Banana Peach Ringz (Hybrid)" at bounding box center [326, 306] width 152 height 30
click at [327, 302] on span "FT 3.5g Cannabis Flower Apple Banana Peach Ringz (Hybrid)" at bounding box center [326, 306] width 152 height 30
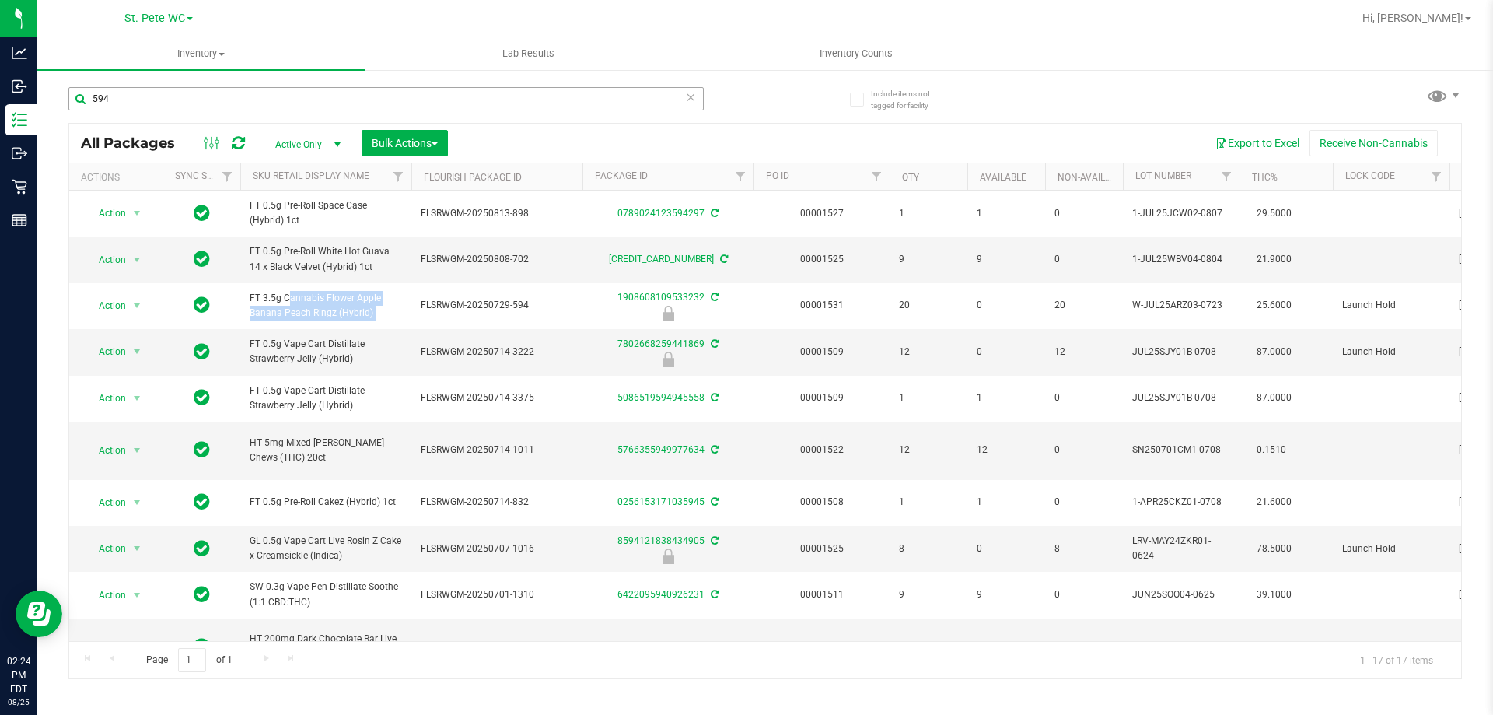
copy tr "FT 3.5g Cannabis Flower Apple Banana Peach Ringz (Hybrid)"
click at [317, 96] on input "594" at bounding box center [385, 98] width 635 height 23
paste input "FT 3.5g Cannabis Flower Apple Banana Peach Ringz (Hybrid)"
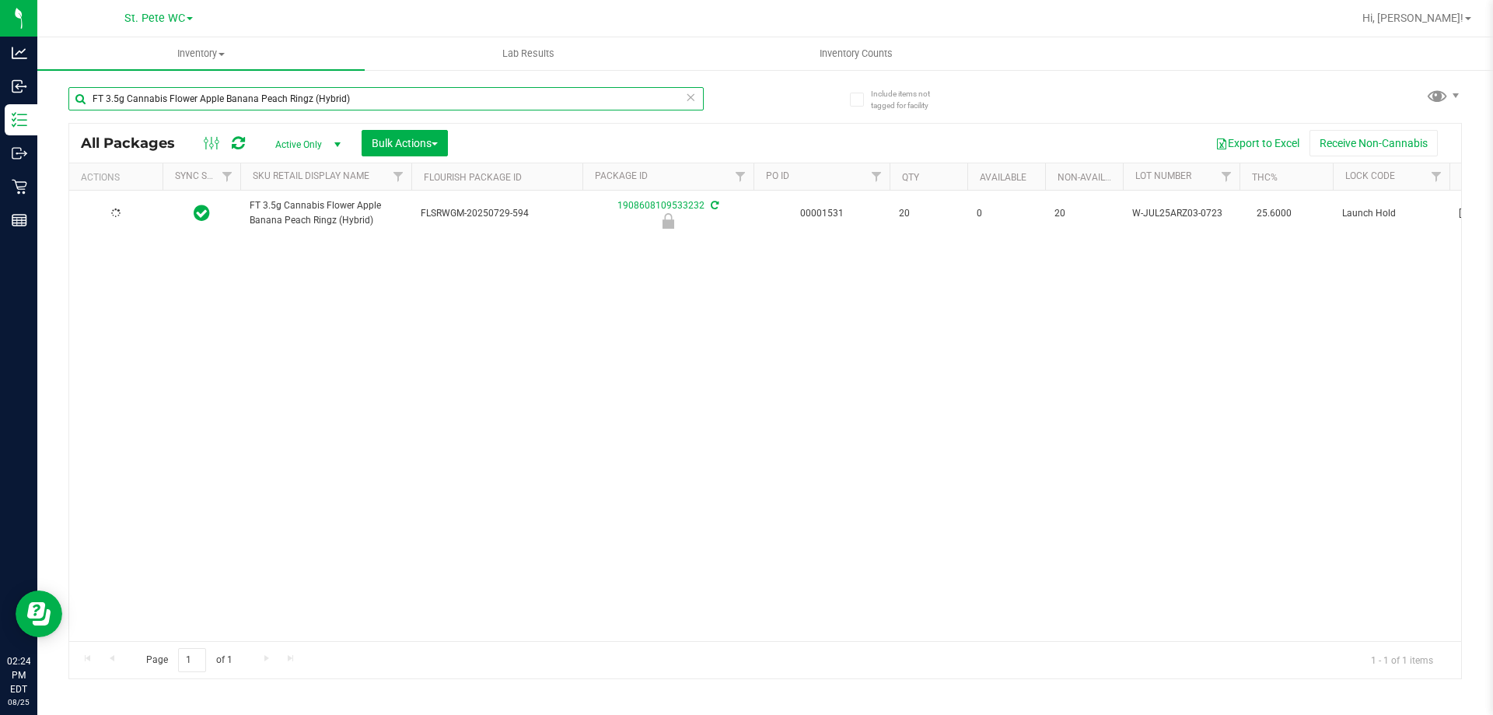
type input "FT 3.5g Cannabis Flower Apple Banana Peach Ringz (Hybrid)"
click at [343, 290] on div "FT 3.5g Cannabis Flower Apple Banana Peach Ringz (Hybrid) FLSRWGM-20250729-594 …" at bounding box center [765, 416] width 1392 height 450
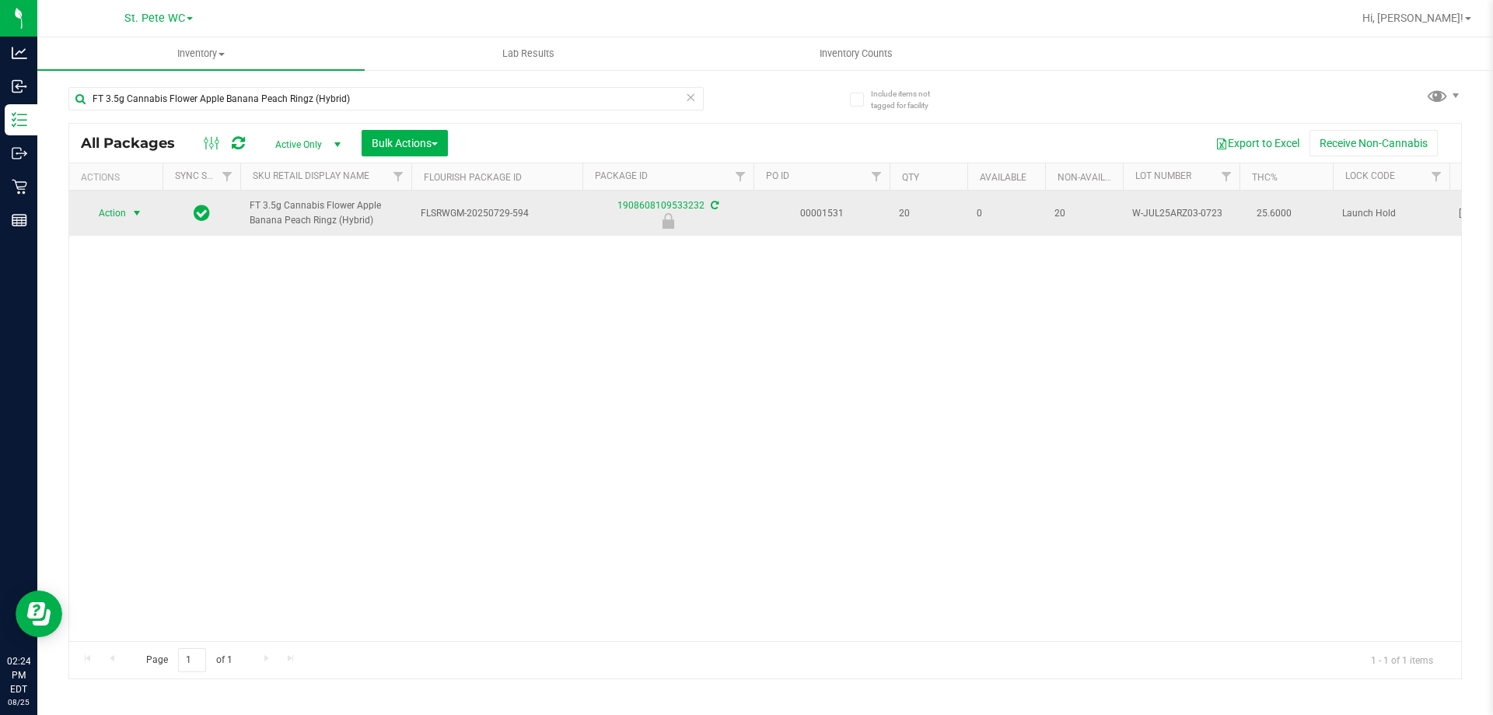
click at [124, 214] on span "Action" at bounding box center [106, 213] width 42 height 22
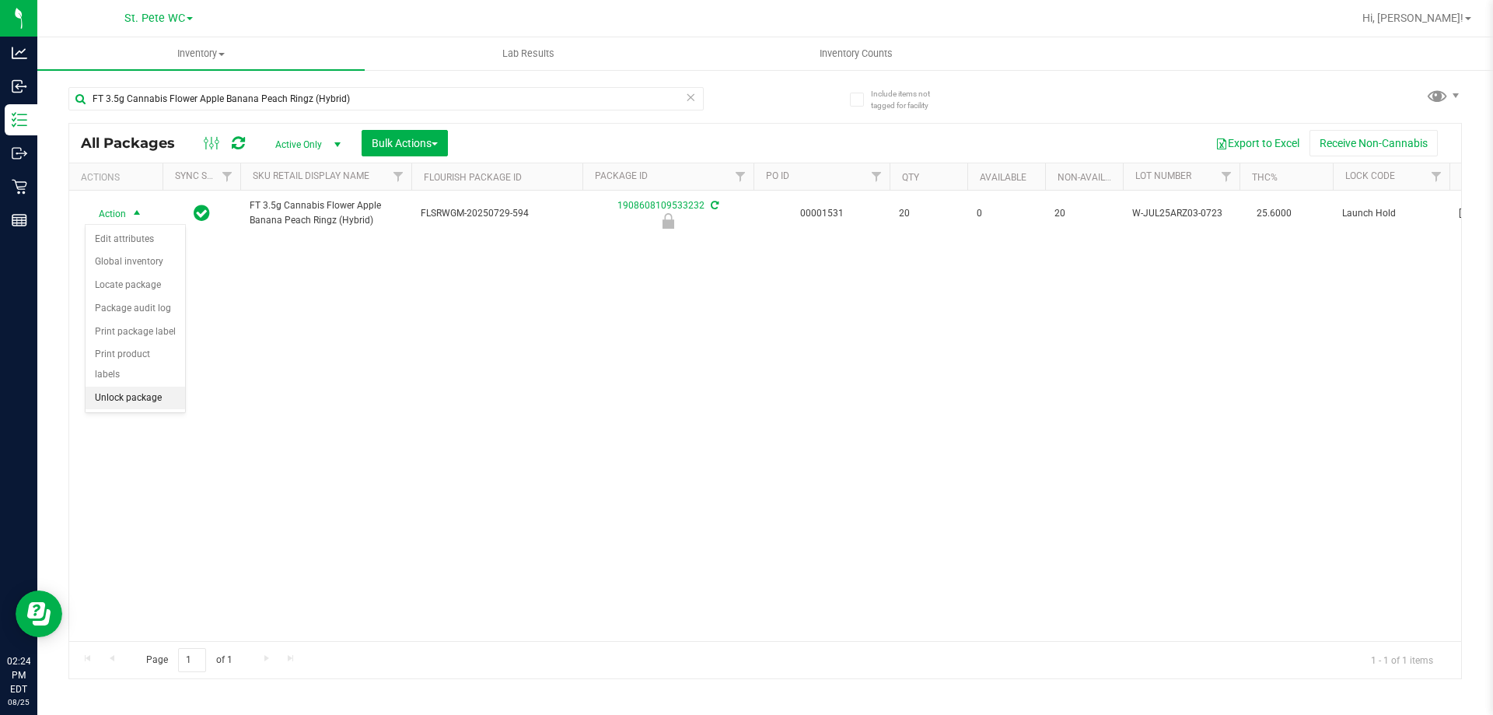
click at [160, 387] on li "Unlock package" at bounding box center [136, 398] width 100 height 23
click at [474, 361] on div "Action Action Adjust qty Create package Edit attributes Global inventory Locate…" at bounding box center [765, 416] width 1392 height 450
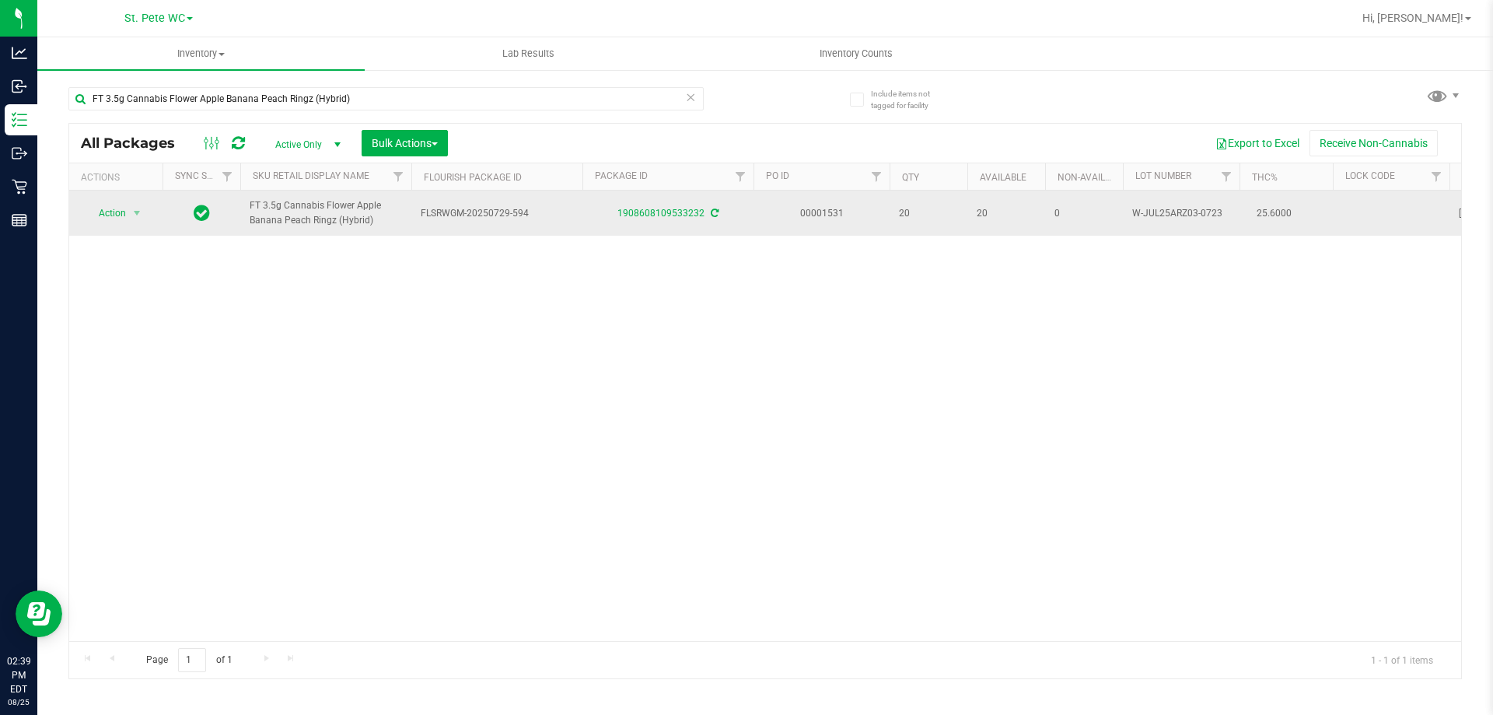
click at [298, 224] on span "FT 3.5g Cannabis Flower Apple Banana Peach Ringz (Hybrid)" at bounding box center [326, 213] width 152 height 30
click at [297, 225] on span "FT 3.5g Cannabis Flower Apple Banana Peach Ringz (Hybrid)" at bounding box center [326, 213] width 152 height 30
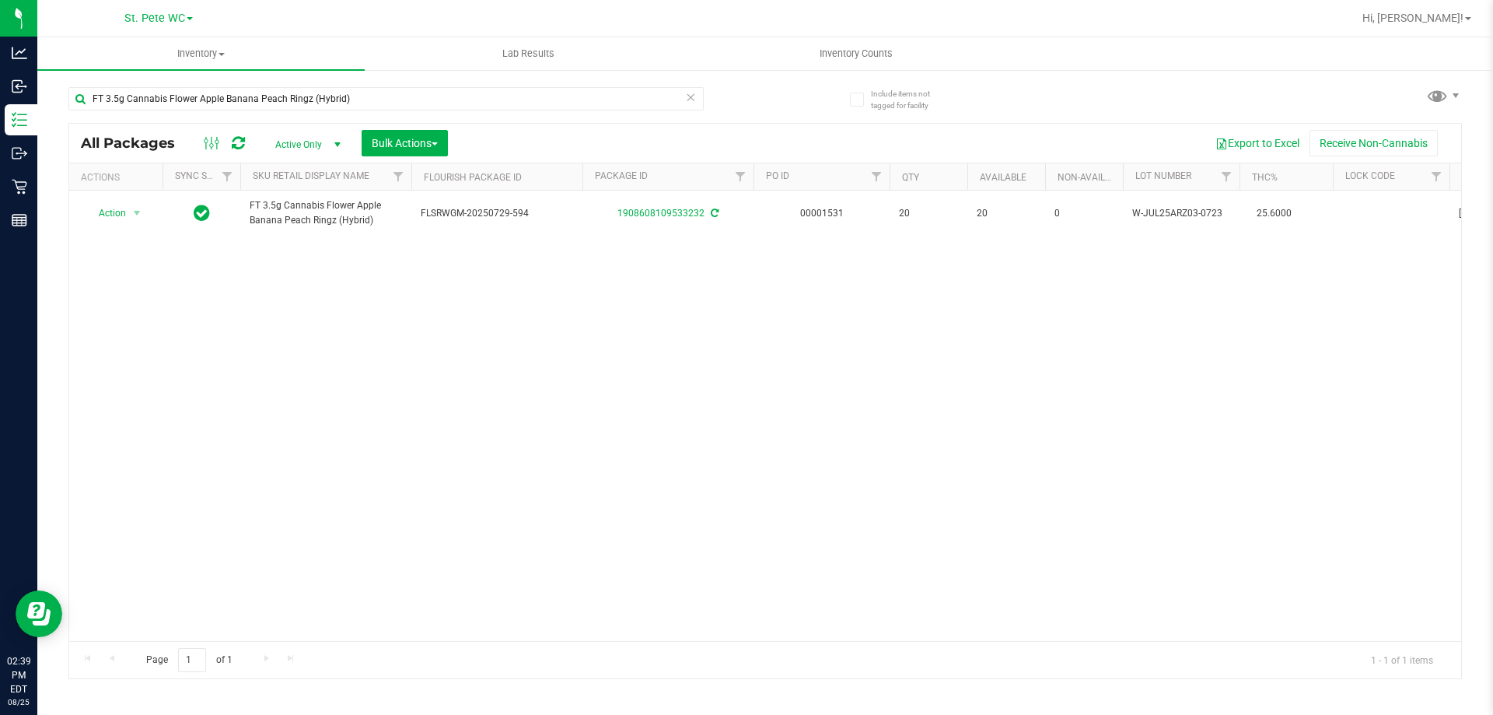
click at [383, 312] on div "Action Action Adjust qty Create package Edit attributes Global inventory Locate…" at bounding box center [765, 416] width 1392 height 450
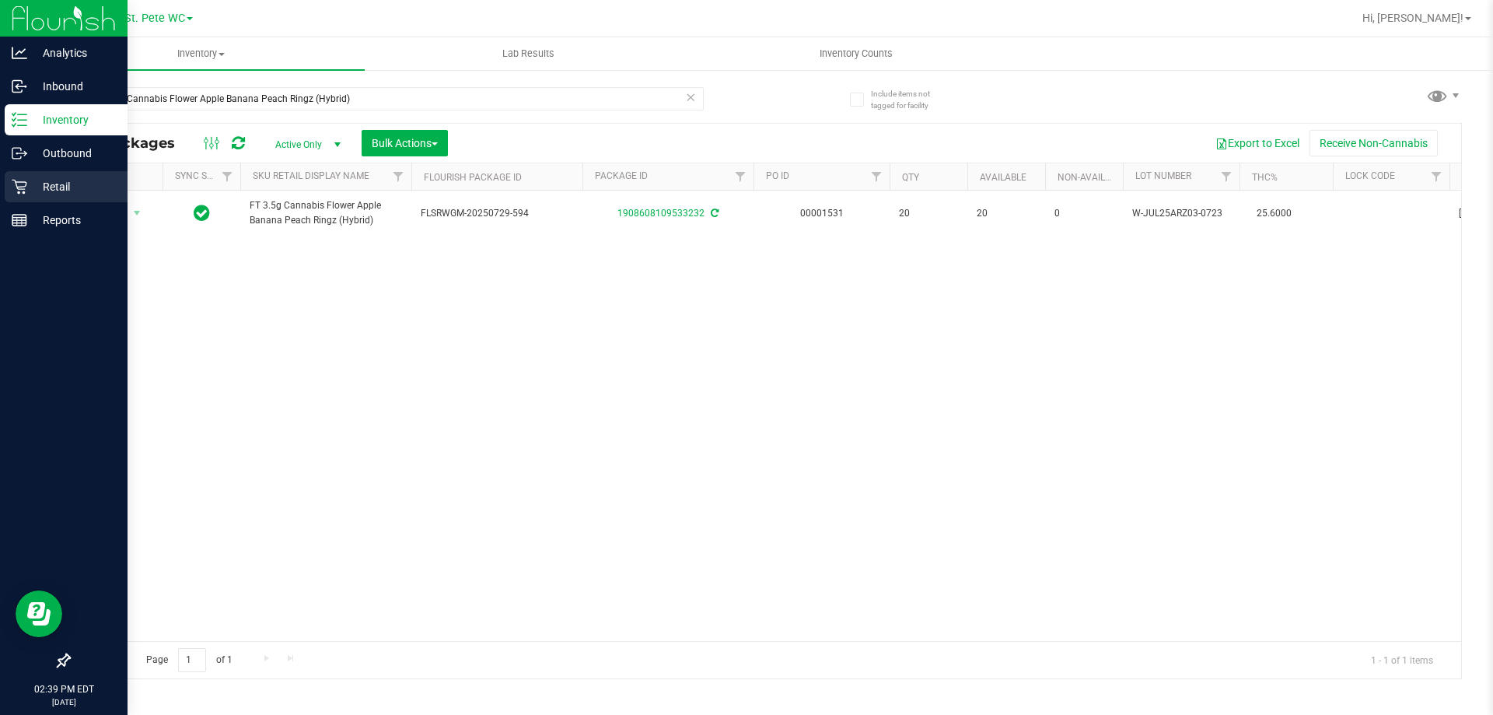
click at [0, 180] on link "Retail" at bounding box center [64, 187] width 128 height 33
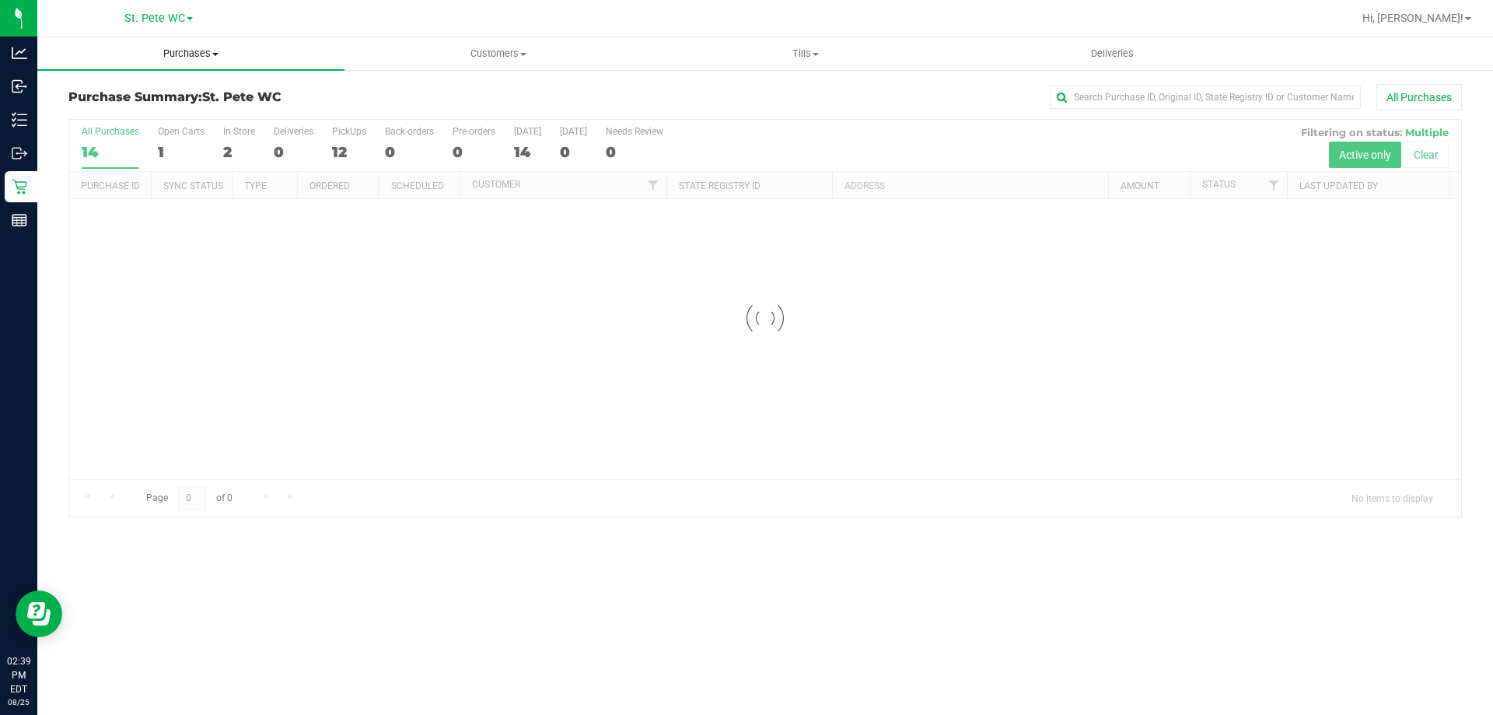
click at [163, 61] on uib-tab-heading "Purchases Summary of purchases Fulfillment All purchases" at bounding box center [190, 53] width 307 height 33
click at [131, 114] on span "Fulfillment" at bounding box center [85, 112] width 96 height 13
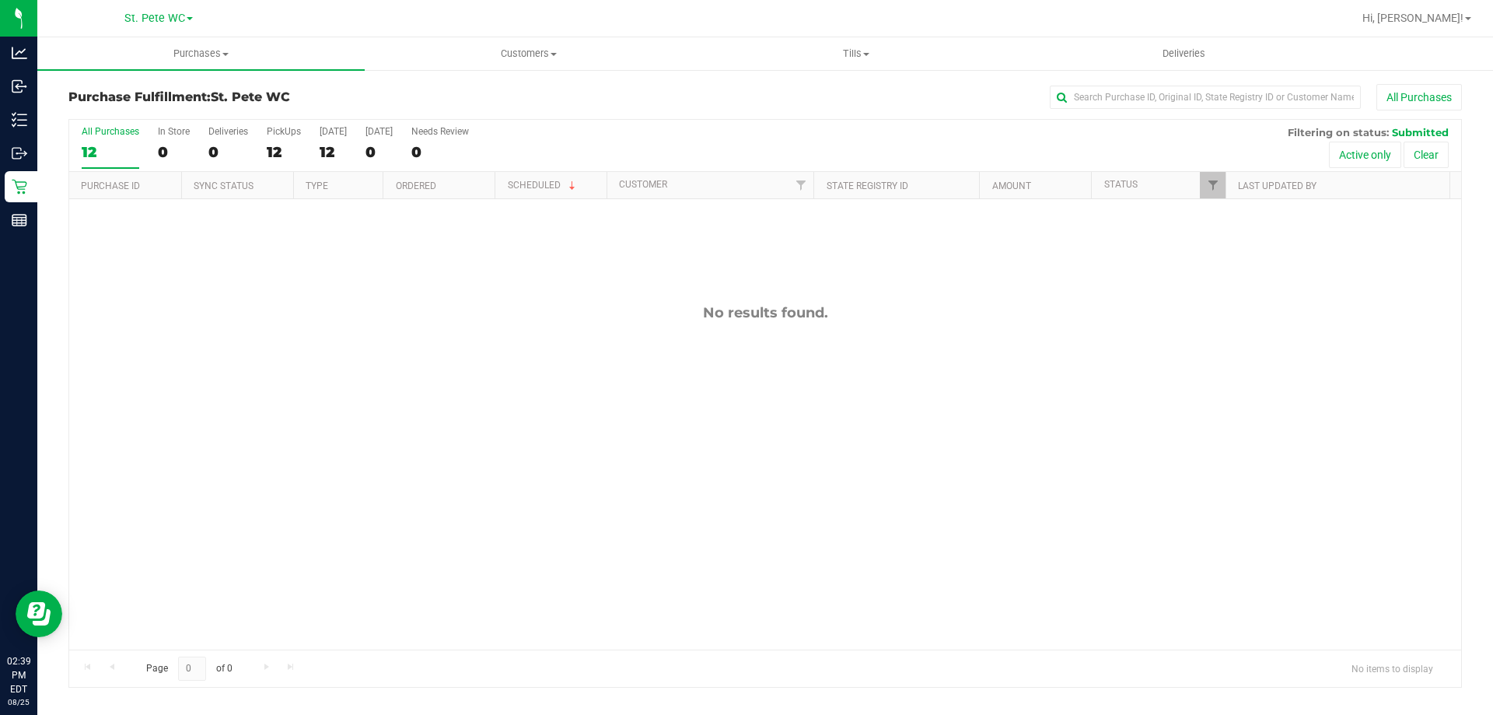
click at [301, 257] on div "No results found." at bounding box center [765, 476] width 1392 height 555
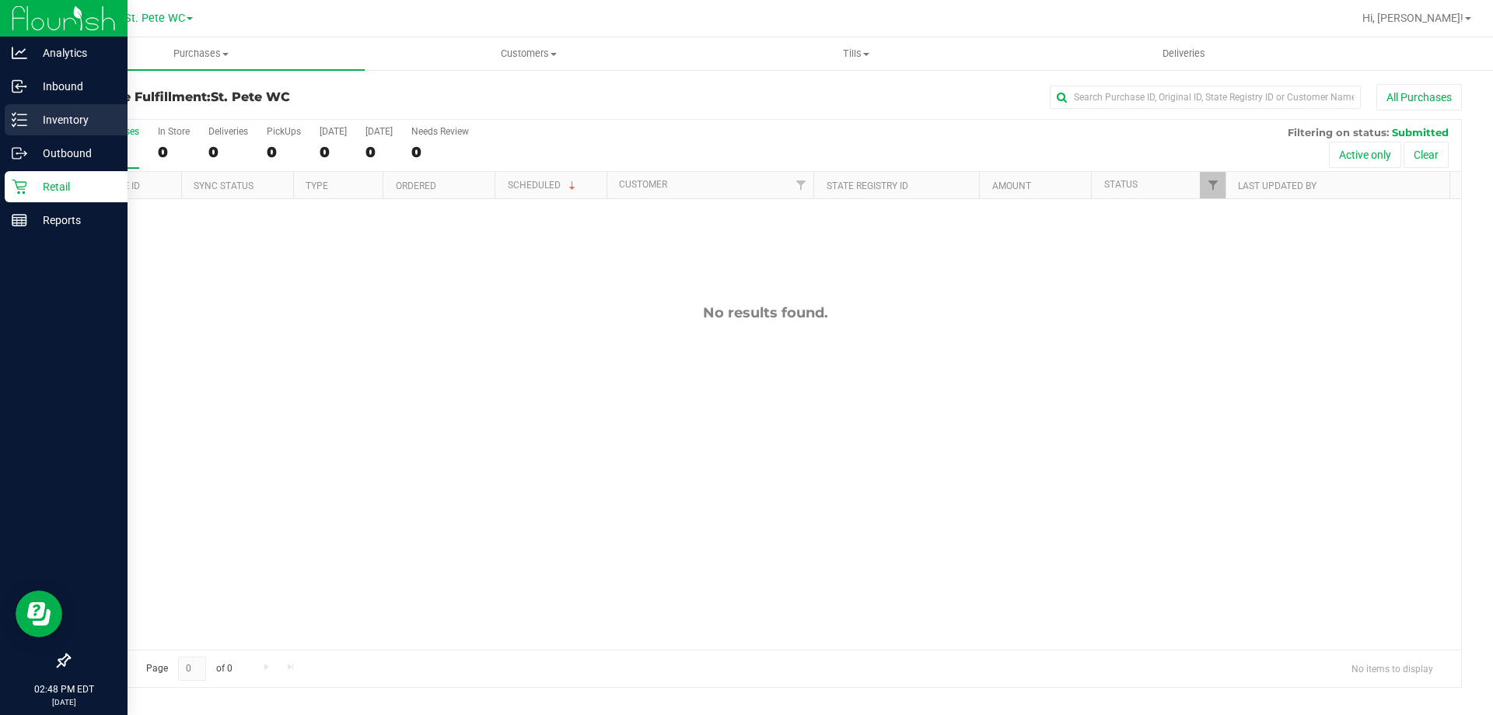
click at [21, 123] on icon at bounding box center [20, 120] width 16 height 16
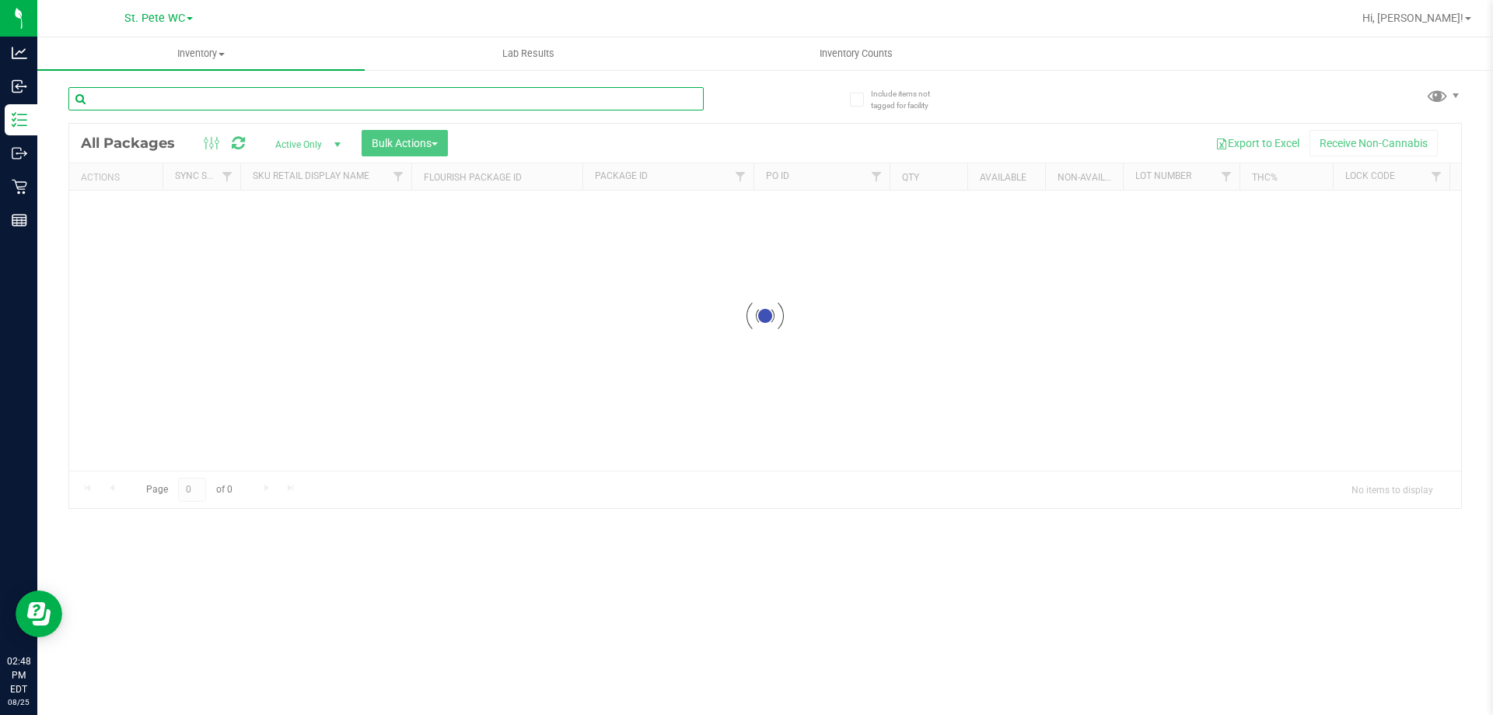
click at [181, 97] on input "text" at bounding box center [385, 98] width 635 height 23
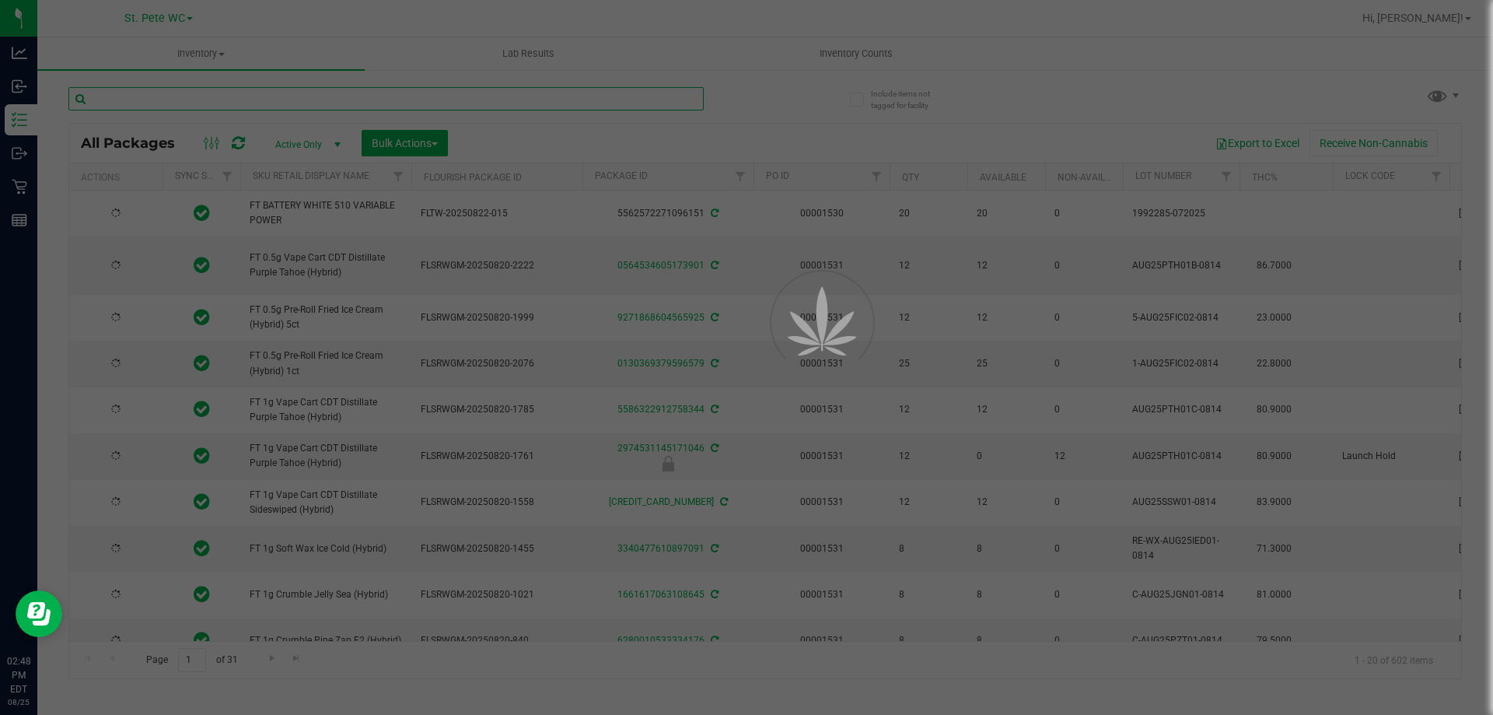
click at [181, 97] on input "text" at bounding box center [385, 98] width 635 height 23
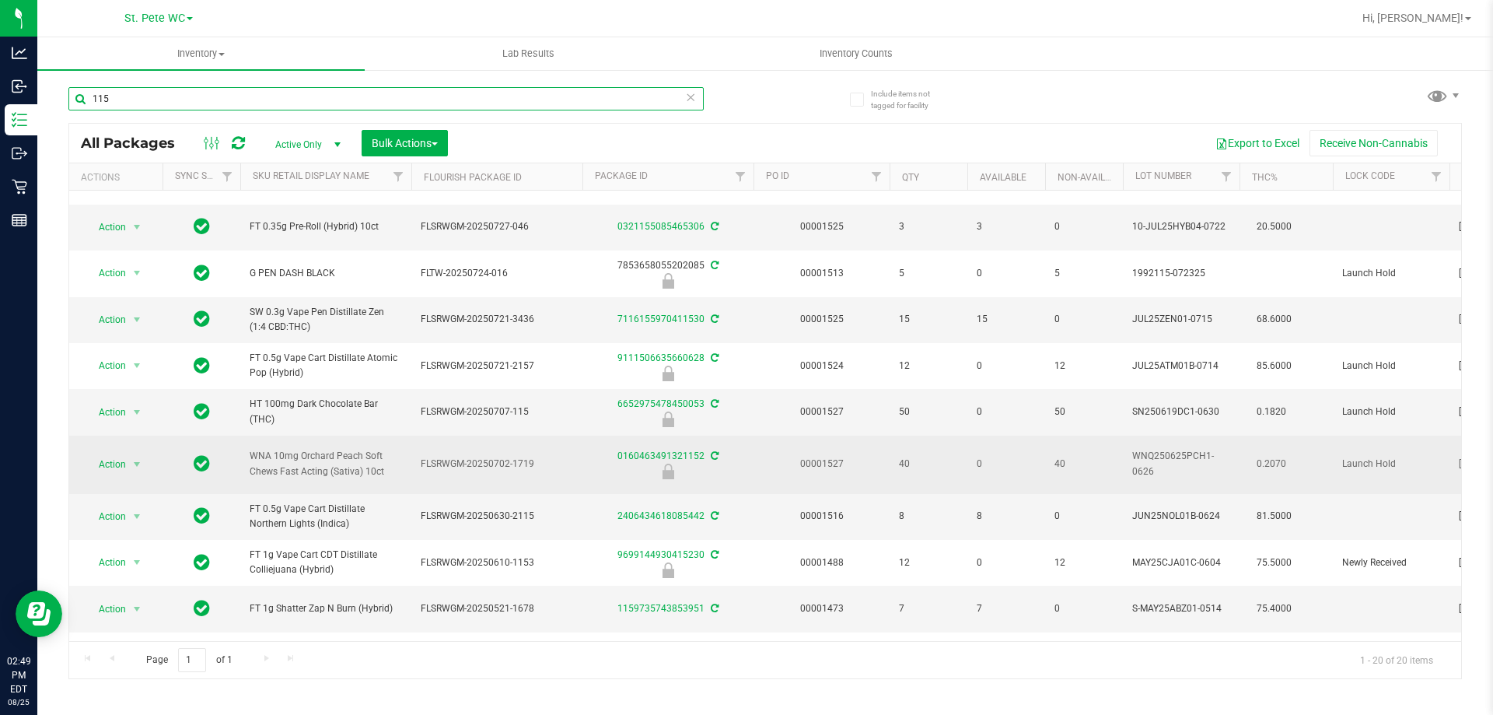
scroll to position [311, 0]
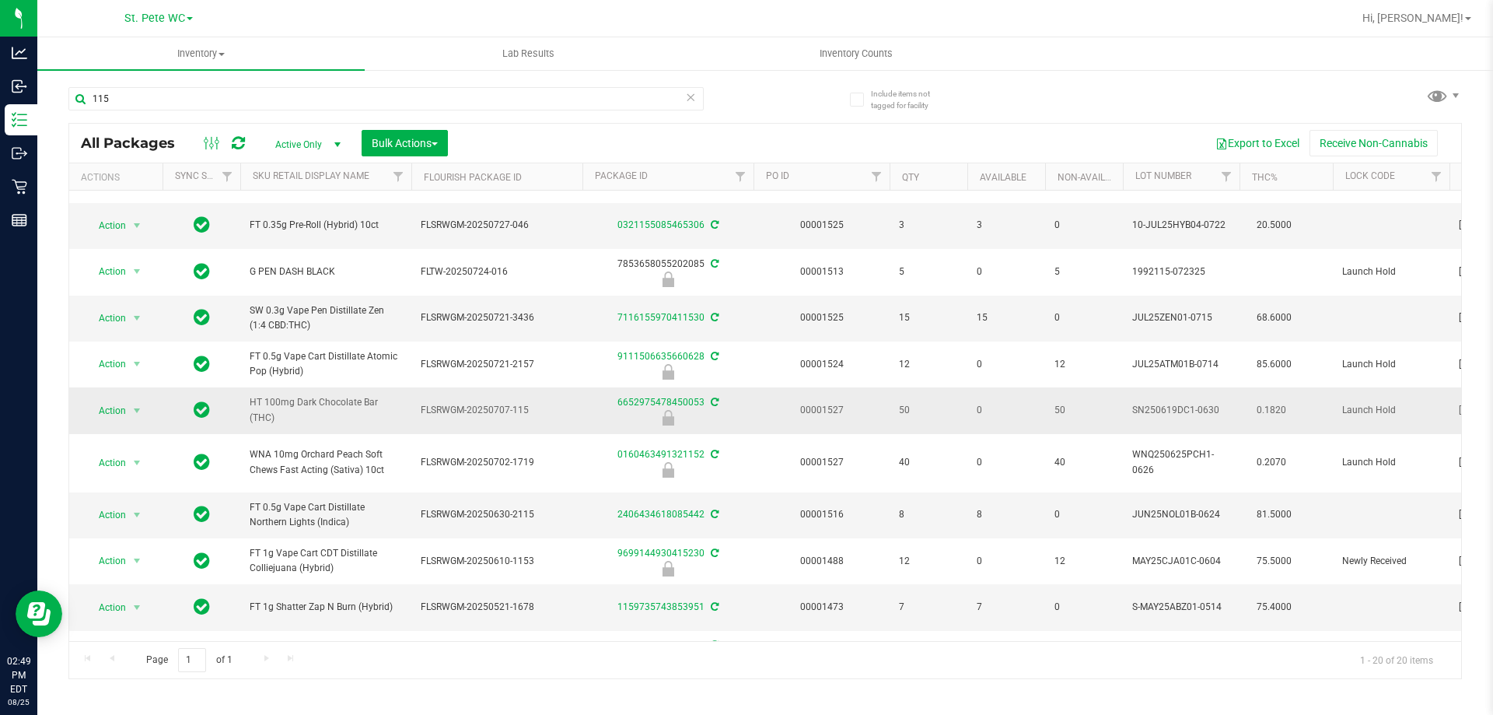
click at [320, 418] on span "HT 100mg Dark Chocolate Bar (THC)" at bounding box center [326, 410] width 152 height 30
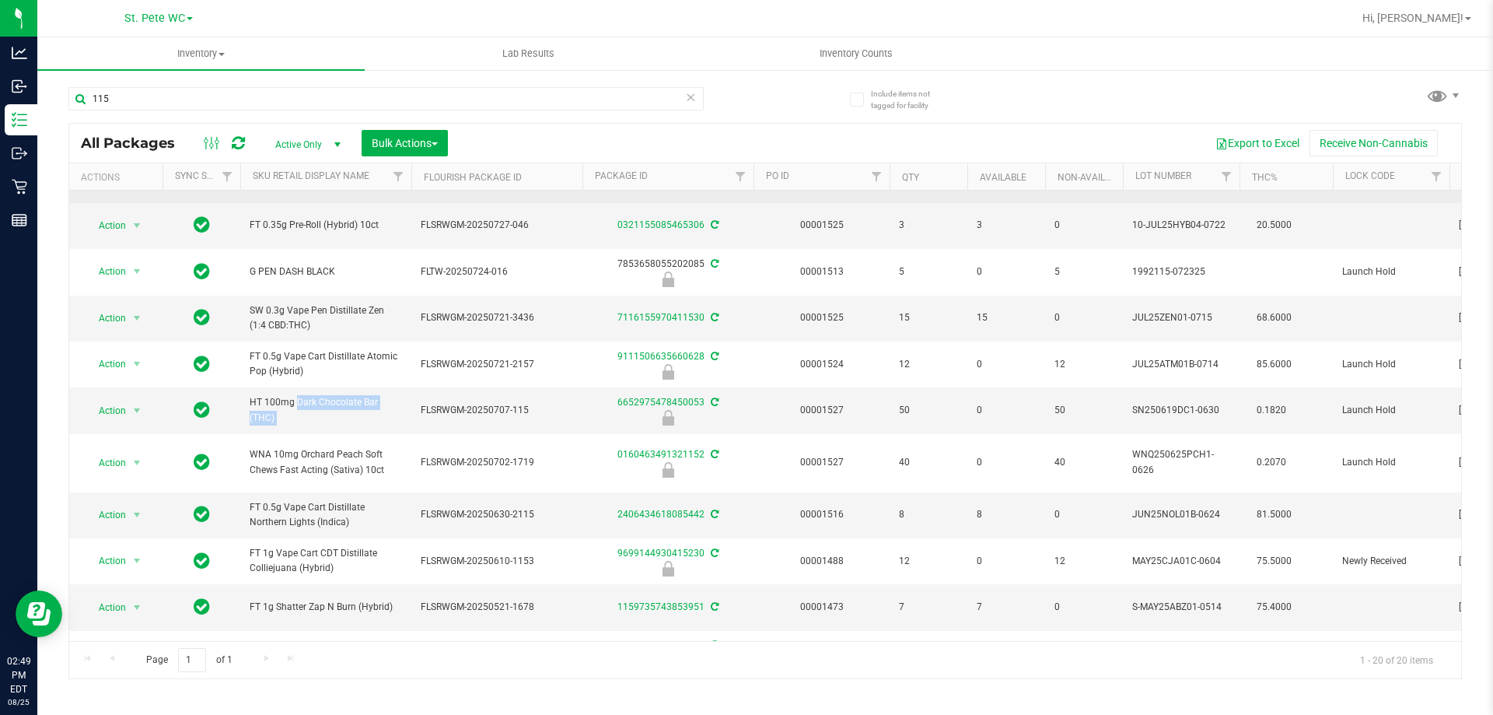
copy tr "HT 100mg Dark Chocolate Bar (THC)"
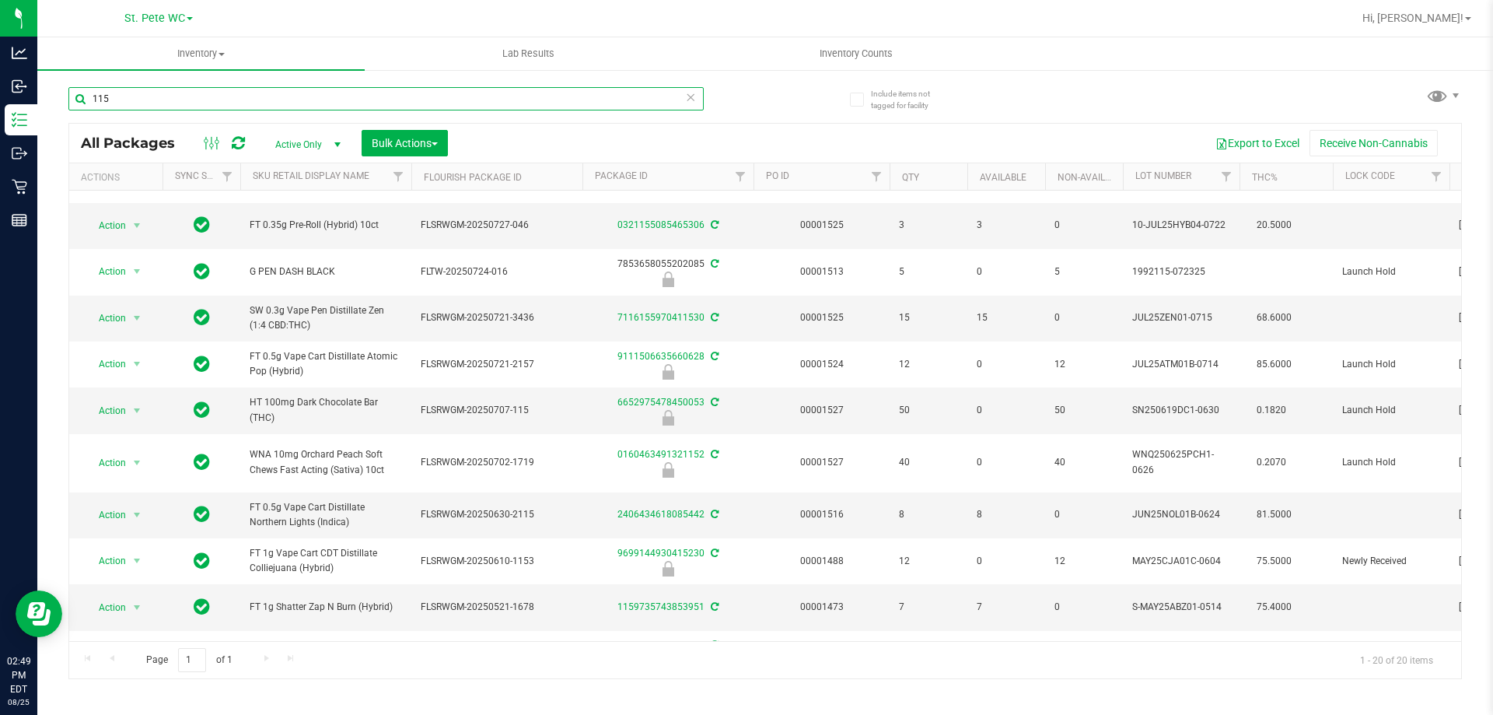
click at [338, 103] on input "115" at bounding box center [385, 98] width 635 height 23
paste input "HT 100mg Dark Chocolate Bar (THC)"
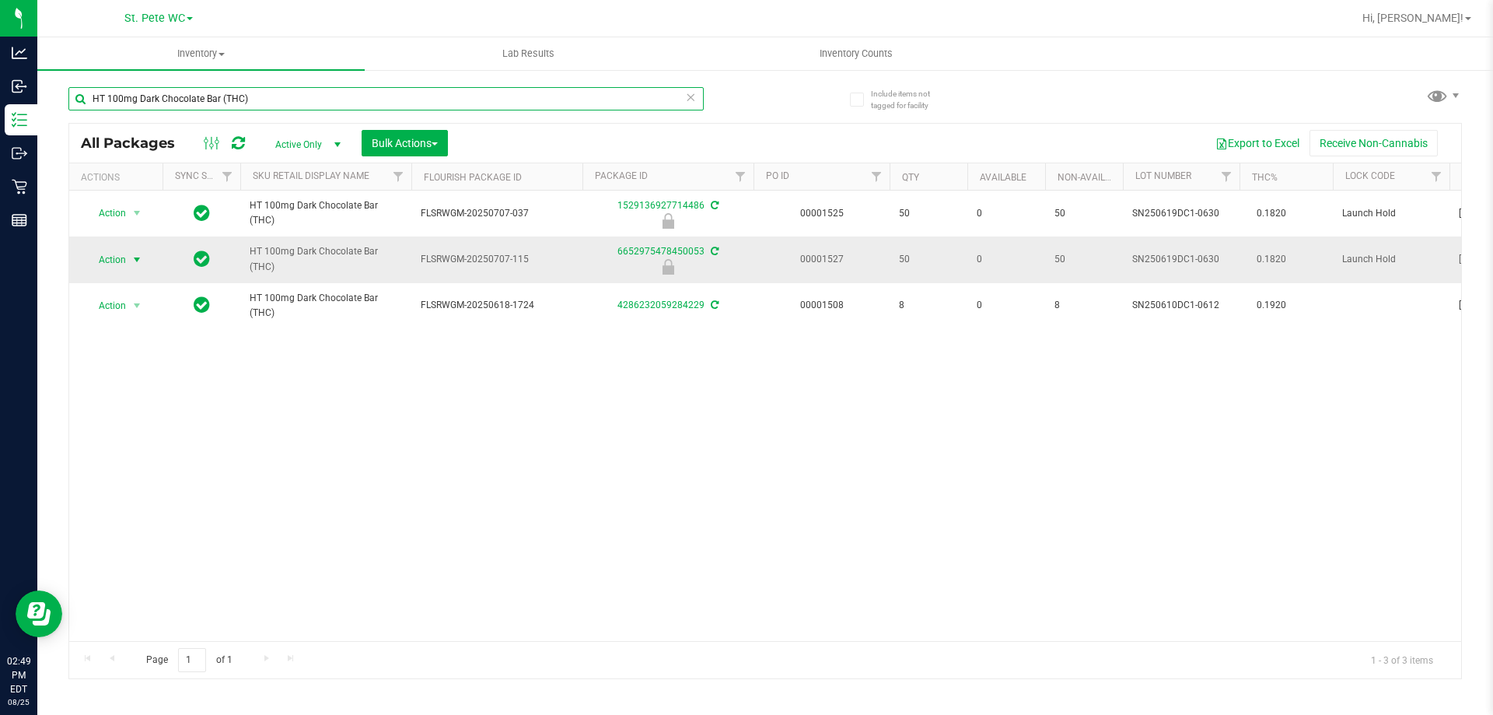
type input "HT 100mg Dark Chocolate Bar (THC)"
click at [109, 255] on span "Action" at bounding box center [106, 260] width 42 height 22
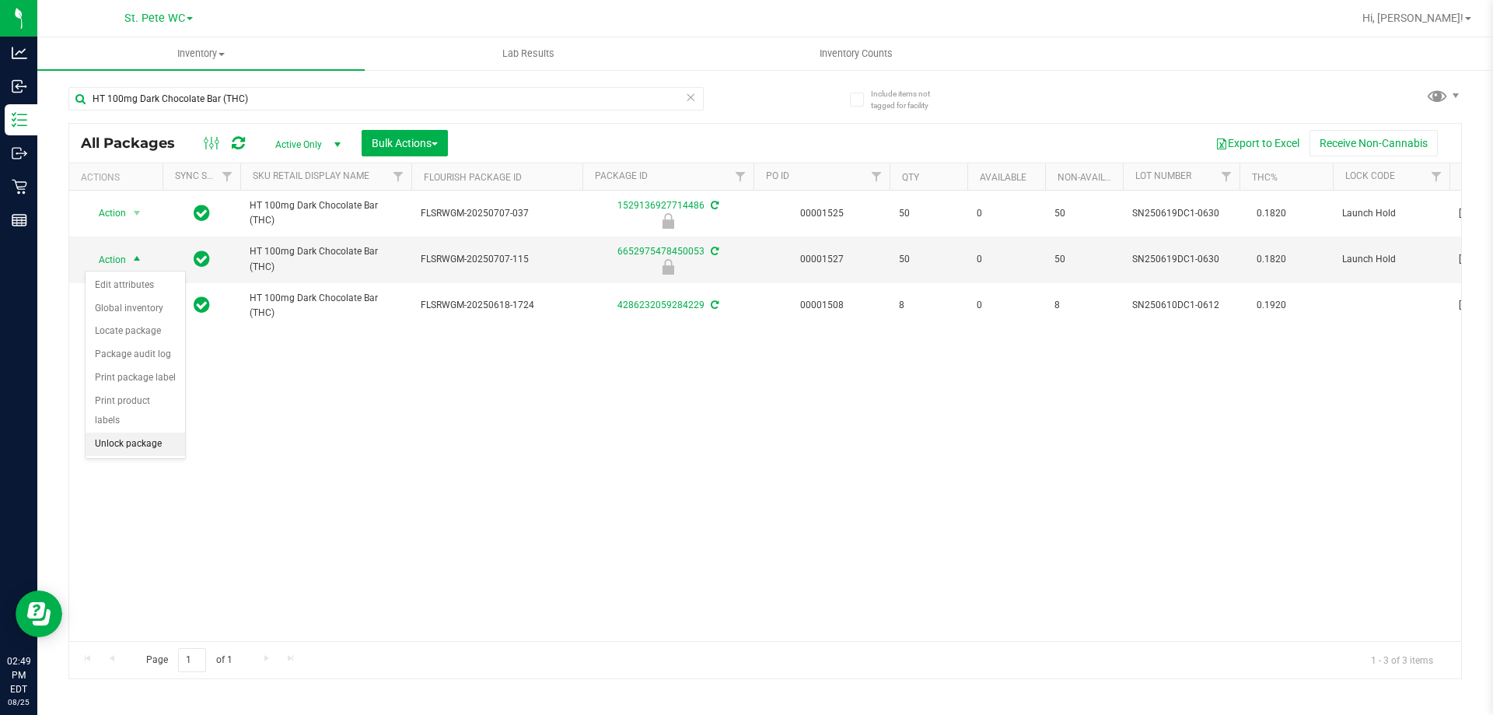
click at [124, 432] on li "Unlock package" at bounding box center [136, 443] width 100 height 23
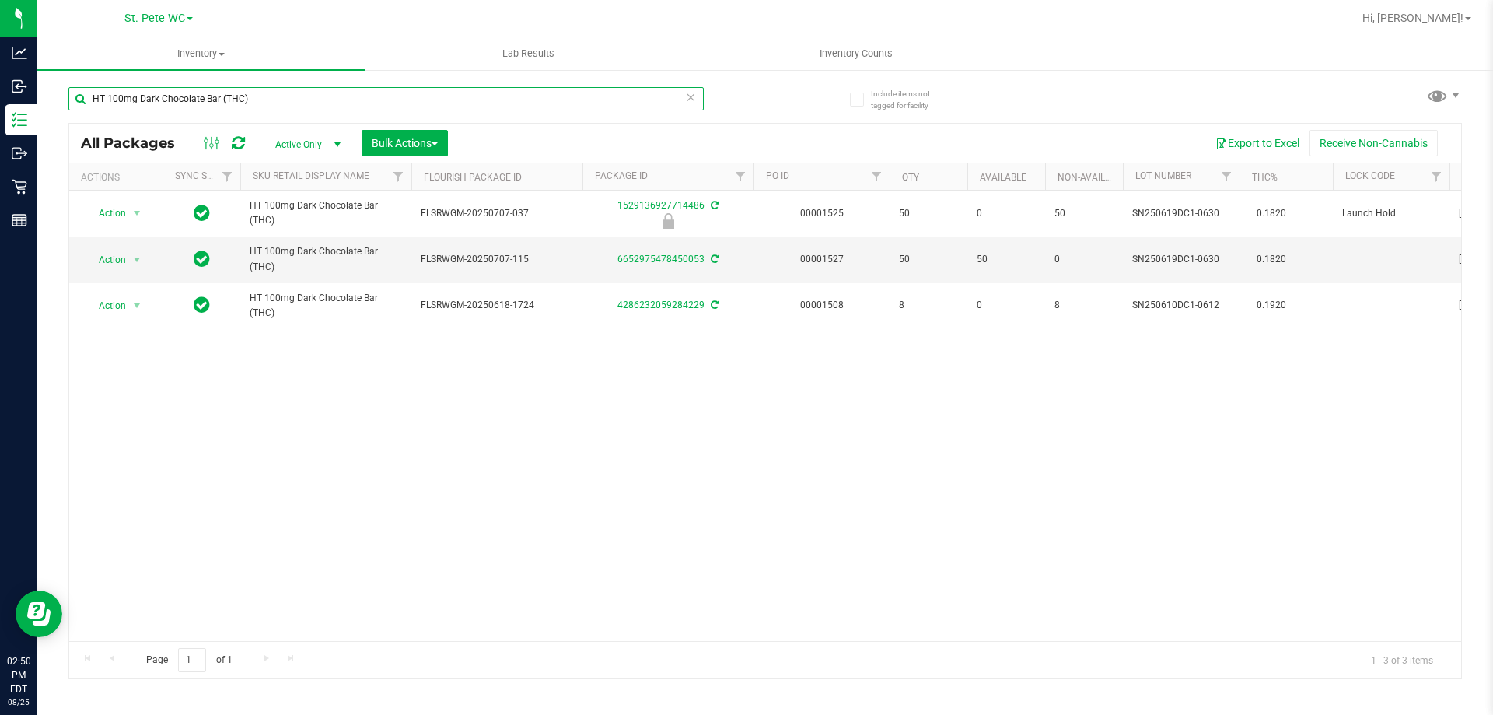
click at [319, 97] on input "HT 100mg Dark Chocolate Bar (THC)" at bounding box center [385, 98] width 635 height 23
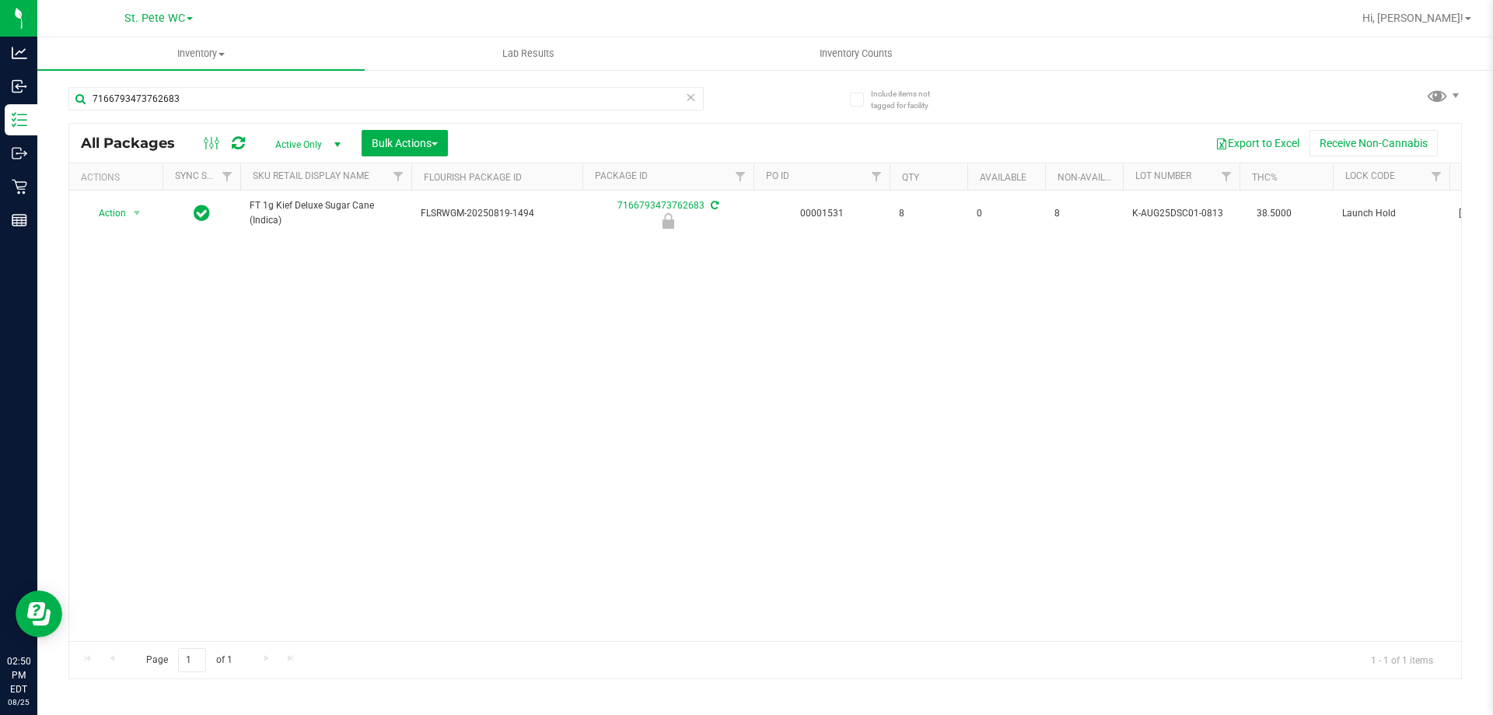
click at [302, 205] on span "FT 1g Kief Deluxe Sugar Cane (Indica)" at bounding box center [326, 213] width 152 height 30
copy tr "FT 1g Kief Deluxe Sugar Cane (Indica)"
click at [313, 92] on input "7166793473762683" at bounding box center [385, 98] width 635 height 23
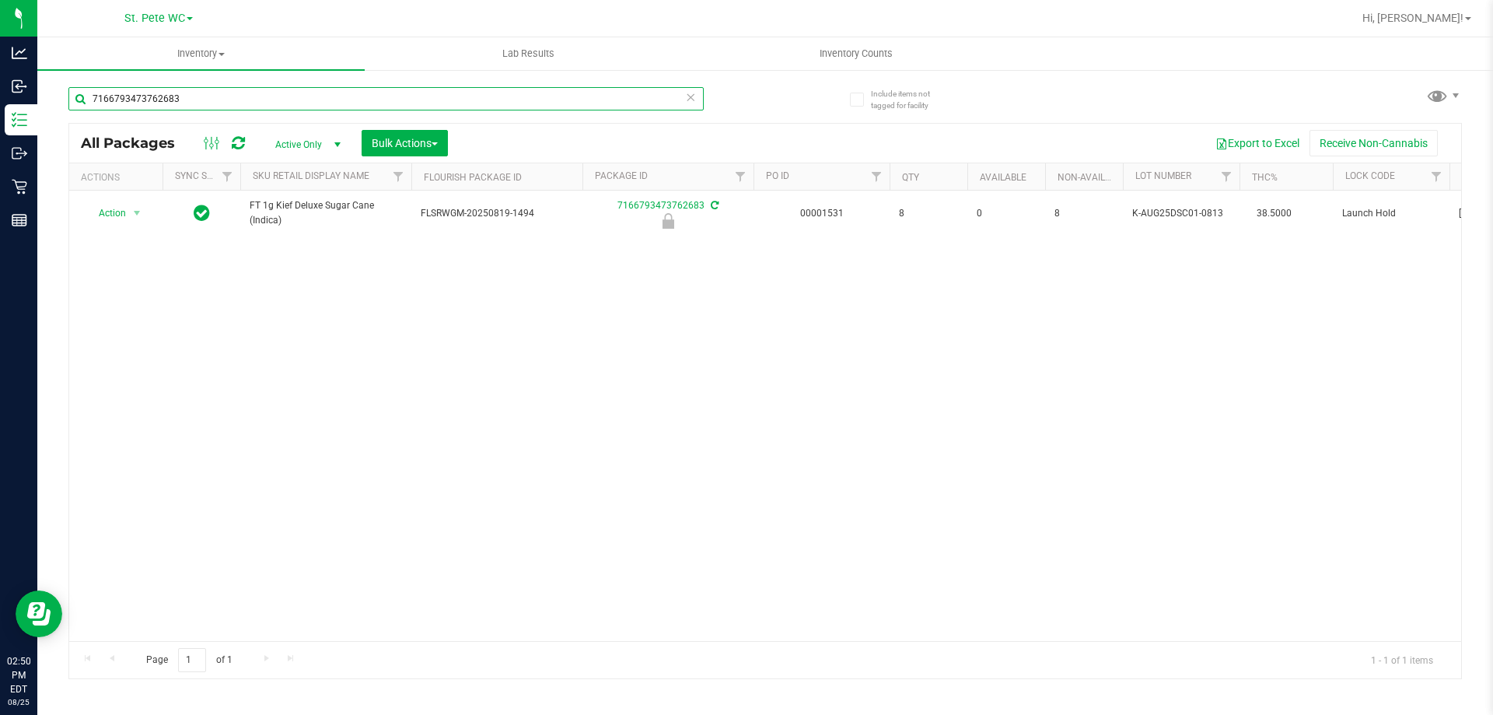
click at [313, 92] on input "7166793473762683" at bounding box center [385, 98] width 635 height 23
paste input "FT 1g Kief Deluxe Sugar Cane (Indica)"
click at [313, 92] on input "FT 1g Kief Deluxe Sugar Cane (Indica)" at bounding box center [385, 98] width 635 height 23
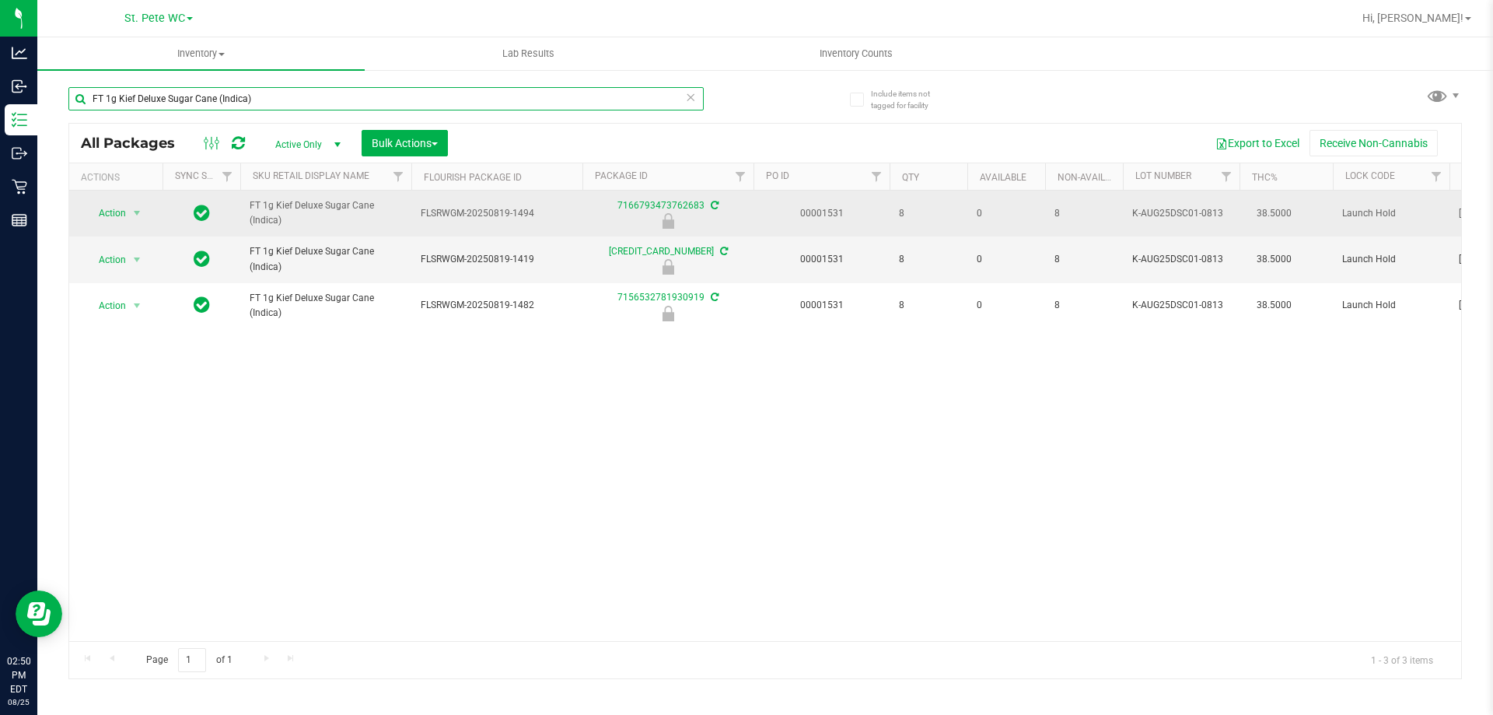
type input "FT 1g Kief Deluxe Sugar Cane (Indica)"
click at [129, 220] on span "select" at bounding box center [137, 213] width 19 height 22
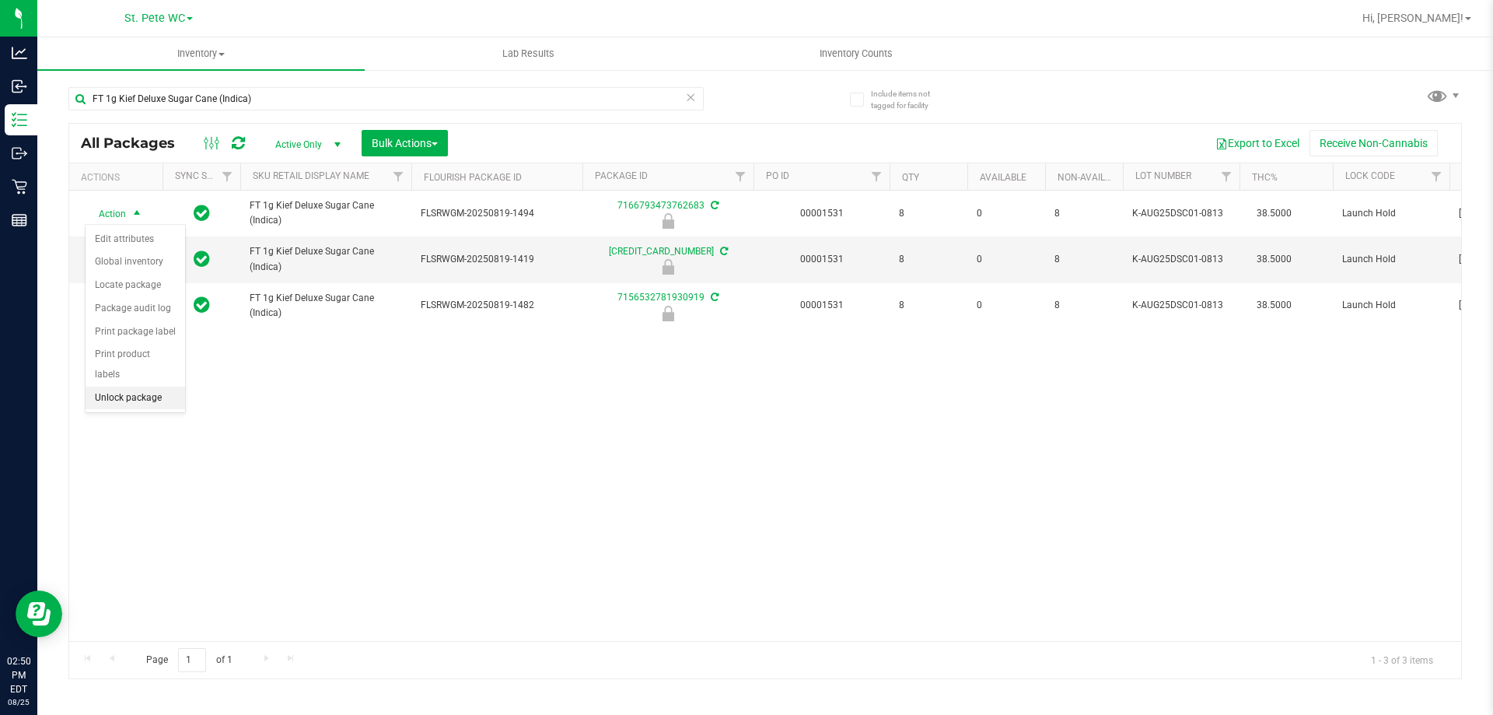
click at [147, 388] on li "Unlock package" at bounding box center [136, 398] width 100 height 23
